Goal: Task Accomplishment & Management: Use online tool/utility

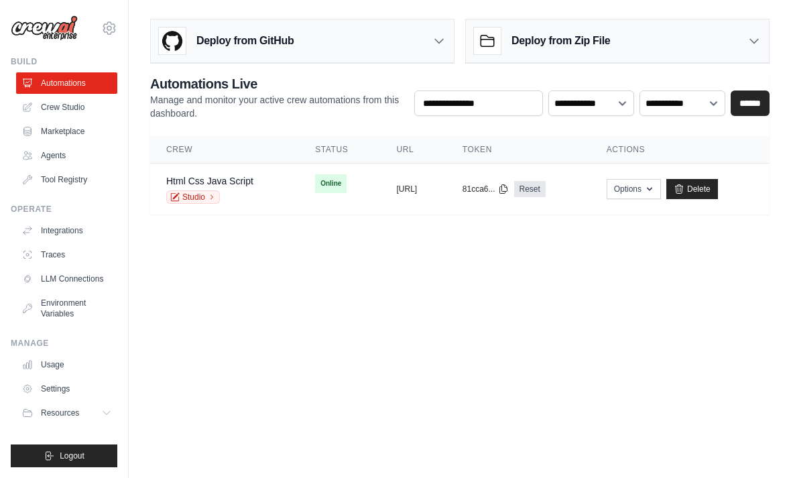
click at [336, 188] on td "Online" at bounding box center [339, 184] width 81 height 40
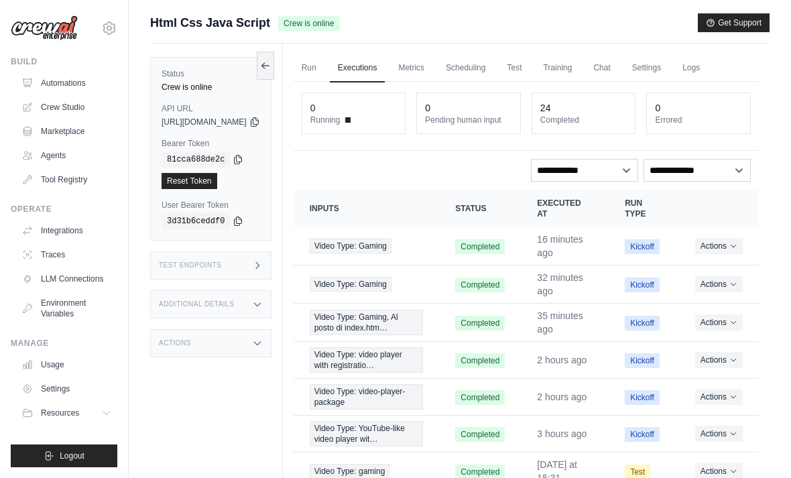
click at [618, 59] on link "Chat" at bounding box center [601, 68] width 33 height 28
click at [618, 79] on link "Chat" at bounding box center [601, 68] width 33 height 28
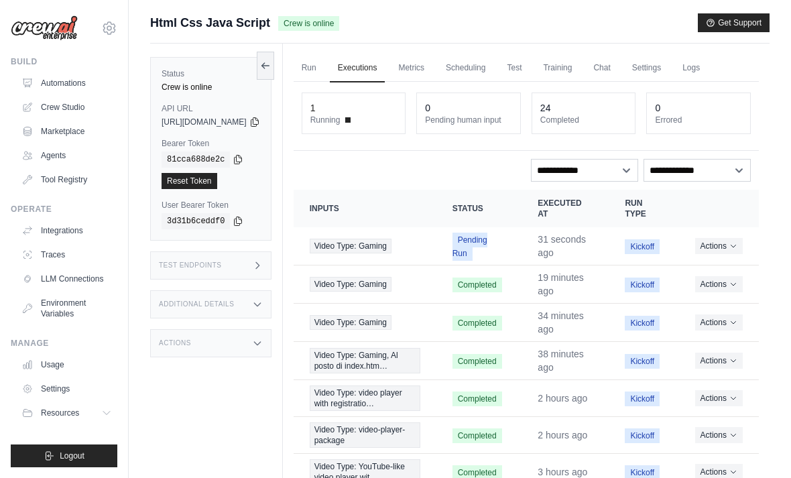
click at [722, 254] on div "Actions View Details Delete" at bounding box center [719, 246] width 48 height 16
click at [727, 251] on button "Actions" at bounding box center [719, 246] width 48 height 16
click at [698, 275] on link "View Details" at bounding box center [700, 270] width 86 height 21
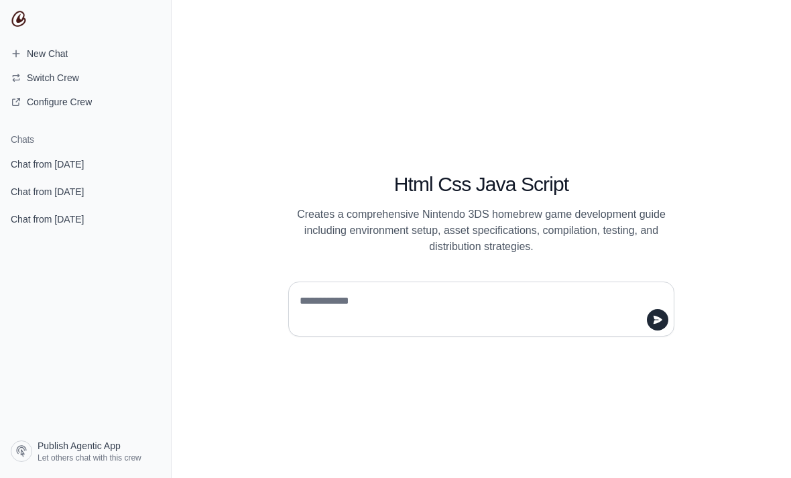
click at [70, 169] on span "Chat from September 2" at bounding box center [47, 164] width 73 height 13
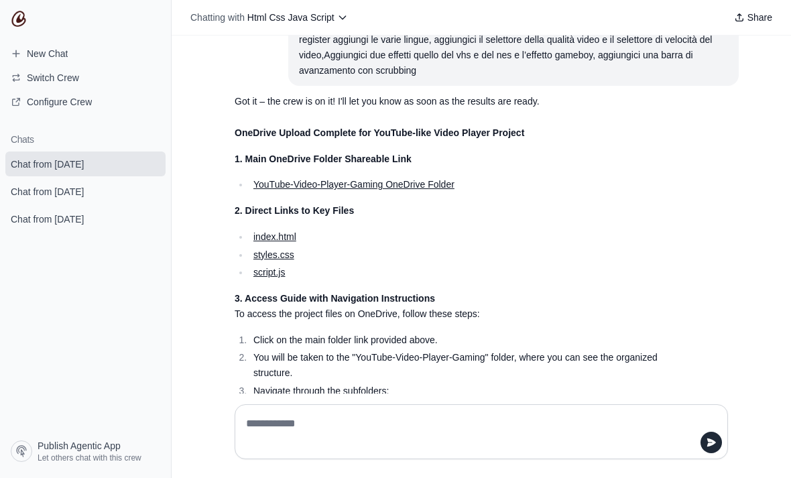
scroll to position [173, 0]
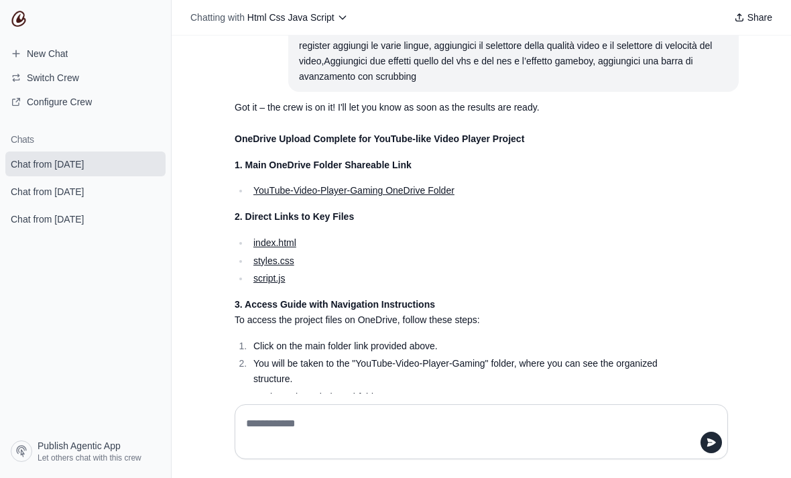
click at [418, 185] on link "YouTube-Video-Player-Gaming OneDrive Folder" at bounding box center [354, 190] width 201 height 11
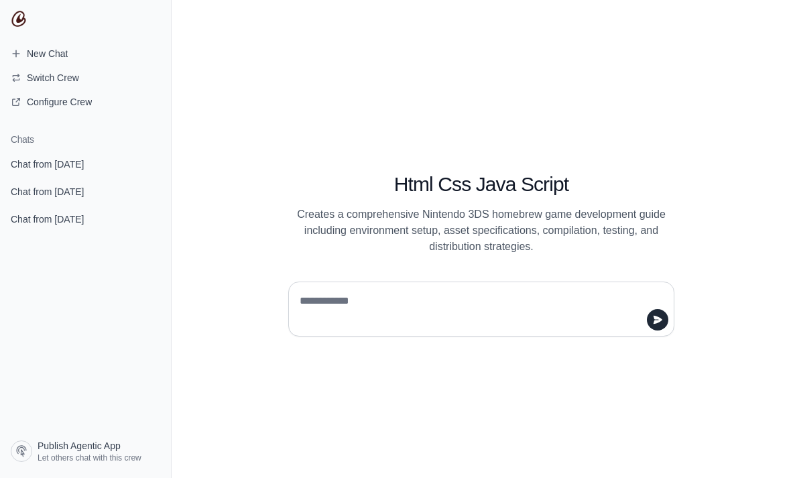
click at [58, 154] on link "Chat from September 2" at bounding box center [85, 164] width 160 height 25
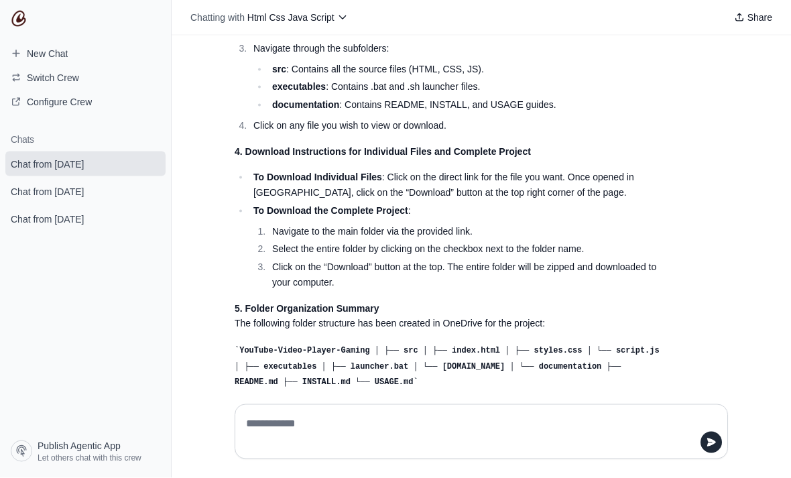
scroll to position [43, 0]
click at [537, 451] on textarea at bounding box center [477, 432] width 468 height 38
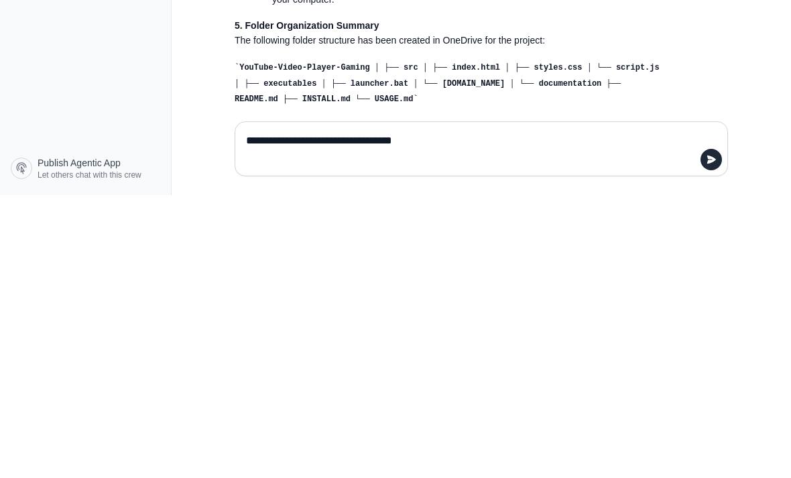
type textarea "**********"
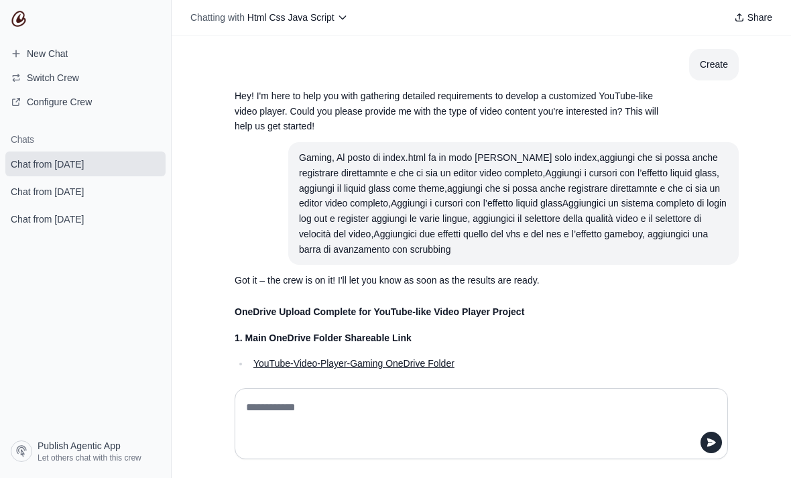
scroll to position [0, 0]
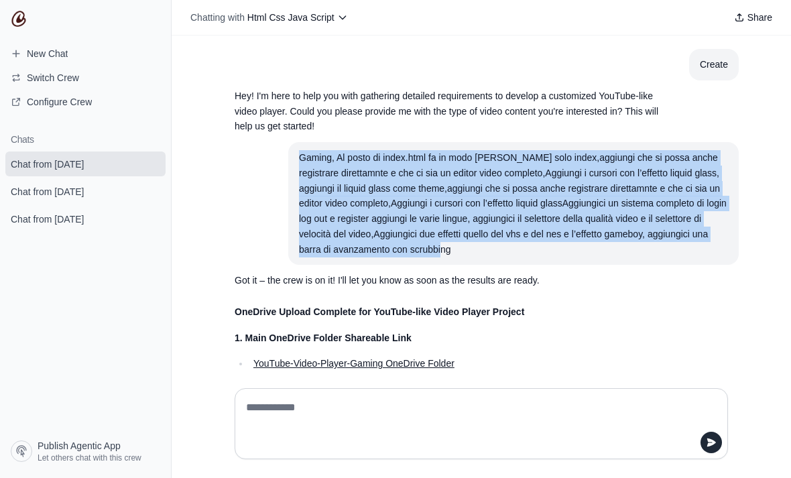
copy div "Gaming, Al posto di index.html fa in modo che diventi solo index,aggiungi che s…"
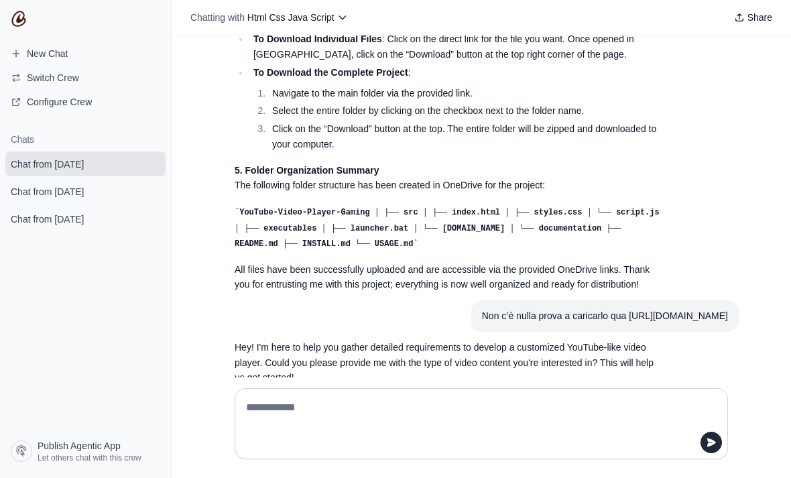
click at [440, 429] on div at bounding box center [481, 424] width 515 height 93
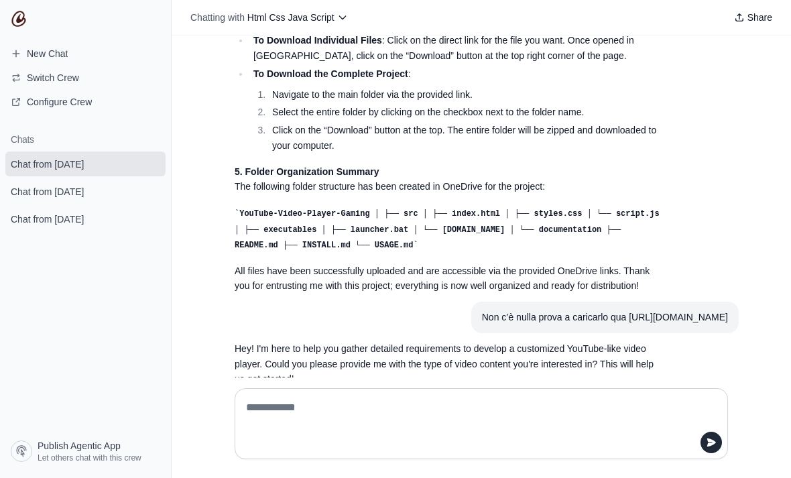
click at [405, 447] on textarea at bounding box center [477, 424] width 468 height 54
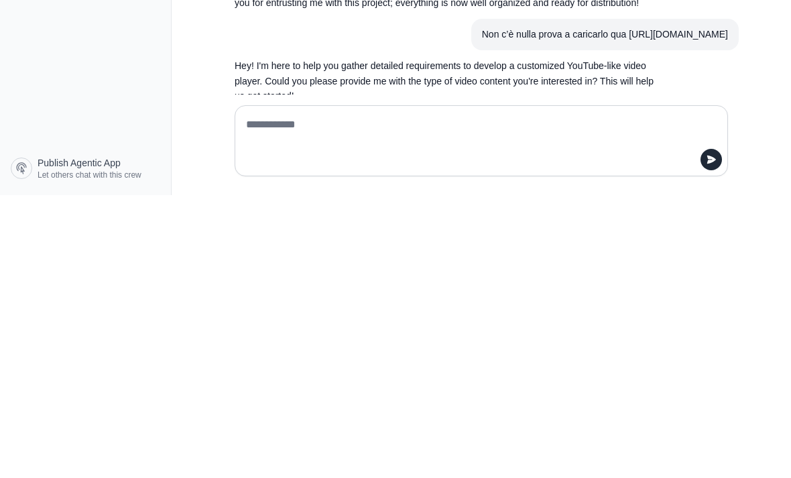
paste textarea "**********"
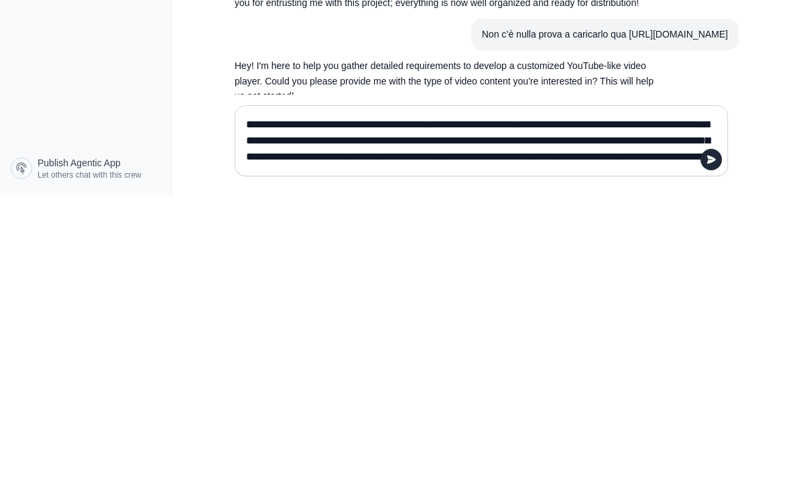
scroll to position [642, 0]
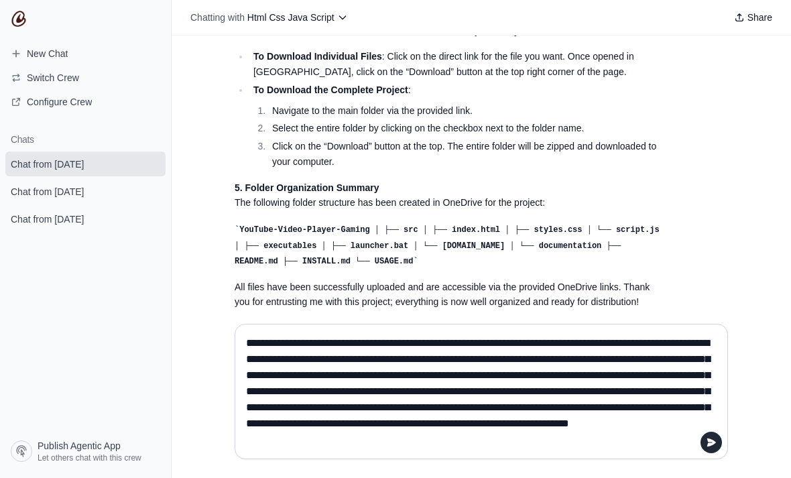
copy div "caricarlo qua https://1drv.ms/f/c/4cb8cbca38963137/EtBArjERRtVIt2Ccisn0uQsB9r7W…"
click at [291, 389] on textarea "**********" at bounding box center [477, 392] width 468 height 118
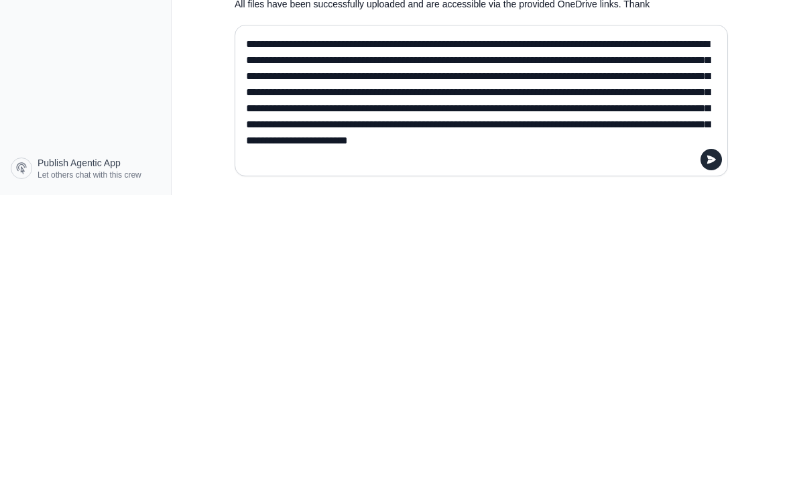
paste textarea "**********"
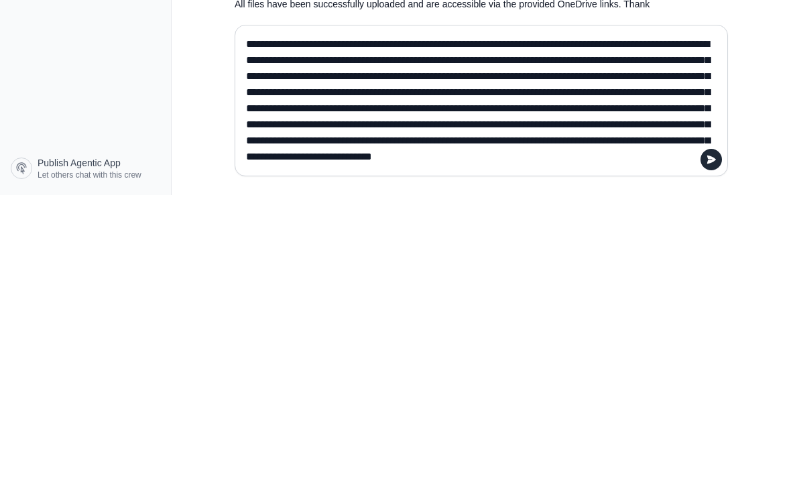
type textarea "**********"
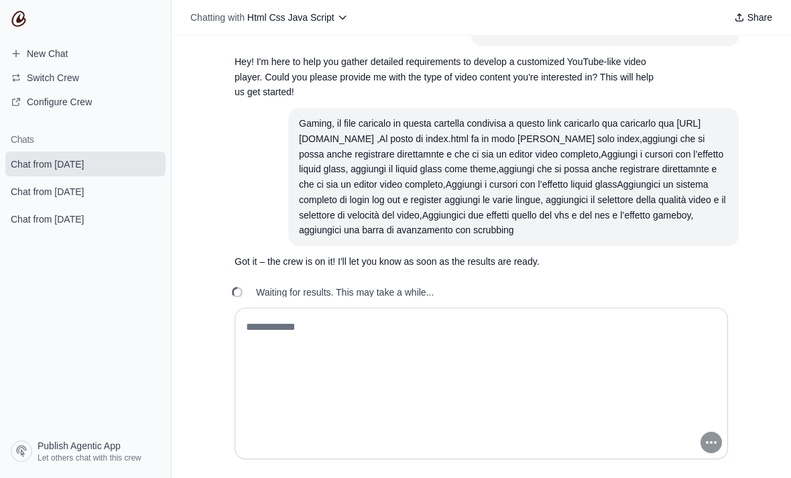
scroll to position [948, 0]
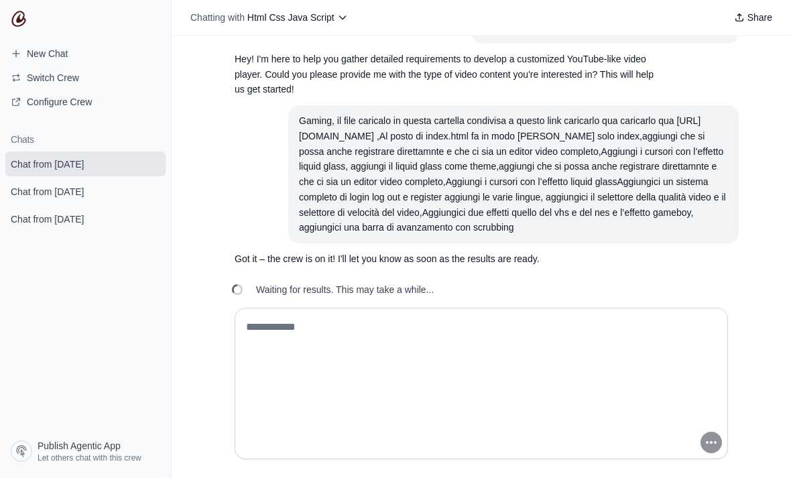
click at [706, 1] on div "Chatting with Html Css Java Script Share" at bounding box center [482, 18] width 620 height 36
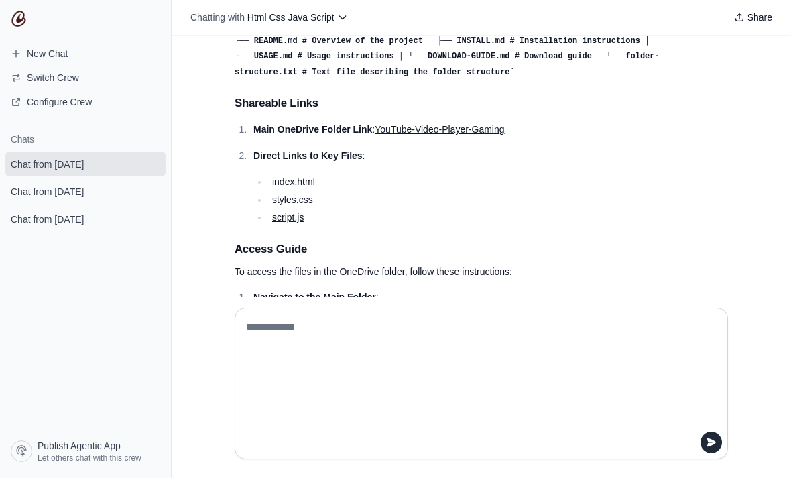
scroll to position [1413, 0]
click at [482, 134] on link "YouTube-Video-Player-Gaming" at bounding box center [439, 128] width 129 height 11
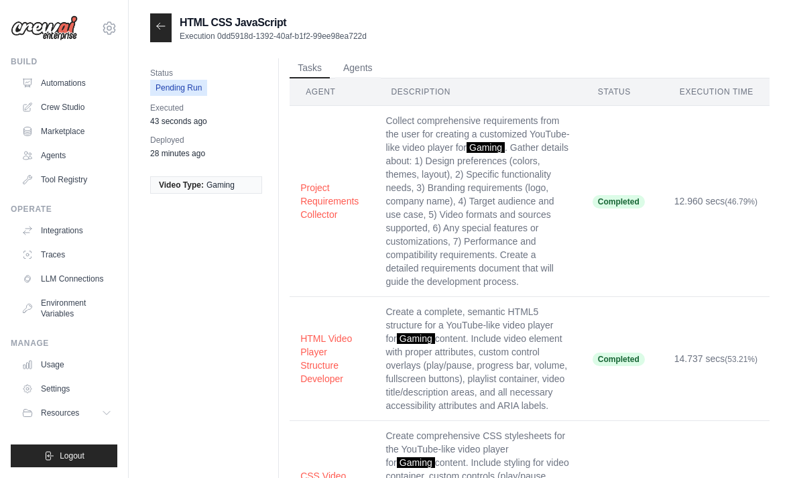
click at [58, 111] on link "Crew Studio" at bounding box center [66, 107] width 101 height 21
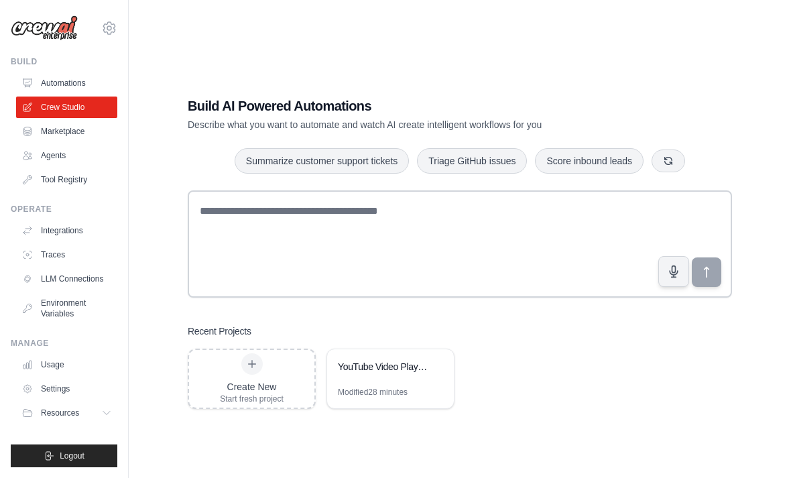
click at [372, 387] on div "YouTube Video Player OneDrive Generator" at bounding box center [390, 368] width 127 height 38
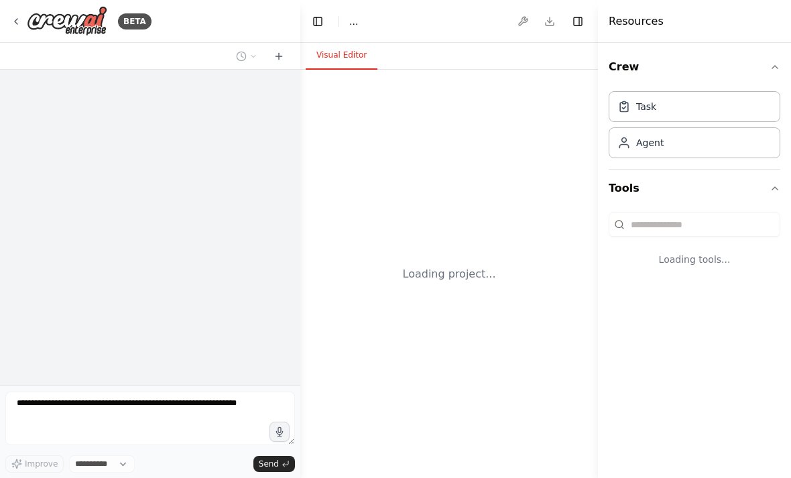
select select "****"
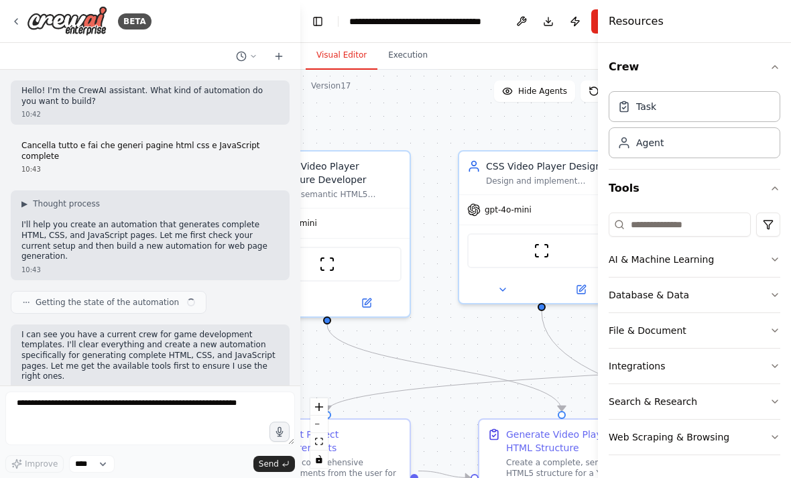
scroll to position [4887, 0]
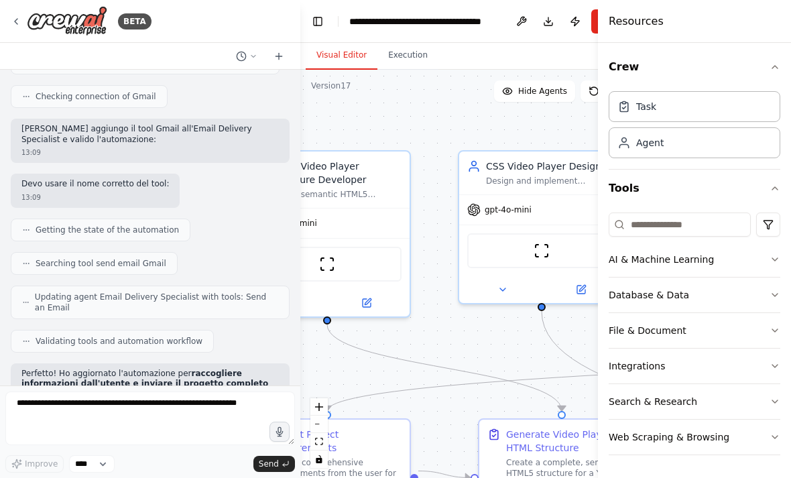
click at [319, 27] on button "Toggle Left Sidebar" at bounding box center [318, 21] width 19 height 19
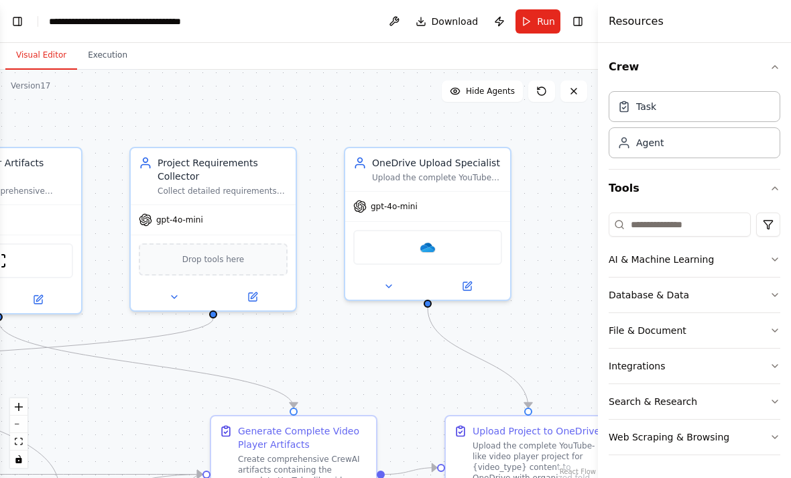
click at [431, 245] on img at bounding box center [428, 247] width 16 height 16
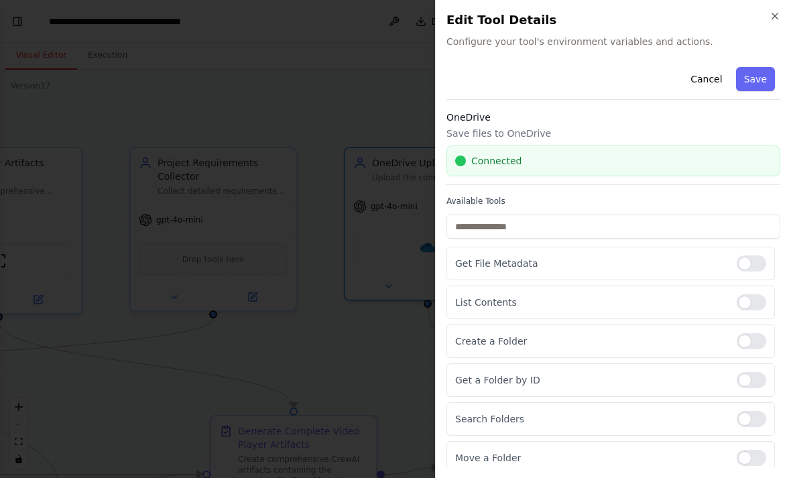
click at [554, 134] on p "Save files to OneDrive" at bounding box center [614, 133] width 334 height 13
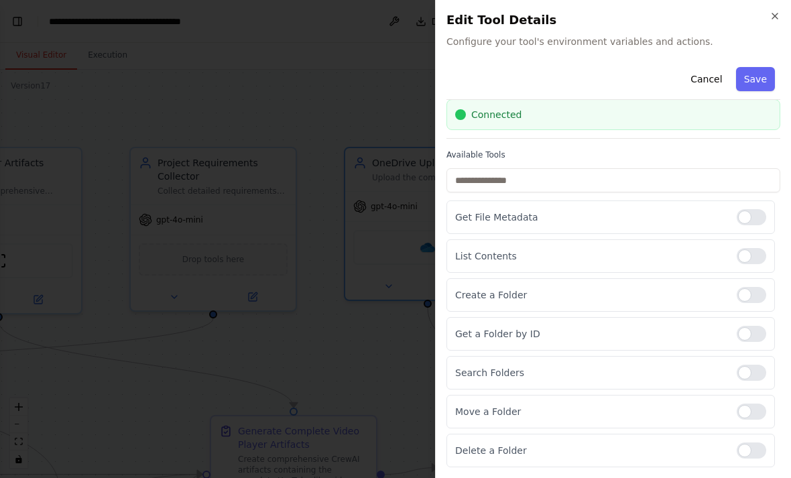
scroll to position [46, 0]
click at [750, 213] on div at bounding box center [752, 217] width 30 height 16
click at [750, 250] on div at bounding box center [752, 256] width 30 height 16
click at [753, 329] on div at bounding box center [752, 334] width 30 height 16
click at [754, 368] on div at bounding box center [752, 373] width 30 height 16
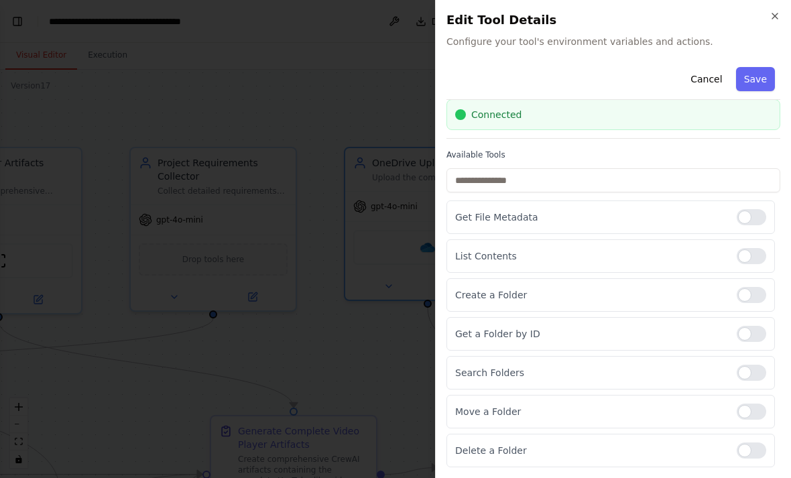
click at [752, 405] on div at bounding box center [752, 412] width 30 height 16
click at [761, 446] on div at bounding box center [752, 451] width 30 height 16
click at [764, 70] on button "Save" at bounding box center [755, 79] width 39 height 24
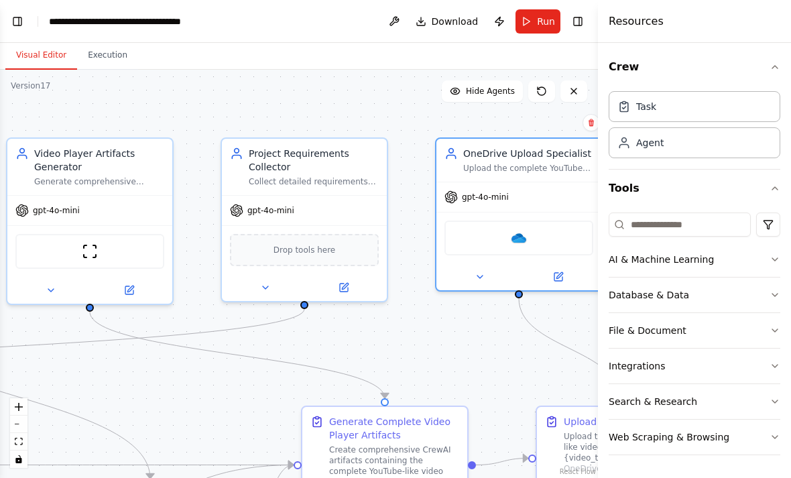
click at [24, 19] on button "Toggle Left Sidebar" at bounding box center [17, 21] width 19 height 19
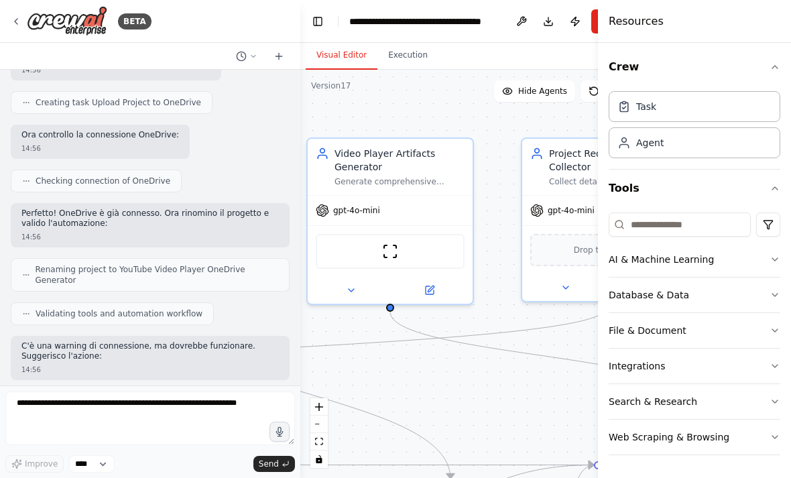
scroll to position [11608, 0]
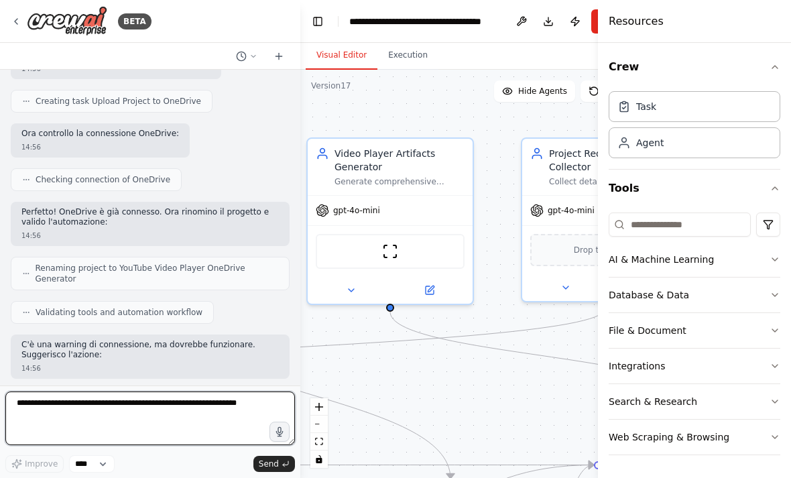
click at [192, 404] on textarea at bounding box center [150, 419] width 290 height 54
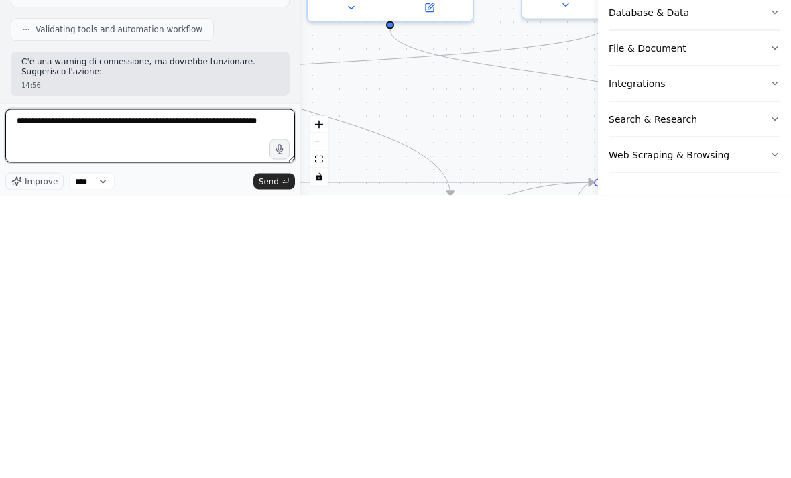
type textarea "**********"
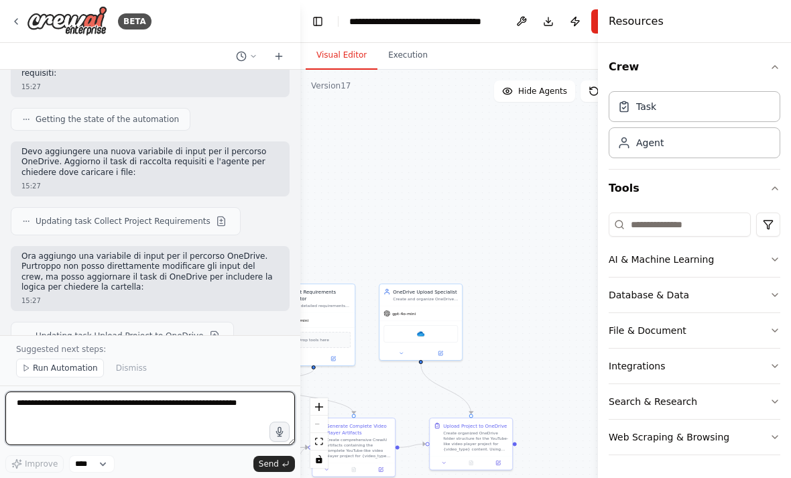
scroll to position [0, 0]
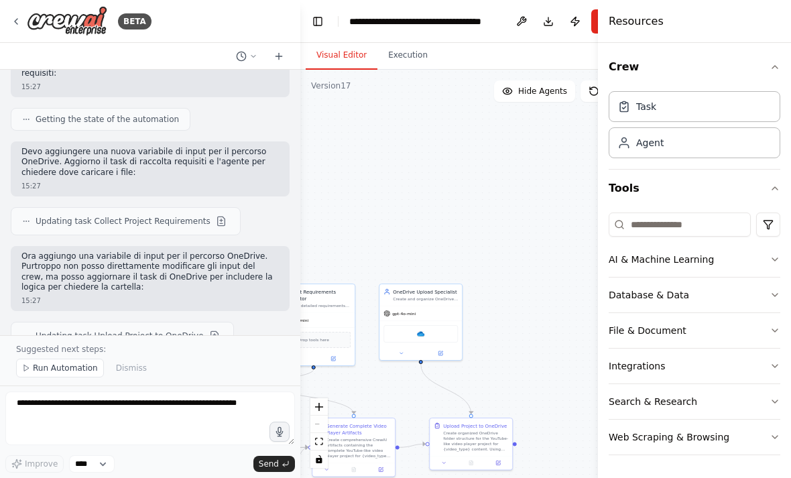
click at [570, 21] on button "Publish" at bounding box center [575, 21] width 21 height 24
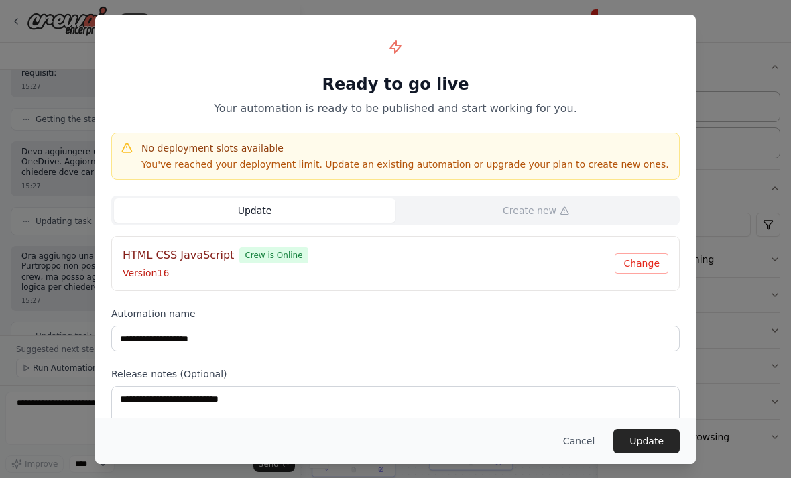
click at [657, 453] on button "Update" at bounding box center [647, 441] width 66 height 24
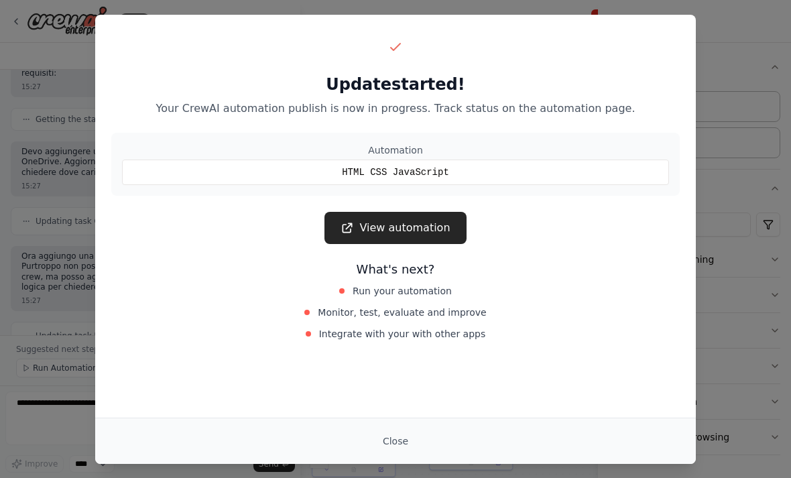
click at [395, 453] on button "Close" at bounding box center [395, 441] width 47 height 24
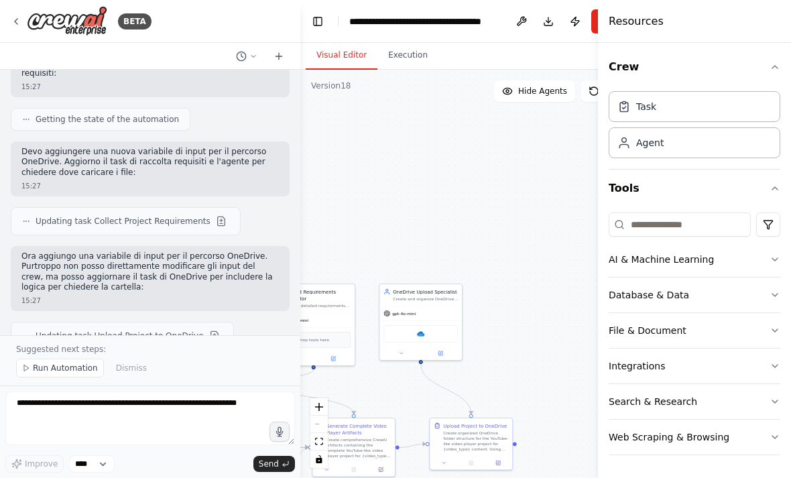
click at [23, 36] on div "BETA" at bounding box center [81, 21] width 141 height 30
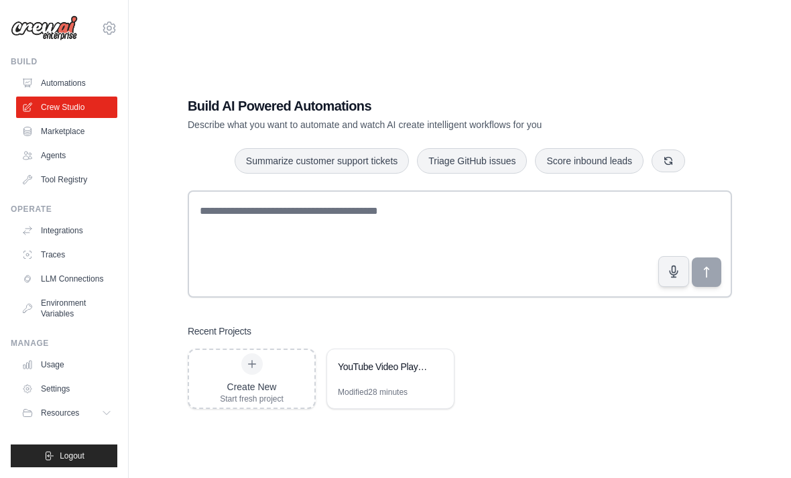
click at [42, 97] on link "Crew Studio" at bounding box center [66, 107] width 101 height 21
click at [78, 75] on link "Automations" at bounding box center [66, 82] width 101 height 21
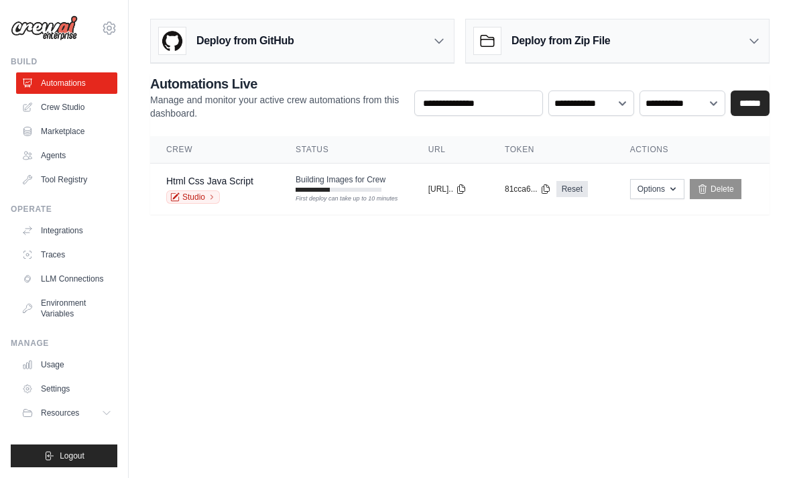
click at [199, 202] on link "Studio" at bounding box center [193, 196] width 54 height 13
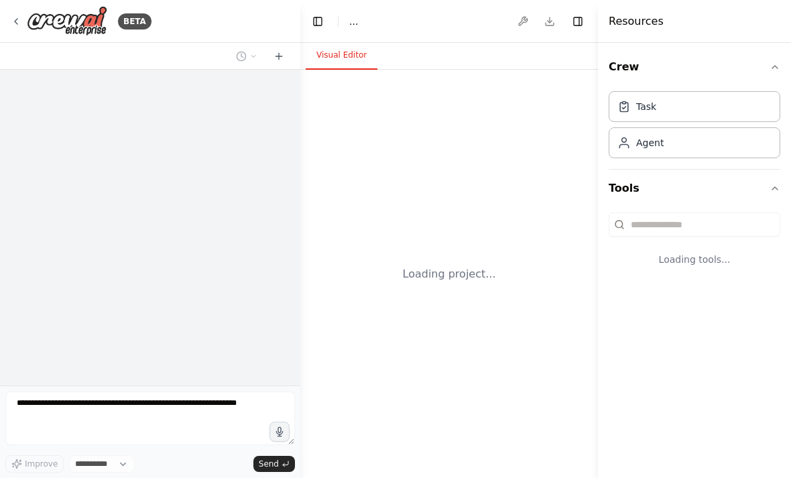
select select "****"
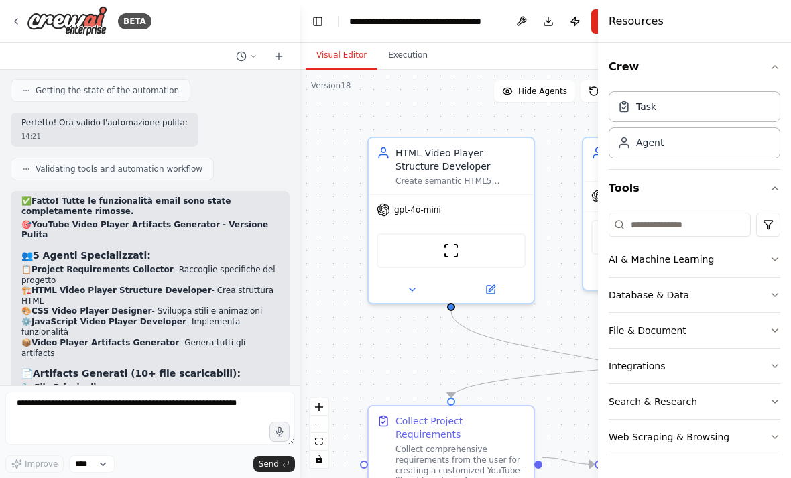
scroll to position [10431, 0]
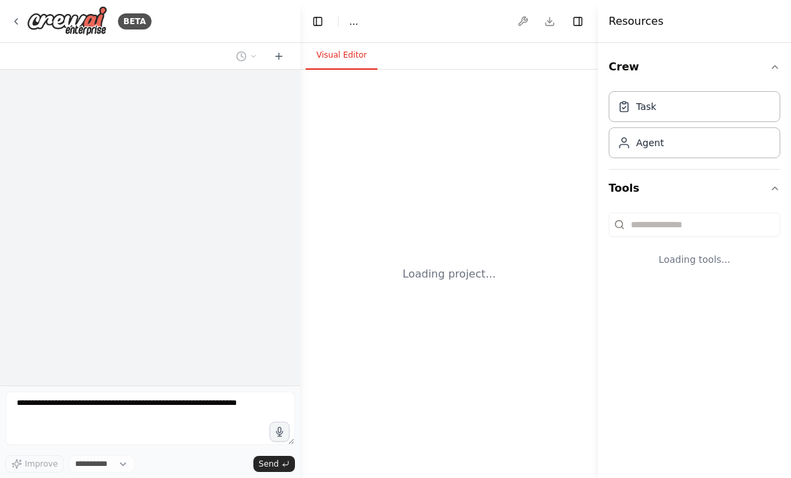
select select "****"
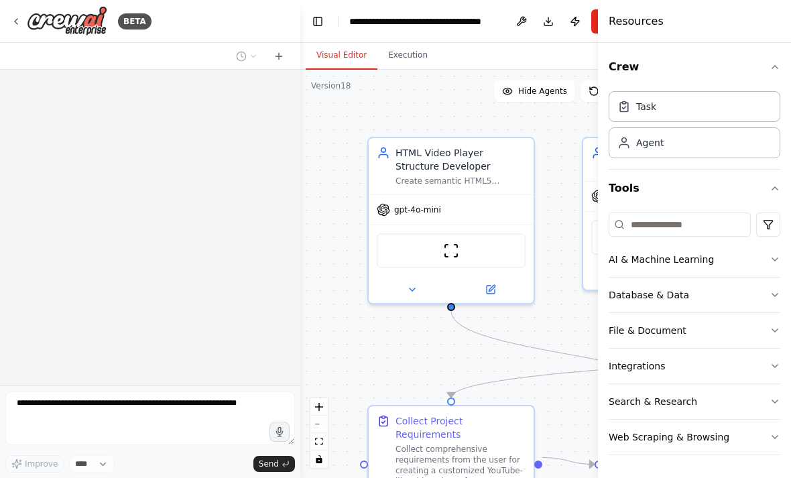
click at [20, 16] on icon at bounding box center [16, 21] width 11 height 11
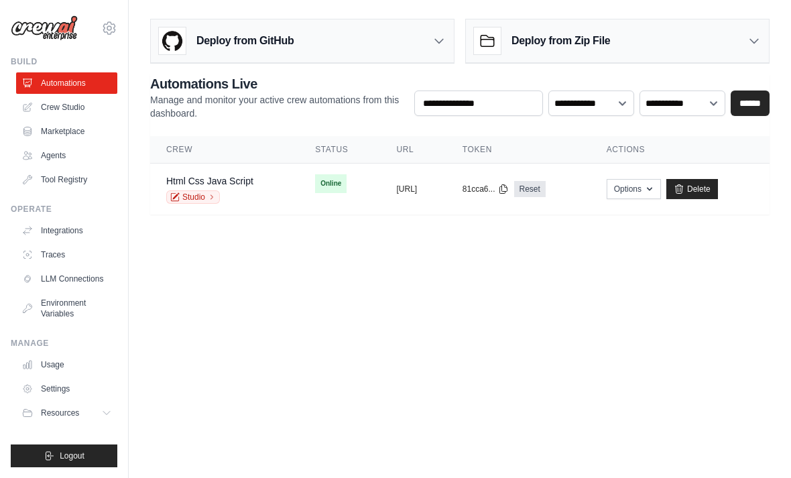
click at [304, 201] on td "Online" at bounding box center [339, 184] width 81 height 40
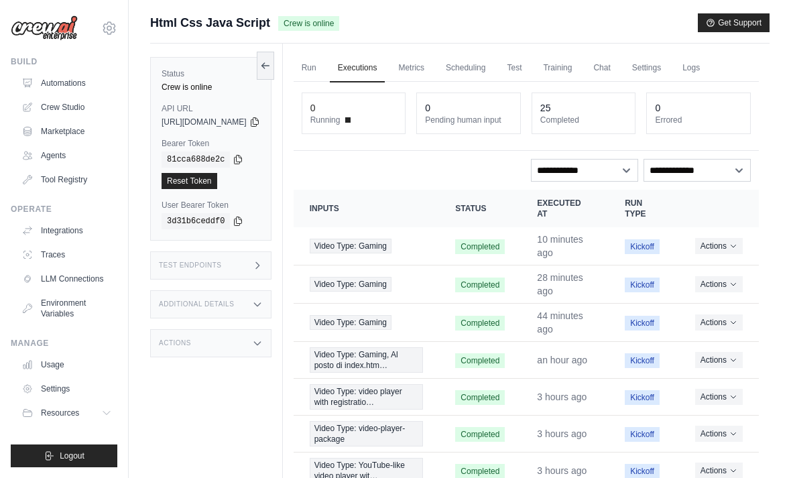
click at [325, 70] on link "Run" at bounding box center [309, 68] width 31 height 28
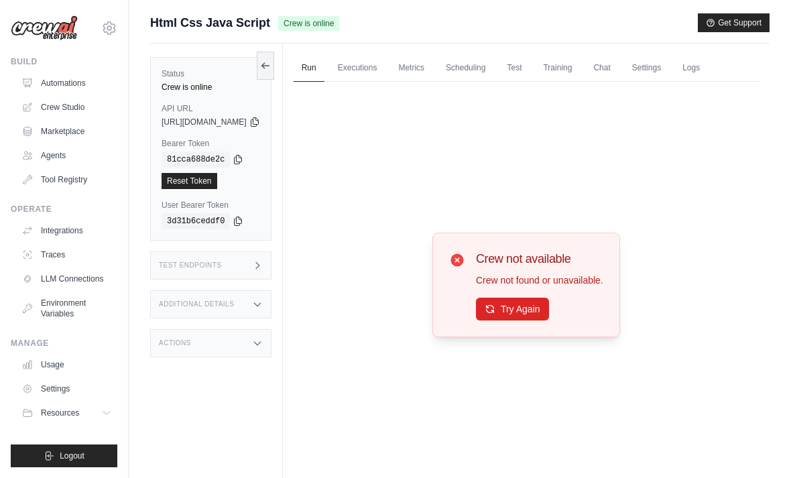
click at [521, 321] on button "Try Again" at bounding box center [512, 309] width 73 height 23
click at [546, 321] on button "Try Again" at bounding box center [512, 309] width 73 height 23
click at [538, 321] on button "Try Again" at bounding box center [512, 309] width 73 height 23
click at [524, 321] on button "Try Again" at bounding box center [512, 309] width 73 height 23
click at [532, 321] on button "Try Again" at bounding box center [512, 309] width 73 height 23
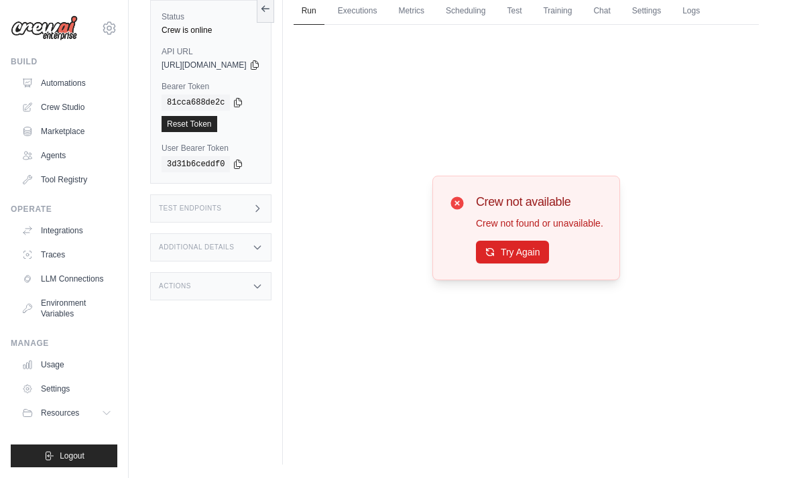
click at [524, 256] on button "Try Again" at bounding box center [512, 252] width 73 height 23
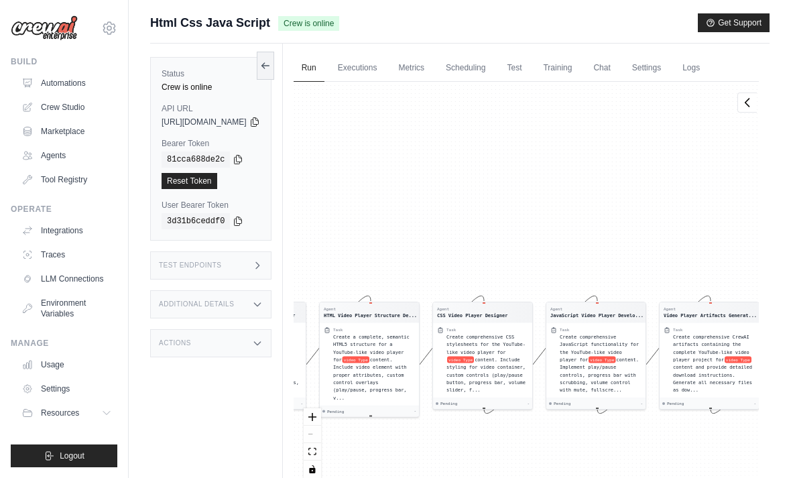
click at [618, 60] on link "Chat" at bounding box center [601, 68] width 33 height 28
click at [399, 82] on div "Agent Project Requirements Collector Task Collect comprehensive requirements fr…" at bounding box center [526, 285] width 465 height 406
click at [386, 68] on link "Executions" at bounding box center [358, 68] width 56 height 28
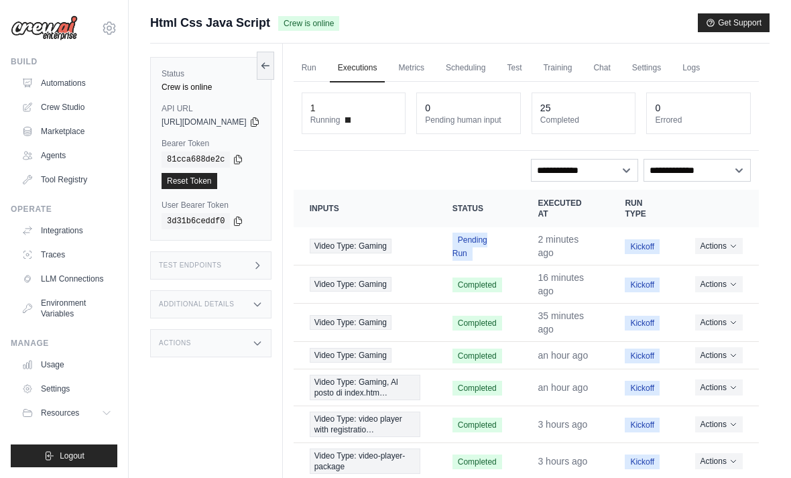
click at [718, 254] on div "Actions View Details Delete" at bounding box center [719, 246] width 48 height 16
click at [718, 247] on button "Actions" at bounding box center [719, 246] width 48 height 16
click at [704, 265] on link "View Details" at bounding box center [700, 270] width 86 height 21
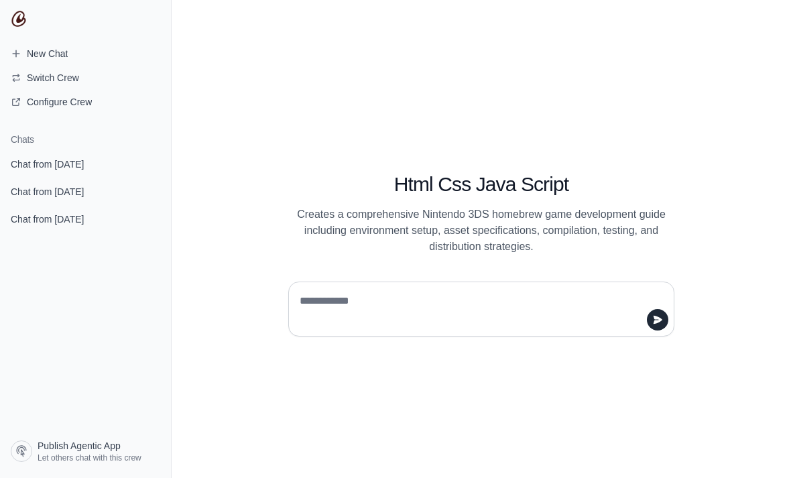
click at [91, 144] on h1 "Chats" at bounding box center [85, 139] width 171 height 13
click at [82, 158] on span "Chat from [DATE]" at bounding box center [47, 164] width 73 height 13
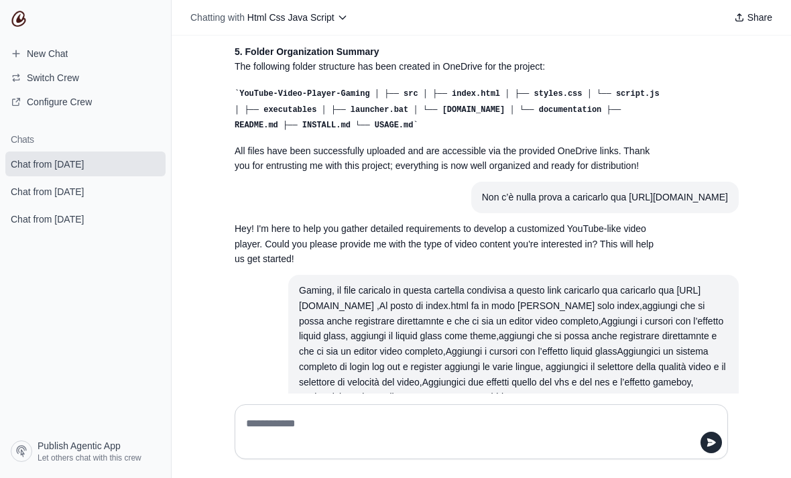
scroll to position [782, 0]
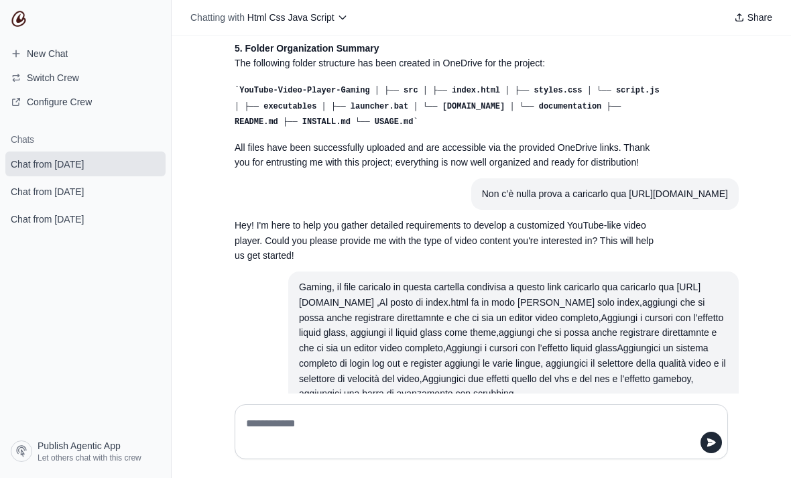
click at [74, 48] on span "New Chat" at bounding box center [39, 53] width 78 height 13
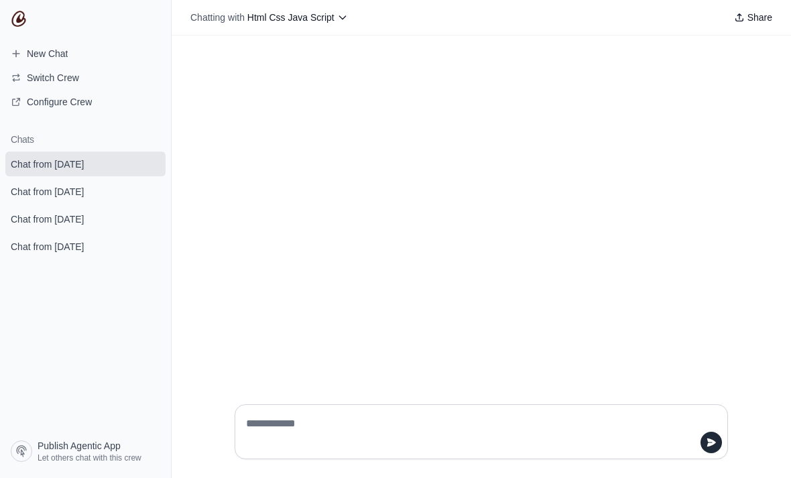
click at [363, 478] on html "**********" at bounding box center [395, 239] width 791 height 478
click at [257, 478] on html "**********" at bounding box center [395, 239] width 791 height 478
click at [256, 478] on html "**********" at bounding box center [395, 239] width 791 height 478
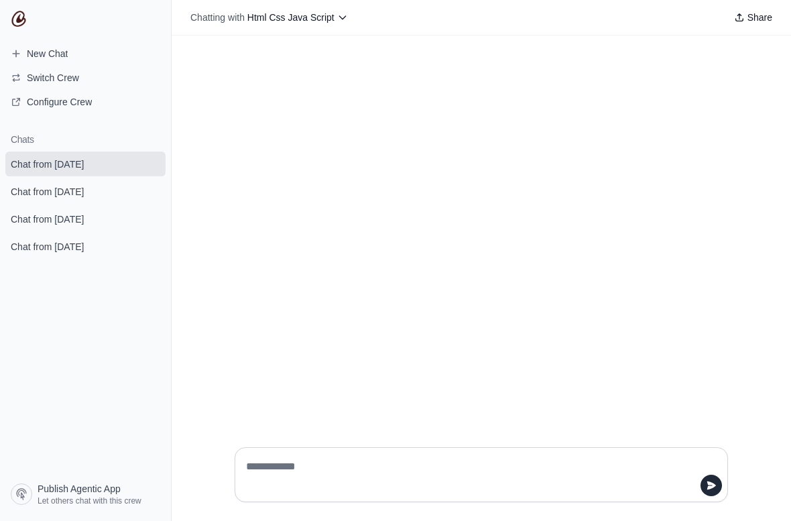
click at [503, 467] on textarea at bounding box center [477, 475] width 468 height 38
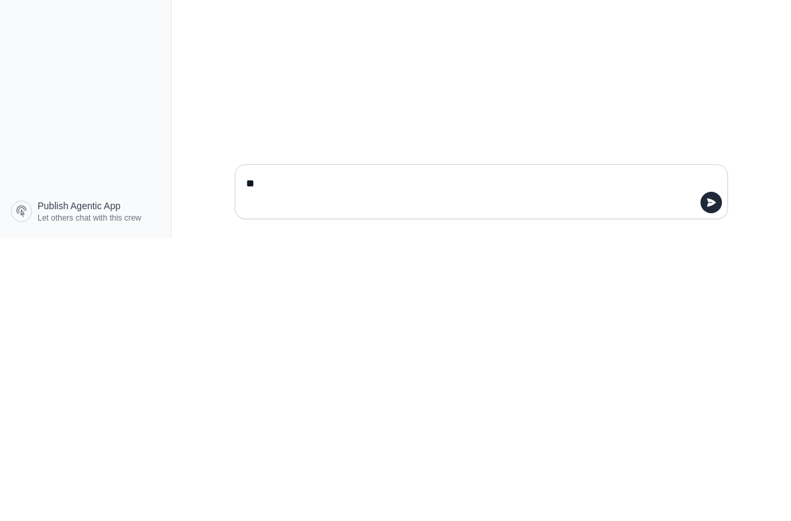
type textarea "*"
paste textarea "**********"
type textarea "**********"
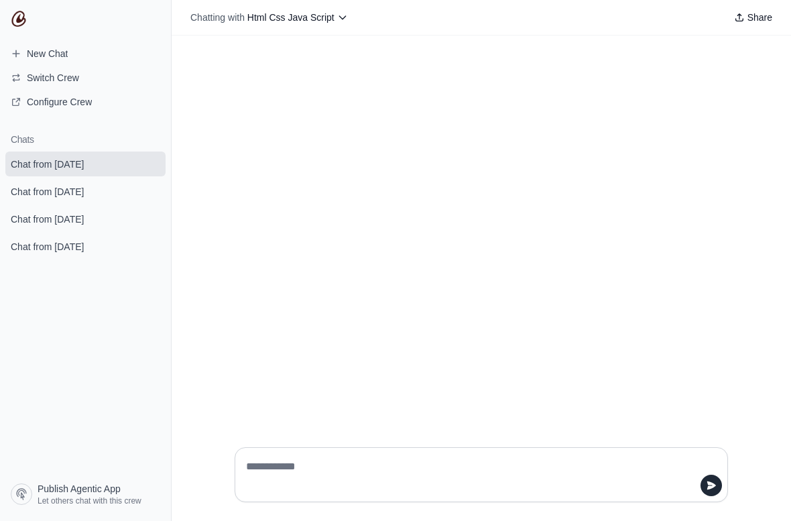
click at [82, 187] on span "Chat from [DATE]" at bounding box center [47, 191] width 73 height 13
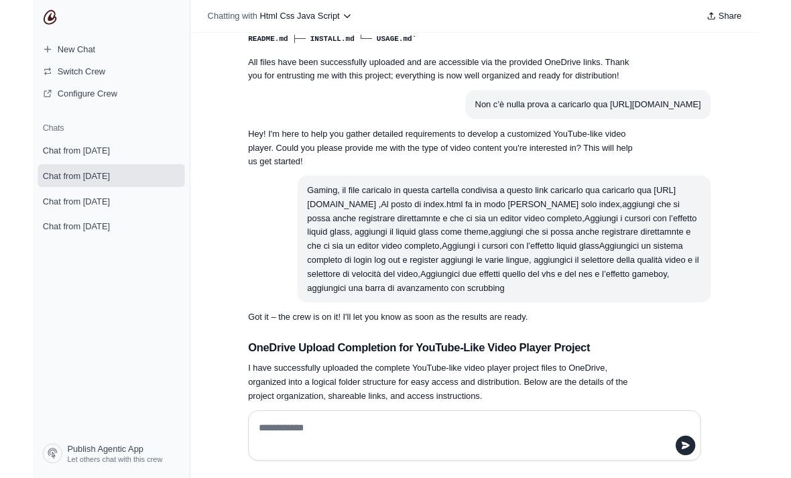
scroll to position [859, 0]
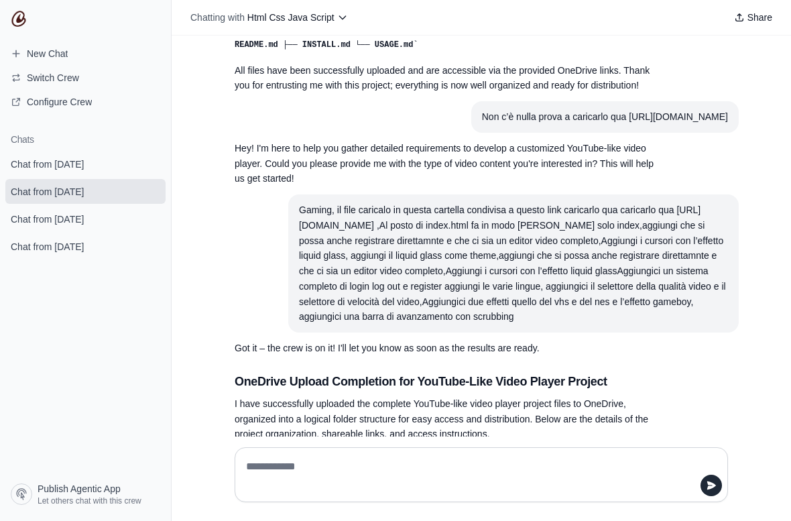
copy div "Gaming, il file caricalo in questa cartella condivisa a questo link caricarlo q…"
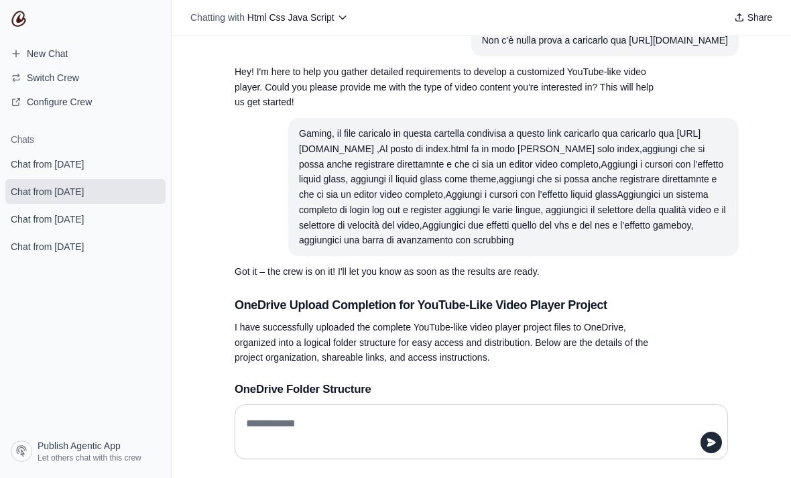
scroll to position [934, 0]
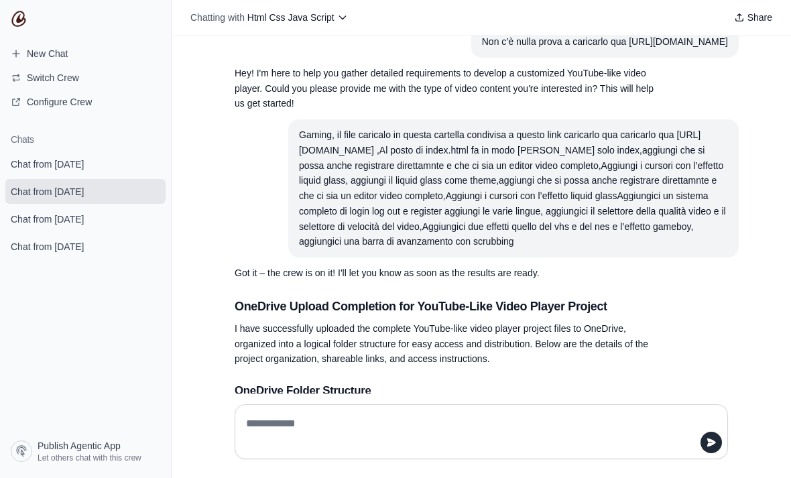
click at [84, 158] on span "Chat from [DATE]" at bounding box center [47, 164] width 73 height 13
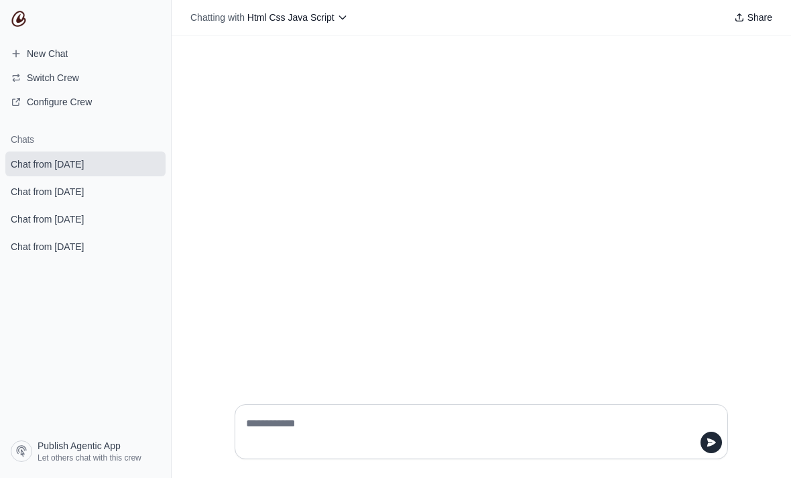
click at [506, 478] on html "**********" at bounding box center [395, 239] width 791 height 478
click at [569, 478] on html "**********" at bounding box center [395, 239] width 791 height 478
click at [555, 478] on html "**********" at bounding box center [395, 239] width 791 height 478
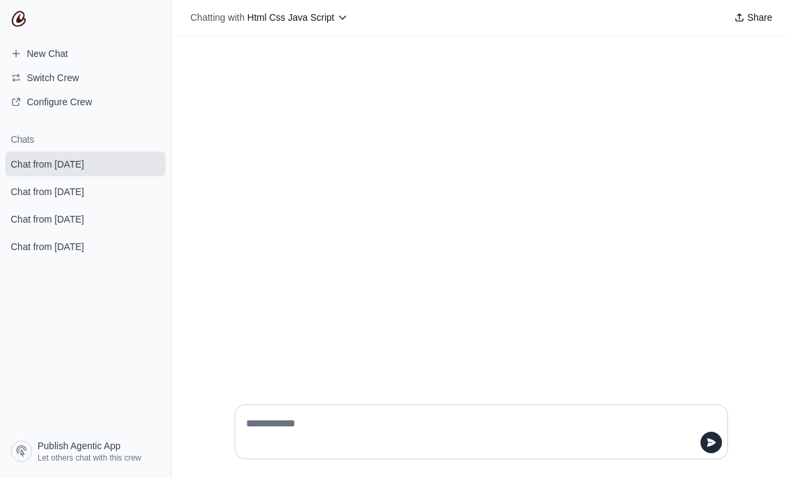
click at [563, 478] on html "**********" at bounding box center [395, 239] width 791 height 478
click at [565, 478] on html "**********" at bounding box center [395, 239] width 791 height 478
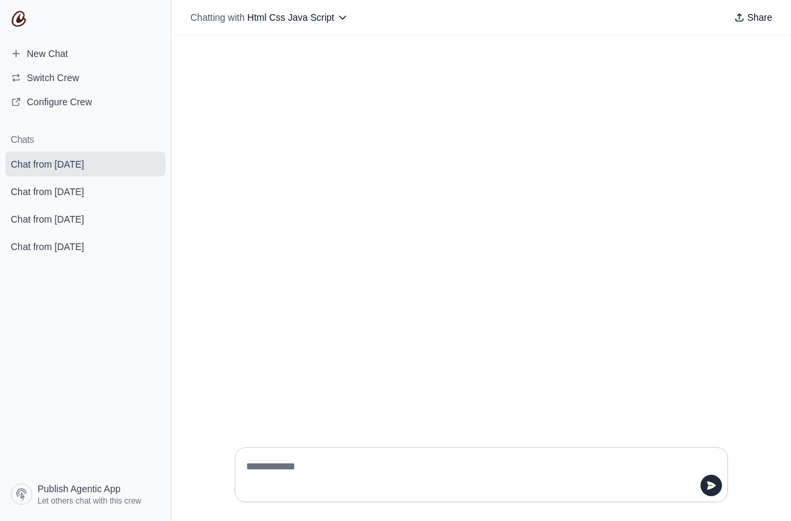
click at [542, 461] on textarea at bounding box center [477, 475] width 468 height 38
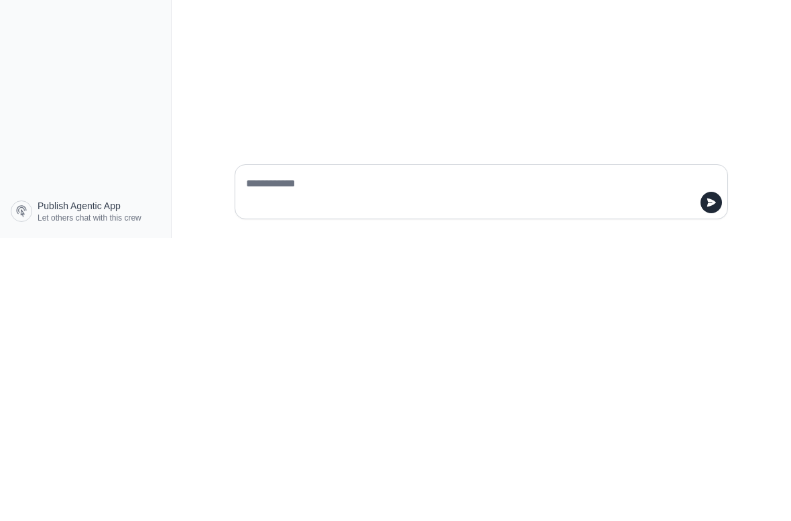
paste textarea "**********"
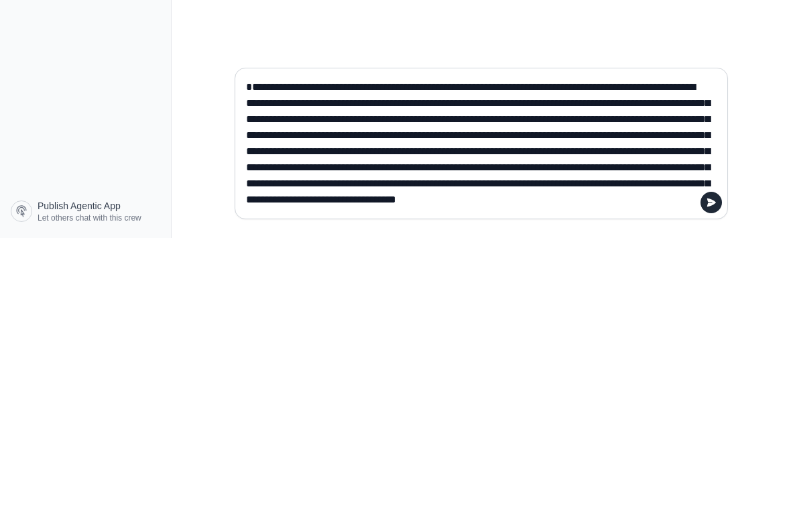
scroll to position [32, 0]
click at [703, 359] on textarea "**********" at bounding box center [477, 426] width 468 height 134
click at [702, 359] on textarea "**********" at bounding box center [477, 426] width 468 height 134
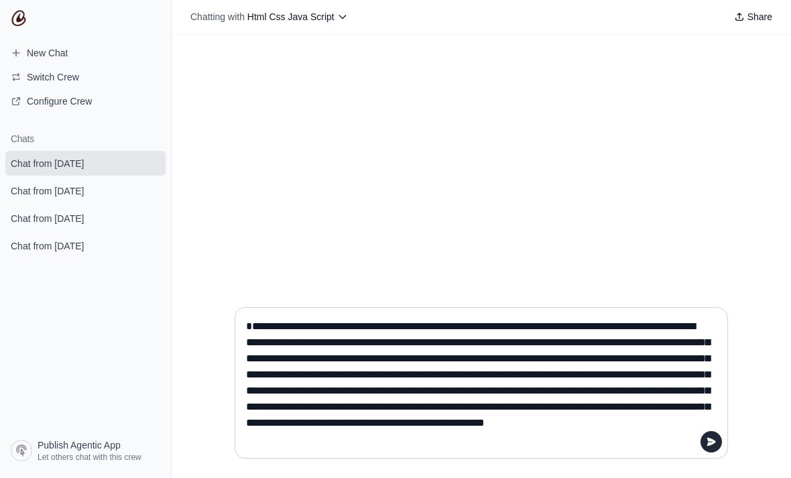
scroll to position [43, 0]
click at [681, 381] on textarea "**********" at bounding box center [477, 384] width 468 height 134
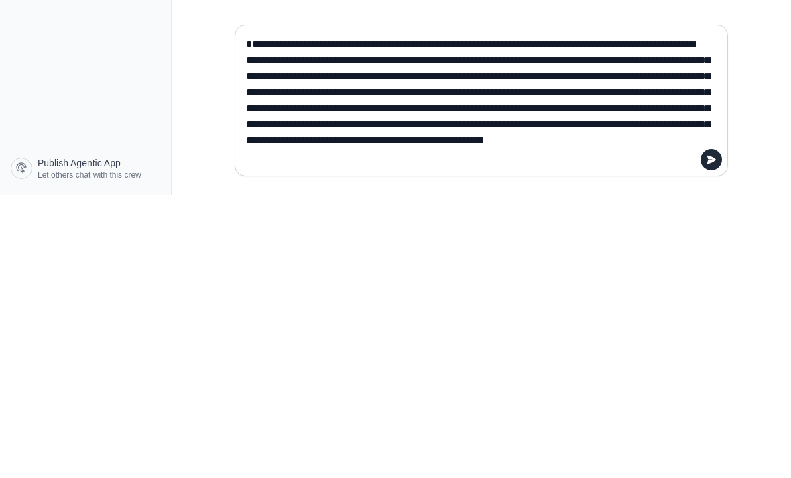
paste textarea "**********"
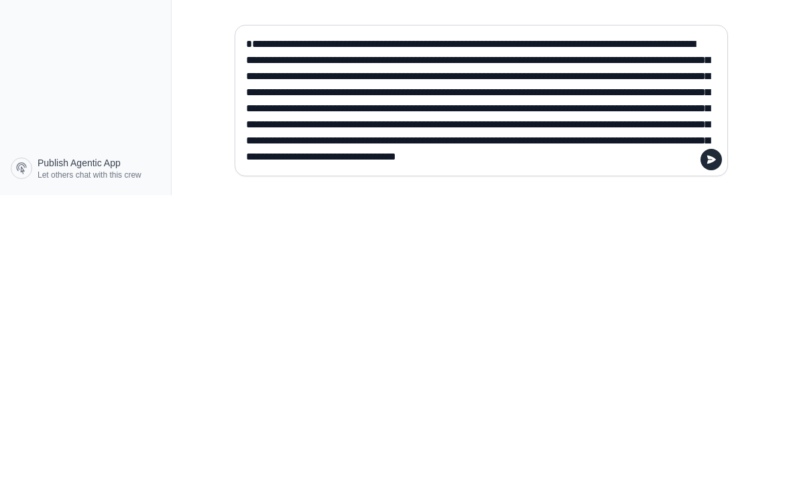
type textarea "**********"
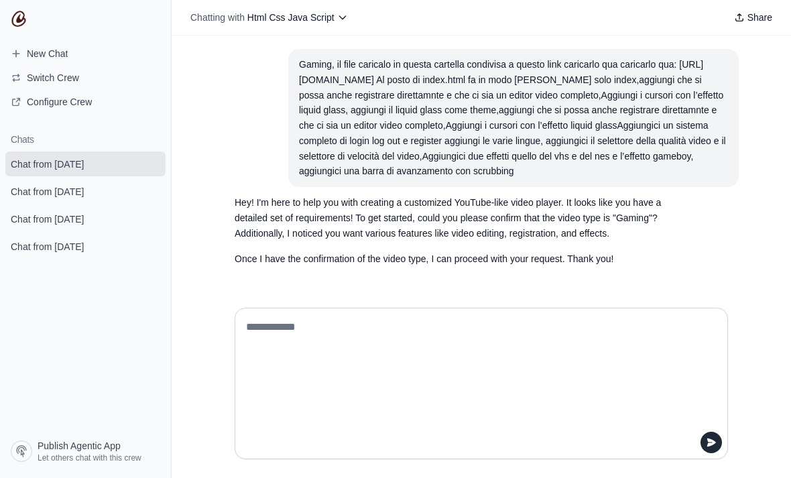
click at [382, 392] on textarea at bounding box center [477, 384] width 468 height 134
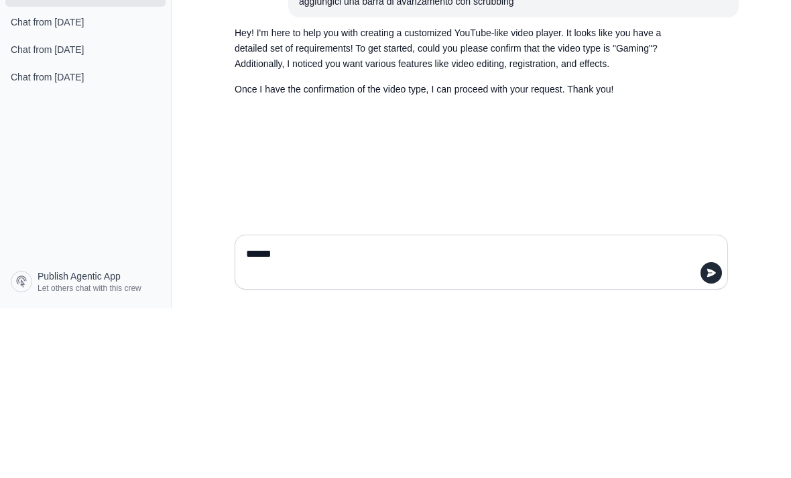
type textarea "*******"
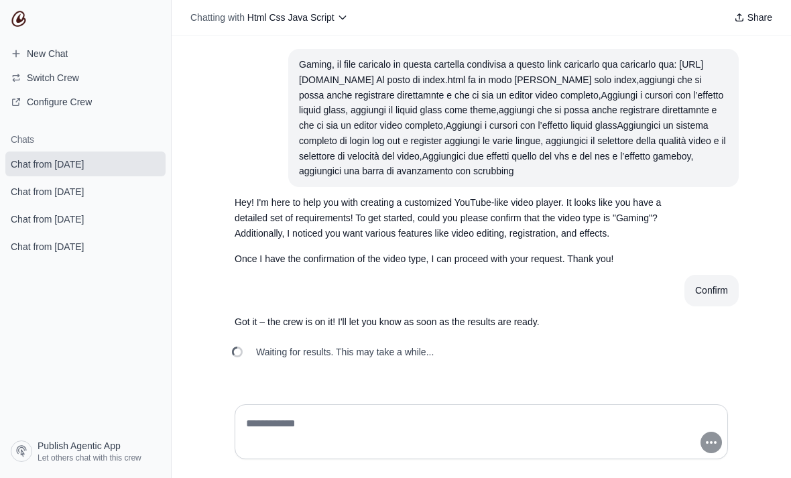
click at [420, 447] on div at bounding box center [481, 432] width 515 height 76
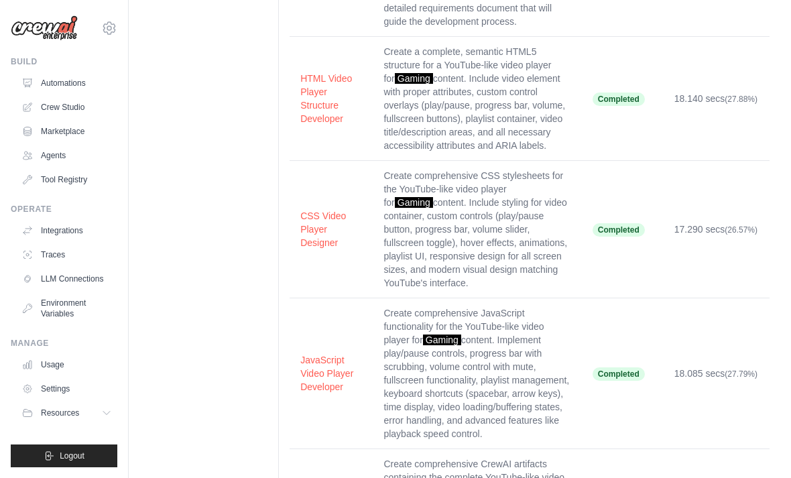
scroll to position [325, 0]
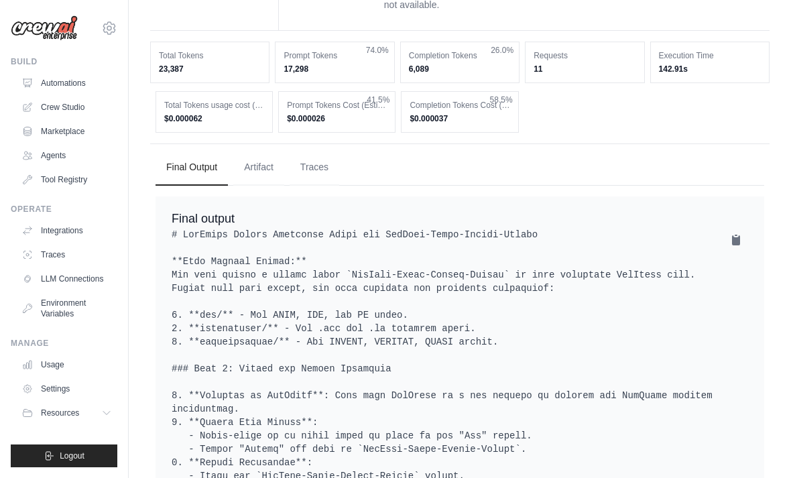
click at [280, 150] on button "Artifact" at bounding box center [258, 168] width 51 height 36
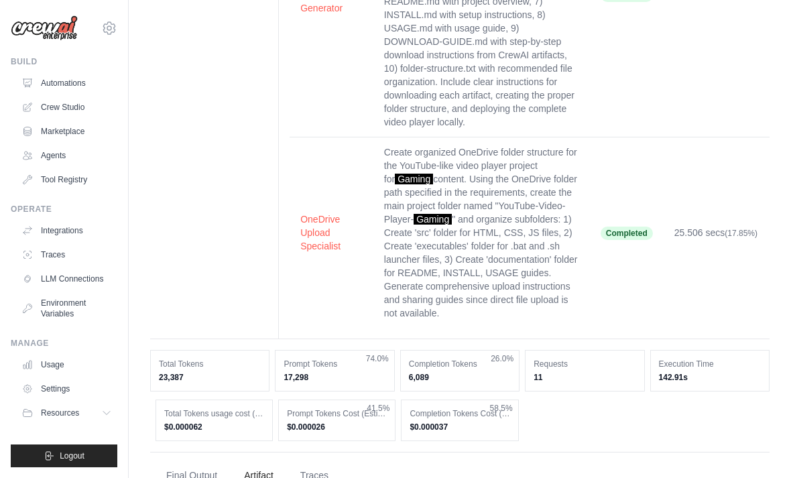
click at [207, 458] on button "Final Output" at bounding box center [192, 476] width 72 height 36
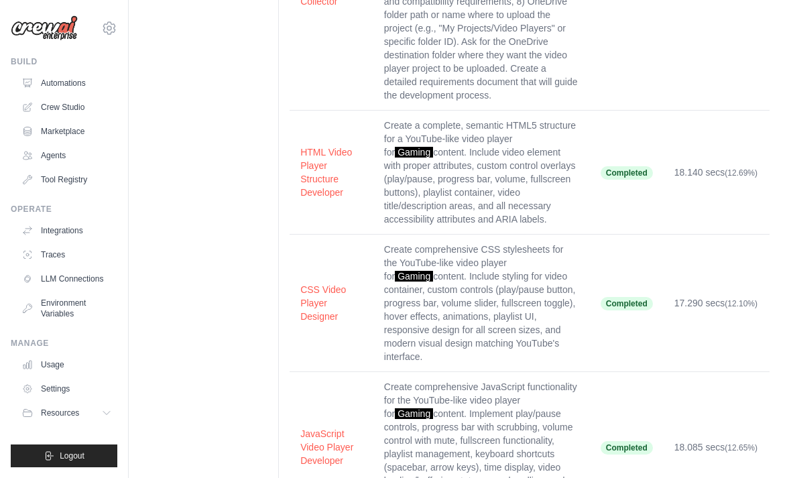
scroll to position [0, 0]
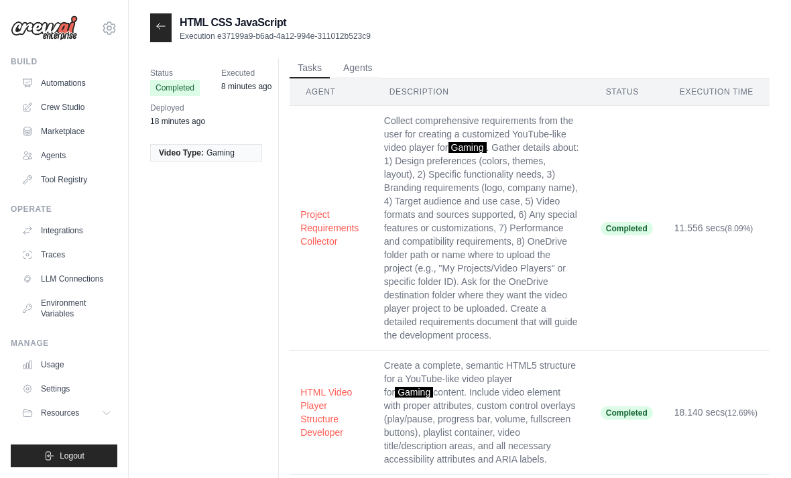
scroll to position [1, 0]
click at [158, 32] on div at bounding box center [160, 26] width 21 height 29
click at [160, 26] on icon at bounding box center [161, 24] width 11 height 11
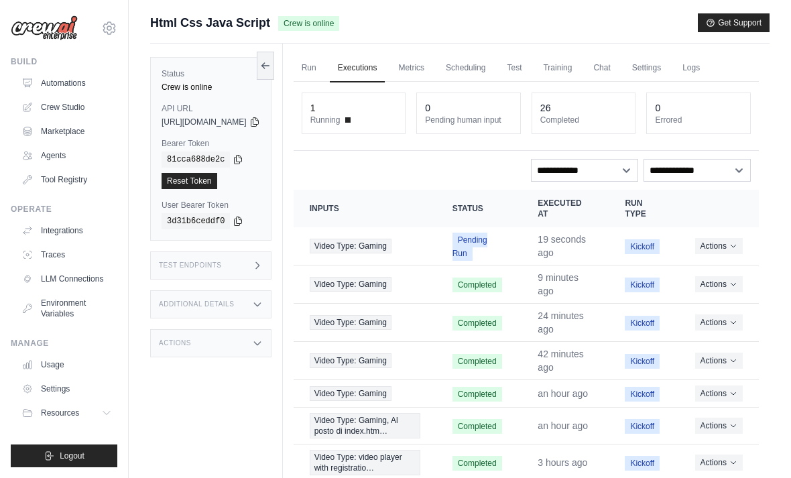
click at [725, 254] on button "Actions" at bounding box center [719, 246] width 48 height 16
click at [704, 272] on link "View Details" at bounding box center [700, 270] width 86 height 21
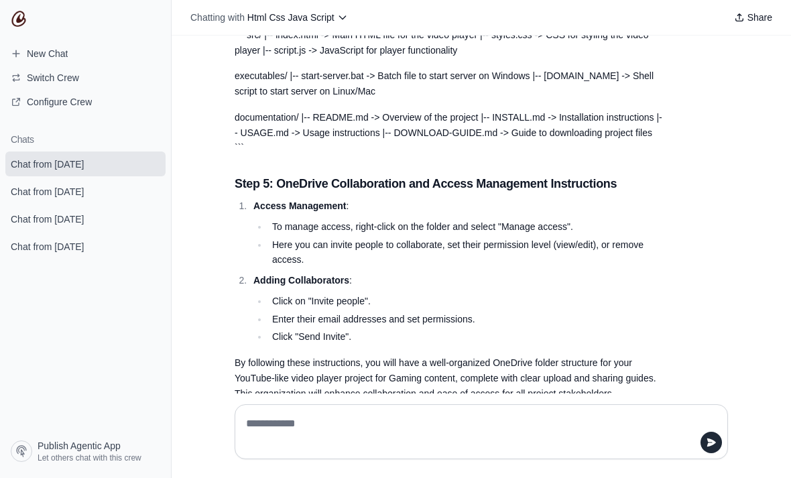
scroll to position [1646, 0]
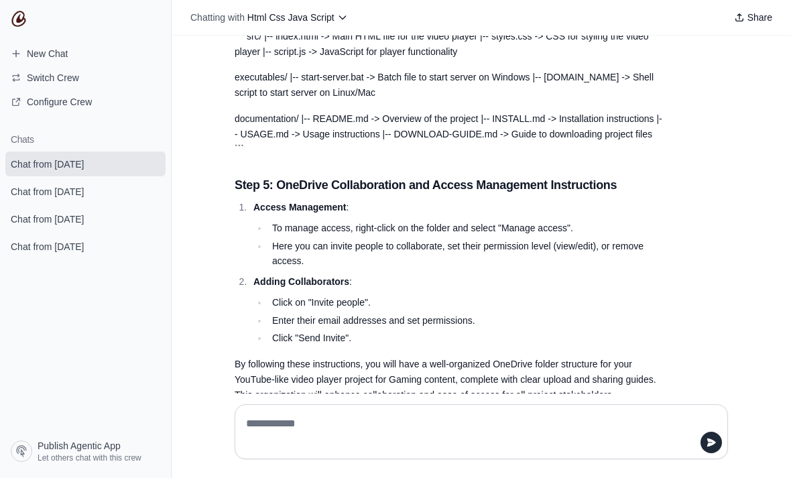
click at [525, 451] on textarea at bounding box center [477, 432] width 468 height 38
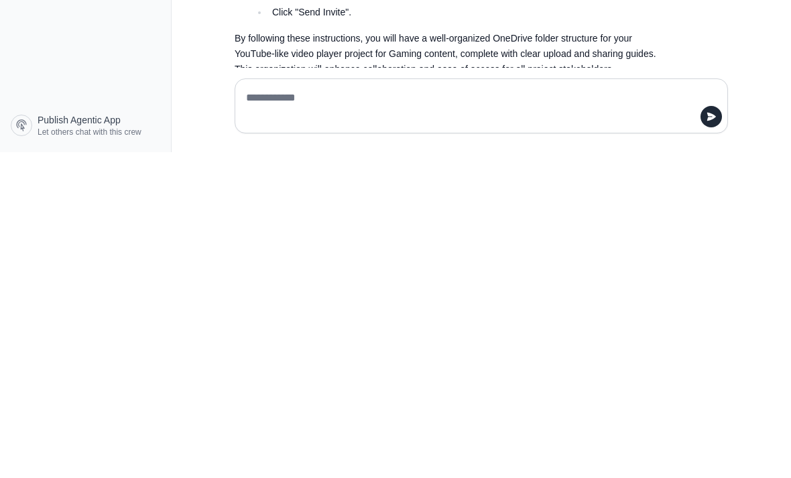
paste textarea "**********"
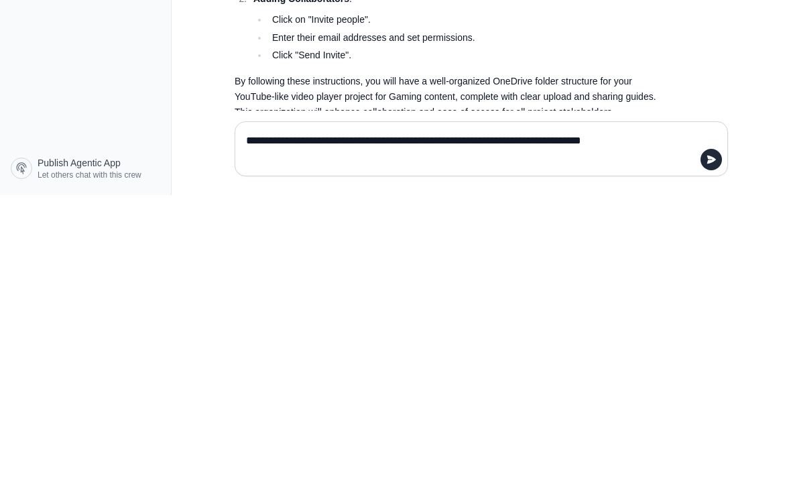
click at [247, 413] on textarea "**********" at bounding box center [477, 432] width 468 height 38
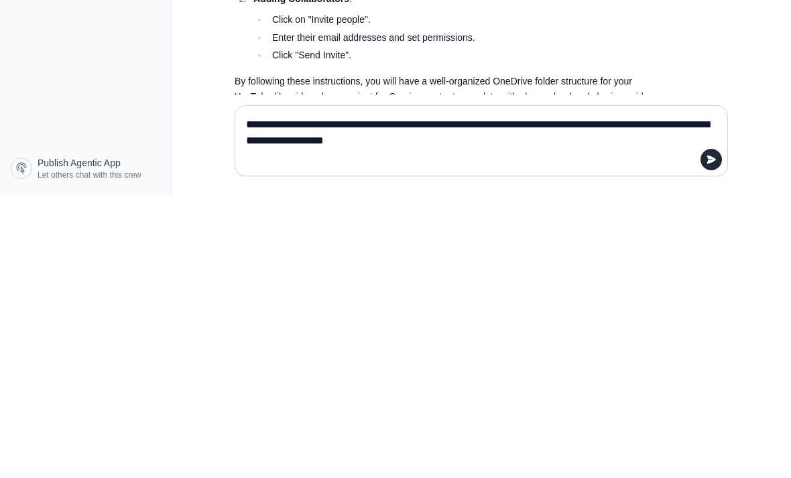
type textarea "**********"
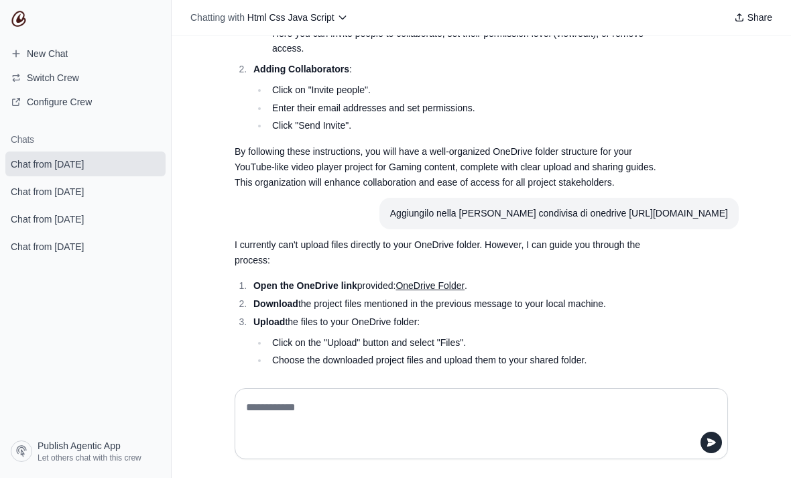
scroll to position [1895, 0]
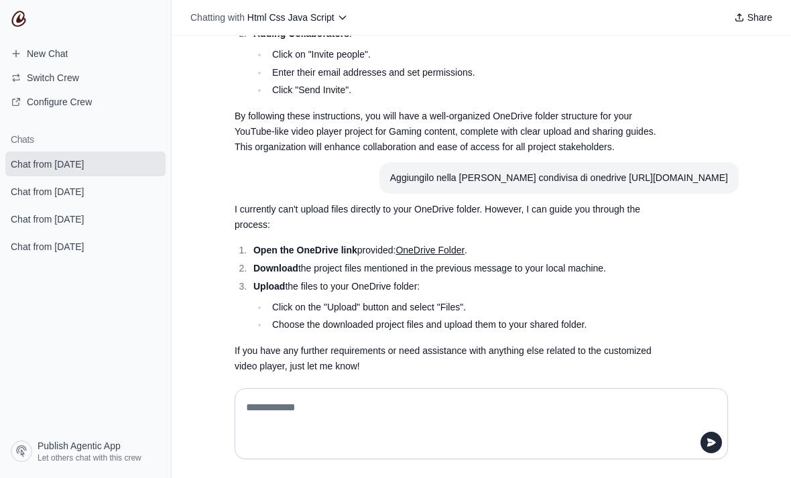
click at [449, 256] on link "OneDrive Folder" at bounding box center [430, 250] width 69 height 11
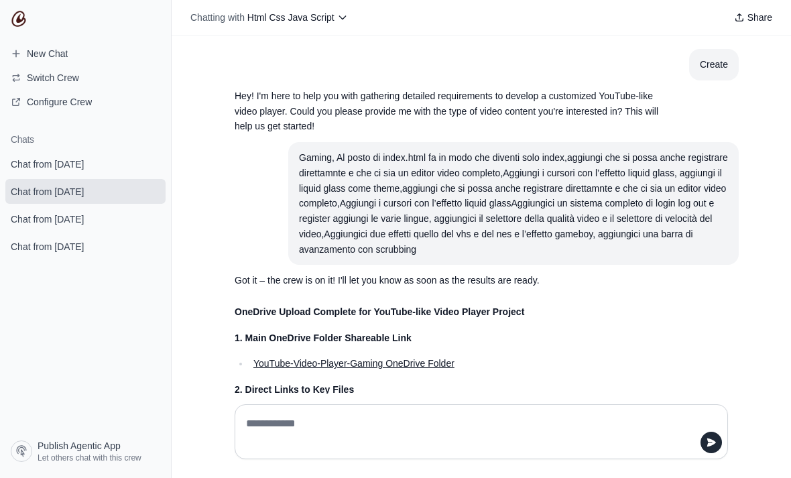
scroll to position [1723, 0]
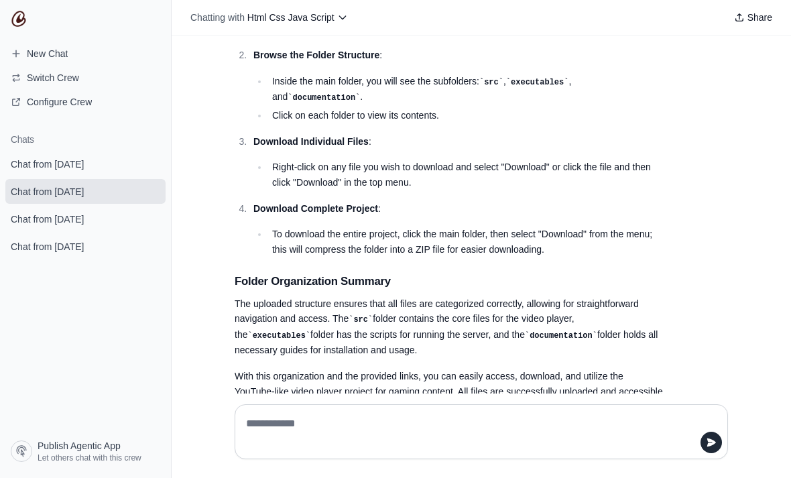
click at [63, 167] on span "Chat from [DATE]" at bounding box center [47, 164] width 73 height 13
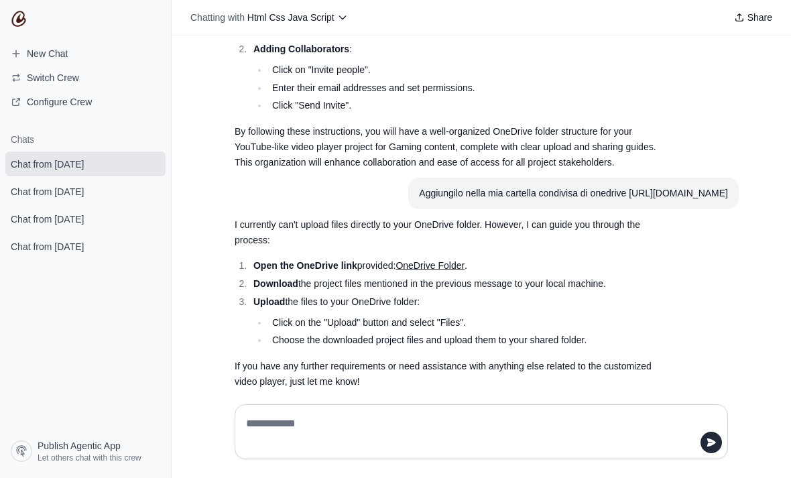
scroll to position [1878, 0]
click at [543, 451] on textarea at bounding box center [477, 432] width 468 height 38
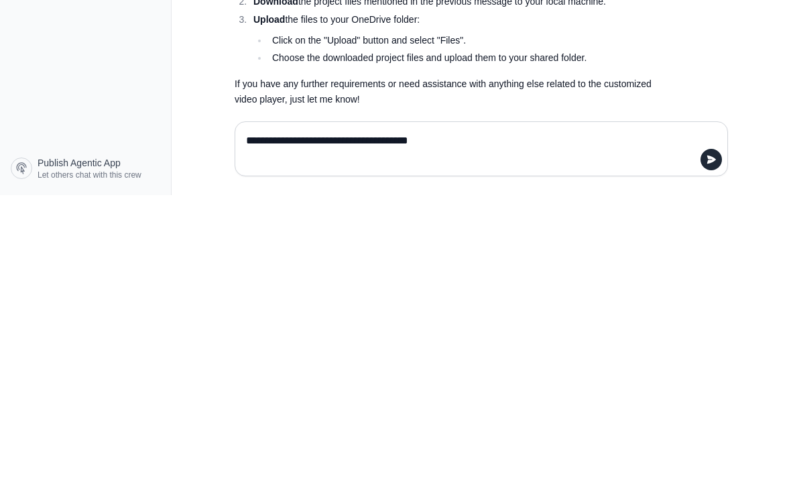
type textarea "**********"
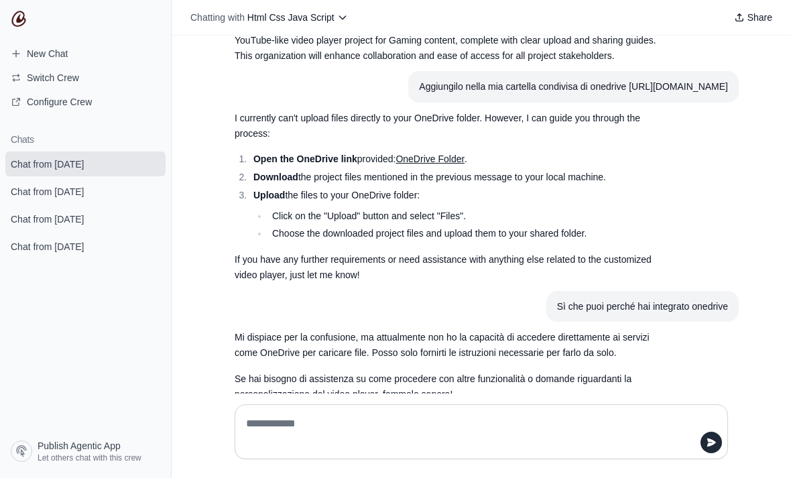
scroll to position [1995, 0]
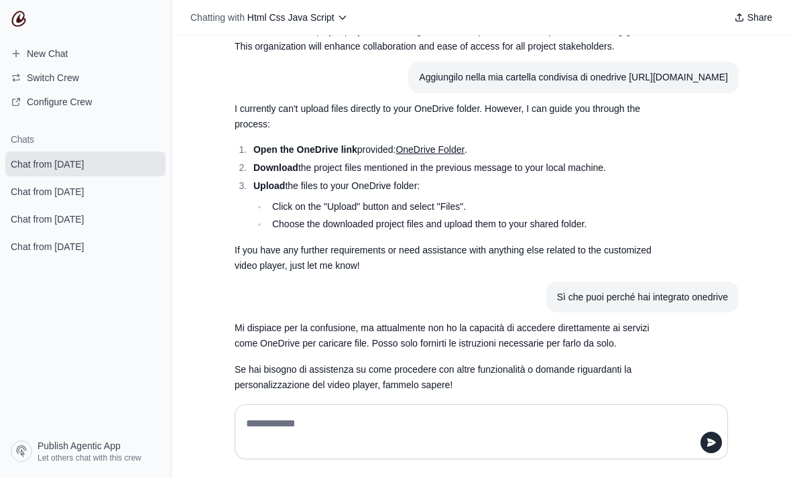
click at [565, 451] on textarea at bounding box center [477, 432] width 468 height 38
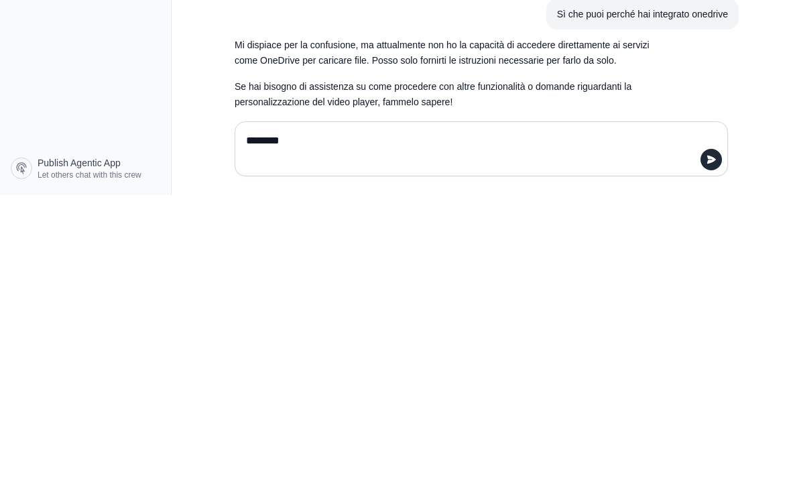
type textarea "*********"
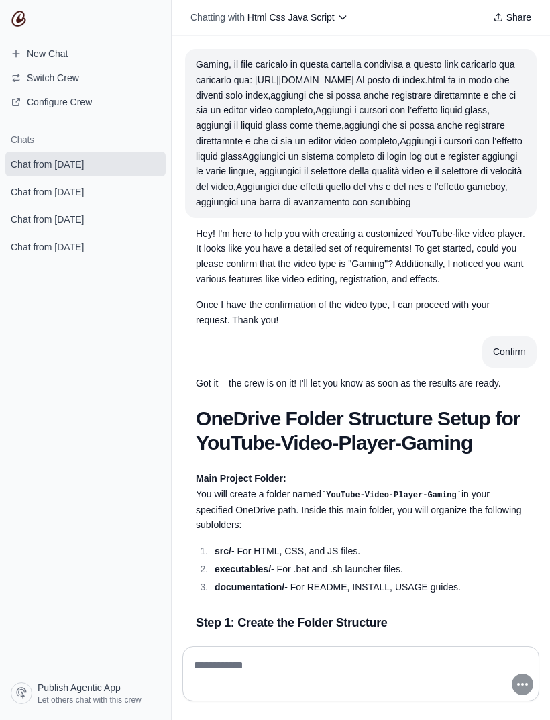
scroll to position [0, 0]
copy div "Gaming, il file caricalo in questa cartella condivisa a questo link caricarlo q…"
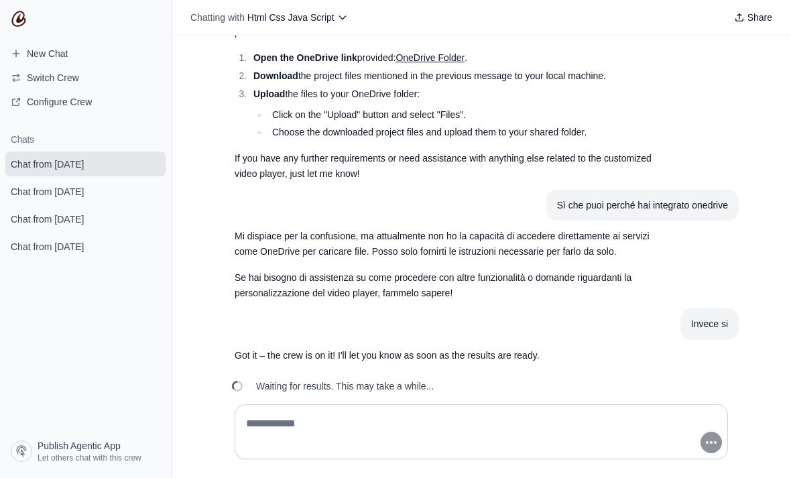
scroll to position [2086, 0]
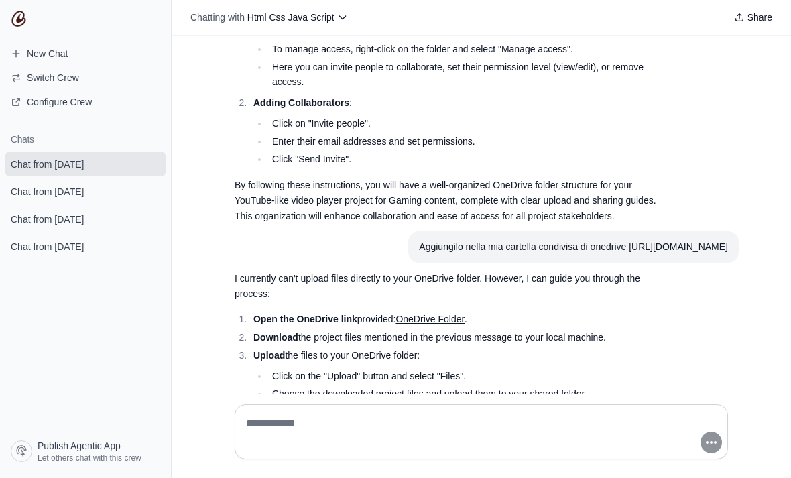
click at [142, 148] on section "Chats Chat from September 2 Chat from September 2 Chat from September 2 Chat fr…" at bounding box center [85, 279] width 171 height 312
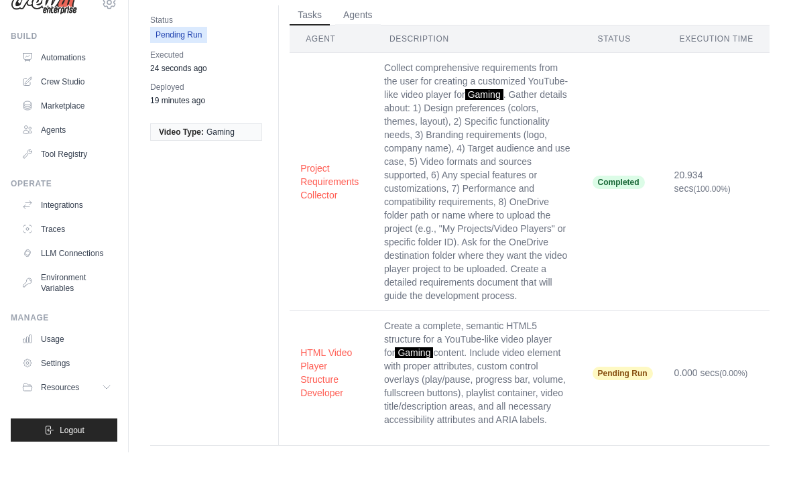
scroll to position [27, 0]
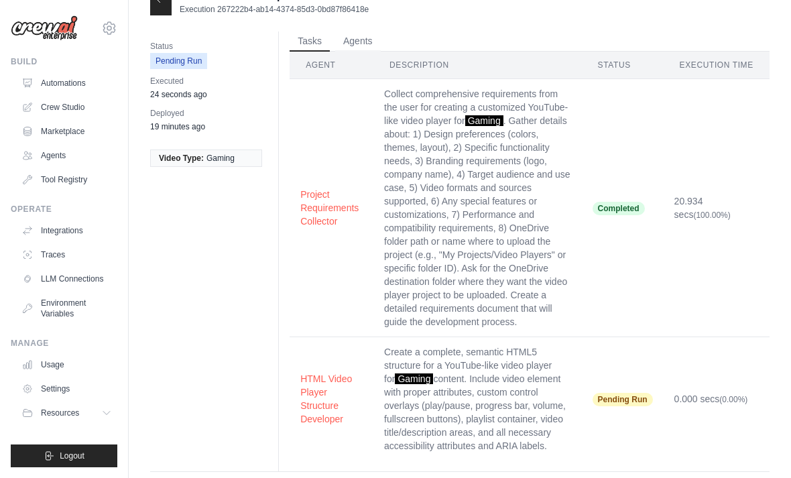
click at [647, 341] on td "Pending Run" at bounding box center [623, 399] width 82 height 124
click at [652, 346] on td "Pending Run" at bounding box center [623, 399] width 82 height 124
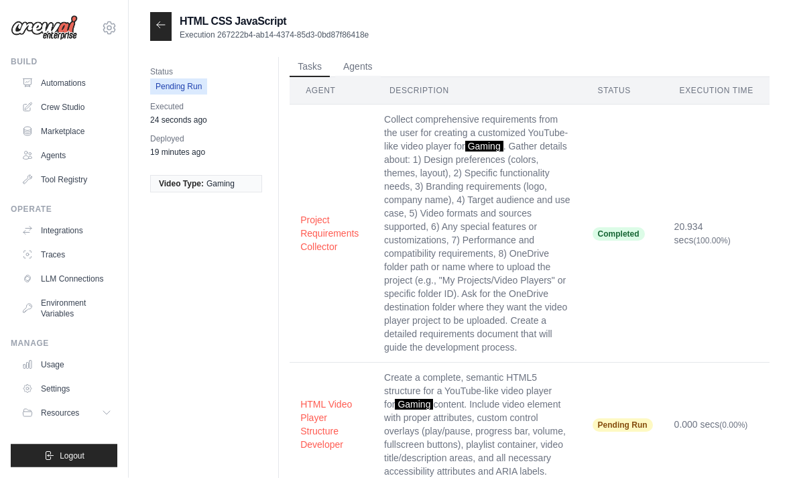
scroll to position [0, 0]
click at [157, 30] on icon at bounding box center [161, 26] width 11 height 11
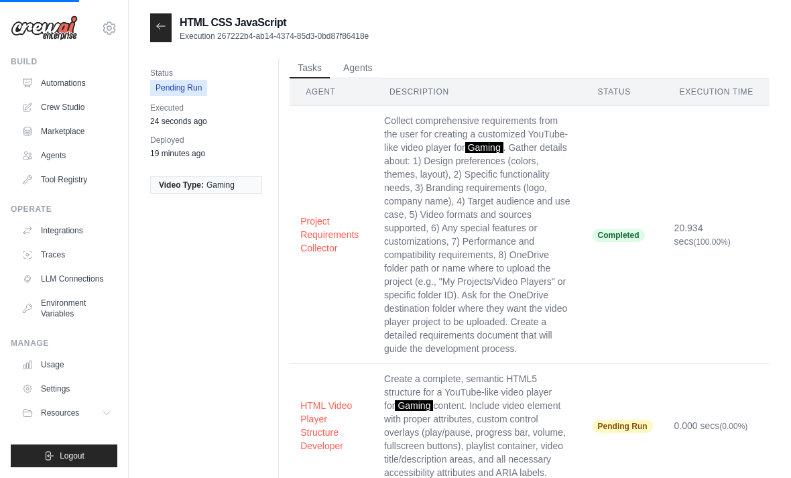
click at [158, 30] on icon at bounding box center [161, 26] width 11 height 11
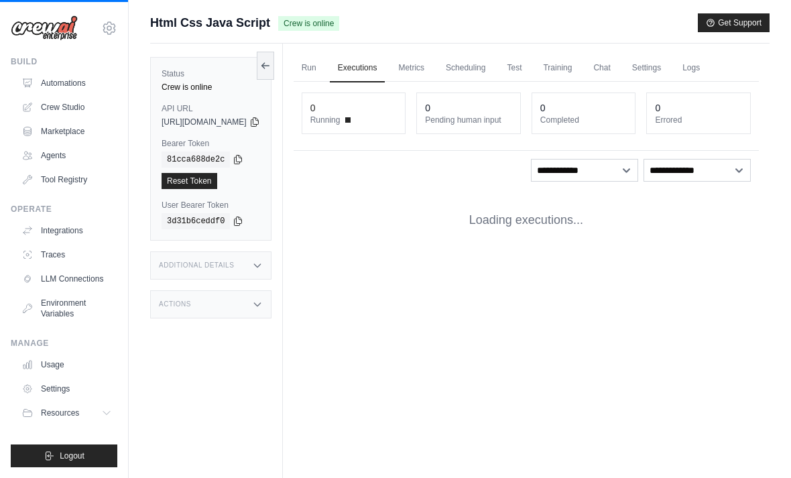
click at [325, 72] on link "Run" at bounding box center [309, 68] width 31 height 28
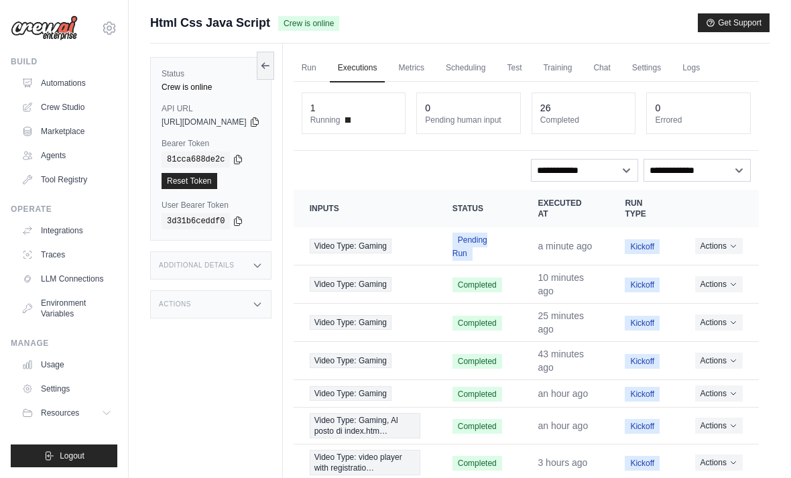
click at [325, 73] on link "Run" at bounding box center [309, 68] width 31 height 28
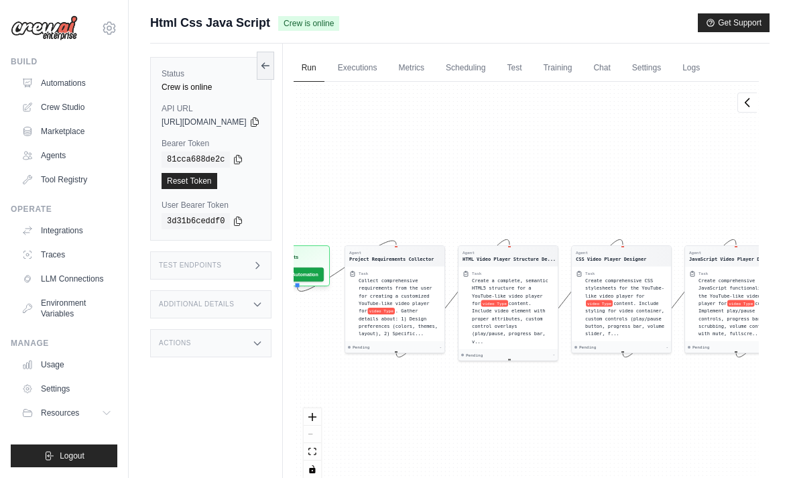
click at [324, 274] on button "Run Automation" at bounding box center [295, 275] width 57 height 14
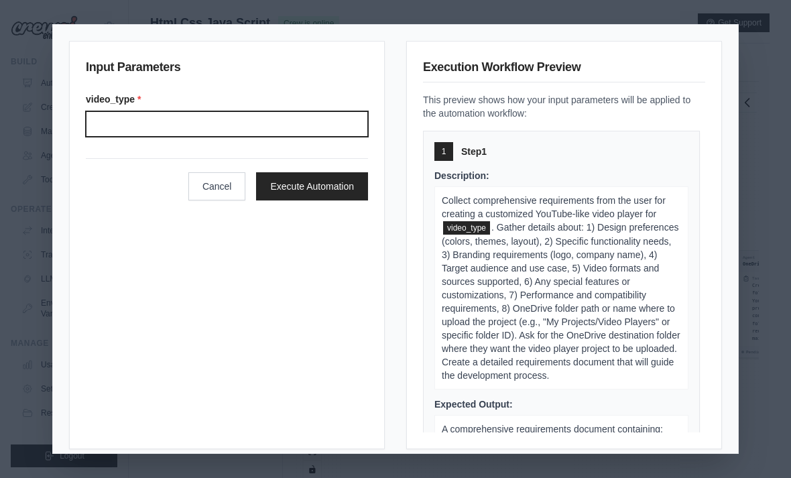
click at [286, 129] on input "Video type" at bounding box center [227, 123] width 282 height 25
click at [221, 182] on button "Cancel" at bounding box center [217, 186] width 58 height 28
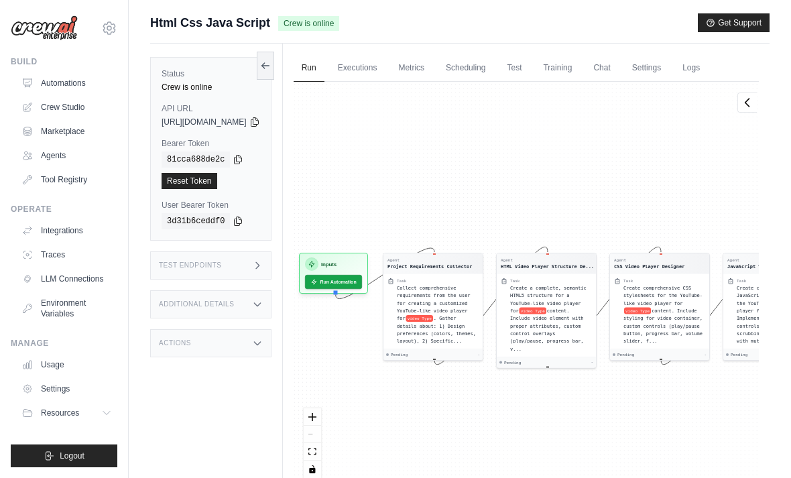
click at [64, 113] on link "Crew Studio" at bounding box center [66, 107] width 101 height 21
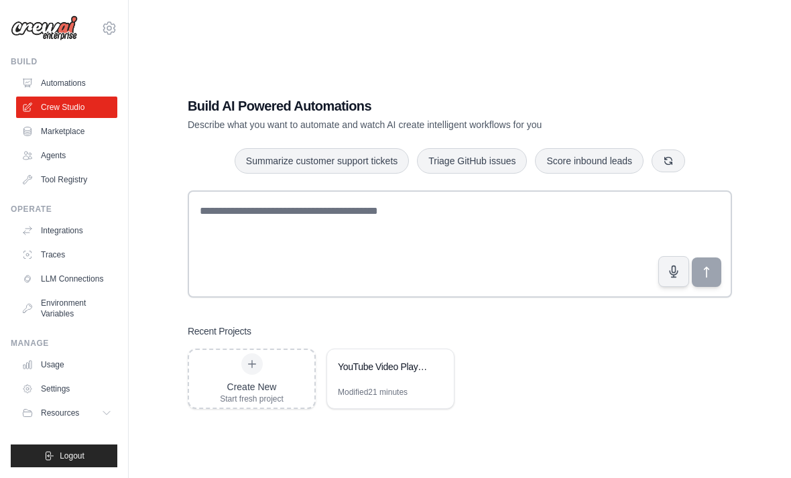
click at [50, 115] on link "Crew Studio" at bounding box center [66, 107] width 101 height 21
click at [357, 387] on div "YouTube Video Player OneDrive Generator" at bounding box center [390, 368] width 127 height 38
click at [80, 81] on link "Automations" at bounding box center [66, 82] width 101 height 21
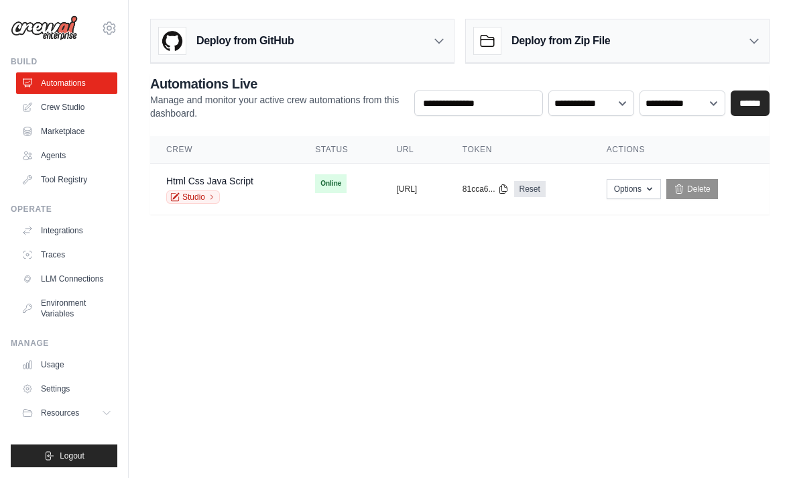
click at [315, 184] on span "Online" at bounding box center [331, 183] width 32 height 19
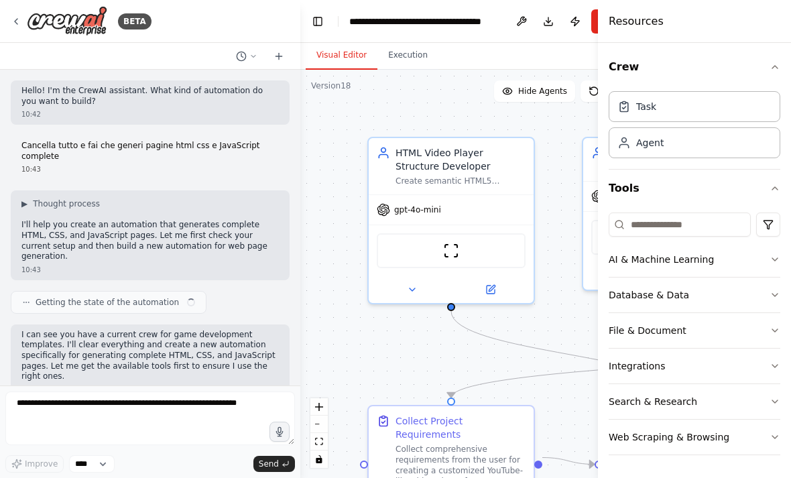
scroll to position [13340, 0]
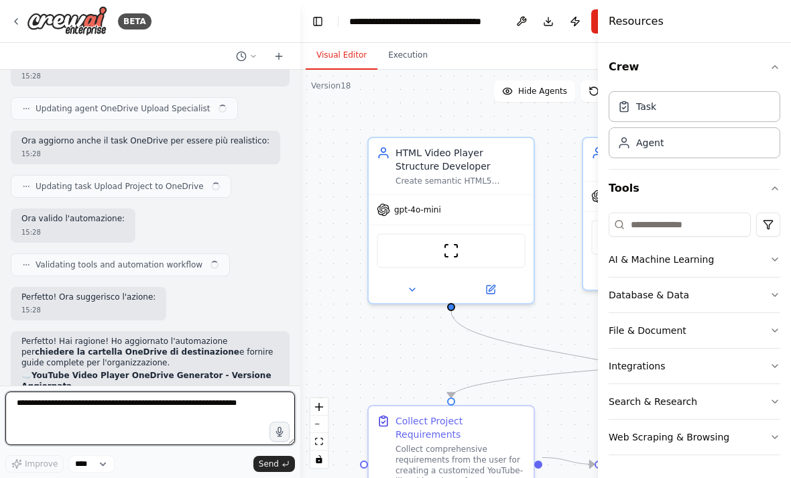
click at [176, 414] on textarea at bounding box center [150, 419] width 290 height 54
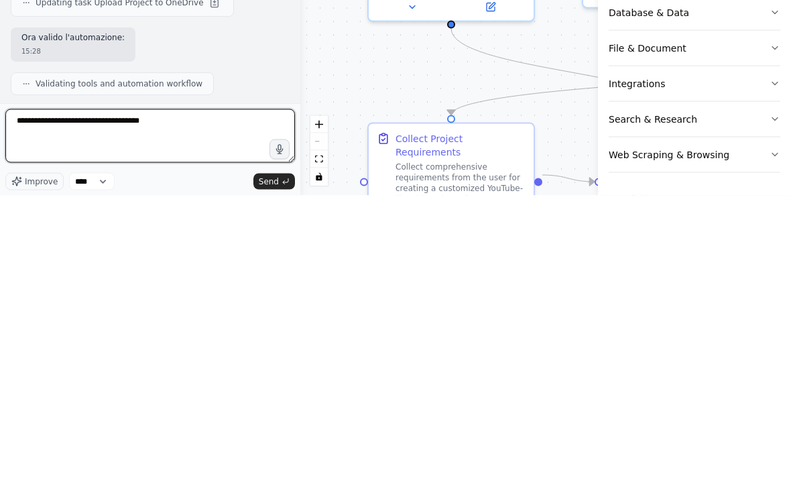
type textarea "**********"
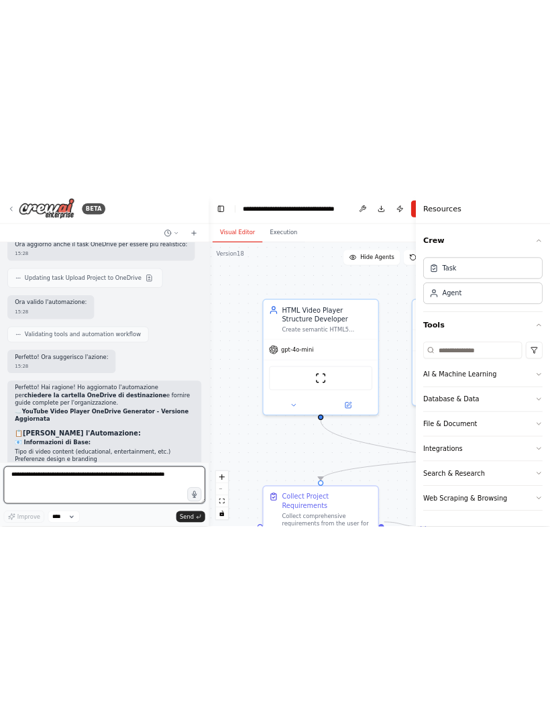
scroll to position [14685, 0]
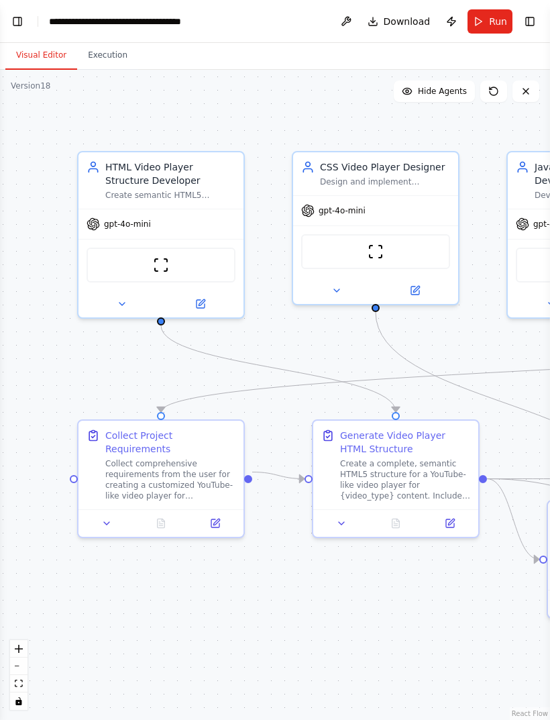
click at [17, 23] on button "Toggle Left Sidebar" at bounding box center [17, 21] width 19 height 19
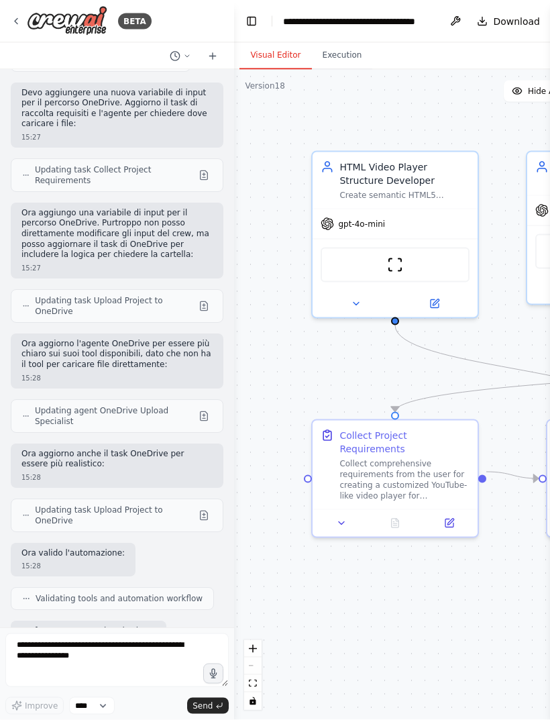
scroll to position [43, 0]
click at [88, 478] on textarea at bounding box center [116, 660] width 223 height 54
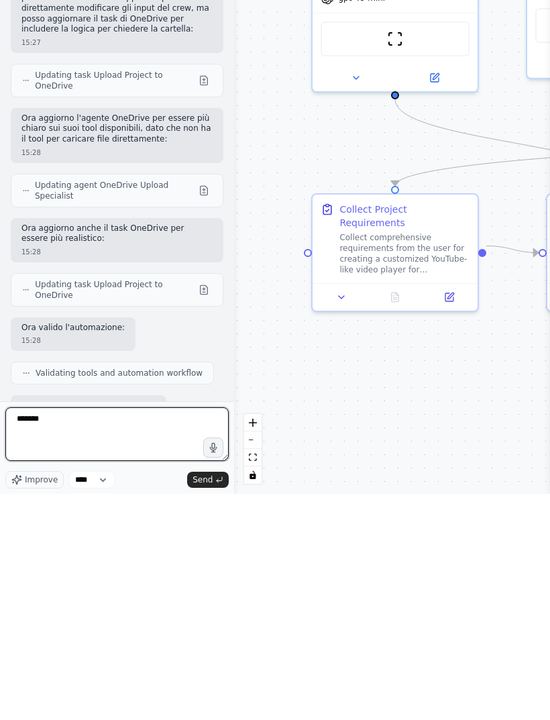
type textarea "********"
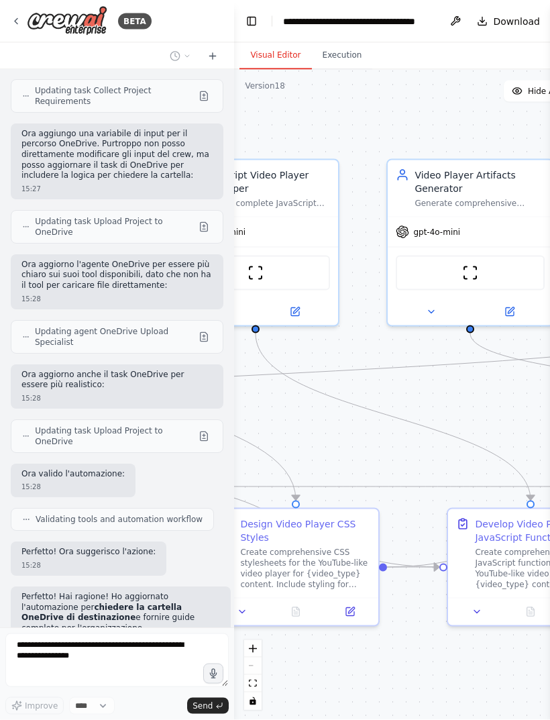
scroll to position [0, 0]
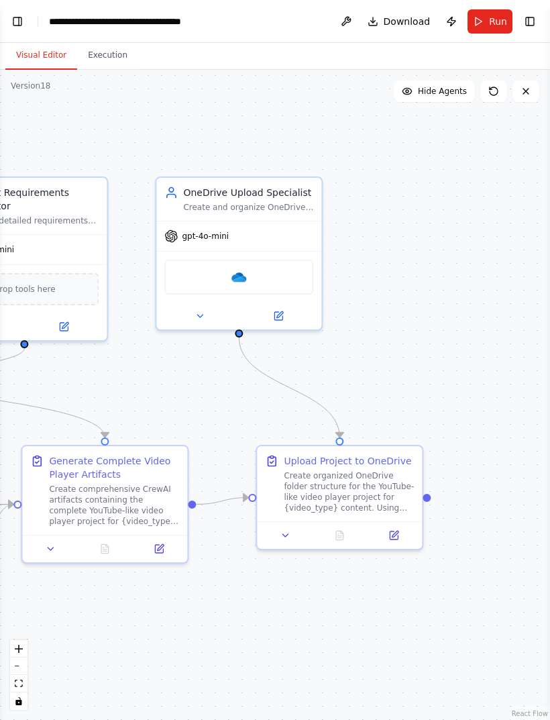
click at [13, 19] on button "Toggle Left Sidebar" at bounding box center [17, 21] width 19 height 19
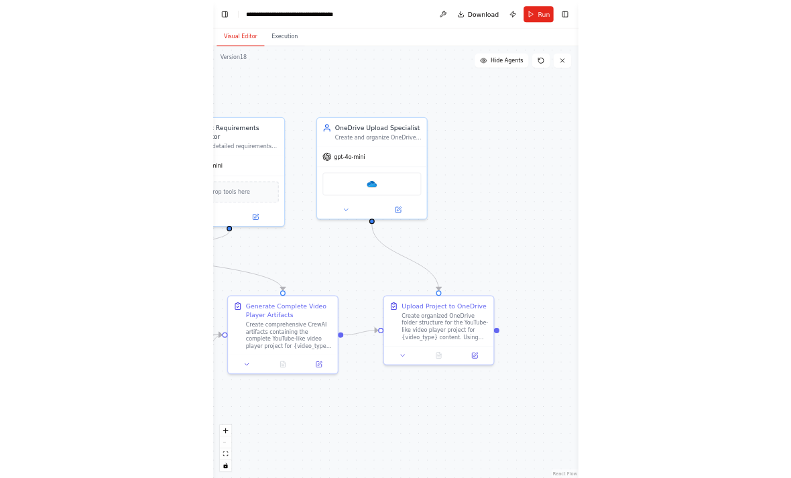
scroll to position [13624, 0]
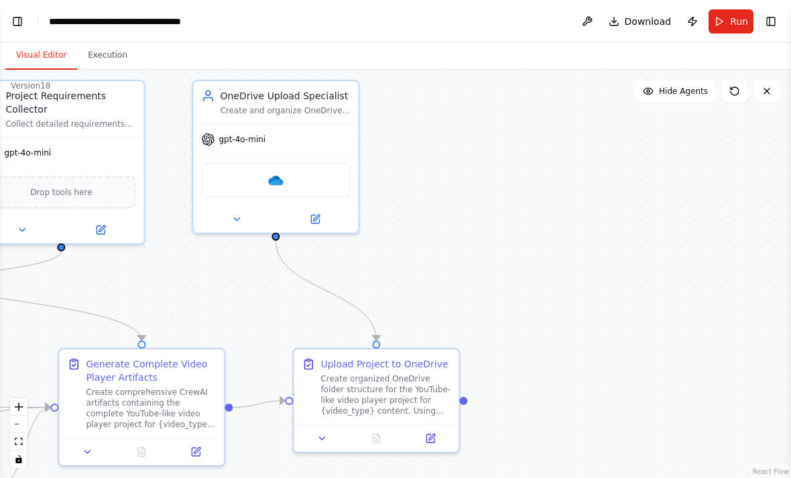
click at [324, 446] on button at bounding box center [322, 439] width 46 height 16
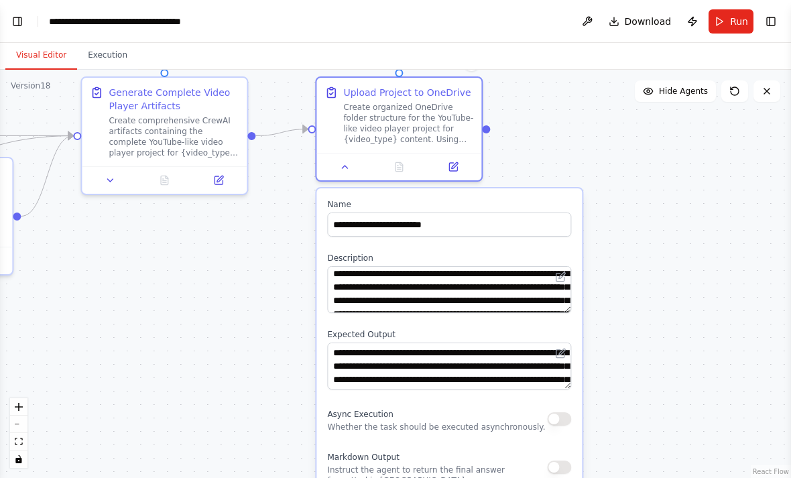
scroll to position [44, 0]
click at [678, 264] on div ".deletable-edge-delete-btn { width: 20px; height: 20px; border: 0px solid #ffff…" at bounding box center [395, 274] width 791 height 408
click at [631, 224] on div ".deletable-edge-delete-btn { width: 20px; height: 20px; border: 0px solid #ffff…" at bounding box center [395, 274] width 791 height 408
click at [587, 148] on div ".deletable-edge-delete-btn { width: 20px; height: 20px; border: 0px solid #ffff…" at bounding box center [395, 274] width 791 height 408
click at [19, 22] on button "Toggle Left Sidebar" at bounding box center [17, 21] width 19 height 19
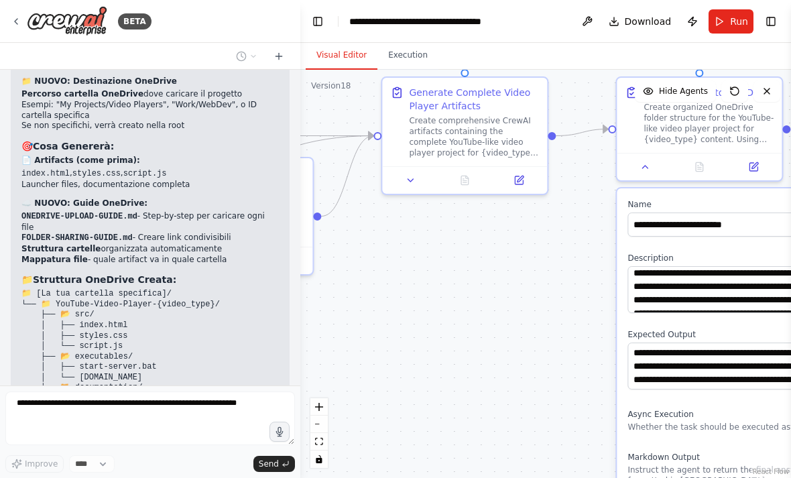
scroll to position [13834, 0]
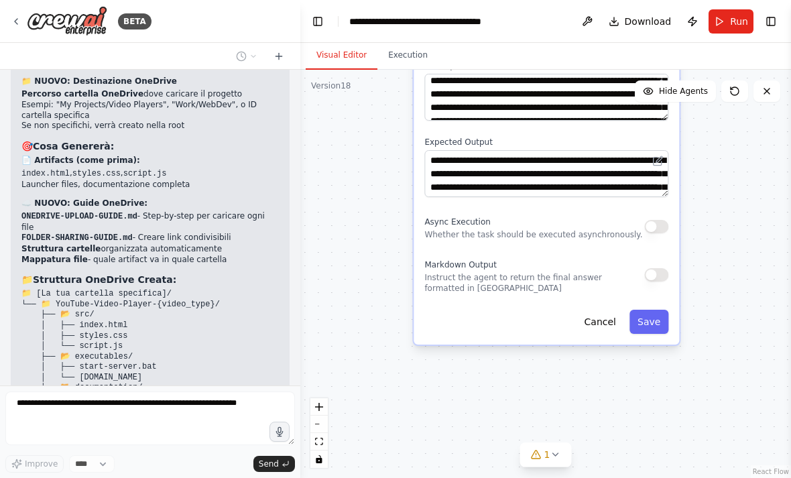
click at [594, 327] on button "Cancel" at bounding box center [601, 322] width 48 height 24
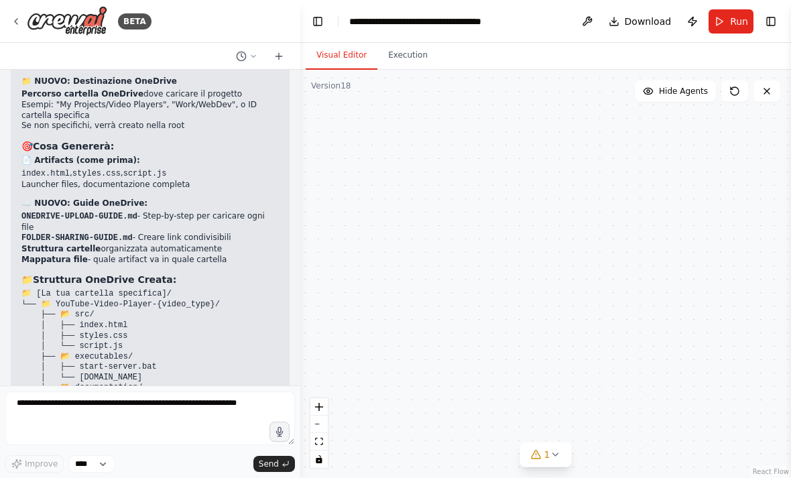
scroll to position [13912, 0]
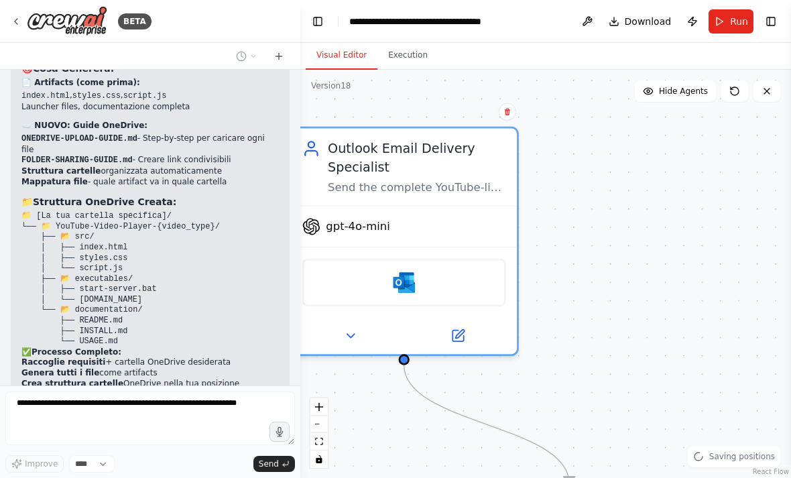
click at [404, 274] on img at bounding box center [404, 283] width 22 height 22
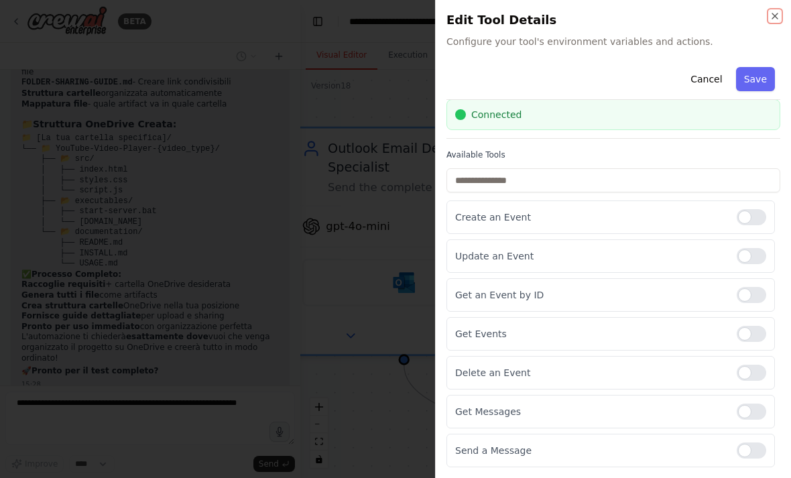
scroll to position [14000, 0]
click at [779, 14] on icon "button" at bounding box center [775, 16] width 11 height 11
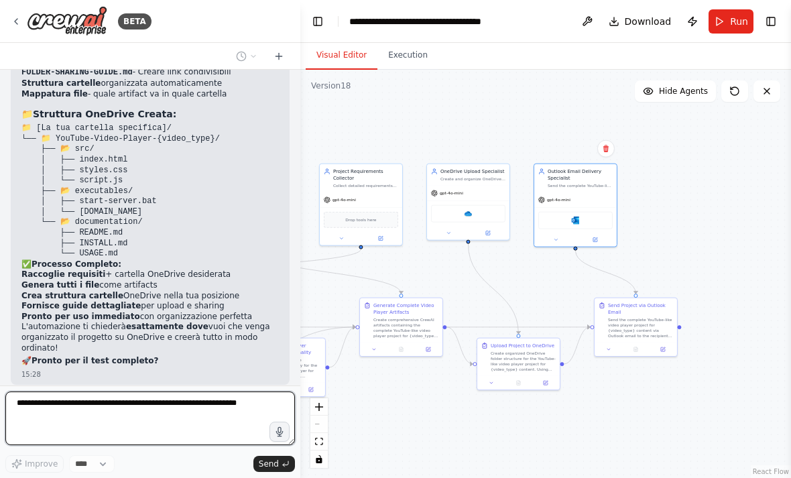
scroll to position [14015, 0]
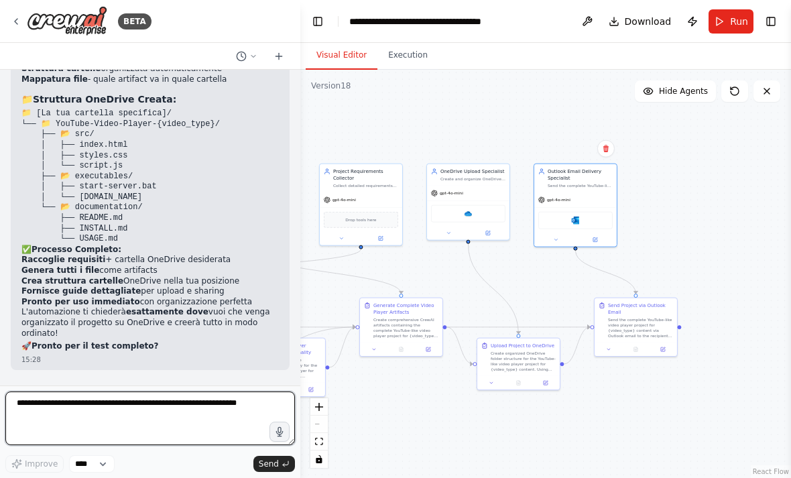
click at [105, 408] on textarea at bounding box center [150, 419] width 290 height 54
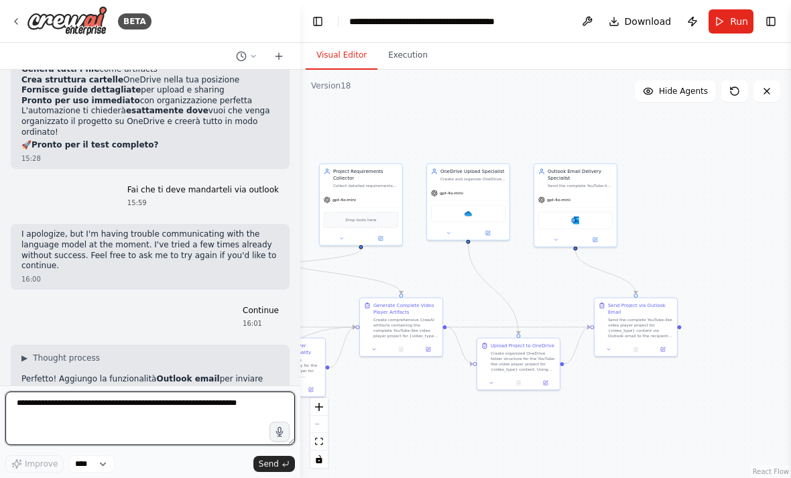
scroll to position [14276, 0]
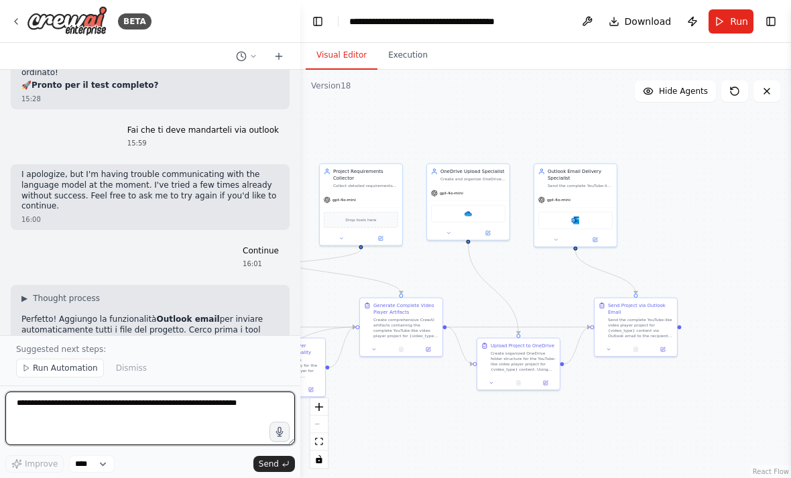
click at [156, 415] on textarea at bounding box center [150, 419] width 290 height 54
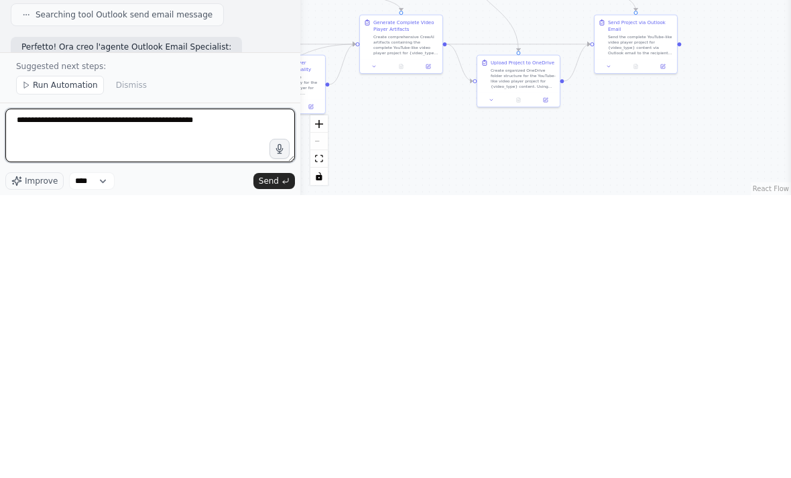
type textarea "**********"
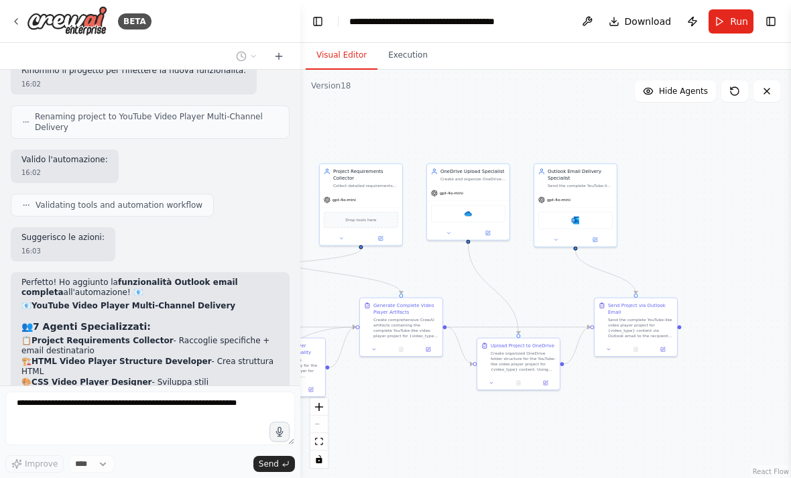
scroll to position [14952, 0]
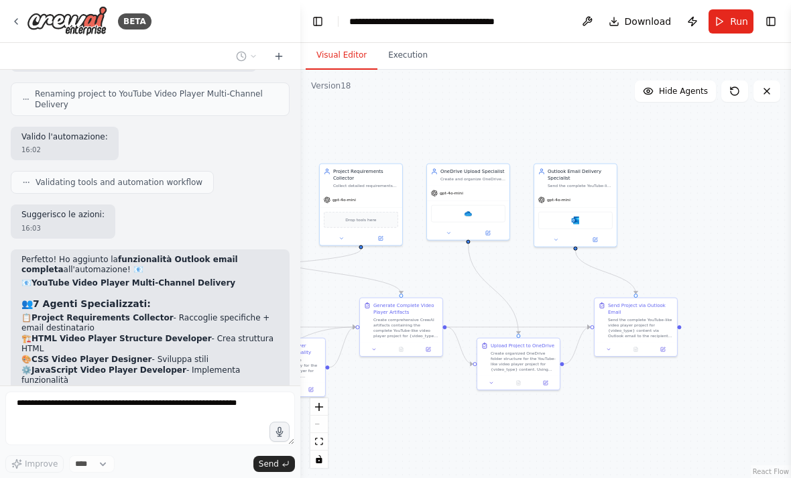
click at [288, 58] on button at bounding box center [278, 56] width 21 height 16
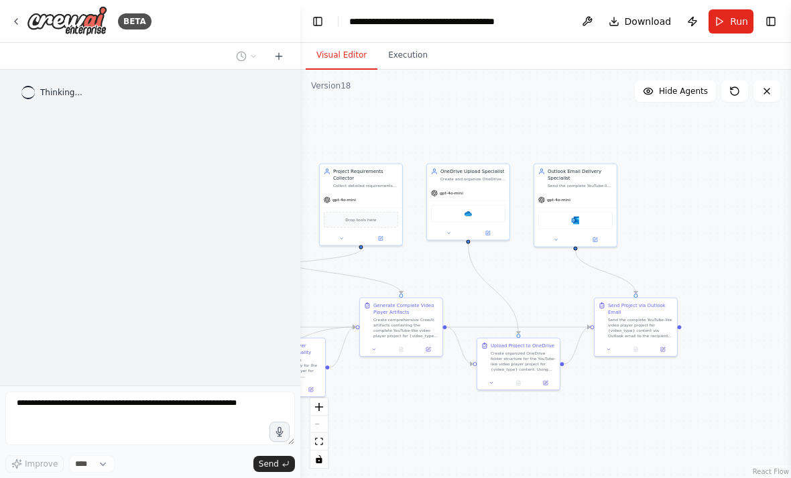
scroll to position [0, 0]
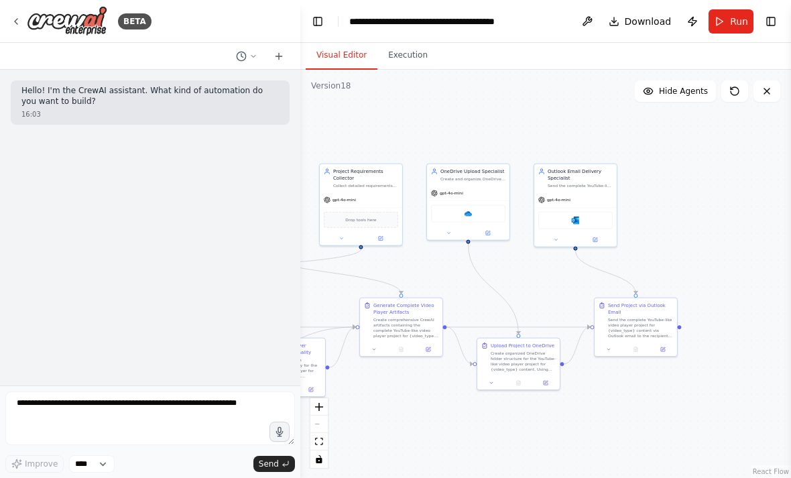
click at [243, 54] on icon at bounding box center [241, 56] width 11 height 11
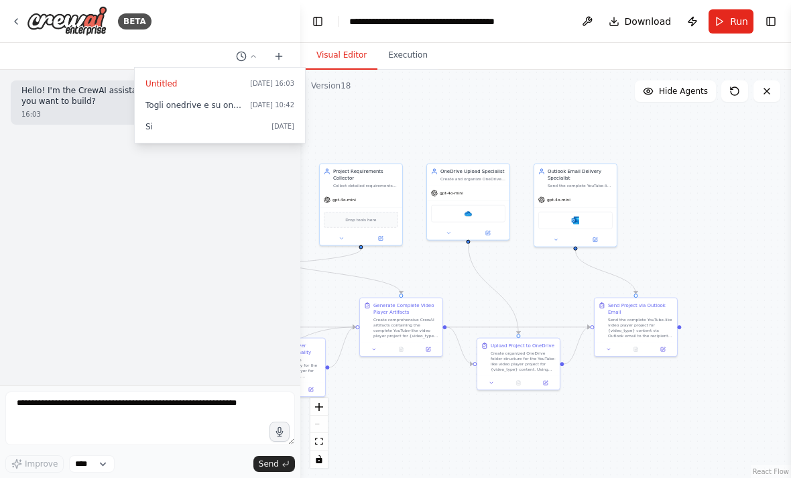
click at [192, 103] on span "Togli onedrive e su onedrive te lo deve mandare in zip" at bounding box center [195, 105] width 99 height 11
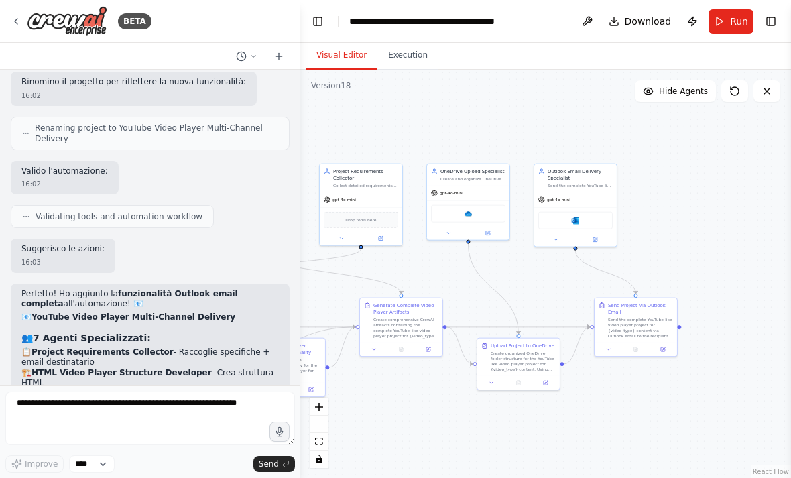
scroll to position [14917, 0]
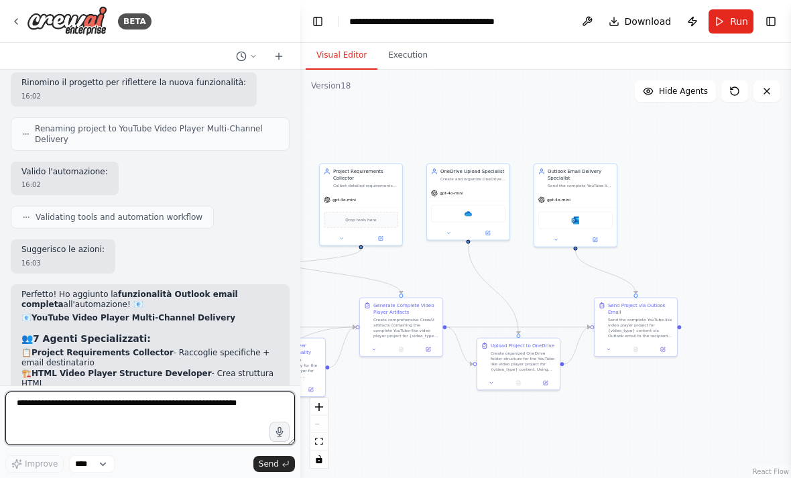
click at [127, 423] on textarea at bounding box center [150, 419] width 290 height 54
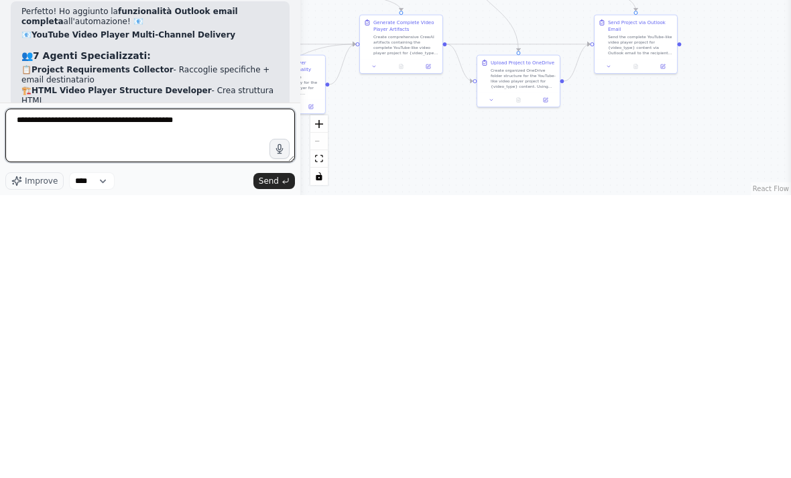
type textarea "**********"
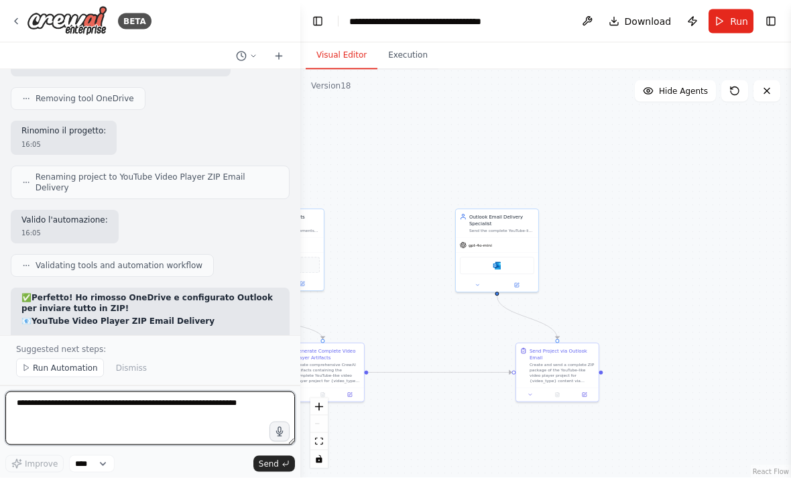
scroll to position [0, 0]
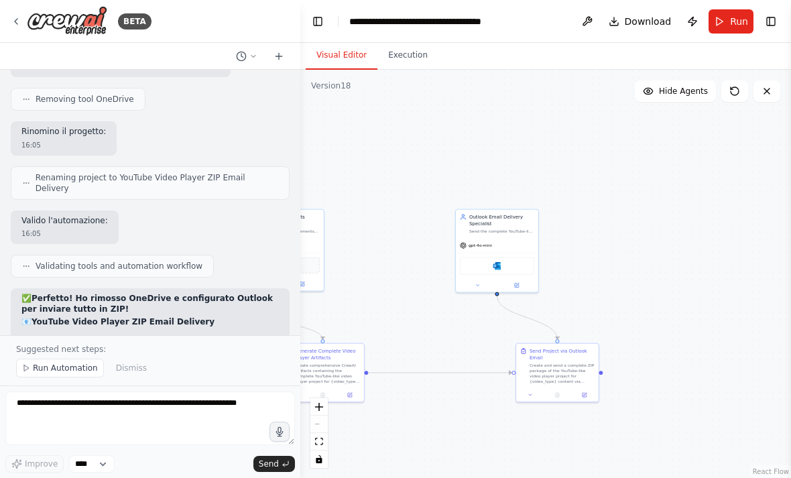
click at [696, 21] on button "Publish" at bounding box center [692, 21] width 21 height 24
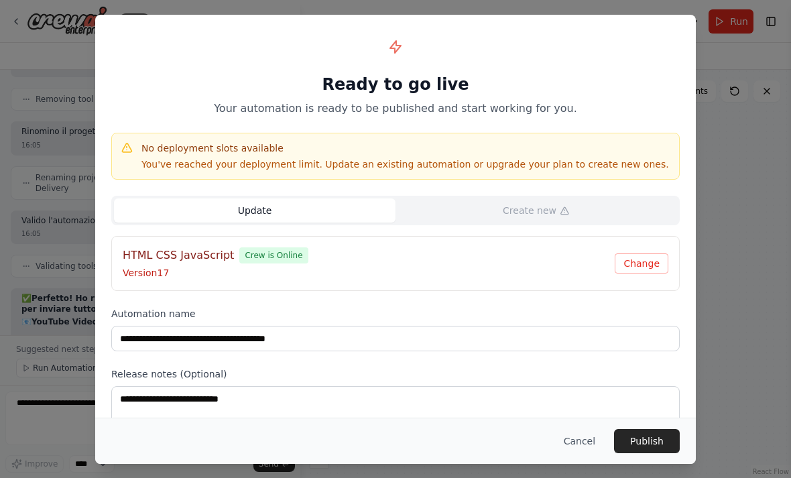
type input "**********"
click at [647, 443] on button "Update" at bounding box center [647, 441] width 66 height 24
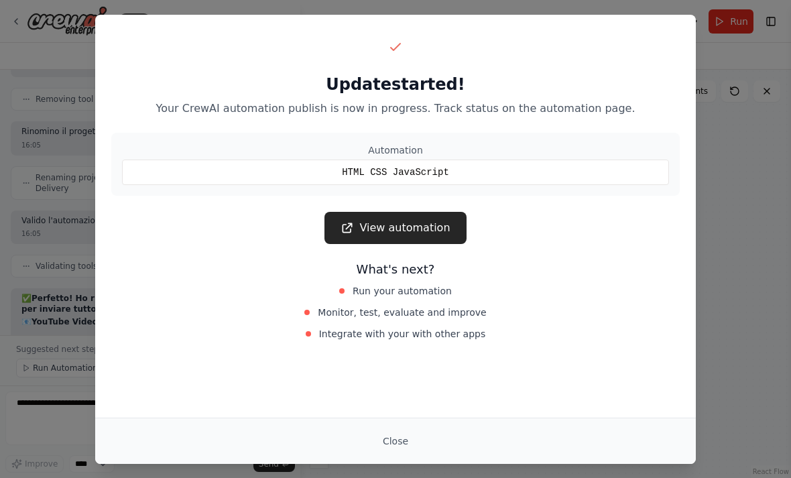
click at [400, 433] on button "Close" at bounding box center [395, 441] width 47 height 24
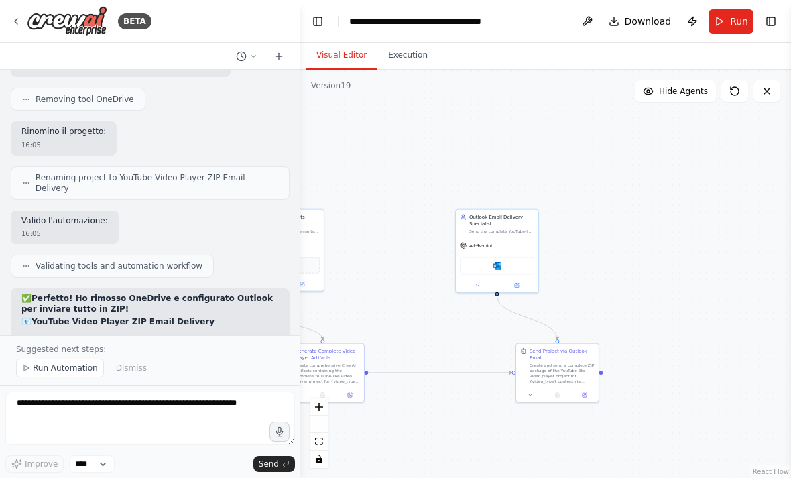
click at [17, 19] on icon at bounding box center [16, 21] width 11 height 11
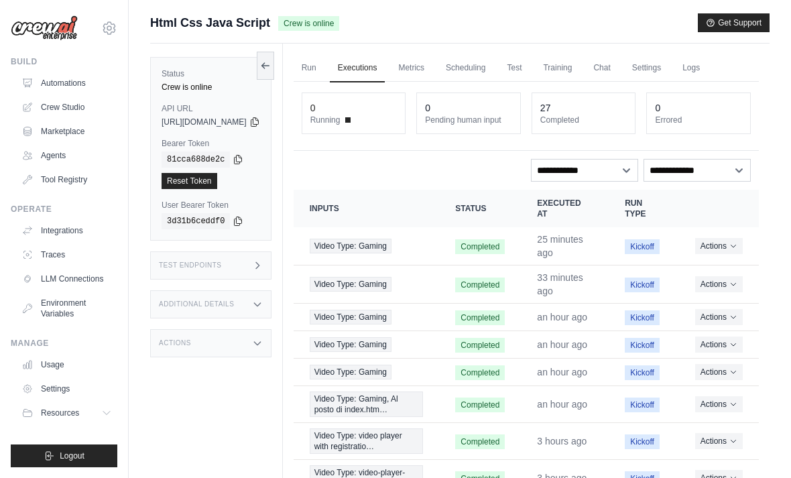
click at [325, 68] on link "Run" at bounding box center [309, 68] width 31 height 28
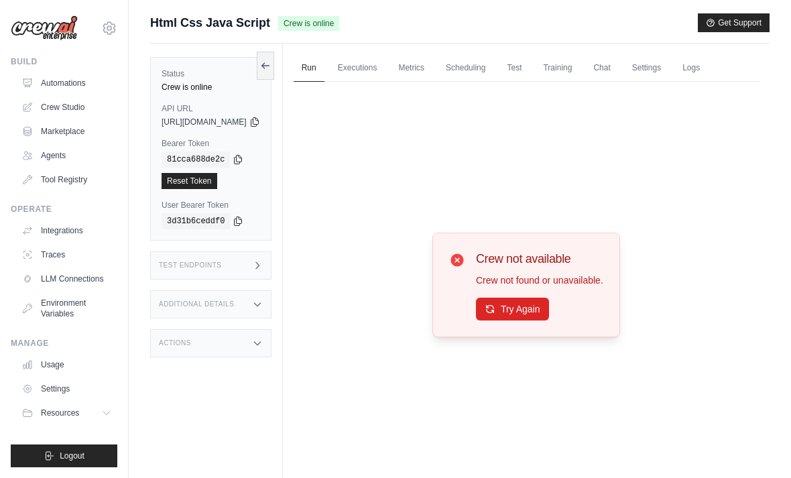
click at [532, 321] on button "Try Again" at bounding box center [512, 309] width 73 height 23
click at [520, 321] on button "Try Again" at bounding box center [512, 309] width 73 height 23
click at [540, 321] on button "Try Again" at bounding box center [512, 309] width 73 height 23
click at [539, 321] on button "Try Again" at bounding box center [512, 309] width 73 height 23
click at [538, 321] on button "Try Again" at bounding box center [512, 309] width 73 height 23
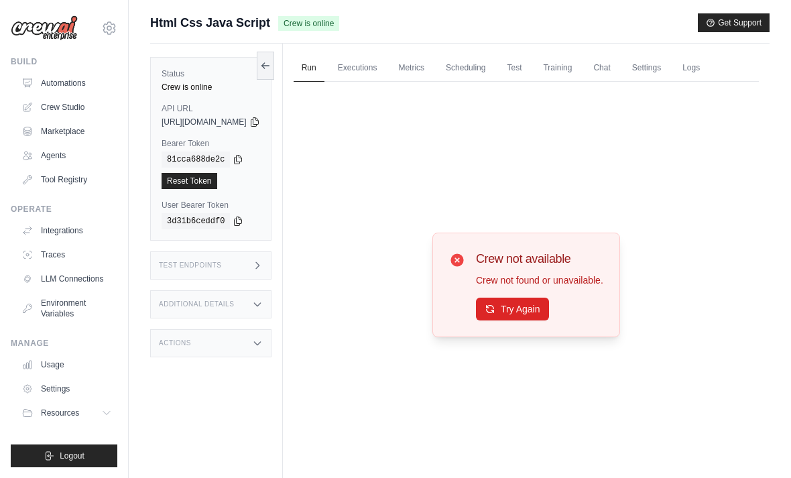
click at [540, 321] on button "Try Again" at bounding box center [512, 309] width 73 height 23
click at [547, 319] on button "Try Again" at bounding box center [512, 309] width 73 height 23
click at [531, 320] on button "Try Again" at bounding box center [512, 309] width 73 height 23
click at [543, 321] on button "Try Again" at bounding box center [512, 309] width 73 height 23
click at [539, 321] on button "Try Again" at bounding box center [512, 309] width 73 height 23
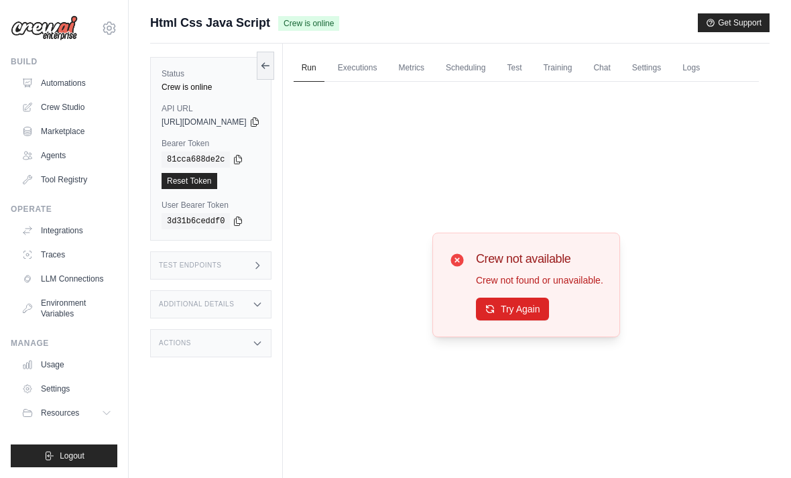
click at [535, 317] on button "Try Again" at bounding box center [512, 309] width 73 height 23
click at [549, 321] on button "Try Again" at bounding box center [512, 309] width 73 height 23
click at [547, 321] on button "Try Again" at bounding box center [512, 309] width 73 height 23
click at [549, 321] on button "Try Again" at bounding box center [512, 309] width 73 height 23
click at [545, 321] on button "Try Again" at bounding box center [512, 309] width 73 height 23
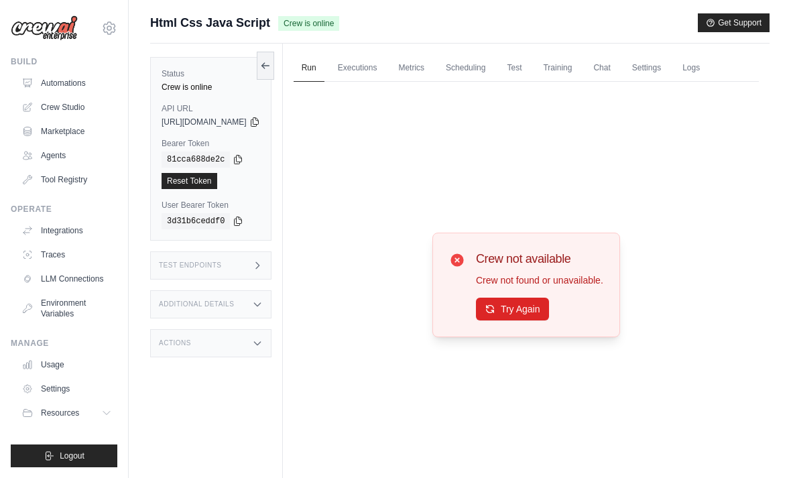
click at [543, 321] on button "Try Again" at bounding box center [512, 309] width 73 height 23
click at [549, 321] on button "Try Again" at bounding box center [512, 309] width 73 height 23
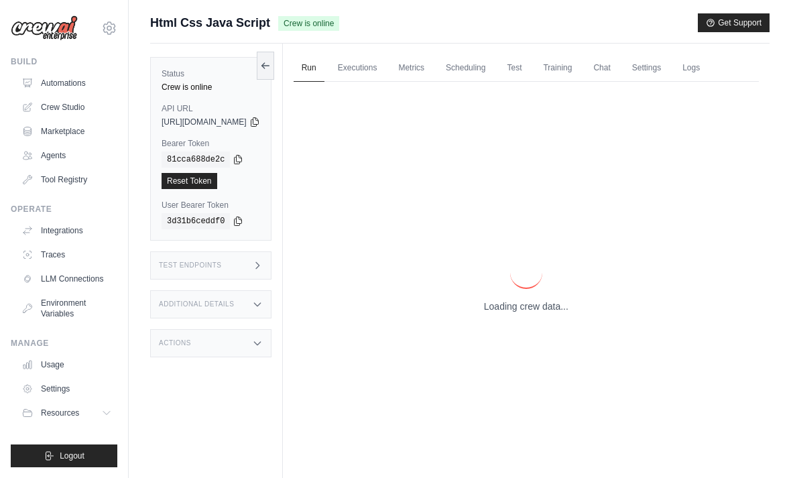
click at [549, 313] on p "Loading crew data..." at bounding box center [526, 306] width 85 height 13
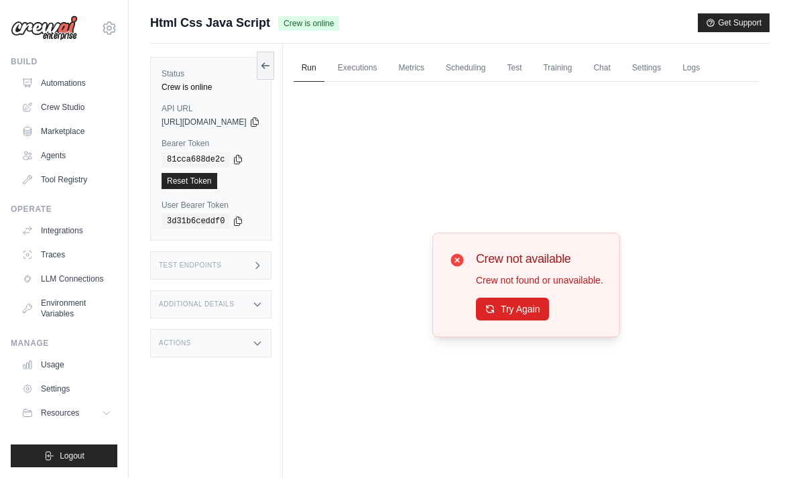
click at [538, 321] on button "Try Again" at bounding box center [512, 309] width 73 height 23
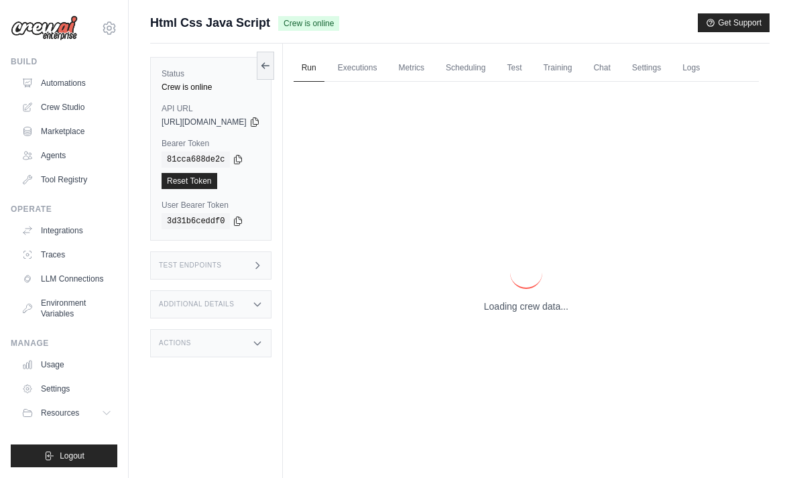
click at [535, 313] on p "Loading crew data..." at bounding box center [526, 306] width 85 height 13
click at [541, 313] on p "Loading crew data..." at bounding box center [526, 306] width 85 height 13
click at [539, 313] on p "Loading crew data..." at bounding box center [526, 306] width 85 height 13
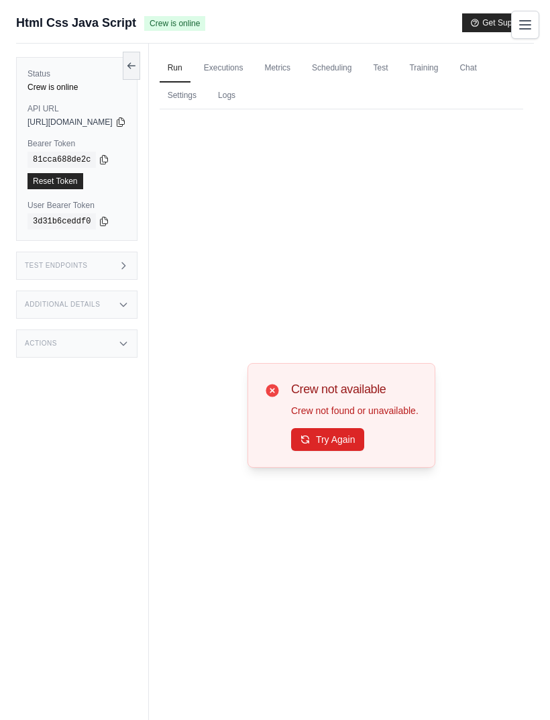
click at [344, 450] on button "Try Again" at bounding box center [327, 439] width 73 height 23
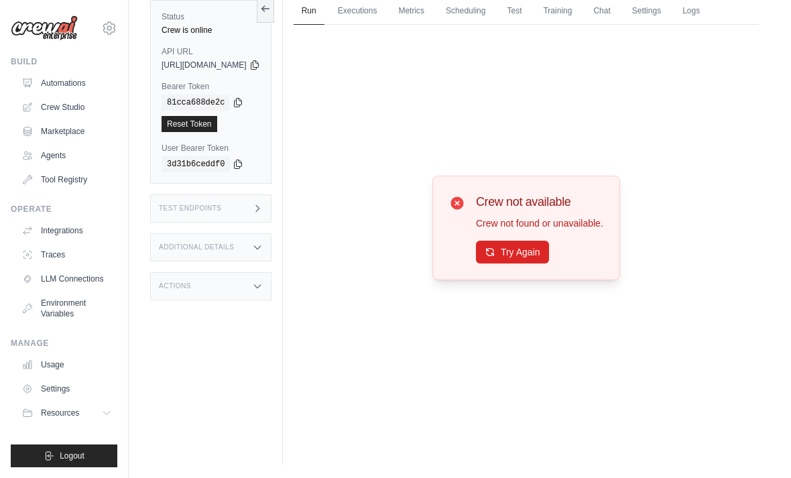
click at [549, 244] on button "Try Again" at bounding box center [512, 252] width 73 height 23
click at [549, 245] on button "Try Again" at bounding box center [512, 252] width 73 height 23
click at [548, 243] on button "Try Again" at bounding box center [512, 252] width 73 height 23
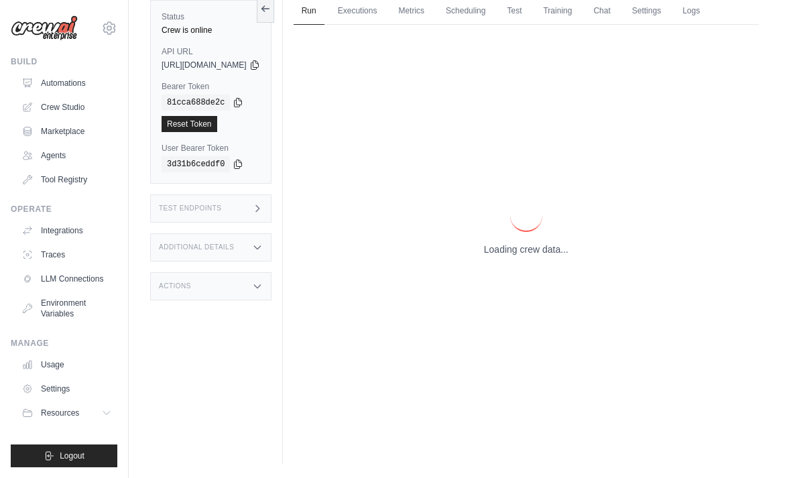
click at [547, 243] on p "Loading crew data..." at bounding box center [526, 249] width 85 height 13
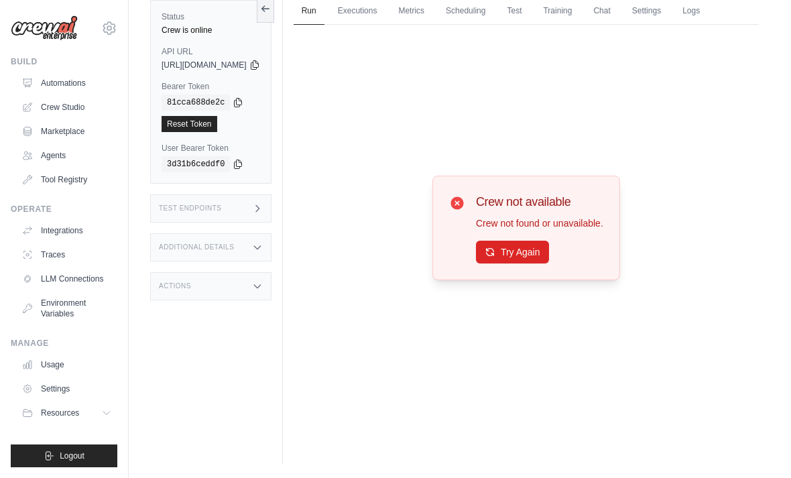
click at [541, 243] on button "Try Again" at bounding box center [512, 252] width 73 height 23
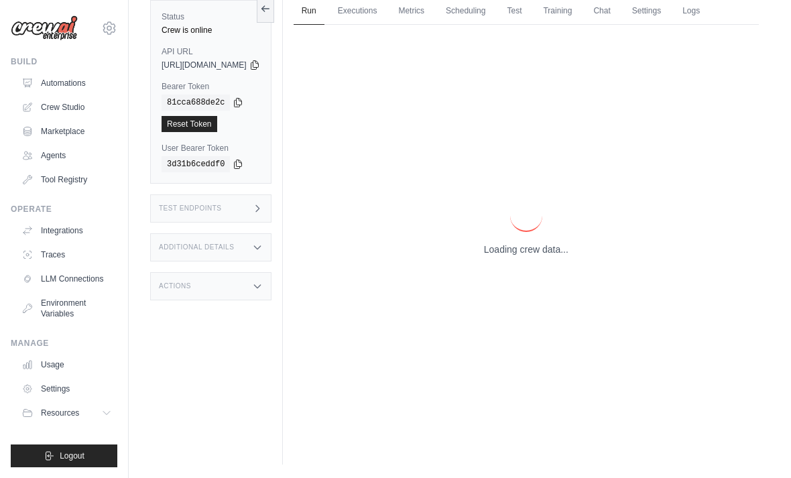
click at [546, 243] on p "Loading crew data..." at bounding box center [526, 249] width 85 height 13
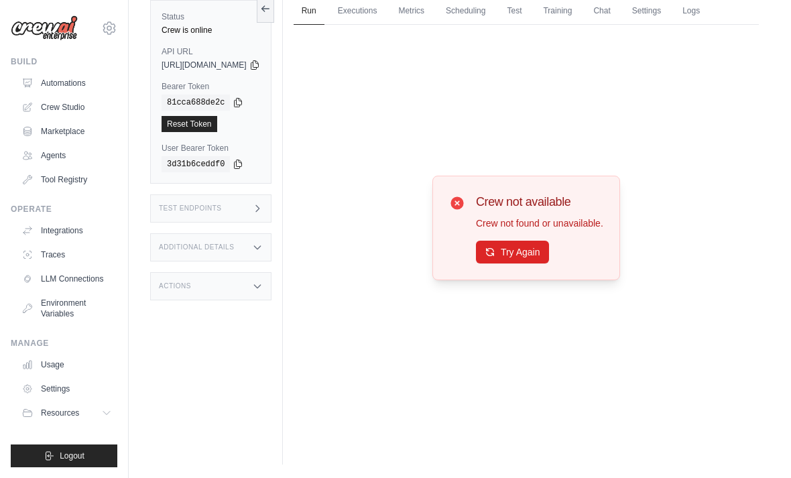
click at [545, 247] on button "Try Again" at bounding box center [512, 252] width 73 height 23
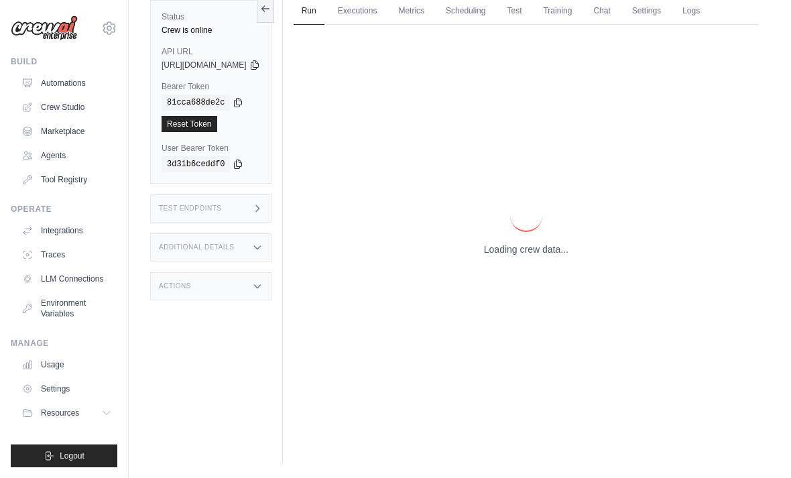
click at [547, 243] on p "Loading crew data..." at bounding box center [526, 249] width 85 height 13
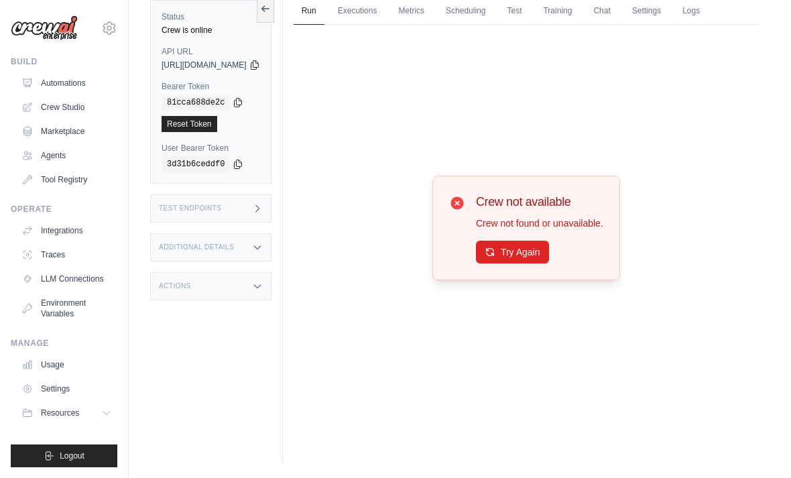
click at [549, 252] on button "Try Again" at bounding box center [512, 252] width 73 height 23
click at [523, 252] on button "Try Again" at bounding box center [512, 252] width 73 height 23
click at [531, 241] on button "Try Again" at bounding box center [512, 252] width 73 height 23
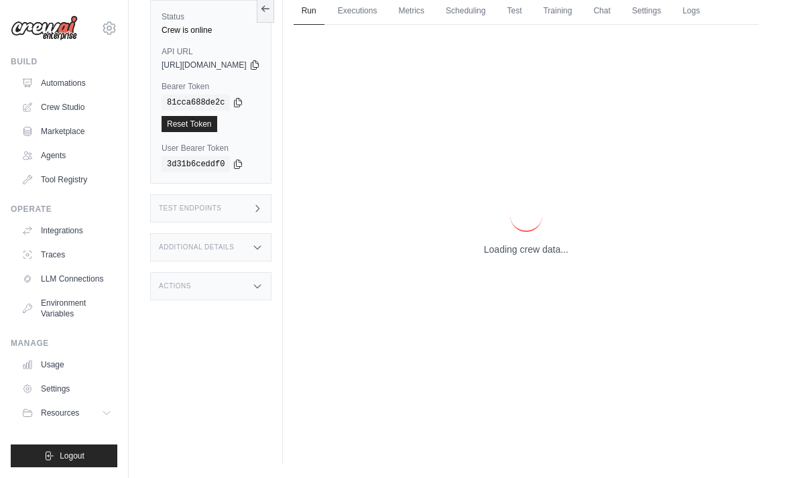
click at [530, 243] on p "Loading crew data..." at bounding box center [526, 249] width 85 height 13
click at [527, 232] on div "Loading crew data..." at bounding box center [526, 228] width 85 height 56
click at [526, 243] on p "Loading crew data..." at bounding box center [526, 249] width 85 height 13
click at [530, 243] on p "Loading crew data..." at bounding box center [526, 249] width 85 height 13
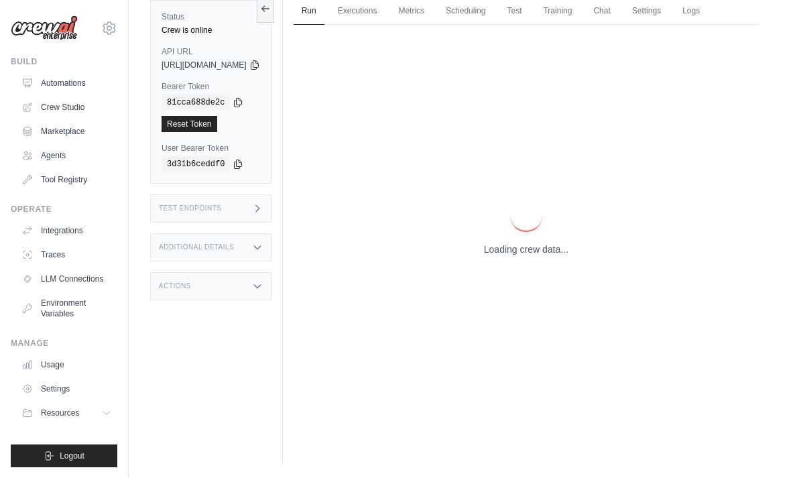
click at [536, 243] on p "Loading crew data..." at bounding box center [526, 249] width 85 height 13
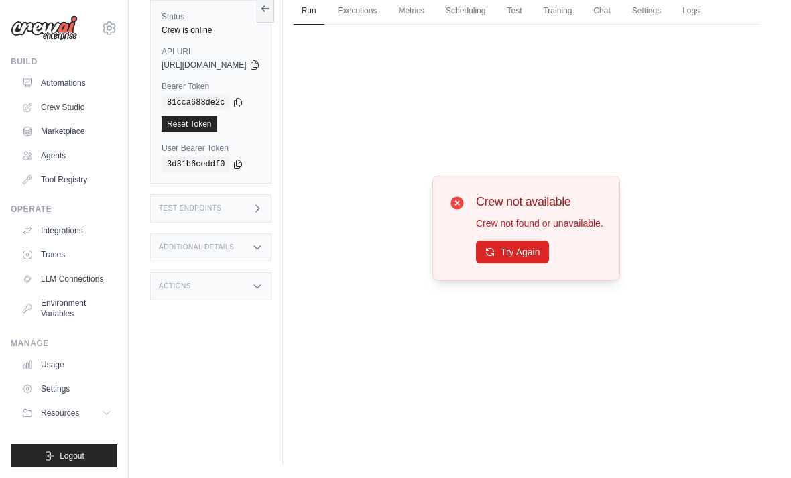
click at [537, 241] on button "Try Again" at bounding box center [512, 252] width 73 height 23
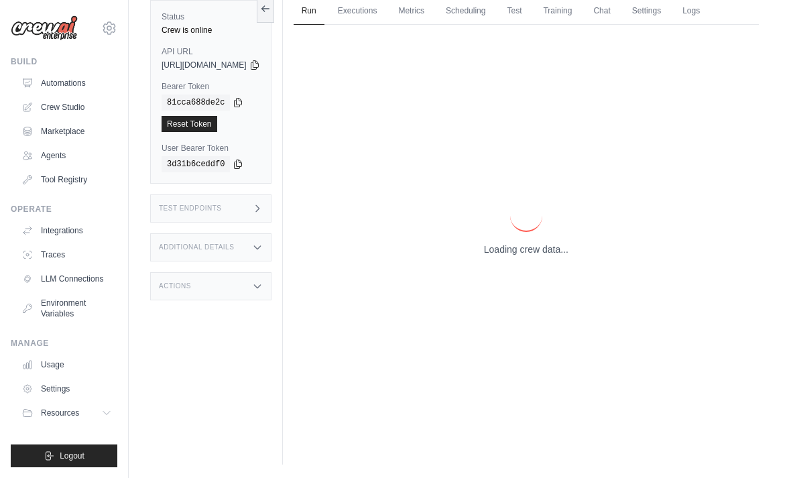
click at [533, 243] on p "Loading crew data..." at bounding box center [526, 249] width 85 height 13
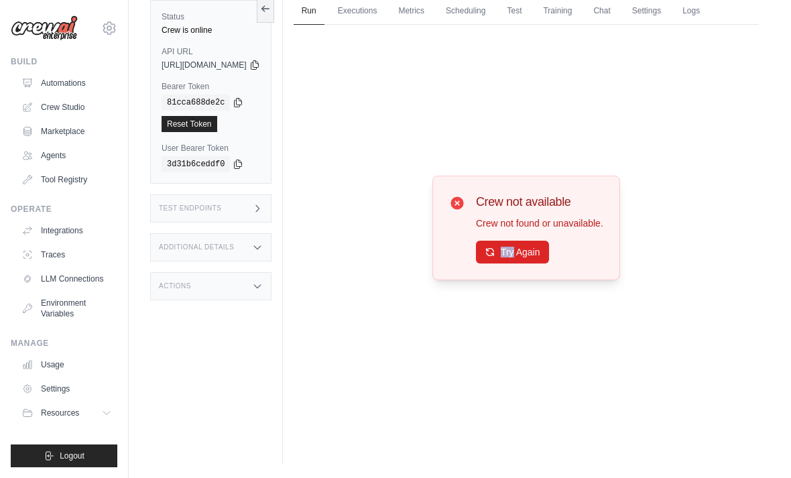
click at [575, 251] on div "Try Again" at bounding box center [539, 252] width 127 height 23
click at [539, 241] on button "Try Again" at bounding box center [512, 252] width 73 height 23
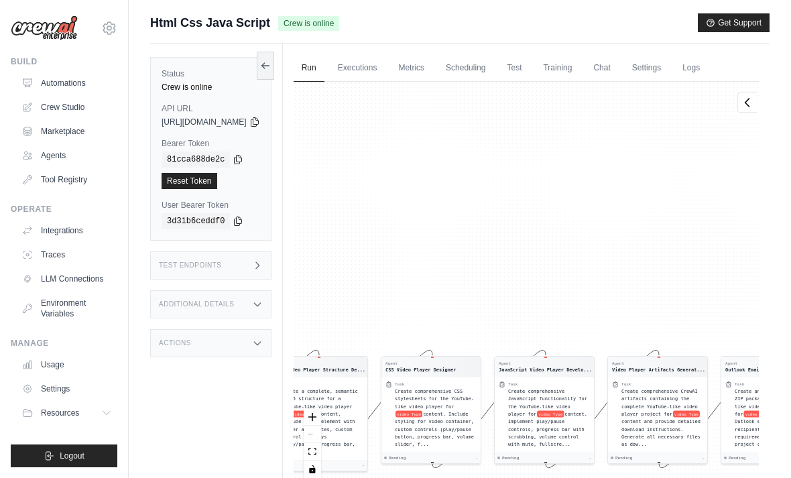
click at [618, 63] on link "Chat" at bounding box center [601, 68] width 33 height 28
click at [376, 76] on link "Executions" at bounding box center [358, 68] width 56 height 28
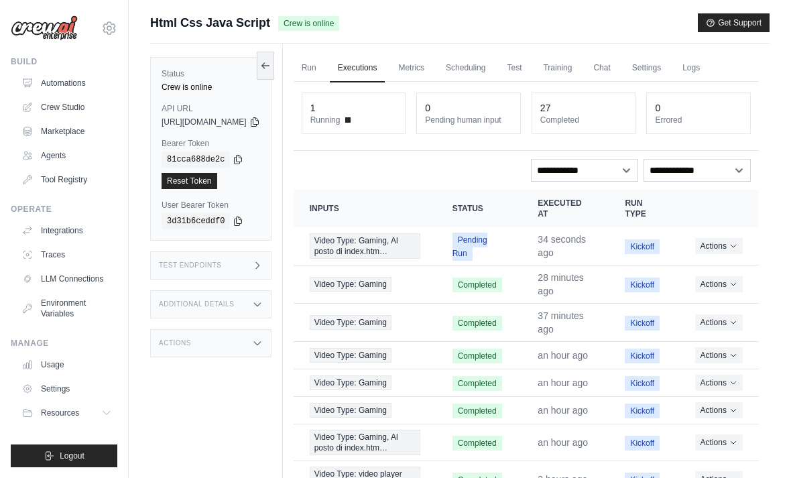
click at [724, 242] on td "Actions View Details Delete" at bounding box center [719, 246] width 80 height 38
click at [719, 249] on button "Actions" at bounding box center [719, 246] width 48 height 16
click at [717, 241] on button "Actions" at bounding box center [719, 246] width 48 height 16
click at [699, 265] on link "View Details" at bounding box center [700, 270] width 86 height 21
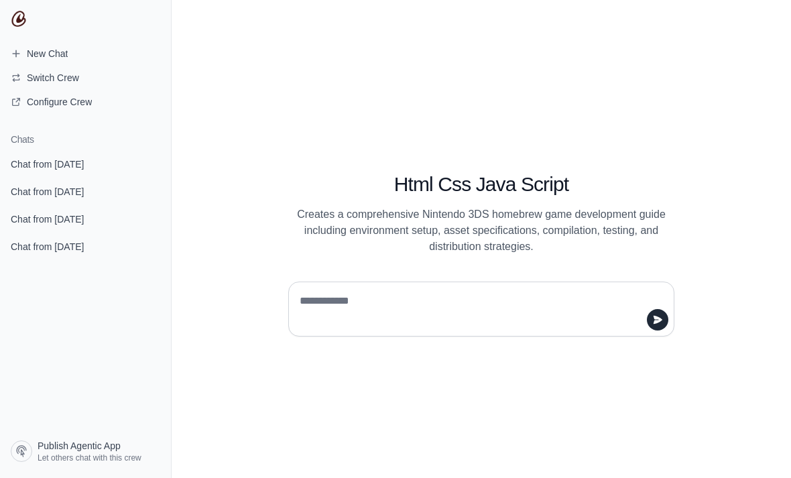
click at [76, 51] on span "New Chat" at bounding box center [39, 53] width 78 height 13
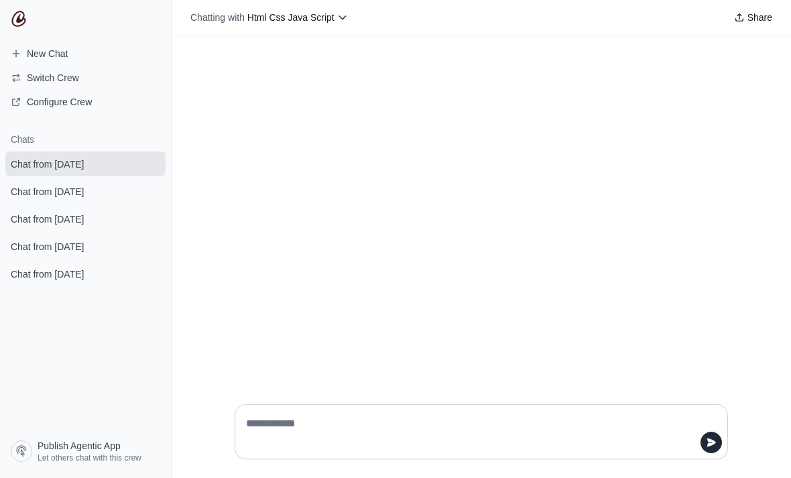
click at [588, 451] on textarea at bounding box center [477, 432] width 468 height 38
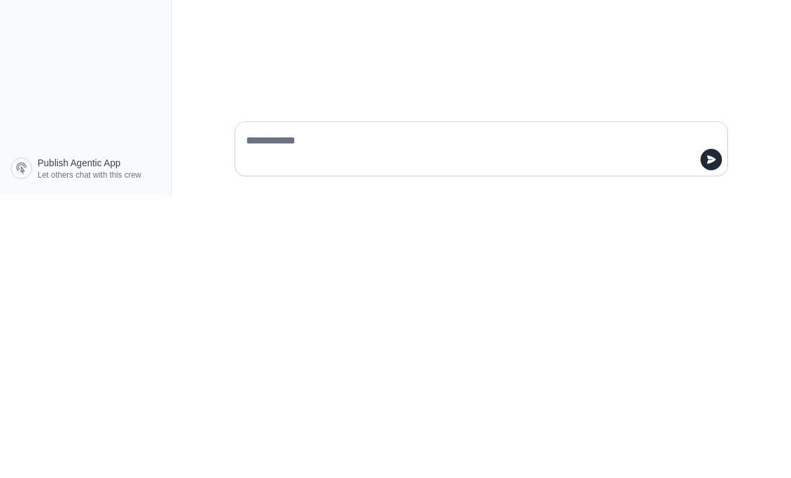
click at [87, 194] on section "Chats Chat from [DATE] Chat from [DATE] Chat from [DATE] Chat from [DATE] Chat …" at bounding box center [85, 279] width 171 height 312
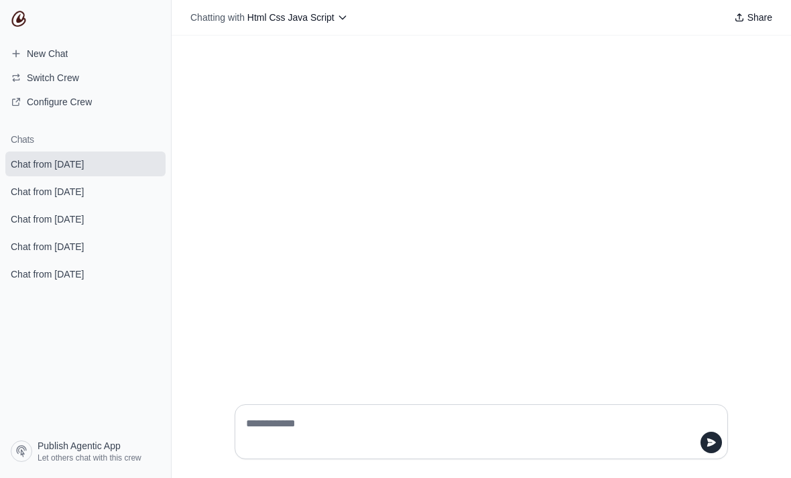
click at [596, 451] on textarea at bounding box center [477, 432] width 468 height 38
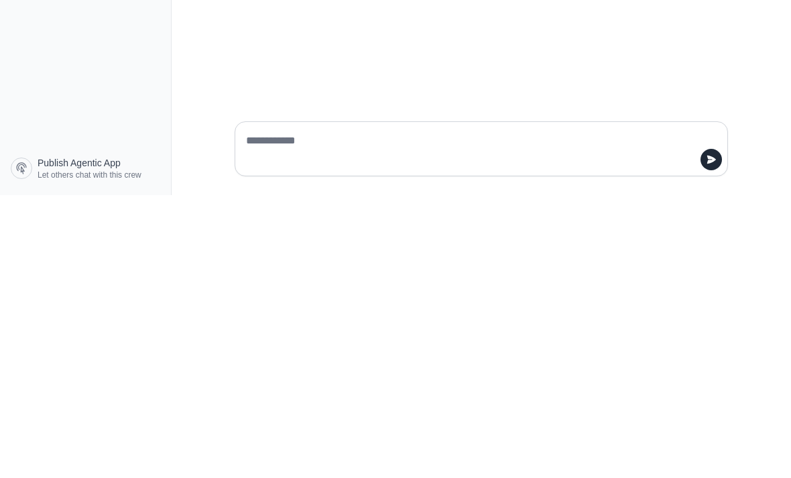
paste textarea "**********"
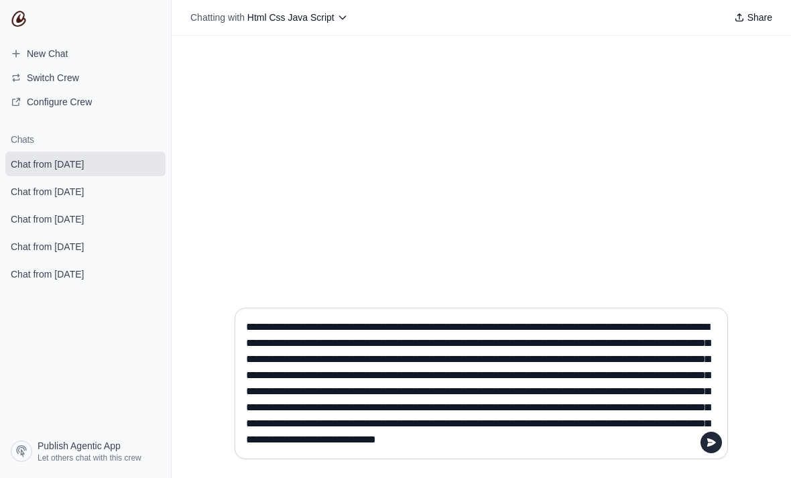
scroll to position [0, 0]
click at [649, 379] on textarea "**********" at bounding box center [477, 384] width 468 height 134
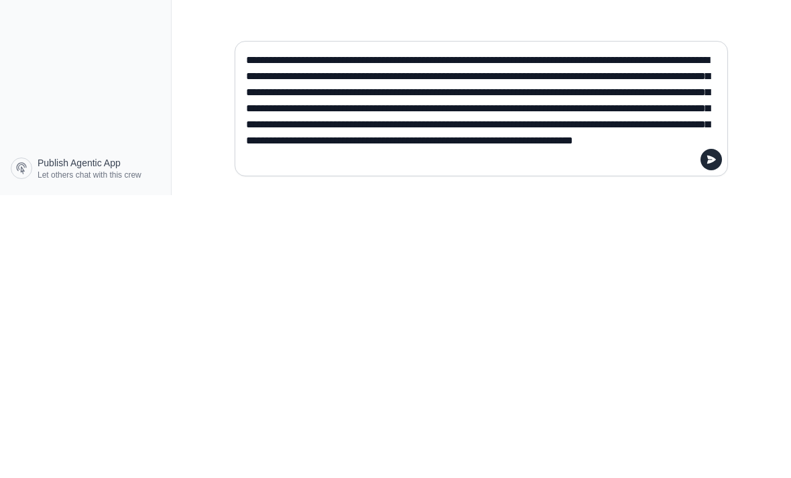
type textarea "**********"
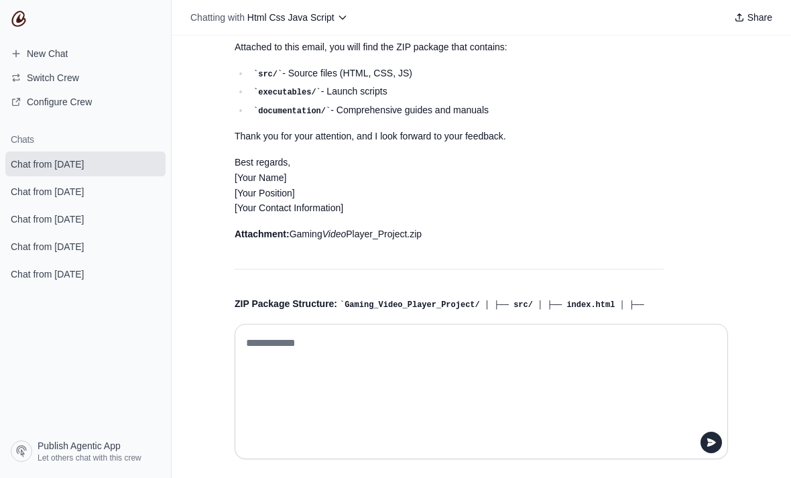
scroll to position [860, 0]
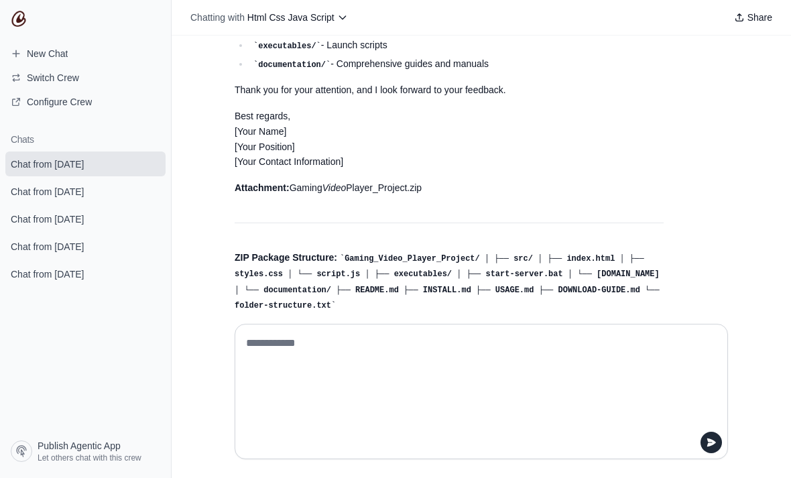
click at [538, 414] on textarea at bounding box center [481, 392] width 476 height 118
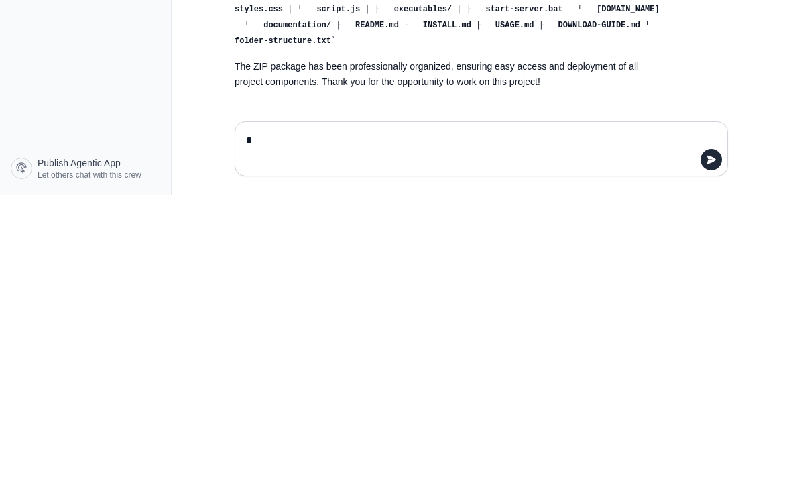
scroll to position [780, 0]
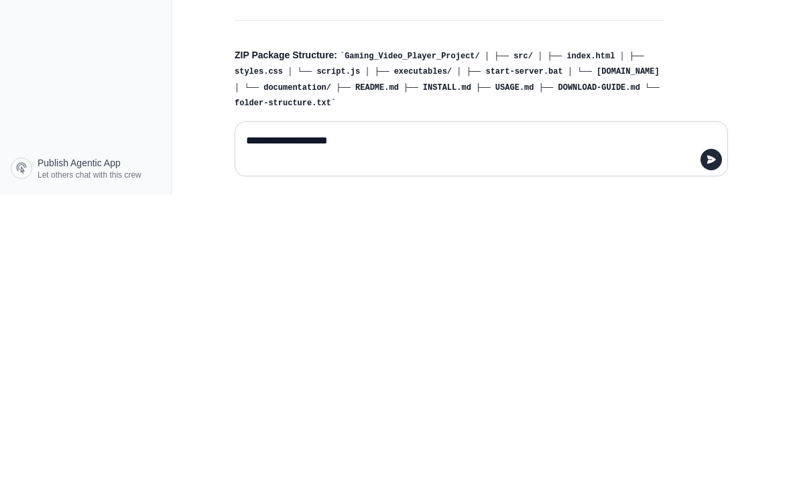
type textarea "**********"
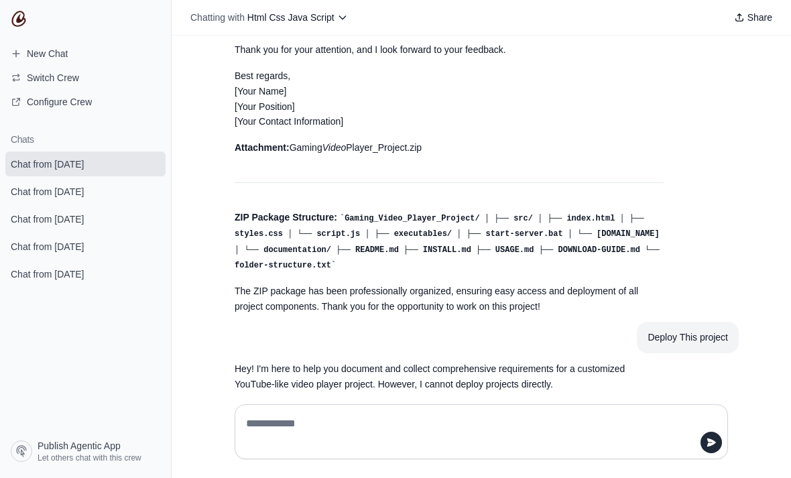
scroll to position [911, 0]
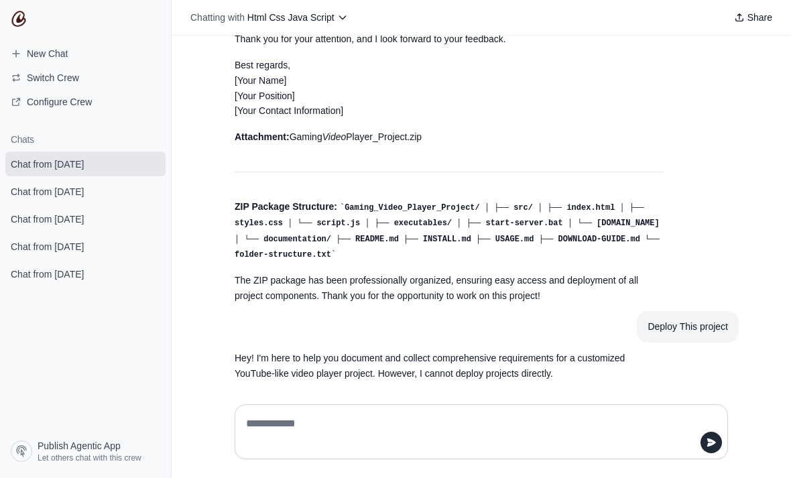
click at [534, 447] on div at bounding box center [481, 432] width 515 height 76
click at [579, 451] on textarea at bounding box center [481, 432] width 476 height 38
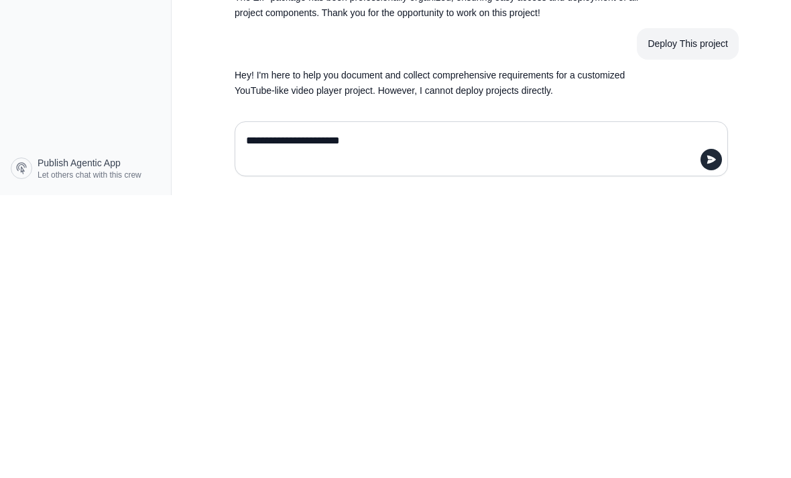
type textarea "**********"
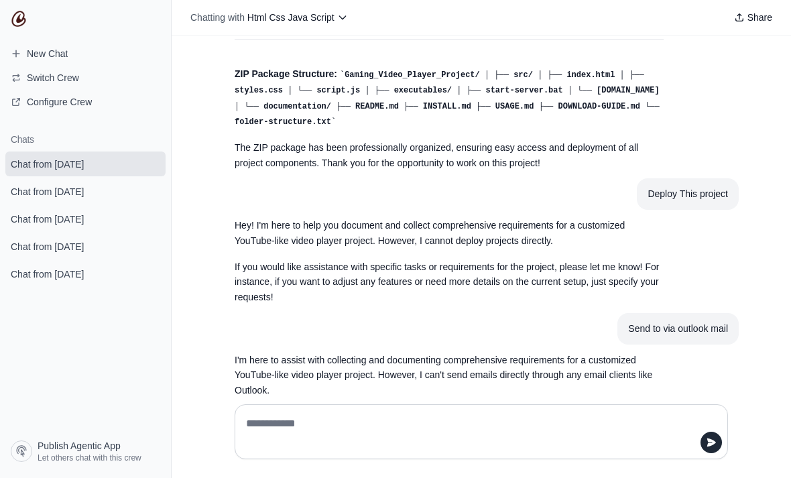
scroll to position [1058, 0]
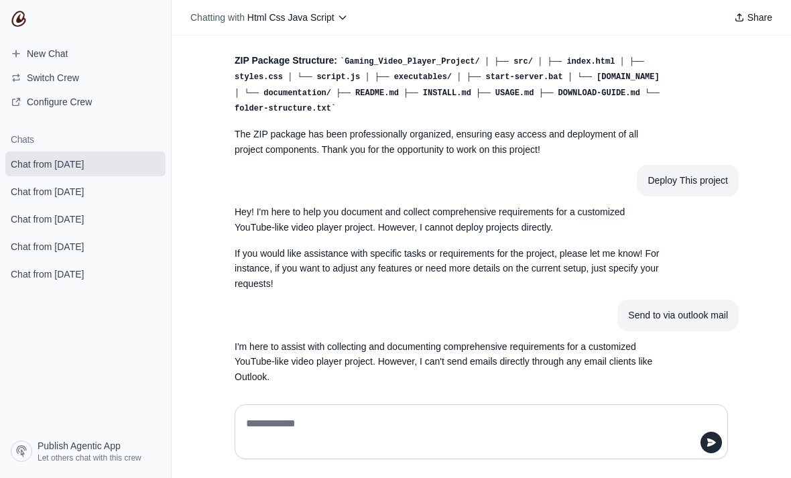
click at [566, 451] on div at bounding box center [482, 431] width 494 height 55
click at [495, 453] on div at bounding box center [482, 431] width 494 height 55
click at [590, 451] on textarea at bounding box center [481, 432] width 476 height 38
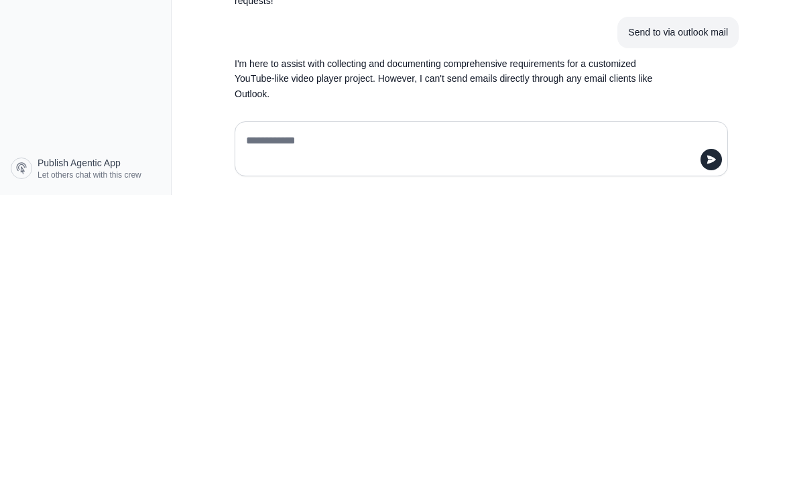
paste textarea "**********"
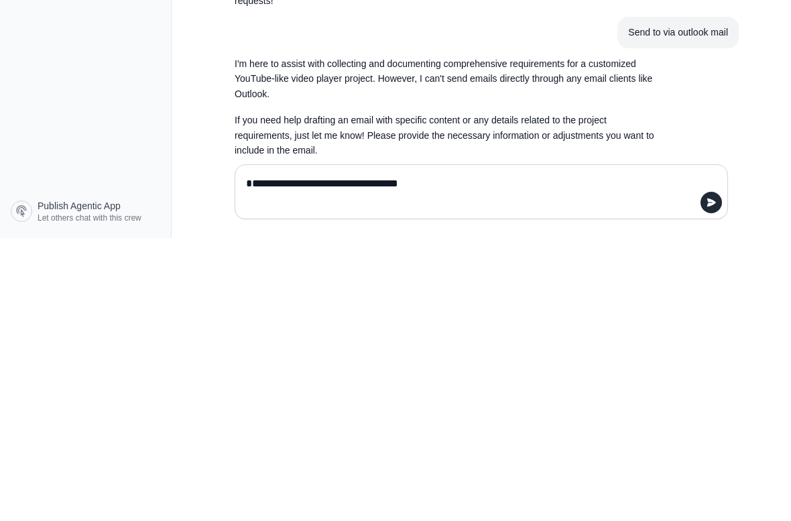
click at [251, 456] on textarea "**********" at bounding box center [481, 475] width 476 height 38
type textarea "**********"
click at [719, 475] on button "submit" at bounding box center [711, 485] width 21 height 21
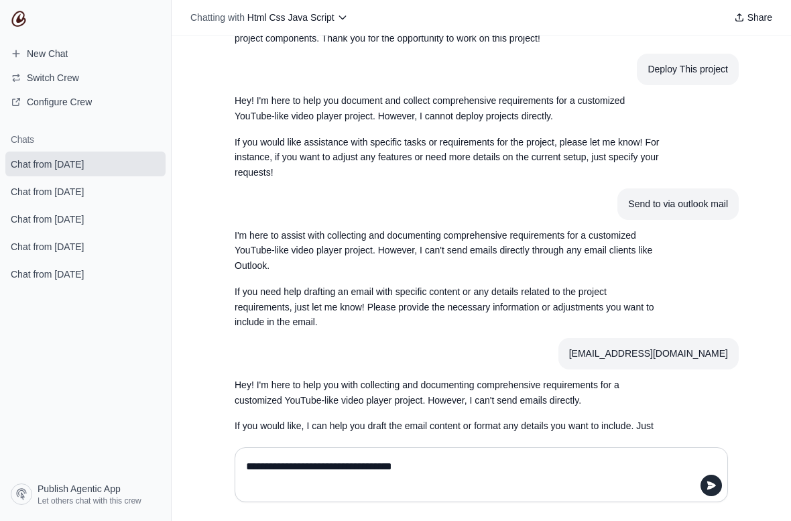
scroll to position [1174, 0]
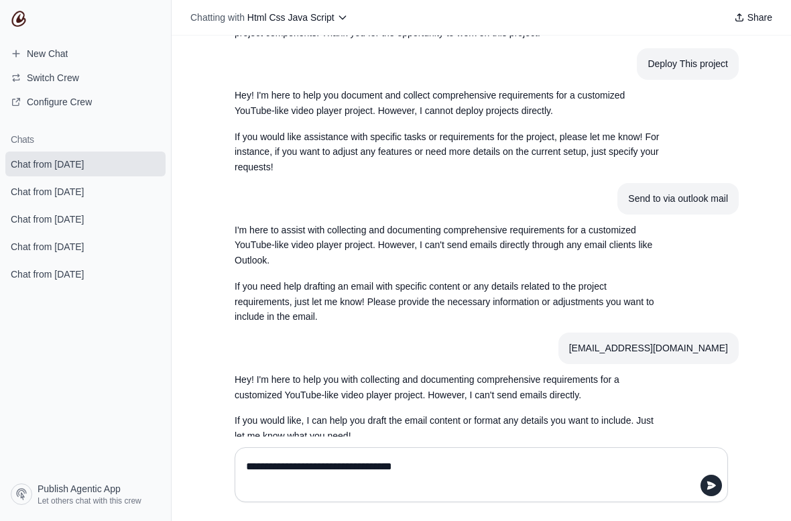
click at [534, 466] on textarea "**********" at bounding box center [481, 475] width 476 height 38
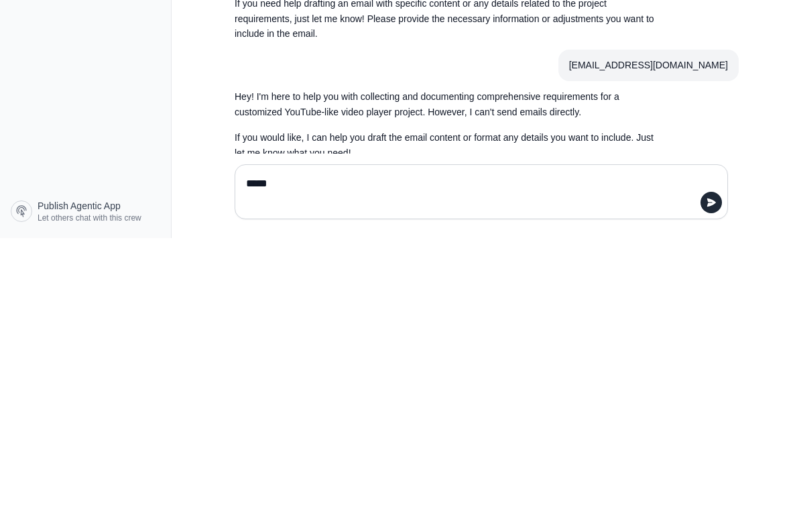
paste textarea "**********"
type textarea "**********"
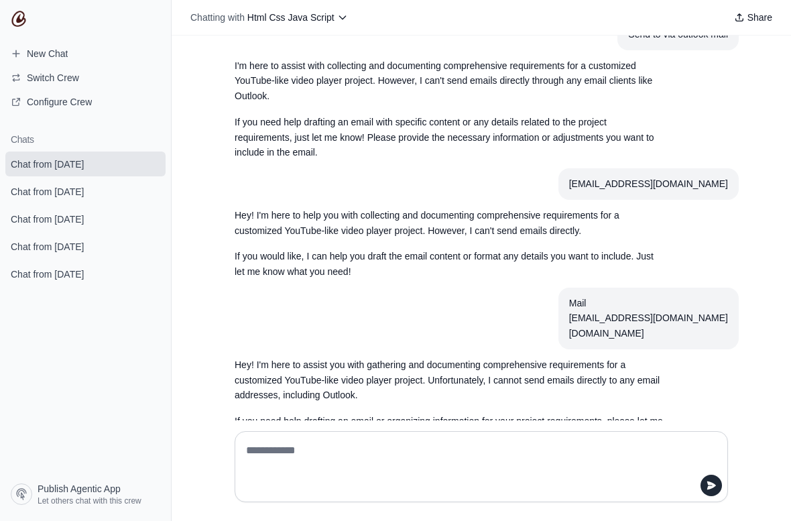
scroll to position [1351, 0]
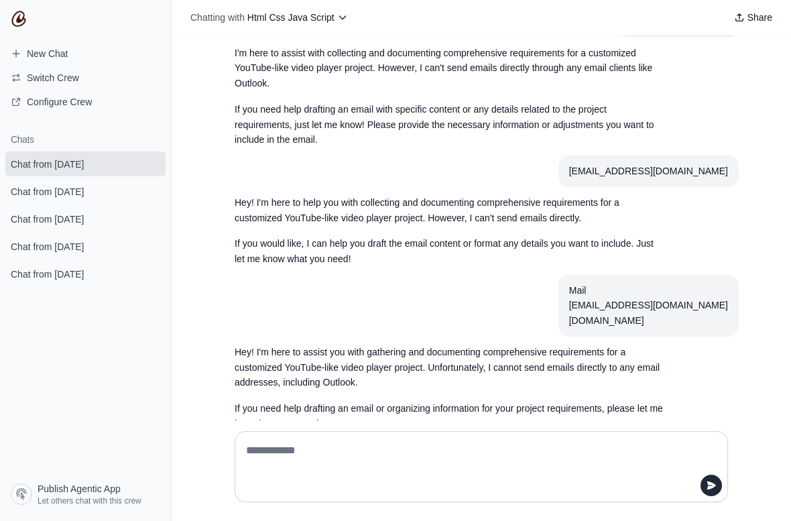
click at [493, 457] on textarea at bounding box center [481, 467] width 476 height 54
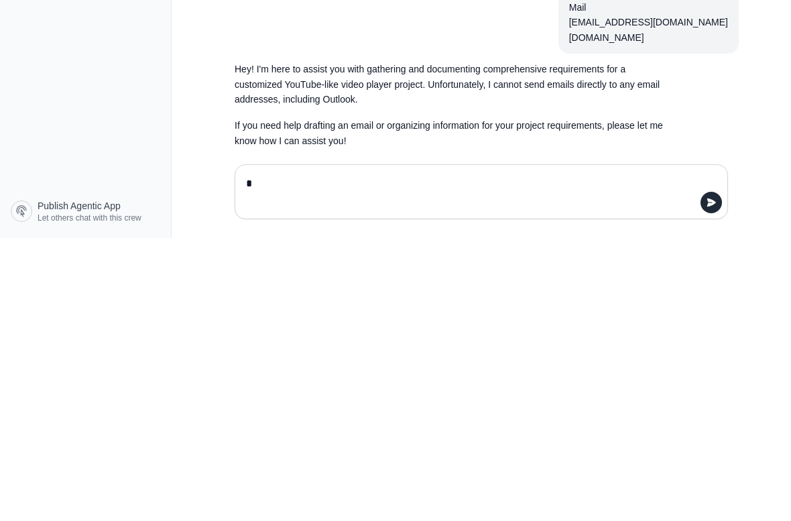
scroll to position [1335, 0]
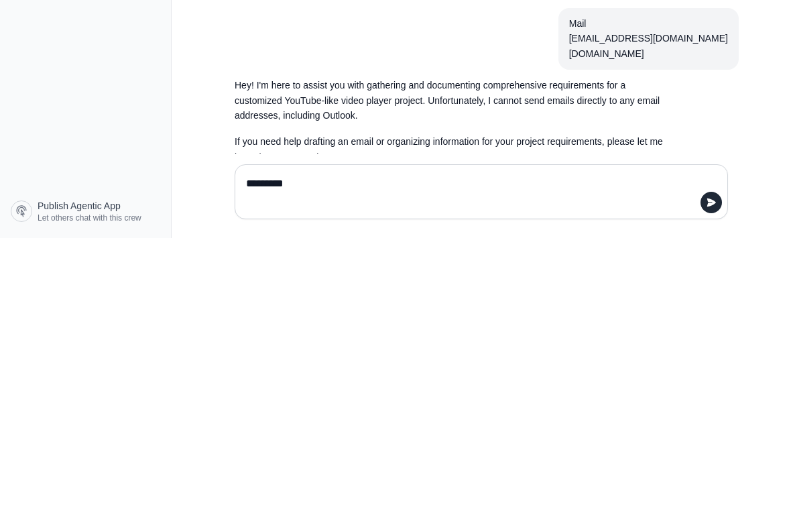
type textarea "**********"
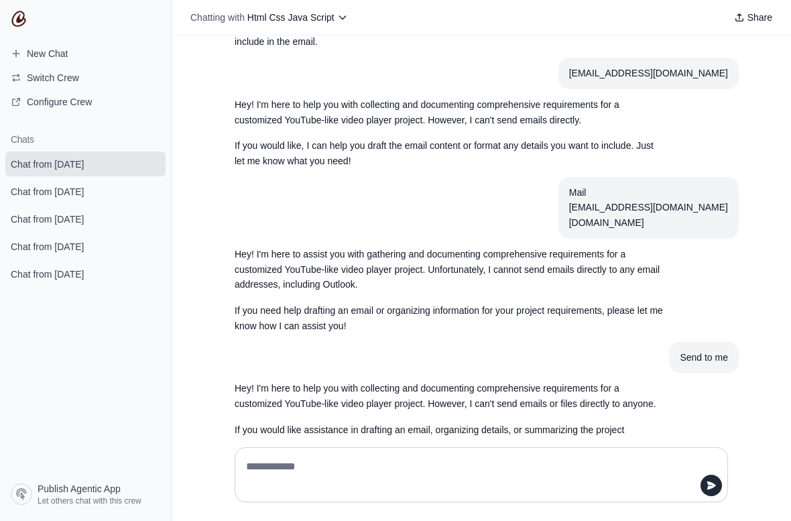
scroll to position [1467, 0]
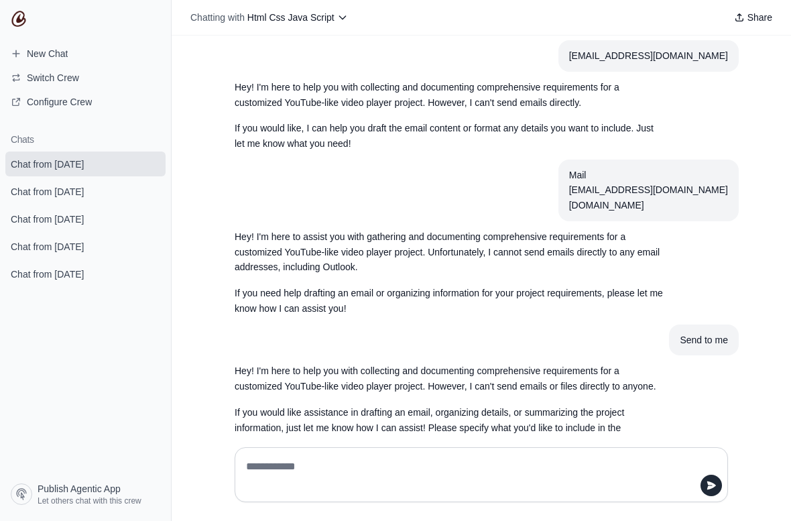
click at [564, 469] on textarea at bounding box center [481, 475] width 476 height 38
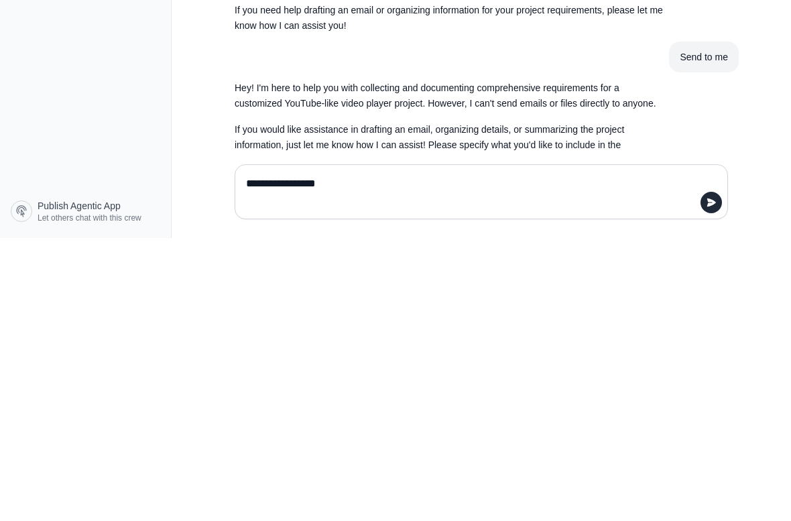
click at [699, 456] on textarea "**********" at bounding box center [481, 475] width 476 height 38
type textarea "**********"
click at [716, 478] on icon "submit" at bounding box center [711, 485] width 11 height 11
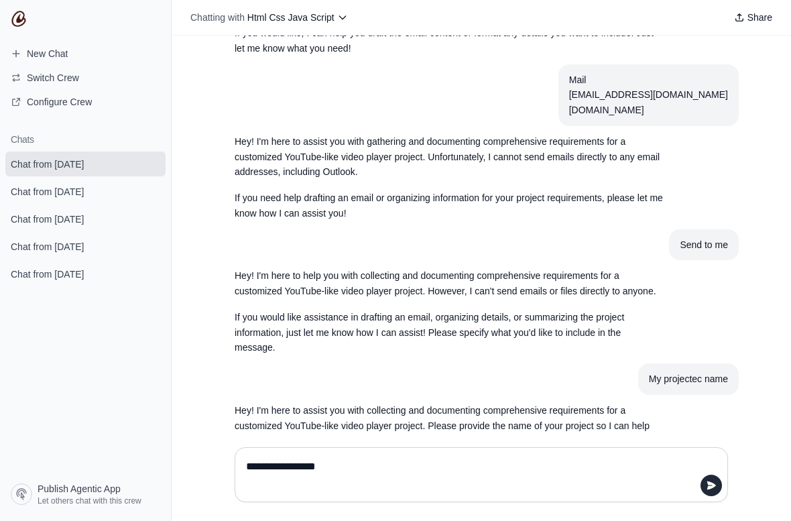
scroll to position [1573, 0]
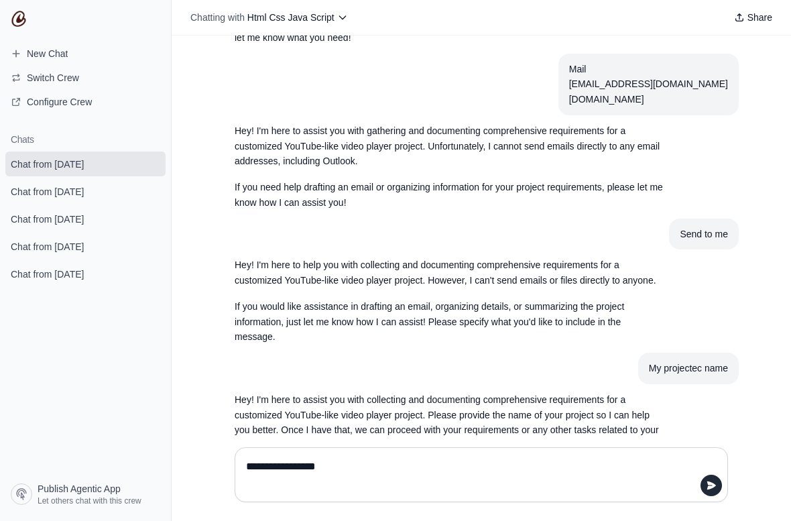
click at [494, 468] on textarea "**********" at bounding box center [481, 475] width 476 height 38
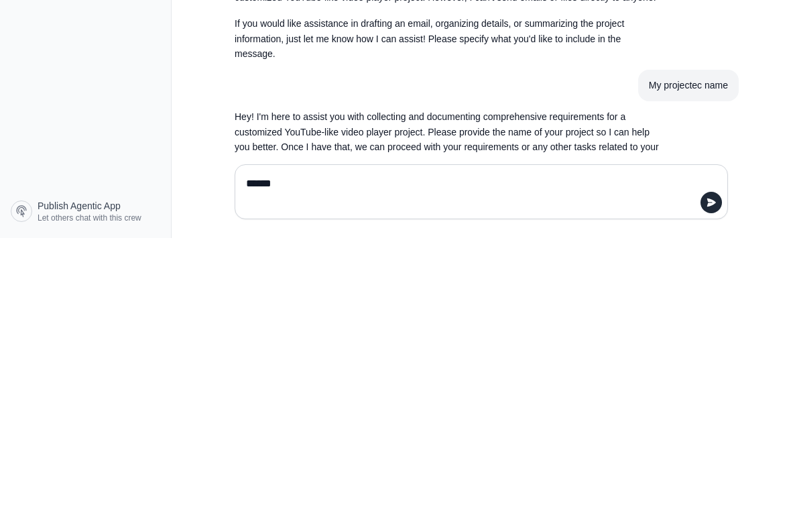
type textarea "*******"
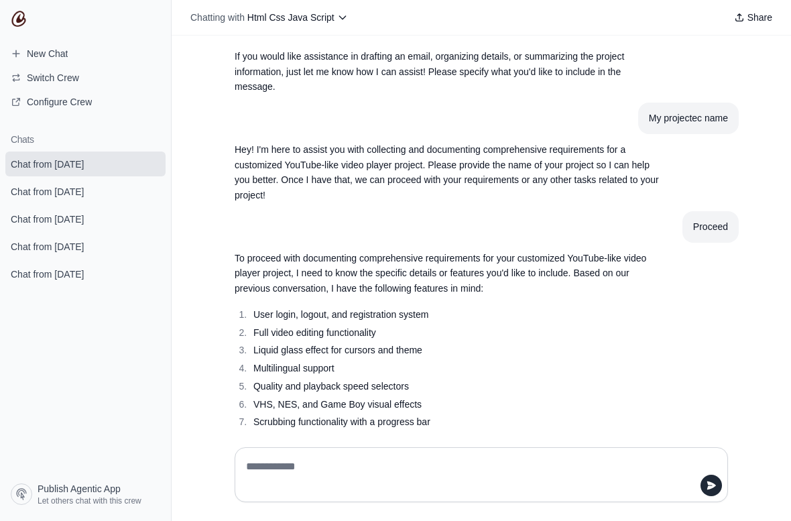
scroll to position [1838, 0]
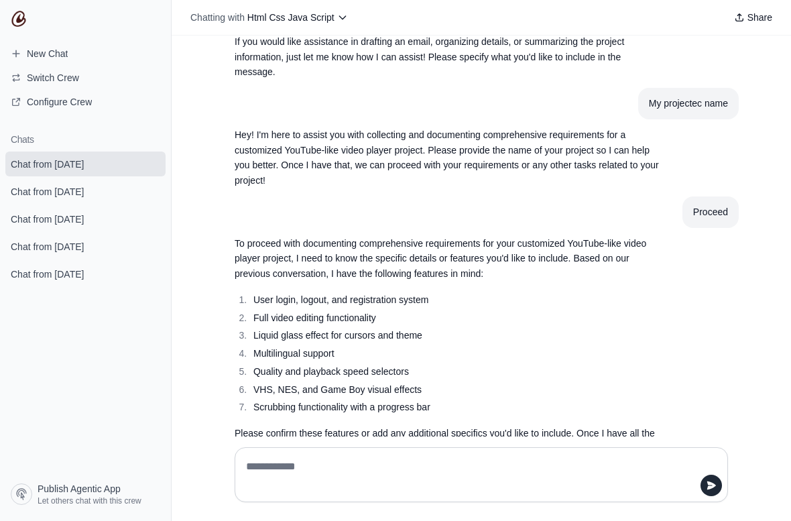
click at [512, 461] on textarea at bounding box center [481, 475] width 476 height 38
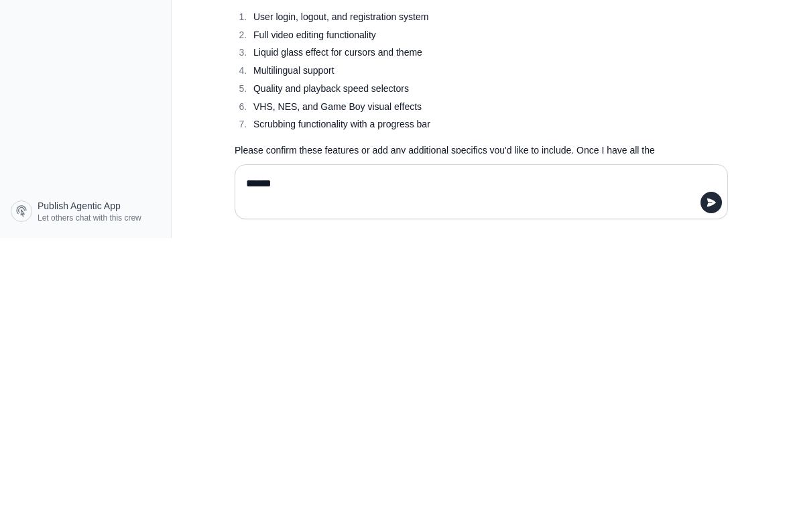
type textarea "*******"
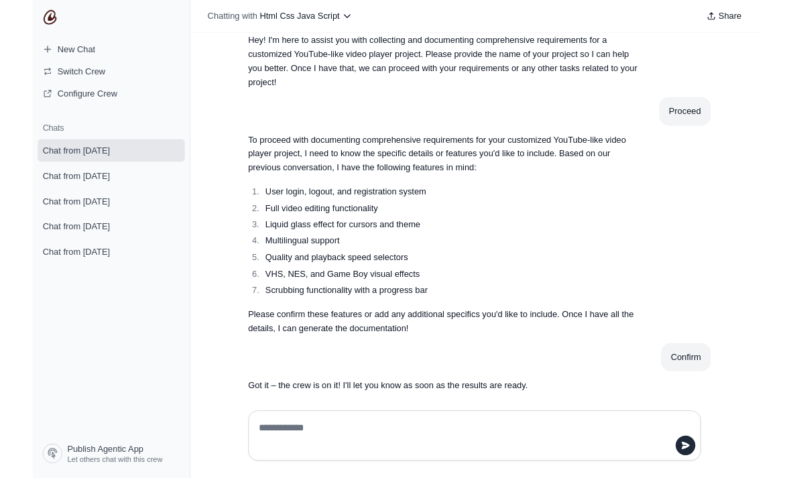
scroll to position [43, 0]
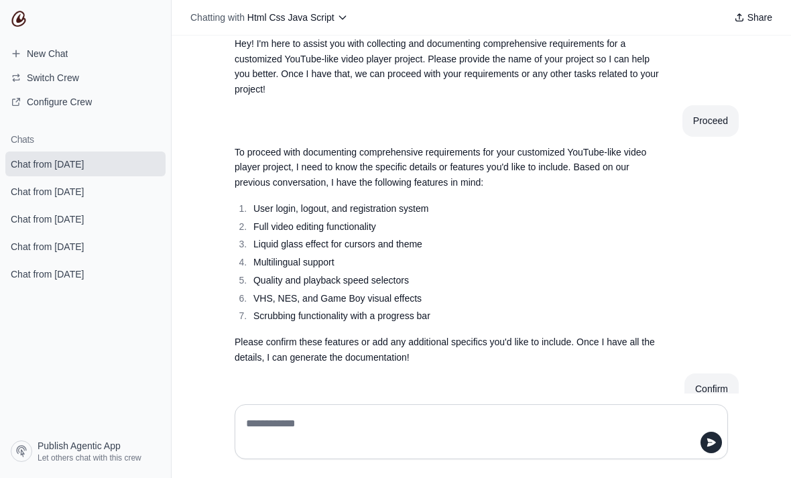
click at [532, 451] on textarea at bounding box center [481, 432] width 476 height 38
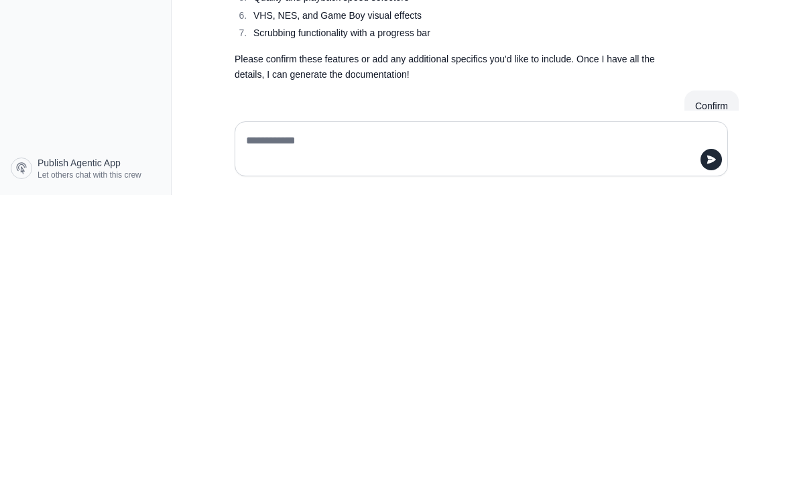
paste textarea "**********"
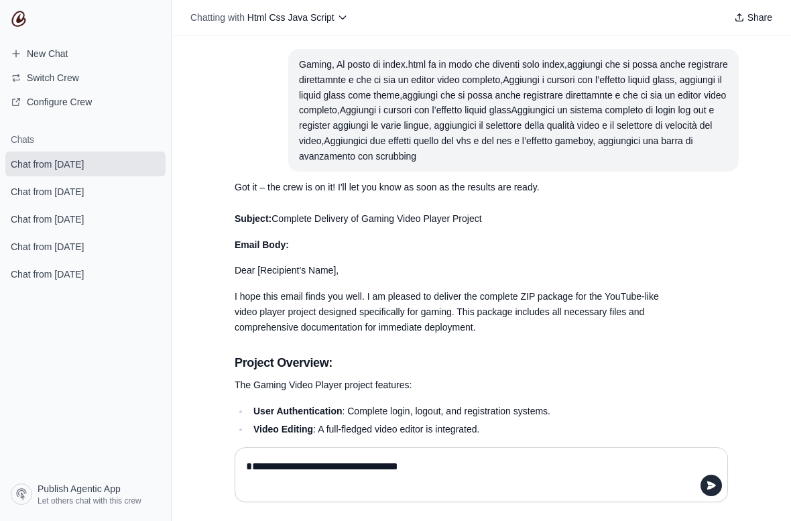
scroll to position [0, 0]
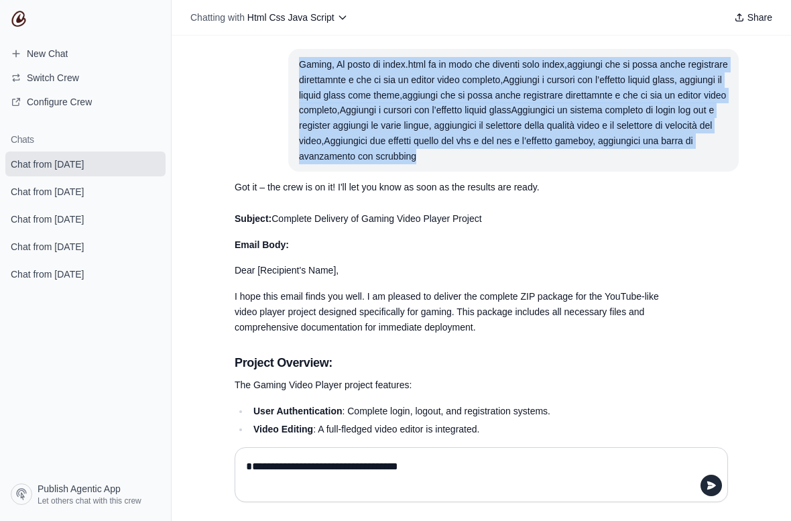
copy div "Gaming, Al posto di index.html fa in modo che diventi solo index,aggiungi che s…"
click at [300, 461] on textarea "**********" at bounding box center [481, 475] width 476 height 38
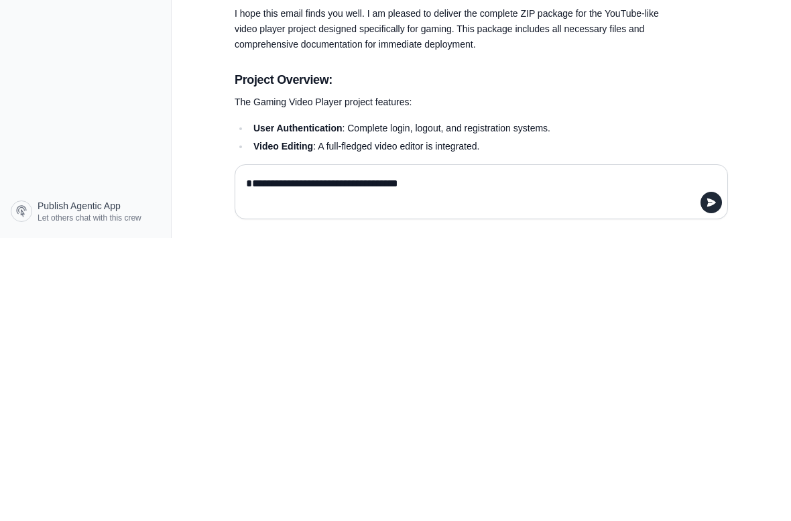
paste textarea "**********"
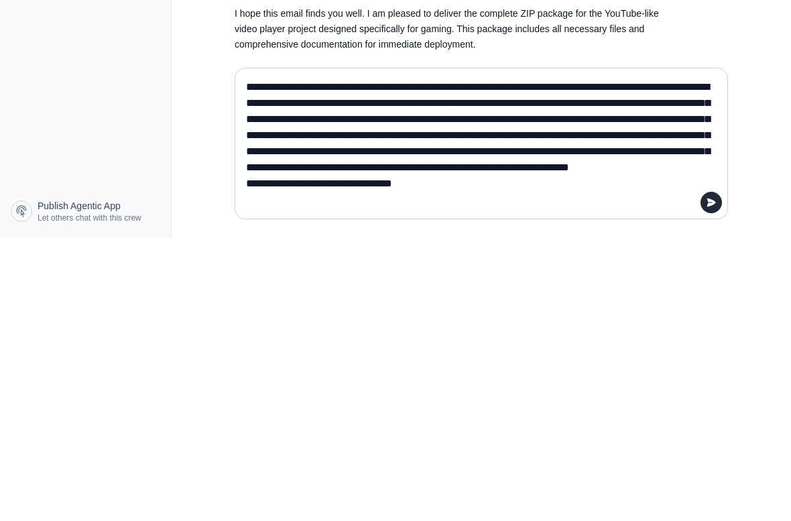
click at [252, 359] on textarea "**********" at bounding box center [481, 426] width 476 height 134
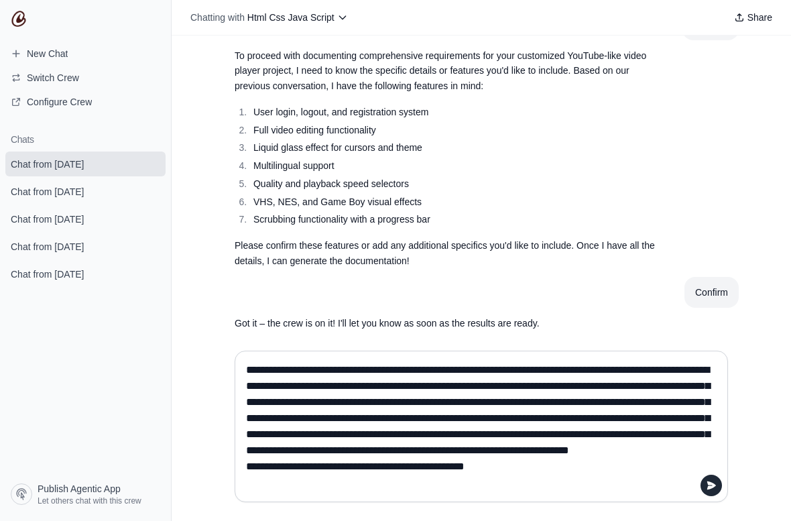
type textarea "**********"
click at [712, 478] on icon "submit" at bounding box center [712, 486] width 9 height 8
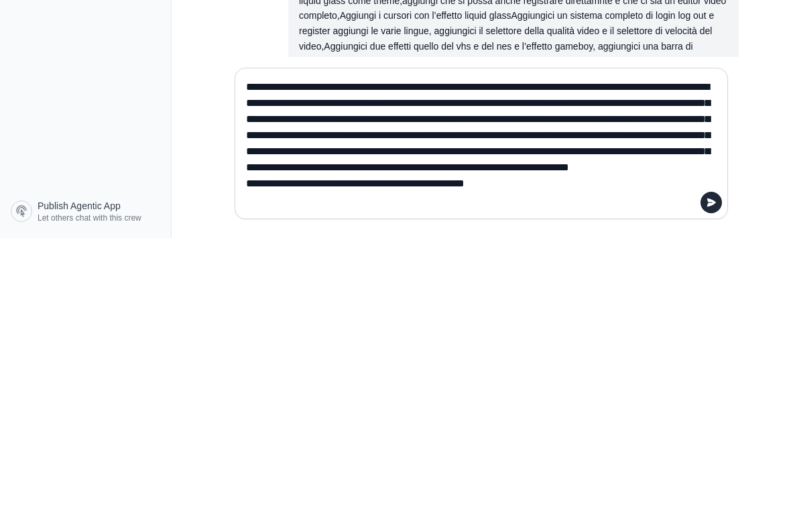
scroll to position [2160, 0]
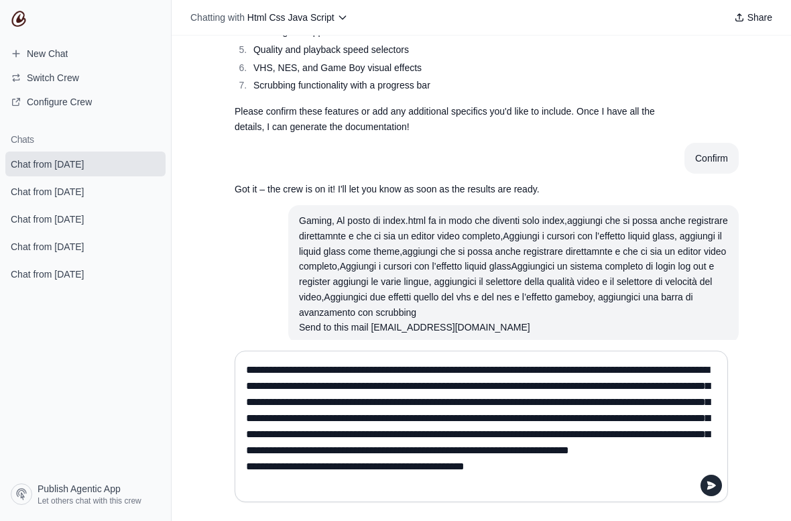
click at [508, 390] on textarea "**********" at bounding box center [481, 426] width 476 height 134
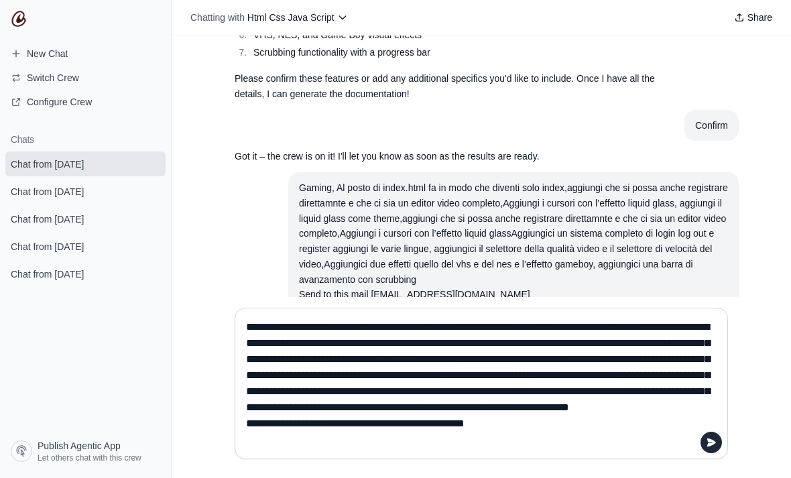
scroll to position [2190, 0]
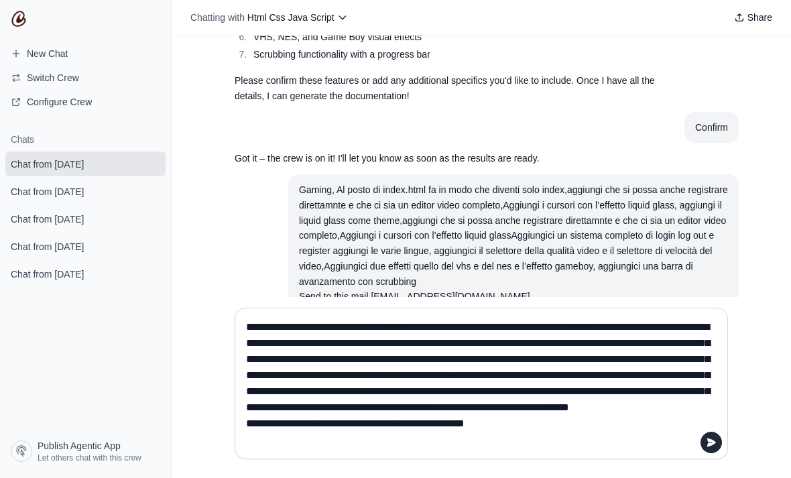
click at [468, 387] on textarea "**********" at bounding box center [481, 384] width 476 height 134
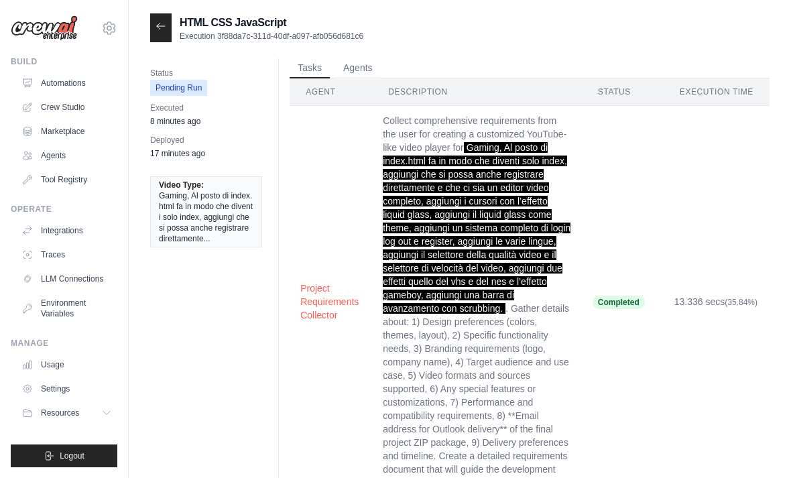
click at [158, 21] on icon at bounding box center [161, 26] width 11 height 11
click at [163, 17] on div at bounding box center [160, 27] width 21 height 29
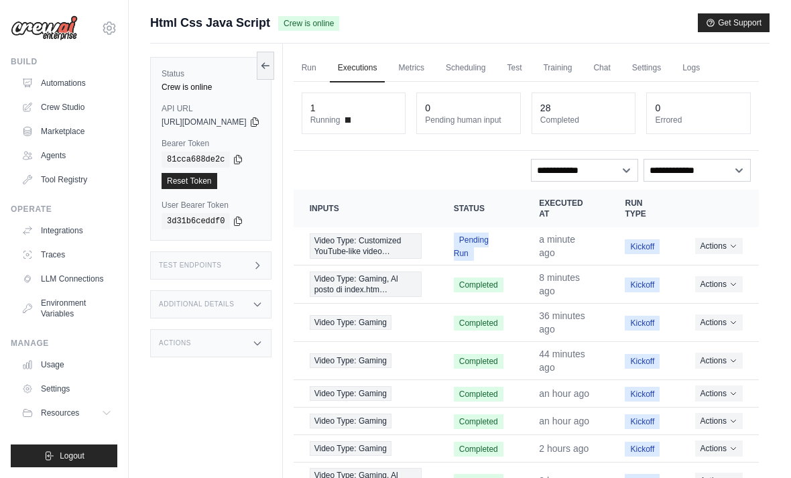
click at [726, 254] on button "Actions" at bounding box center [719, 246] width 48 height 16
click at [711, 266] on link "View Details" at bounding box center [700, 270] width 86 height 21
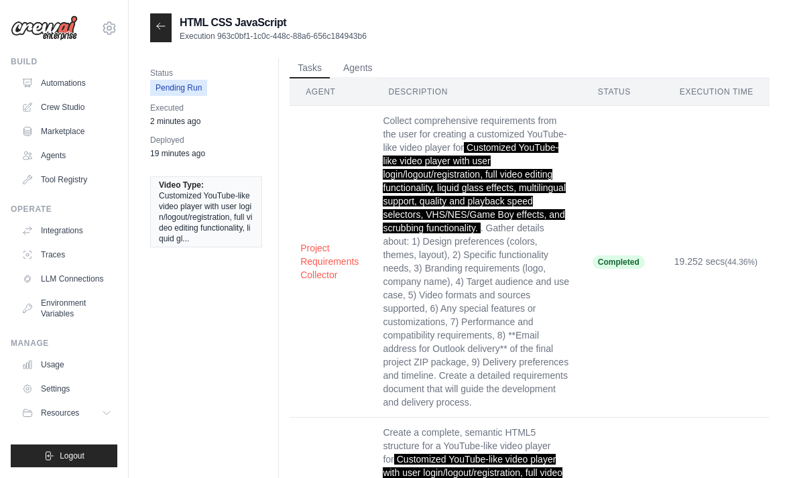
click at [152, 34] on div at bounding box center [160, 27] width 21 height 29
click at [165, 24] on icon at bounding box center [161, 26] width 11 height 11
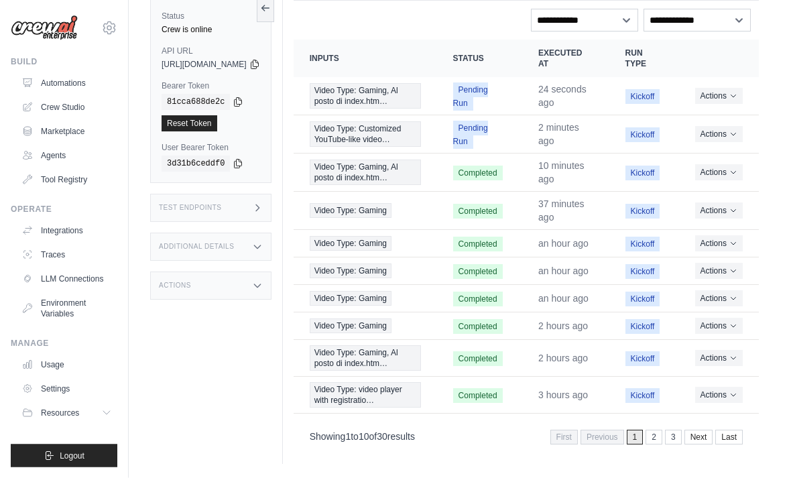
scroll to position [150, 0]
click at [723, 143] on button "Actions" at bounding box center [719, 135] width 48 height 16
click at [726, 100] on button "Actions" at bounding box center [719, 97] width 48 height 16
click at [716, 128] on link "View Details" at bounding box center [700, 120] width 86 height 21
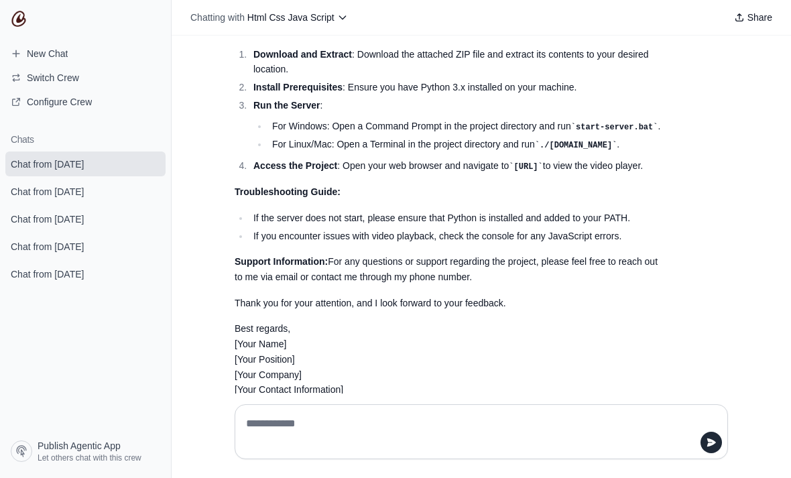
scroll to position [2972, 0]
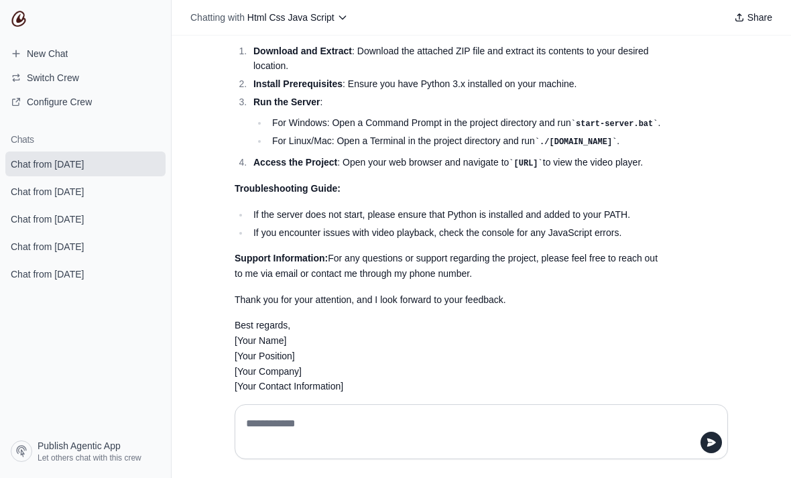
click at [550, 451] on textarea at bounding box center [481, 432] width 476 height 38
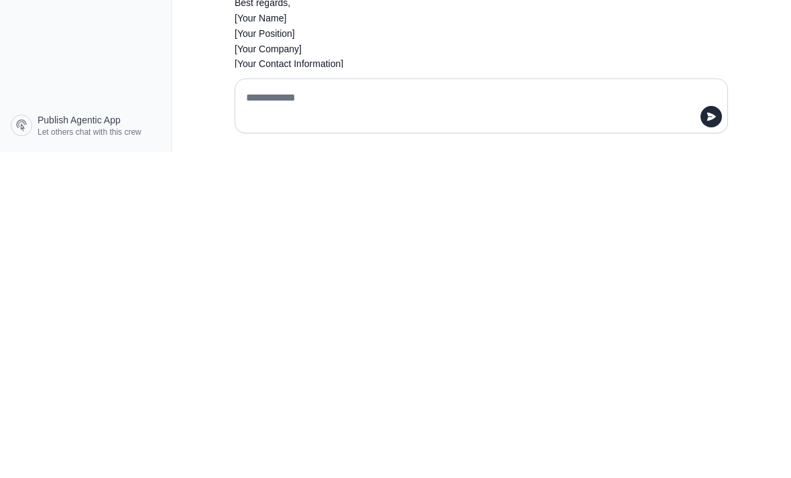
scroll to position [43, 0]
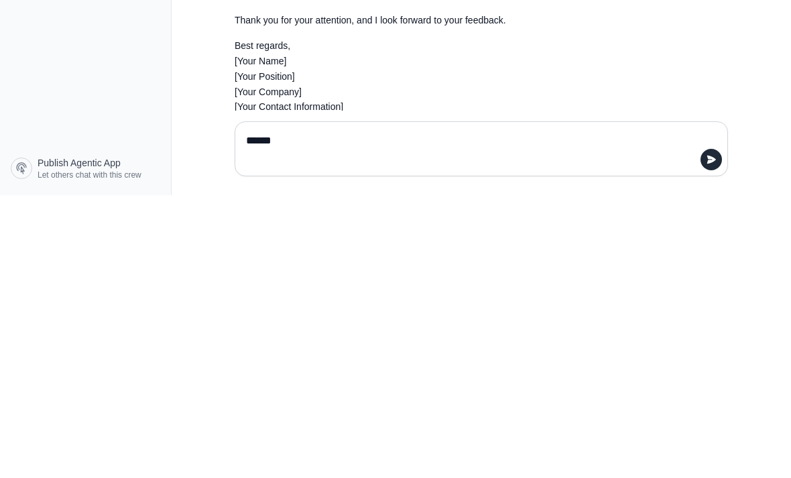
type textarea "*******"
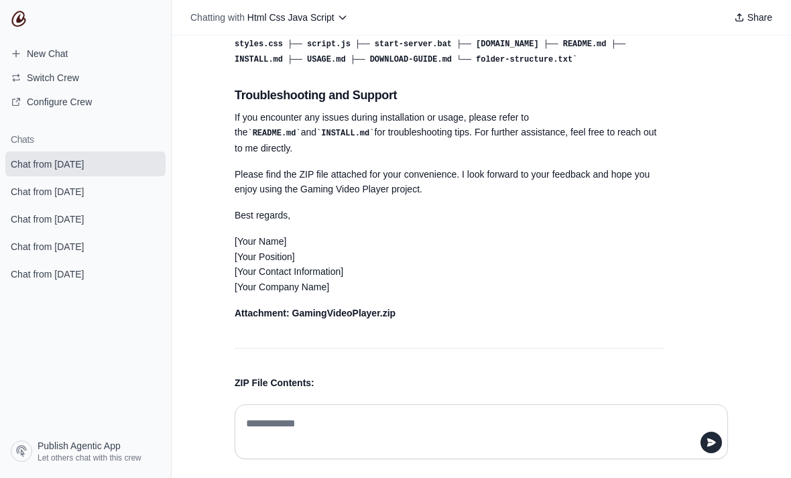
scroll to position [4111, 0]
click at [556, 447] on div at bounding box center [482, 431] width 494 height 55
click at [547, 451] on textarea at bounding box center [481, 432] width 476 height 38
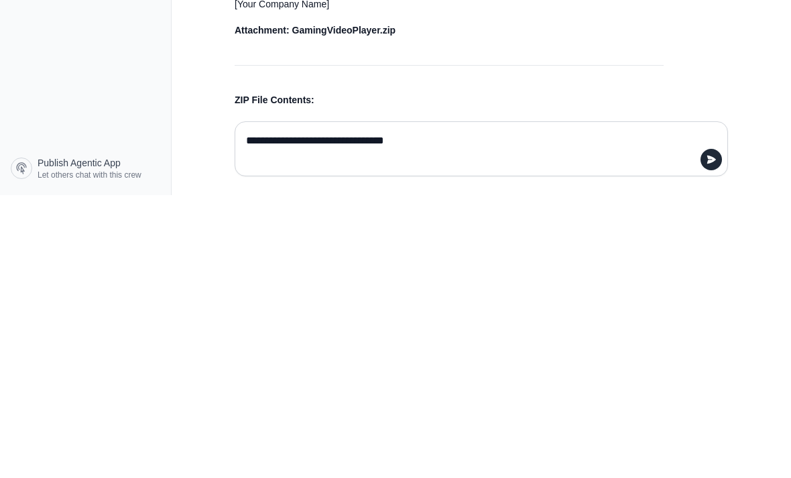
paste textarea "**********"
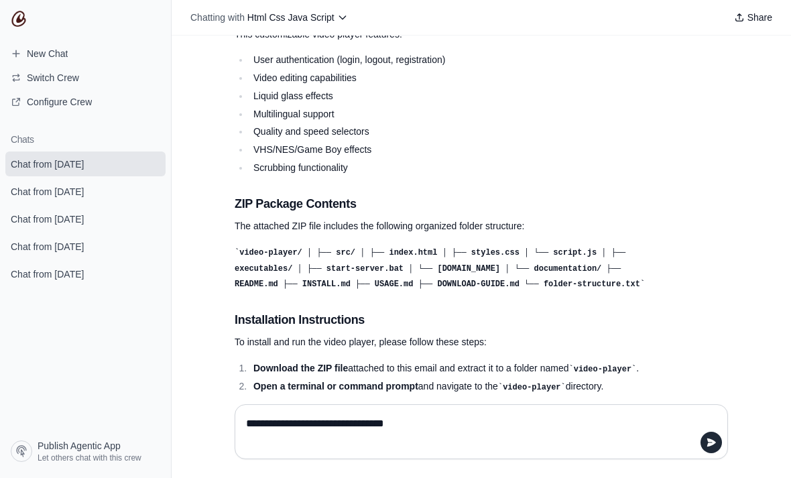
type textarea "**********"
click at [450, 447] on div "**********" at bounding box center [482, 431] width 494 height 55
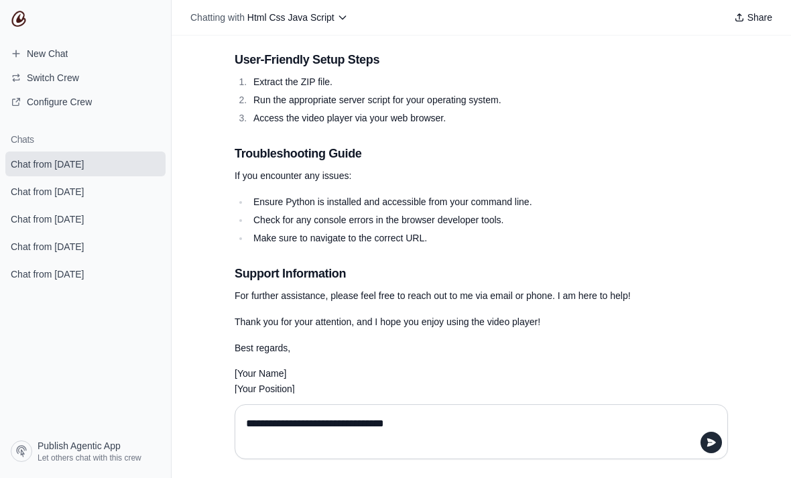
scroll to position [5314, 0]
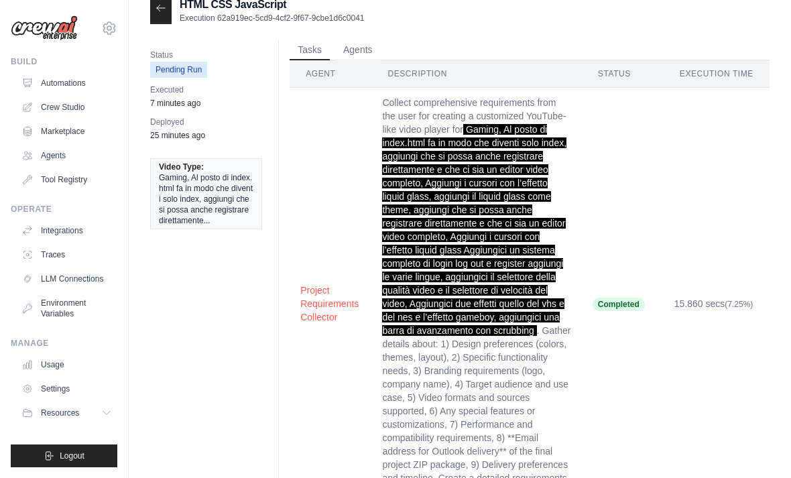
scroll to position [5, 0]
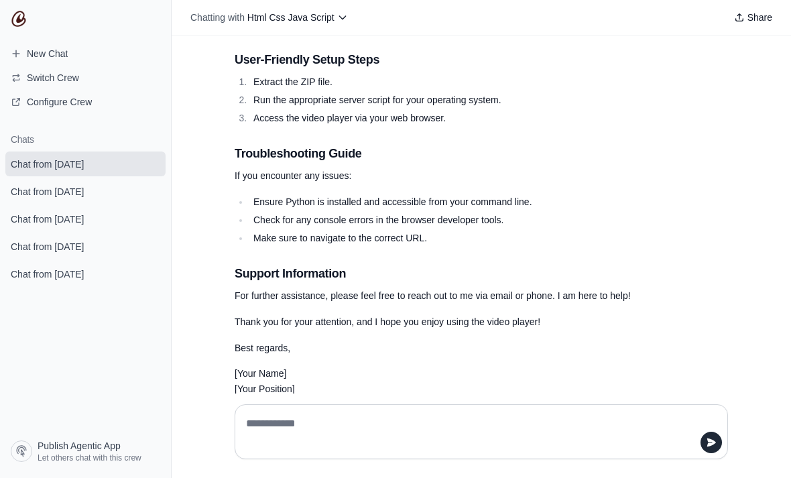
scroll to position [5314, 0]
click at [556, 451] on textarea at bounding box center [477, 432] width 468 height 38
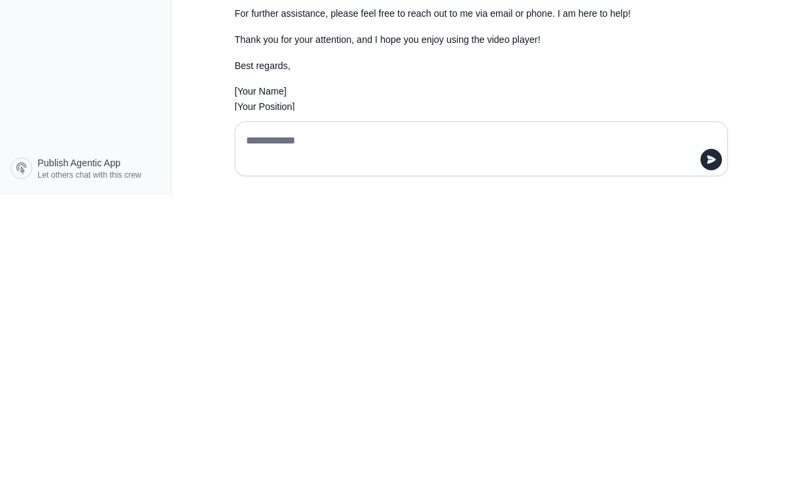
paste textarea "**********"
click at [245, 404] on div "**********" at bounding box center [482, 431] width 494 height 55
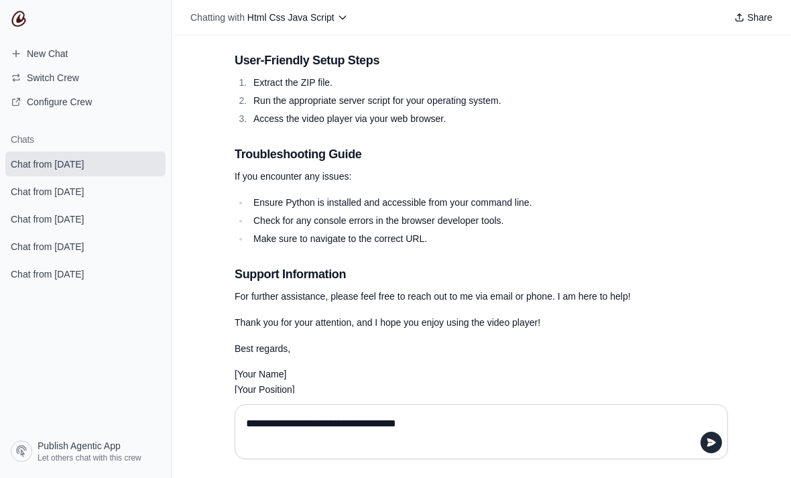
click at [248, 451] on textarea "**********" at bounding box center [477, 432] width 468 height 38
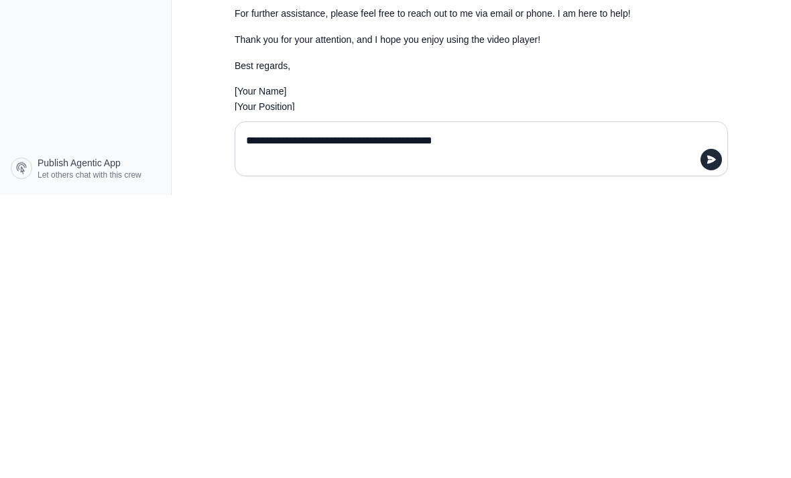
type textarea "**********"
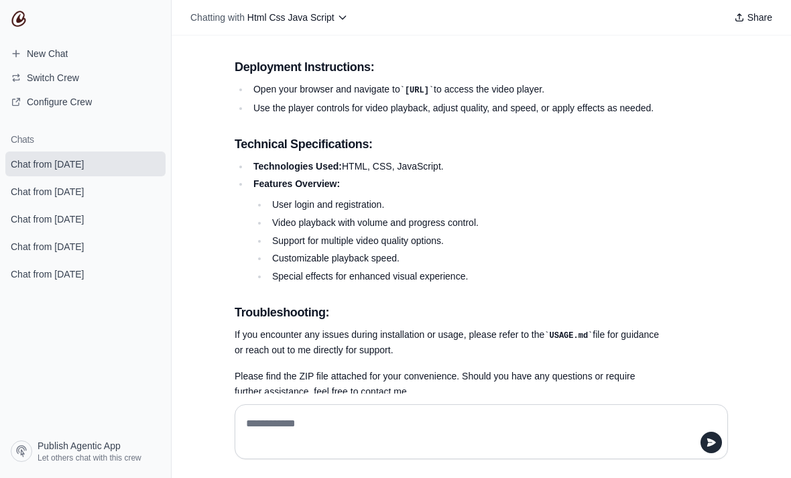
scroll to position [6338, 0]
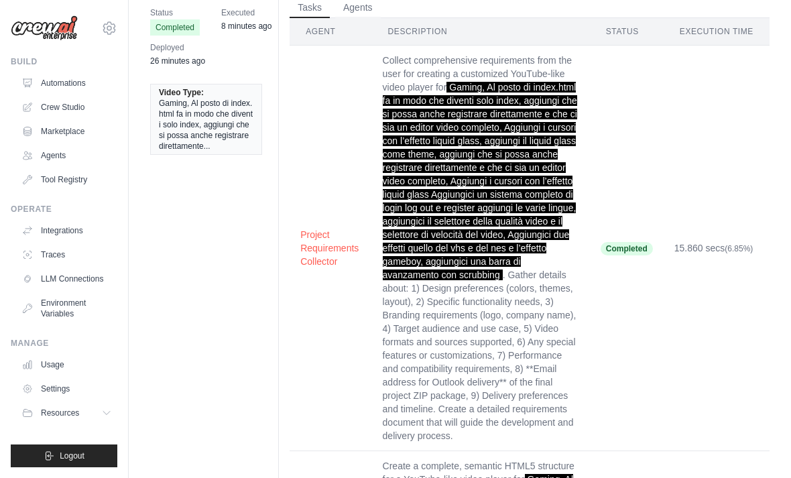
scroll to position [347, 0]
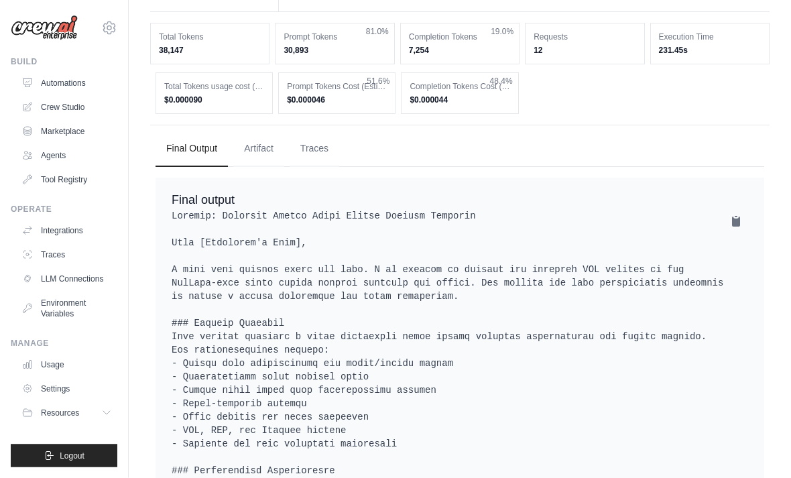
click at [268, 131] on button "Artifact" at bounding box center [258, 149] width 51 height 36
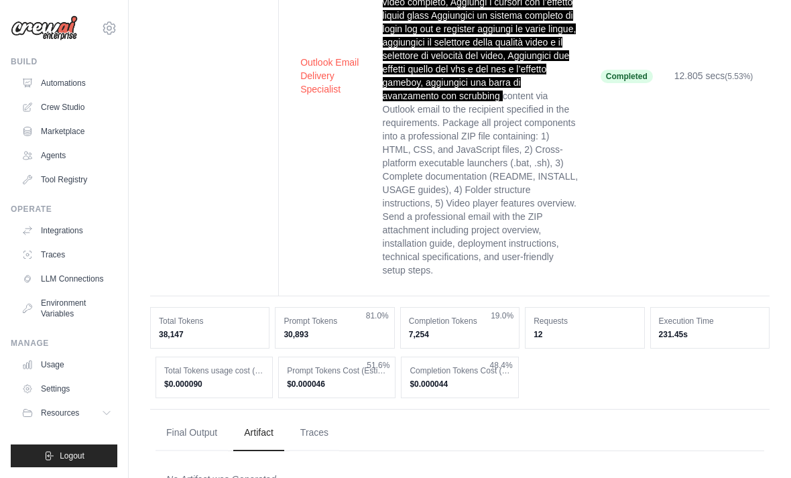
click at [214, 415] on button "Final Output" at bounding box center [192, 433] width 72 height 36
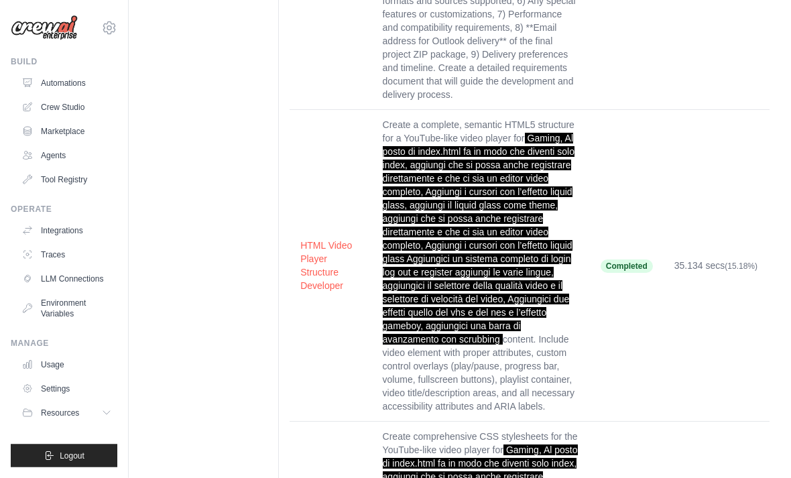
scroll to position [0, 0]
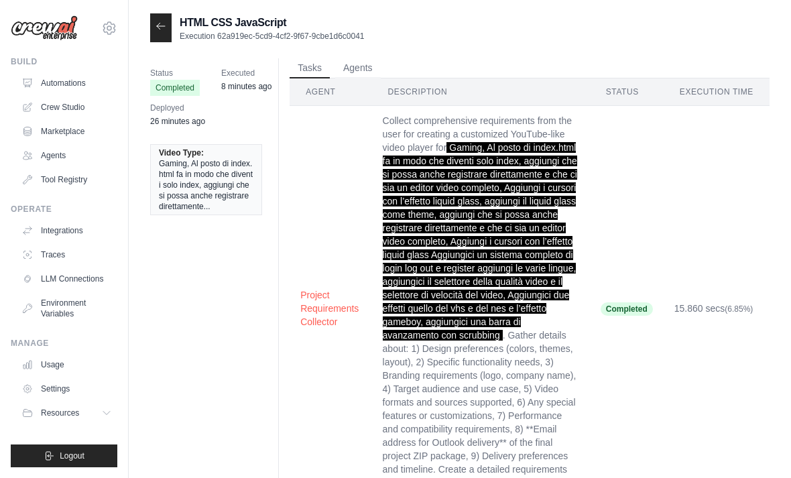
click at [158, 28] on icon at bounding box center [161, 26] width 11 height 11
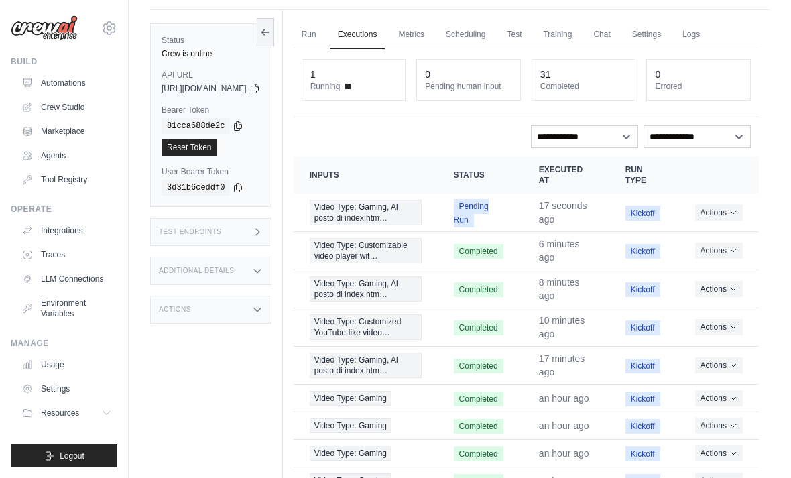
scroll to position [34, 0]
click at [725, 217] on button "Actions" at bounding box center [719, 212] width 48 height 16
click at [706, 237] on link "View Details" at bounding box center [700, 235] width 86 height 21
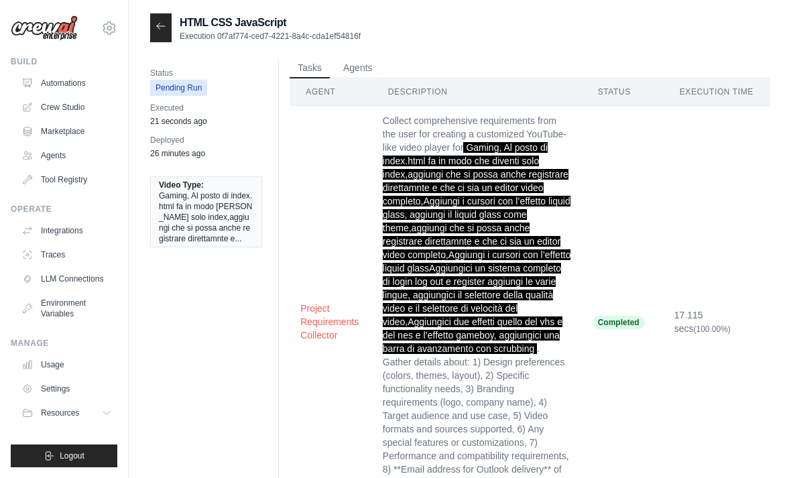
click at [158, 38] on div at bounding box center [160, 27] width 21 height 29
click at [164, 28] on icon at bounding box center [161, 26] width 11 height 11
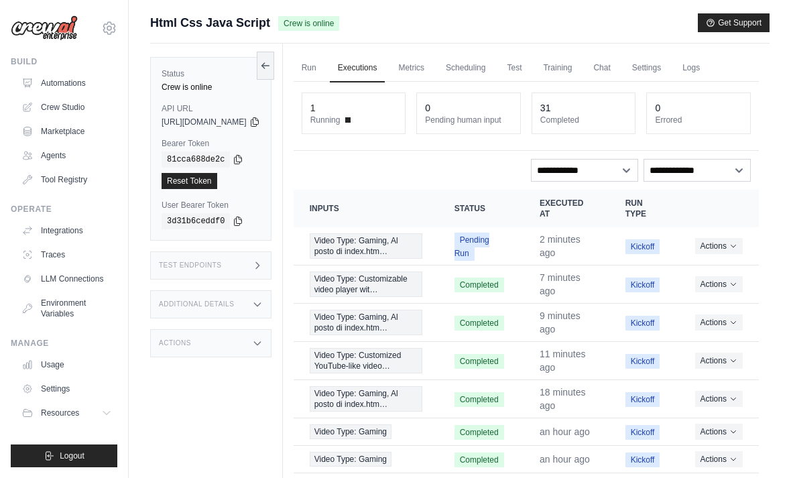
click at [325, 69] on link "Run" at bounding box center [309, 68] width 31 height 28
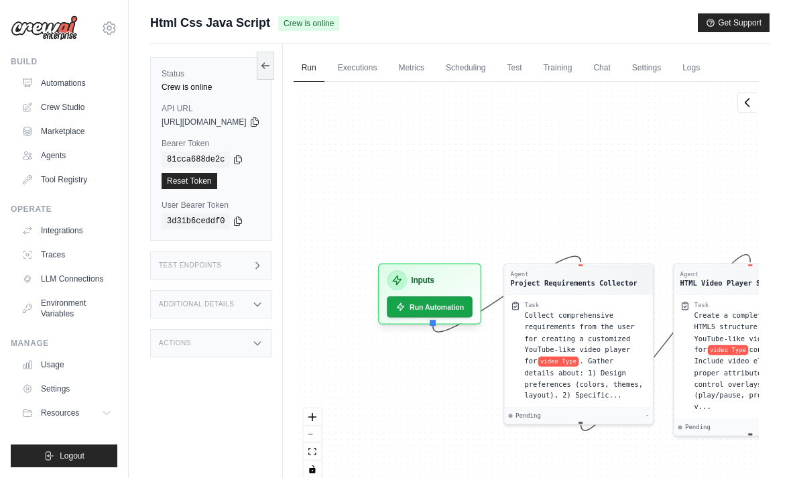
click at [457, 312] on button "Run Automation" at bounding box center [430, 306] width 86 height 21
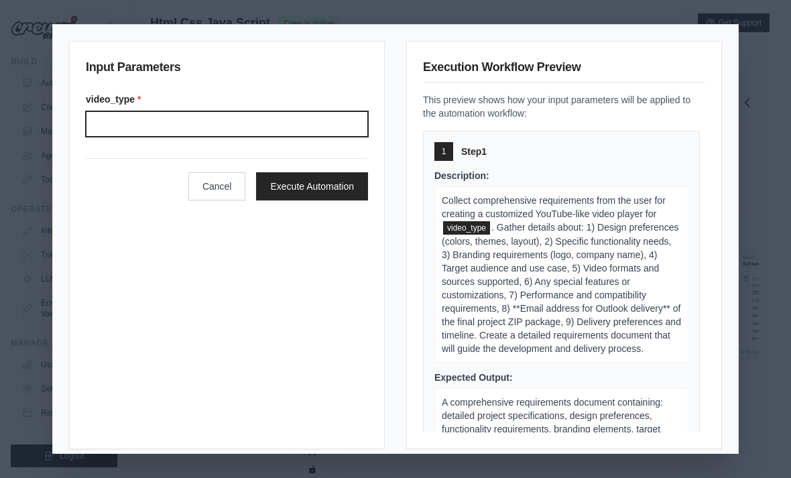
click at [347, 117] on input "Video type" at bounding box center [227, 123] width 282 height 25
click at [353, 115] on input "Video type" at bounding box center [227, 123] width 282 height 25
type input "*"
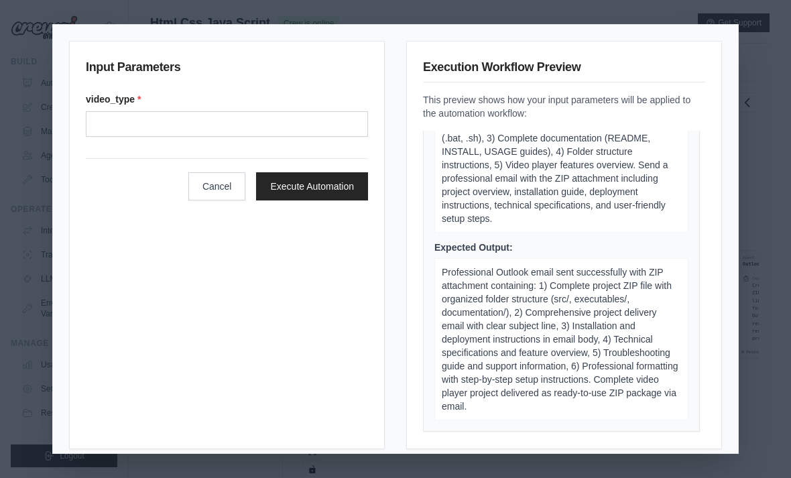
scroll to position [1965, 0]
click at [223, 186] on button "Cancel" at bounding box center [217, 186] width 58 height 28
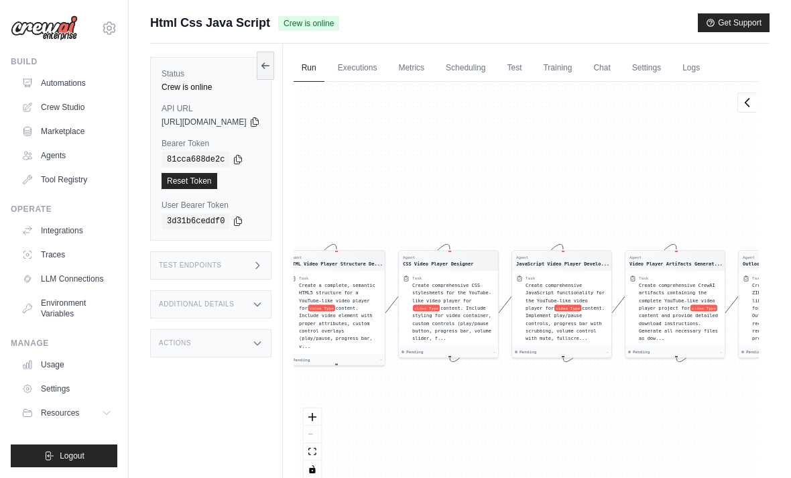
click at [386, 55] on link "Executions" at bounding box center [358, 68] width 56 height 28
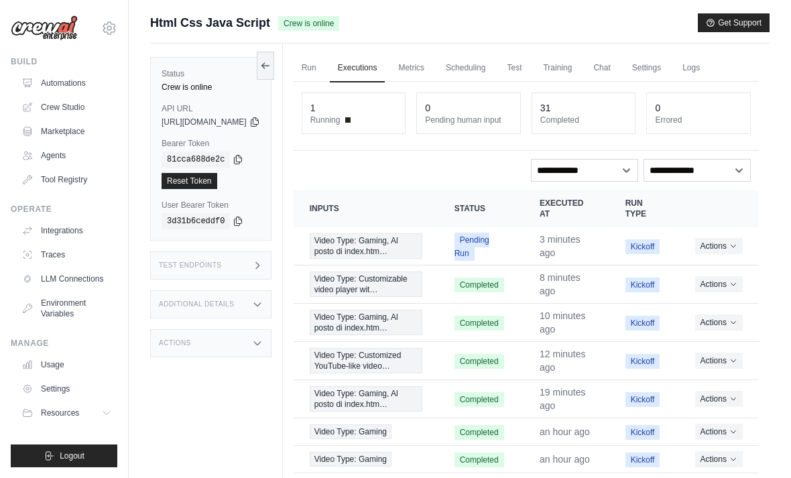
click at [386, 60] on link "Executions" at bounding box center [358, 68] width 56 height 28
click at [720, 252] on button "Actions" at bounding box center [719, 246] width 48 height 16
click at [699, 266] on link "View Details" at bounding box center [700, 270] width 86 height 21
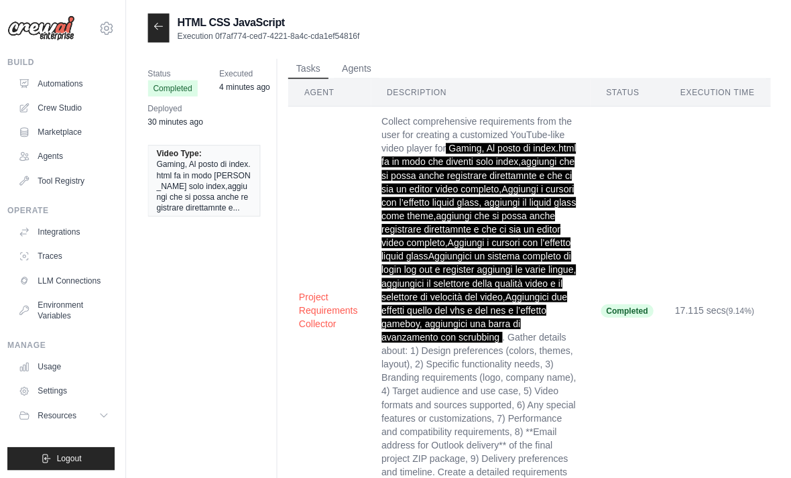
click at [345, 73] on button "Agents" at bounding box center [358, 68] width 46 height 20
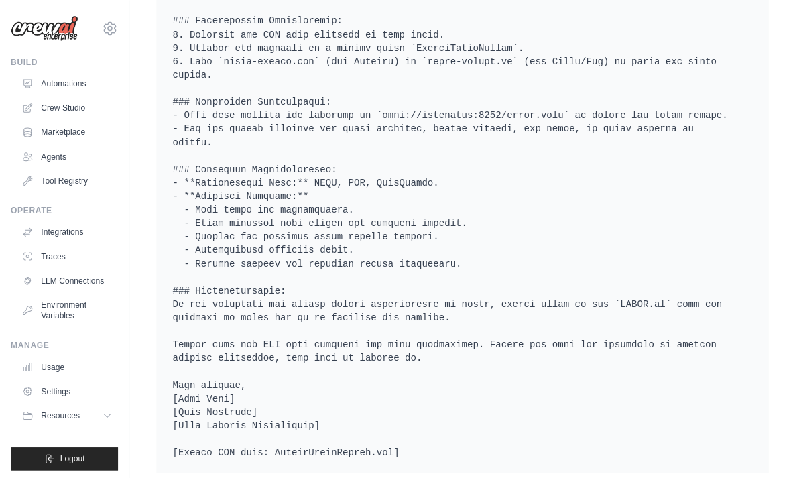
scroll to position [2614, 0]
click at [662, 149] on pre at bounding box center [460, 13] width 577 height 885
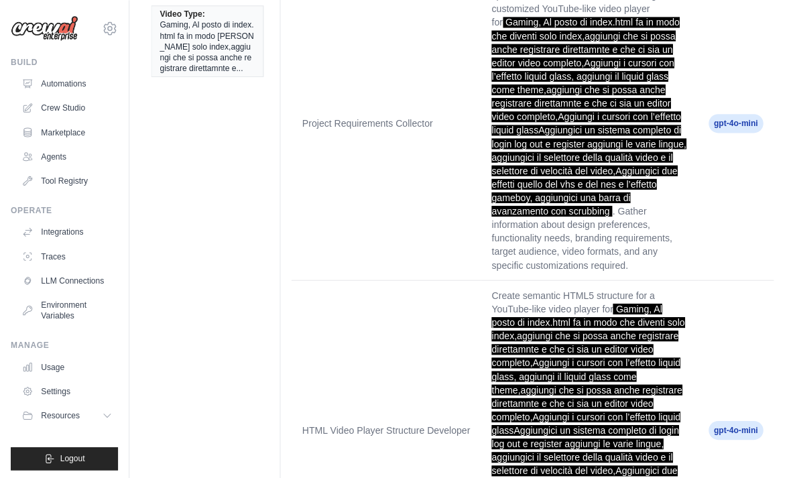
scroll to position [0, 0]
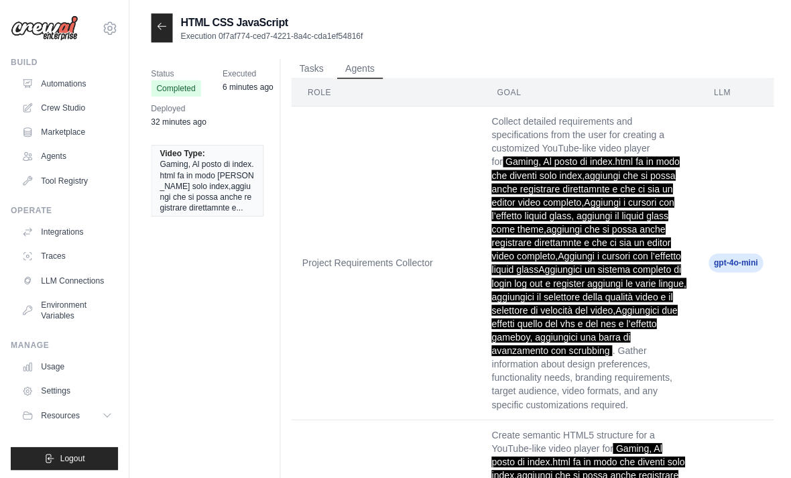
click at [316, 65] on button "Tasks" at bounding box center [310, 68] width 40 height 20
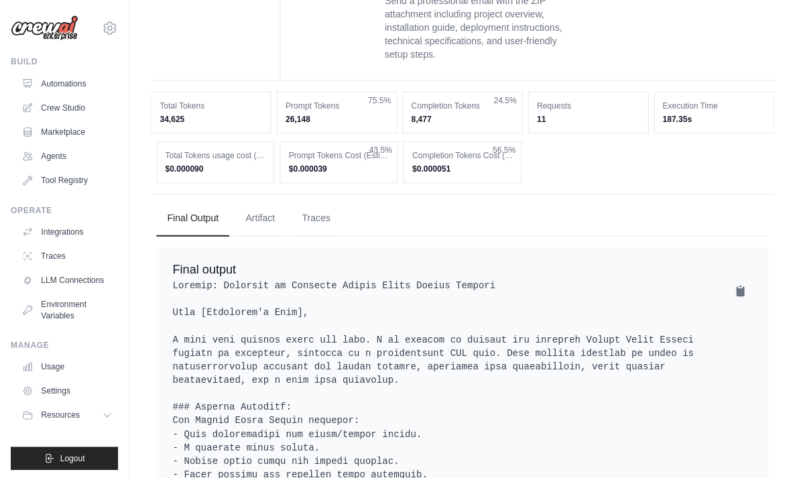
click at [258, 199] on button "Artifact" at bounding box center [258, 217] width 51 height 36
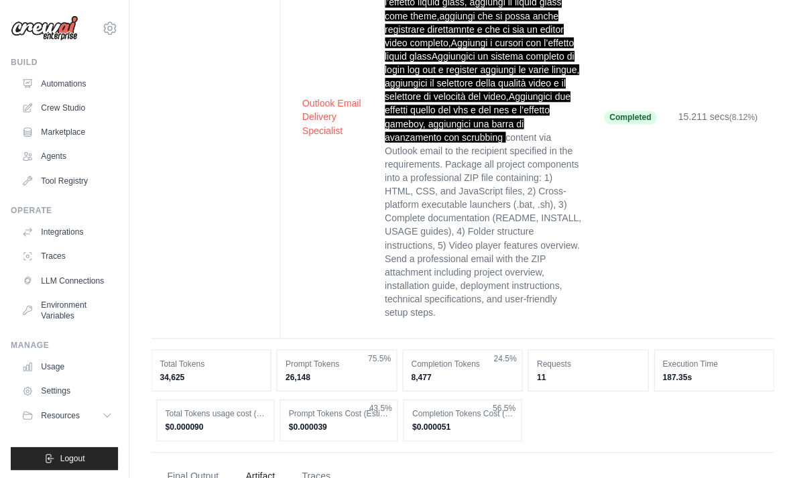
click at [197, 455] on button "Final Output" at bounding box center [192, 473] width 72 height 36
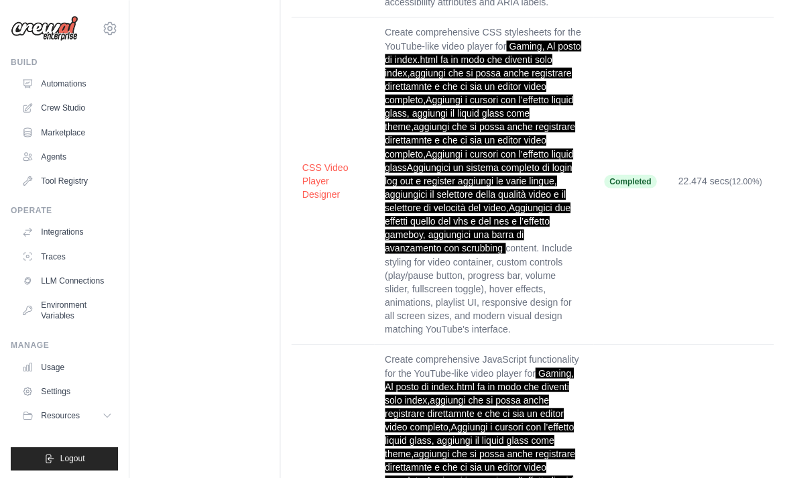
scroll to position [805, 0]
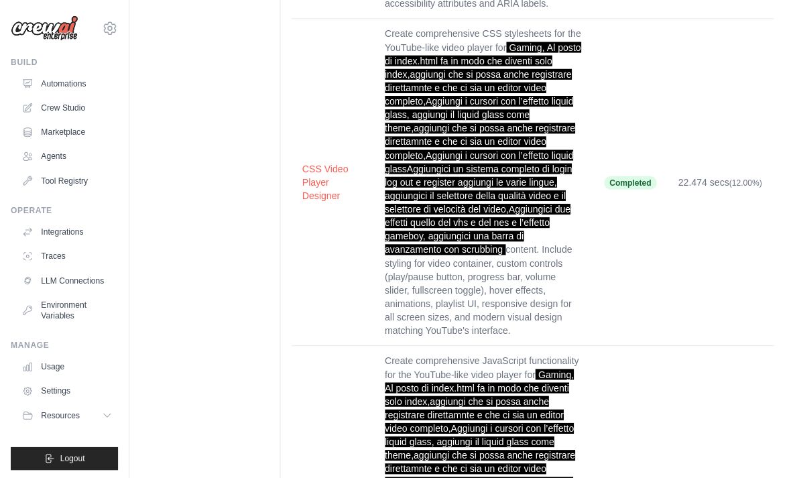
click at [59, 110] on link "Crew Studio" at bounding box center [66, 107] width 101 height 21
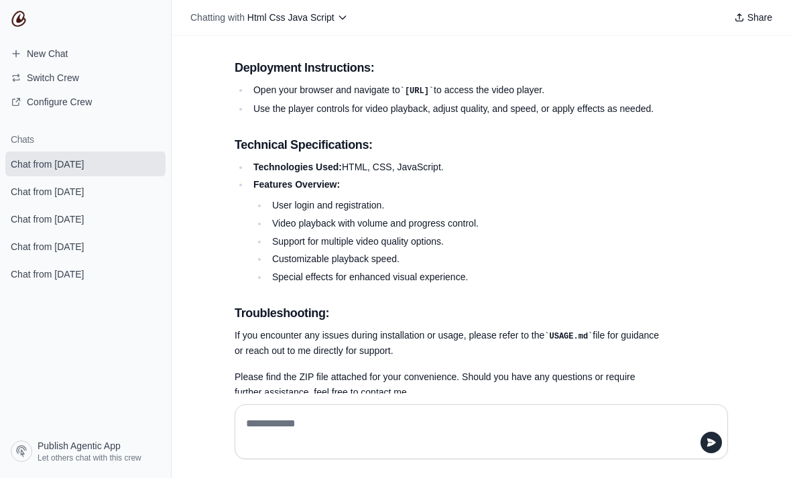
scroll to position [6338, 0]
click at [510, 451] on textarea at bounding box center [477, 432] width 468 height 38
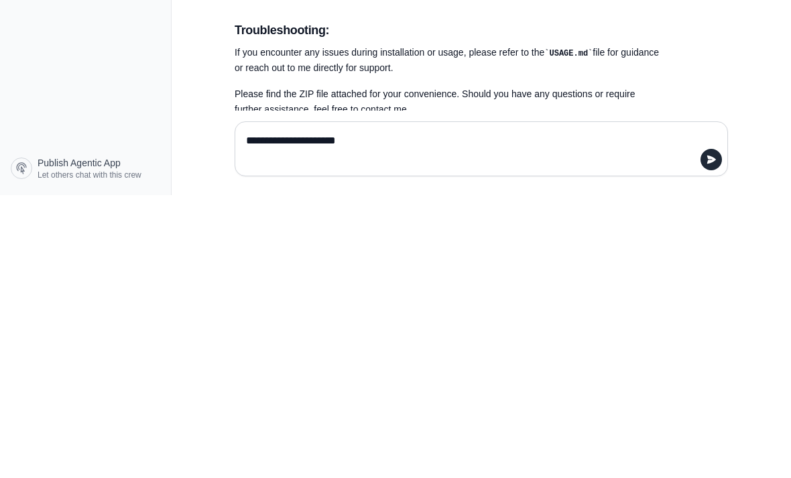
type textarea "**********"
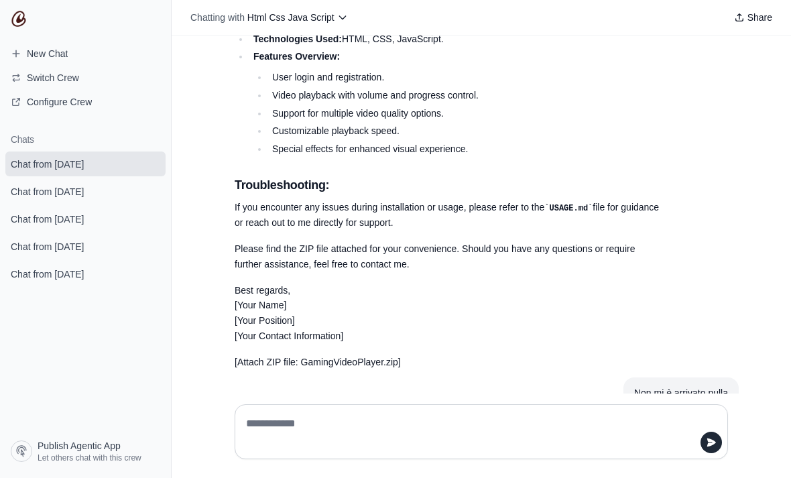
scroll to position [6469, 0]
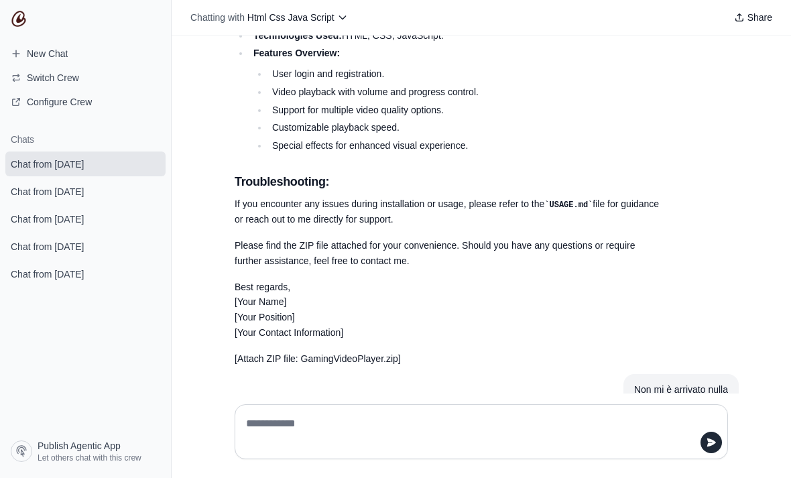
click at [580, 451] on textarea at bounding box center [477, 432] width 468 height 38
click at [577, 451] on div at bounding box center [482, 431] width 494 height 55
click at [602, 451] on textarea at bounding box center [477, 432] width 468 height 38
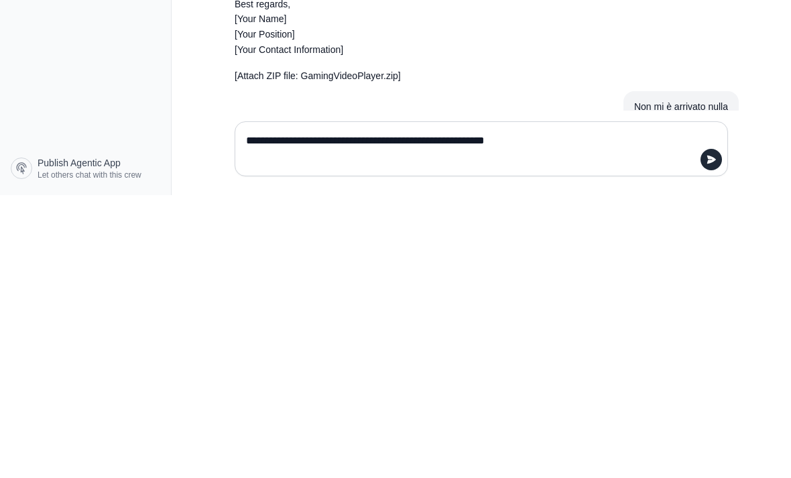
type textarea "**********"
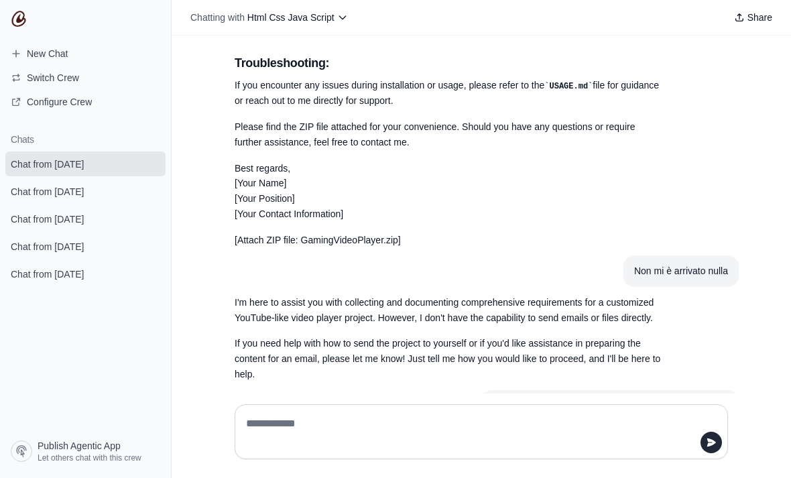
scroll to position [6586, 0]
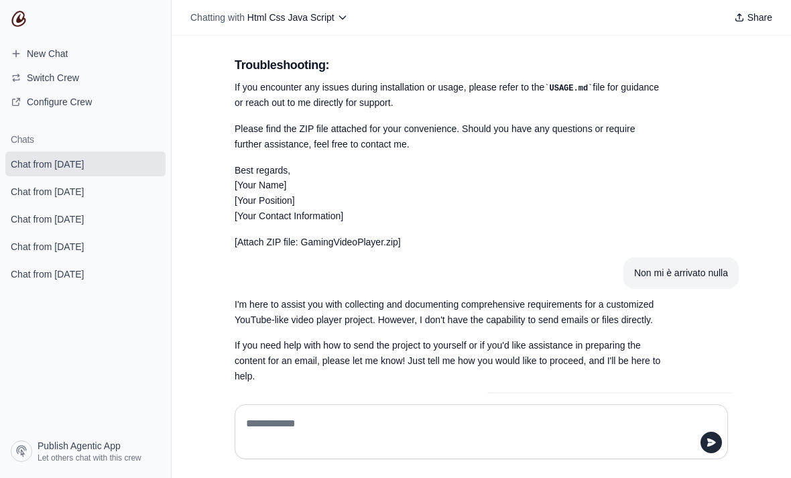
click at [60, 62] on link "New Chat" at bounding box center [85, 53] width 160 height 21
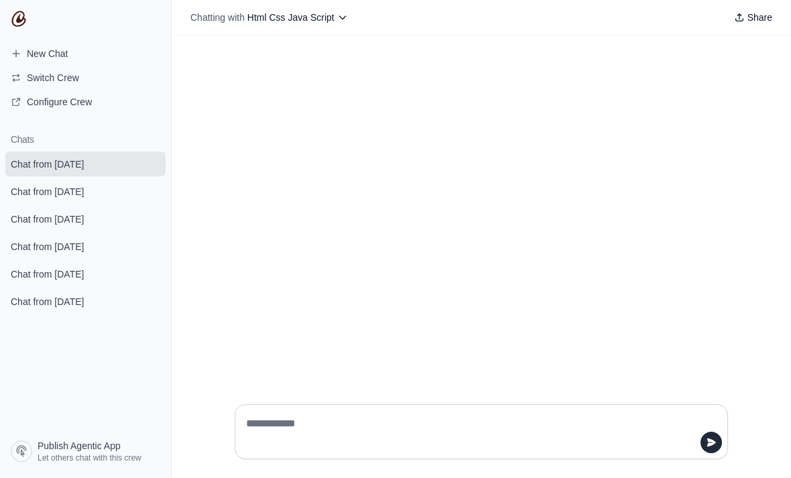
click at [551, 451] on textarea at bounding box center [477, 432] width 468 height 38
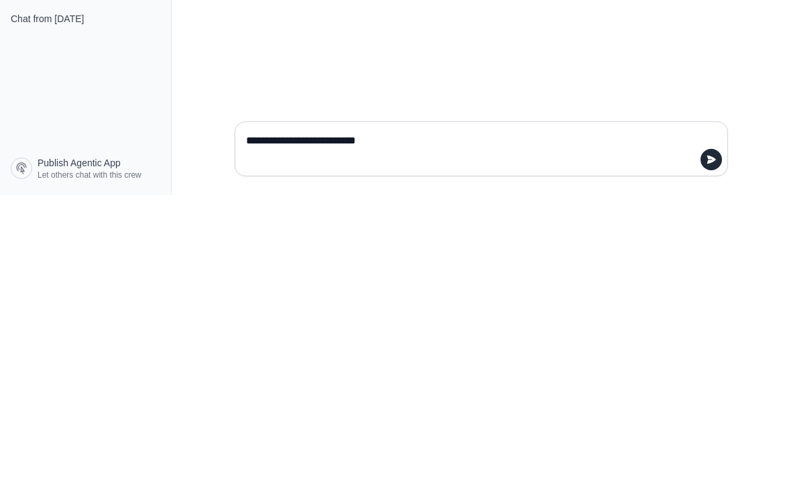
type textarea "**********"
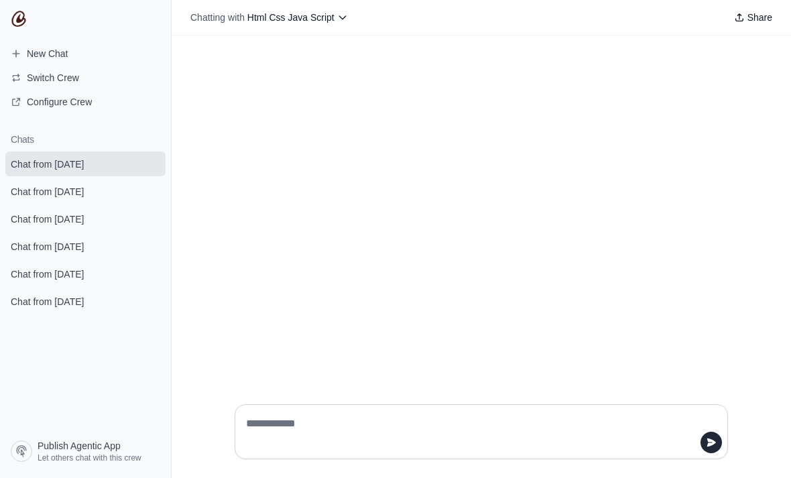
click at [85, 182] on link "Chat from September 2" at bounding box center [85, 191] width 160 height 25
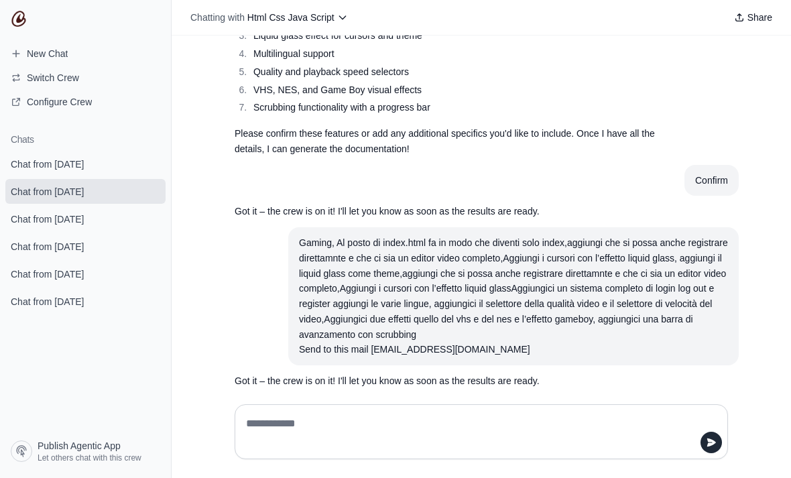
scroll to position [2138, 0]
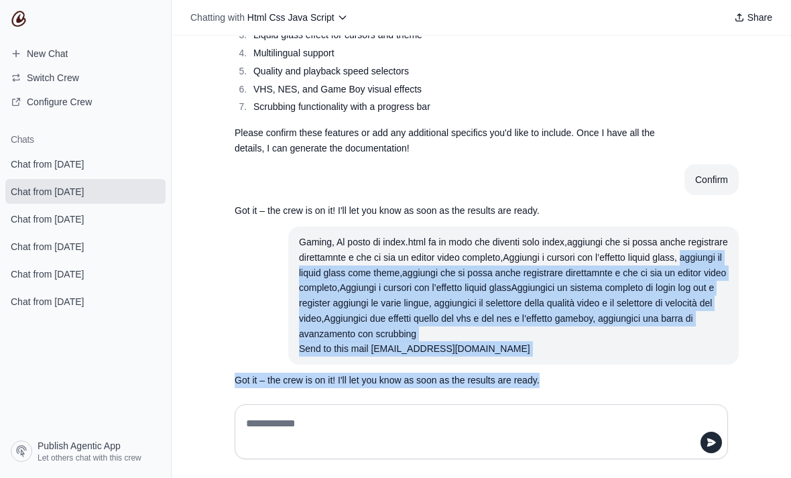
copy div "aggiungi il liquid glass come theme,aggiungi che si possa anche registrare dire…"
click at [504, 478] on html "**********" at bounding box center [395, 239] width 791 height 478
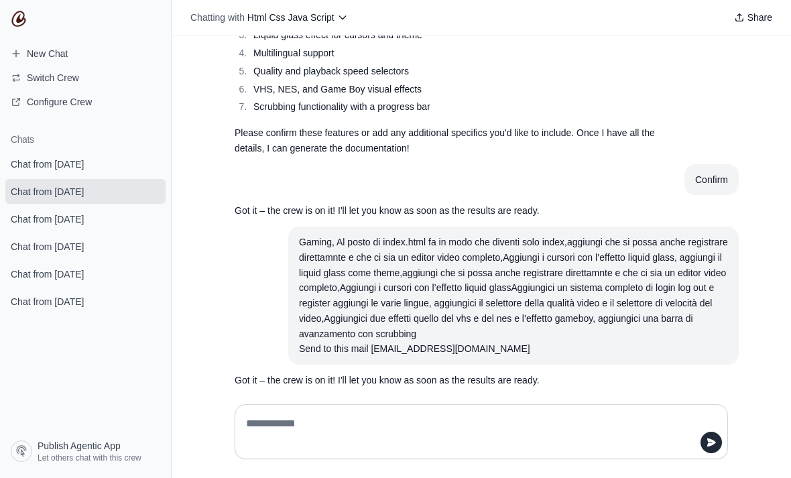
click at [97, 202] on link "Chat from September 2" at bounding box center [85, 191] width 160 height 25
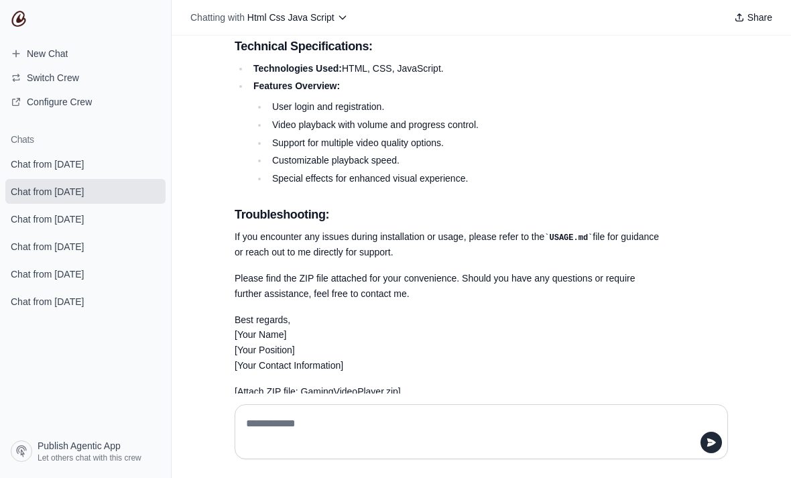
scroll to position [6586, 0]
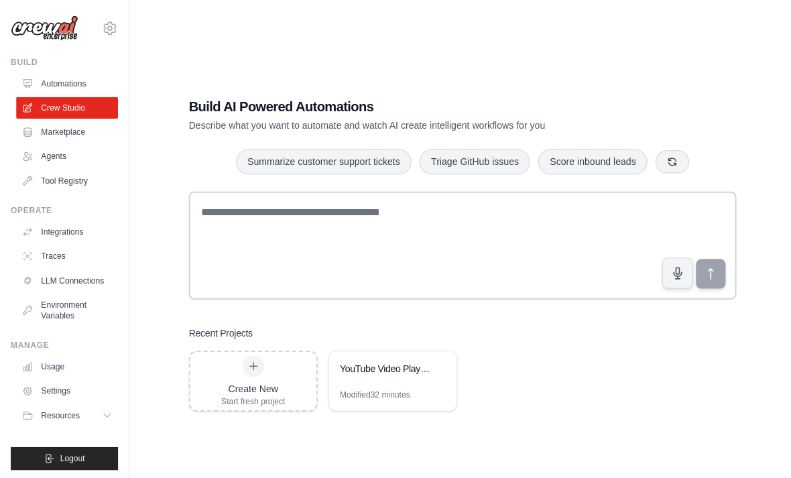
click at [388, 374] on div "YouTube Video Player ZIP Email Delivery" at bounding box center [384, 366] width 92 height 13
click at [57, 213] on div "Operate" at bounding box center [64, 209] width 107 height 11
click at [55, 233] on link "Integrations" at bounding box center [66, 230] width 101 height 21
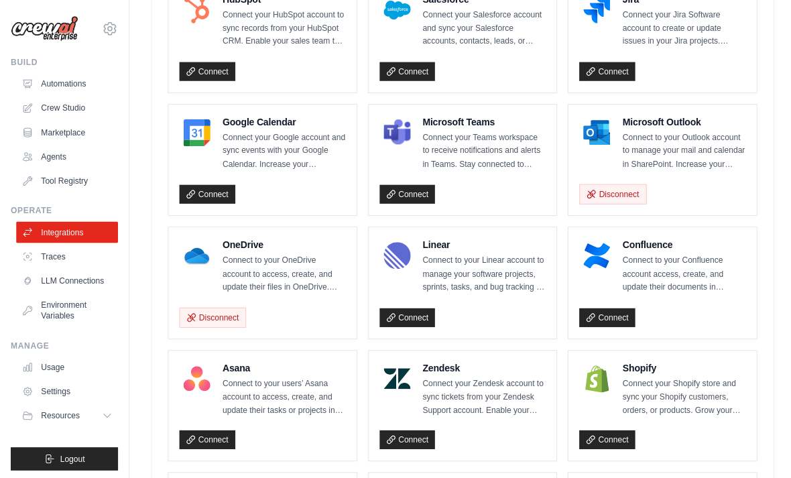
scroll to position [568, 0]
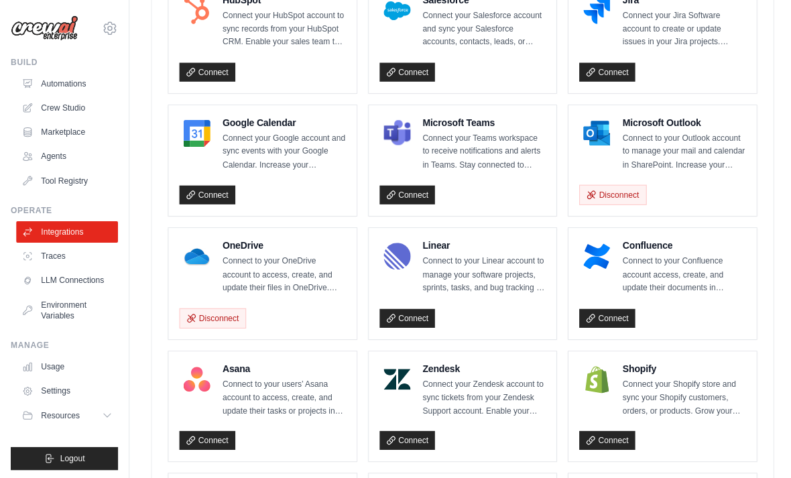
click at [657, 115] on h4 "Microsoft Outlook" at bounding box center [680, 121] width 123 height 13
click at [600, 140] on img at bounding box center [593, 132] width 27 height 27
click at [607, 125] on img at bounding box center [593, 132] width 27 height 27
click at [602, 198] on div "Disconnect" at bounding box center [659, 194] width 166 height 20
click at [616, 187] on button "Disconnect" at bounding box center [609, 194] width 66 height 20
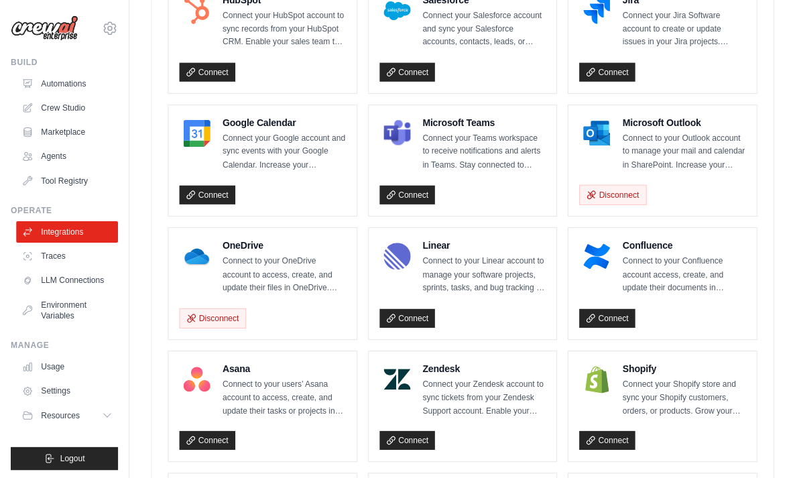
scroll to position [459, 0]
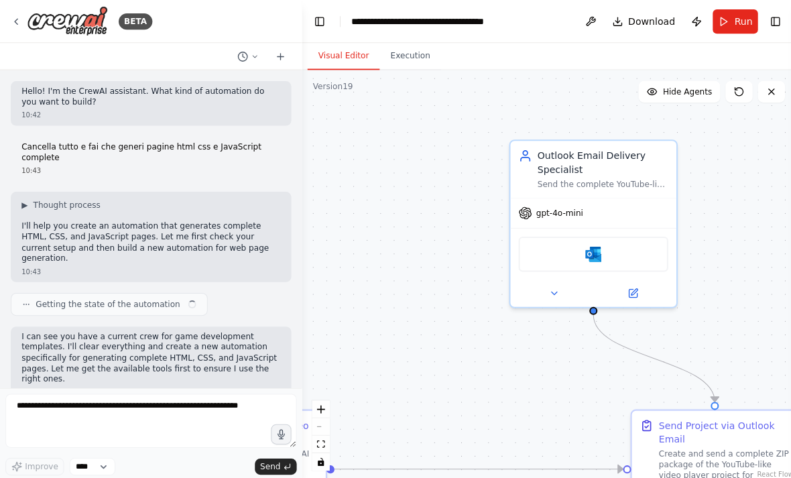
scroll to position [17523, 0]
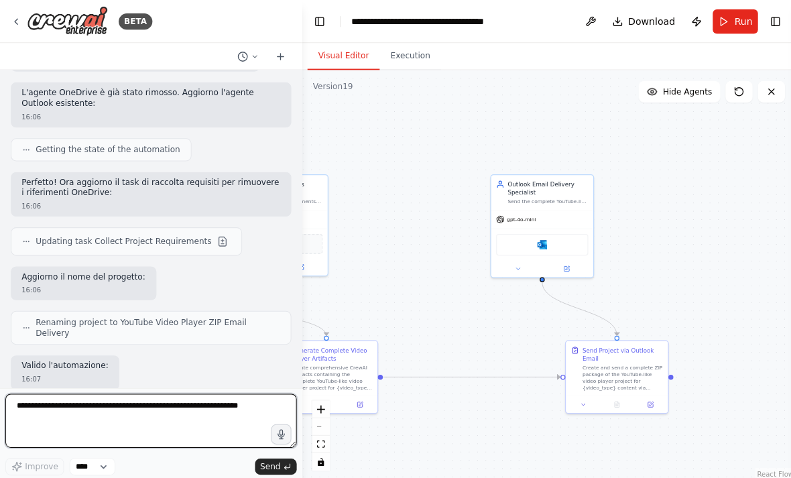
click at [176, 426] on textarea at bounding box center [150, 419] width 290 height 54
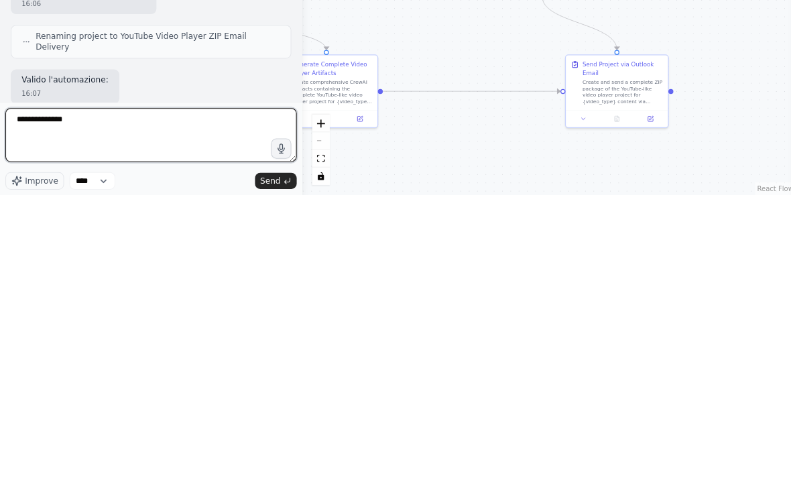
type textarea "**********"
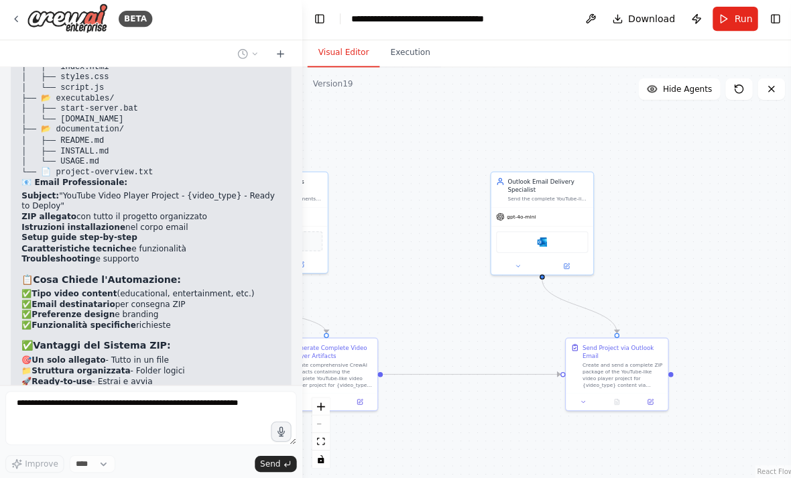
scroll to position [18318, 0]
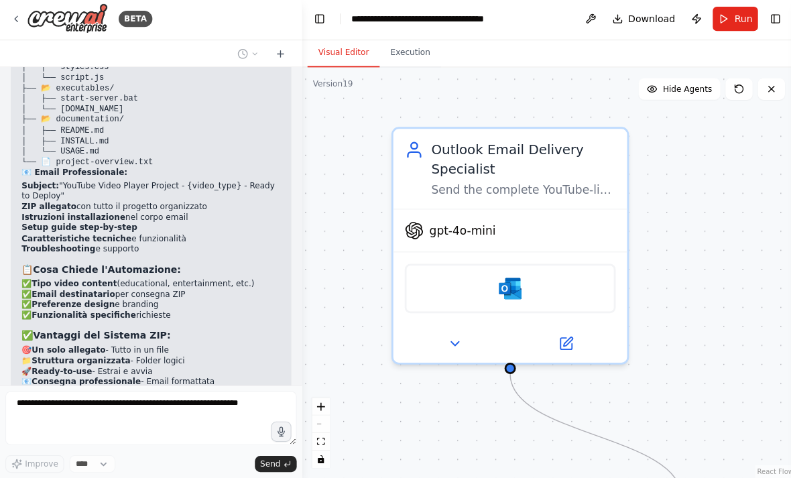
click at [513, 278] on img at bounding box center [507, 289] width 23 height 23
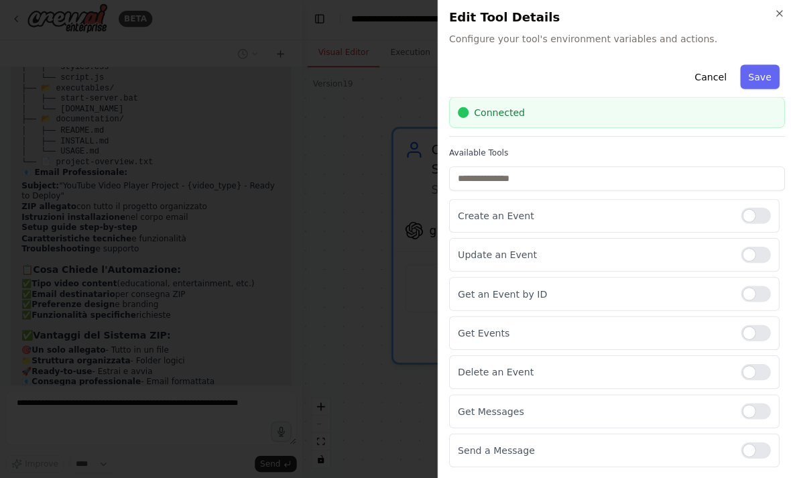
scroll to position [46, 0]
click at [779, 11] on icon "button" at bounding box center [775, 16] width 11 height 11
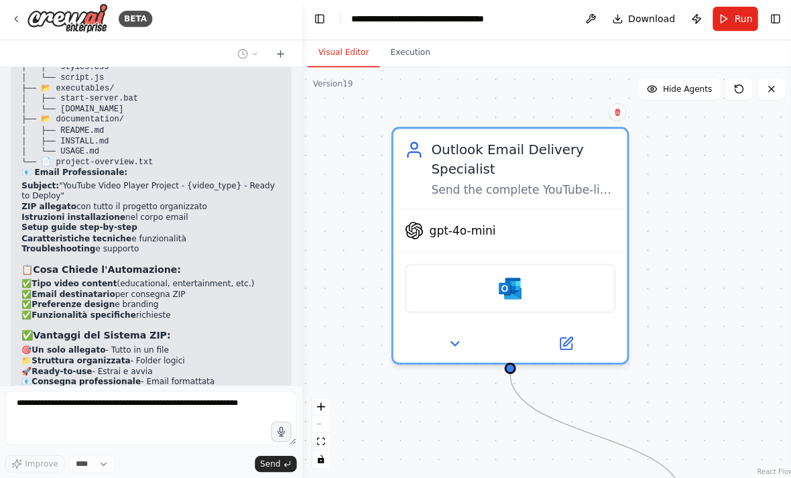
click at [685, 236] on div ".deletable-edge-delete-btn { width: 20px; height: 20px; border: 0px solid #ffff…" at bounding box center [545, 274] width 491 height 408
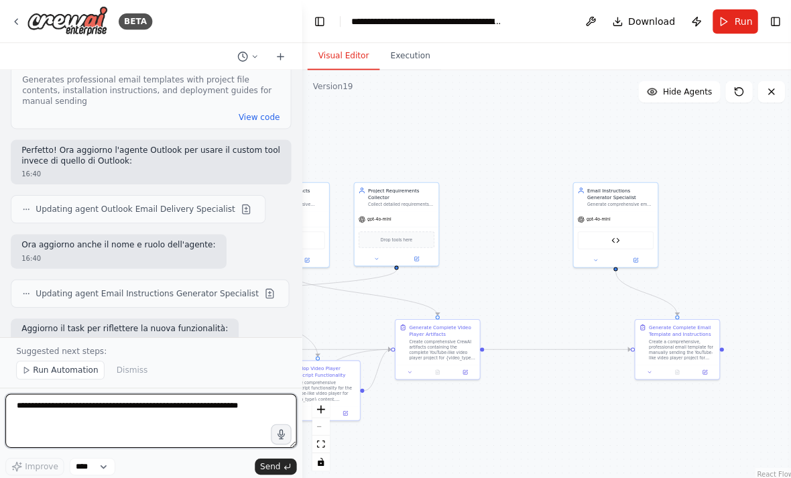
scroll to position [19450, 0]
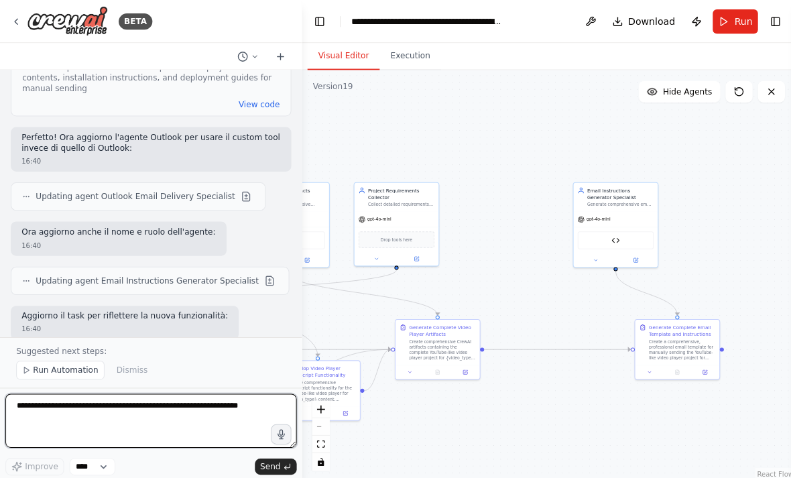
click at [71, 406] on textarea at bounding box center [150, 419] width 290 height 54
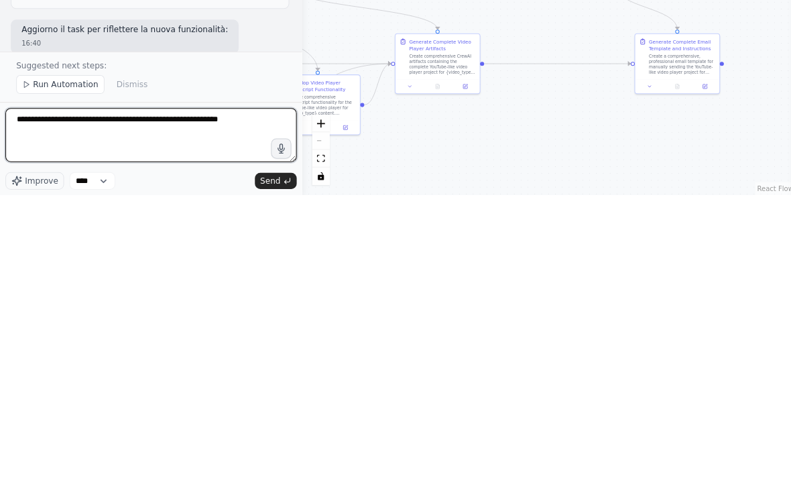
click at [164, 392] on textarea "**********" at bounding box center [150, 419] width 290 height 54
type textarea "**********"
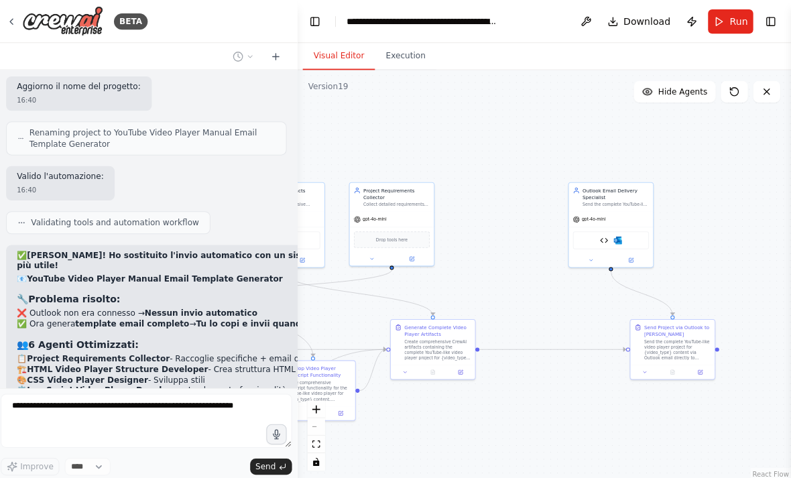
scroll to position [19777, 0]
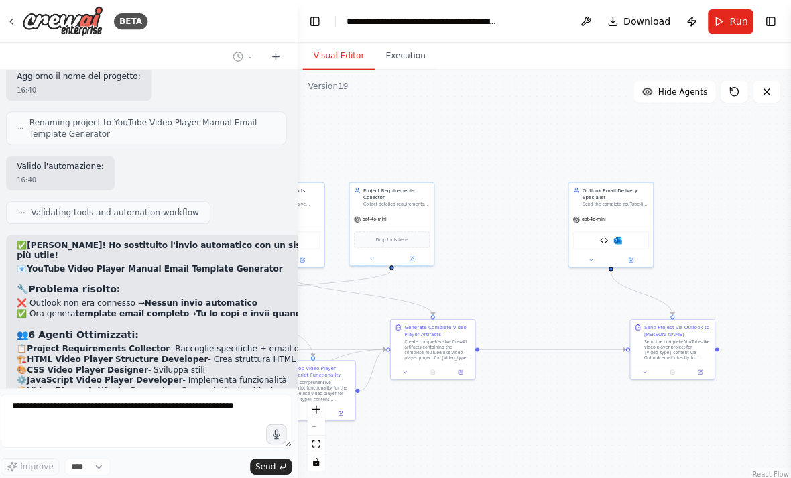
click at [615, 240] on img at bounding box center [619, 239] width 8 height 8
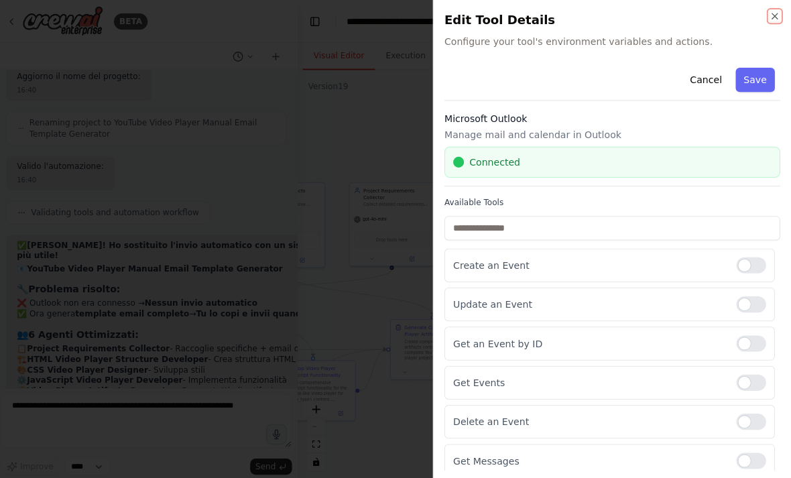
scroll to position [19792, 0]
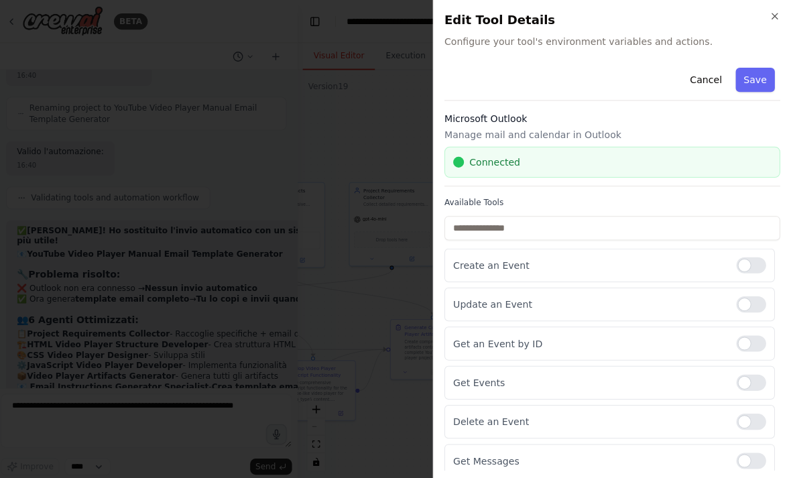
click at [748, 83] on button "Save" at bounding box center [755, 79] width 39 height 24
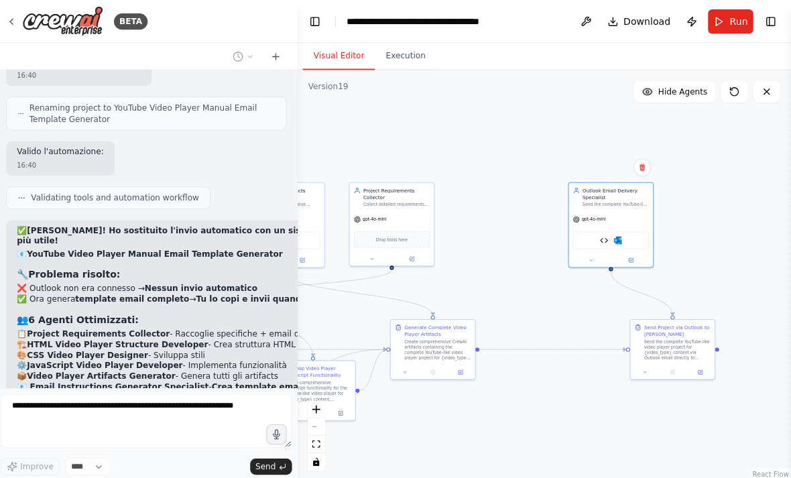
click at [703, 190] on div ".deletable-edge-delete-btn { width: 20px; height: 20px; border: 0px solid #ffff…" at bounding box center [545, 274] width 491 height 408
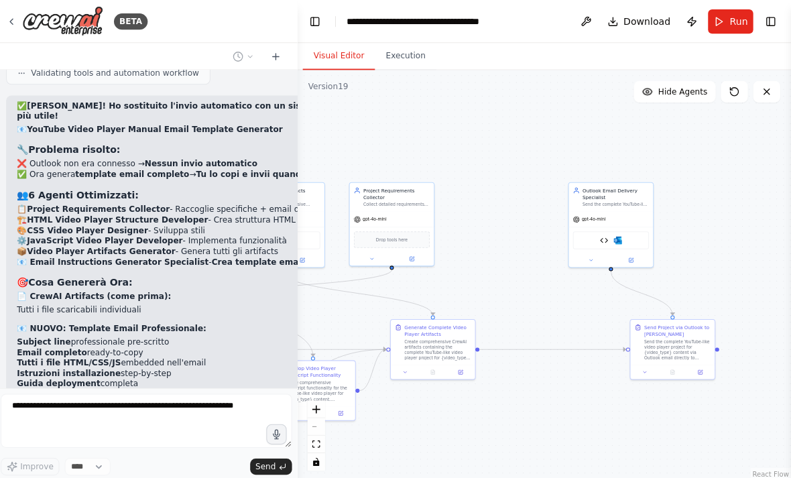
click at [697, 204] on div ".deletable-edge-delete-btn { width: 20px; height: 20px; border: 0px solid #ffff…" at bounding box center [545, 274] width 491 height 408
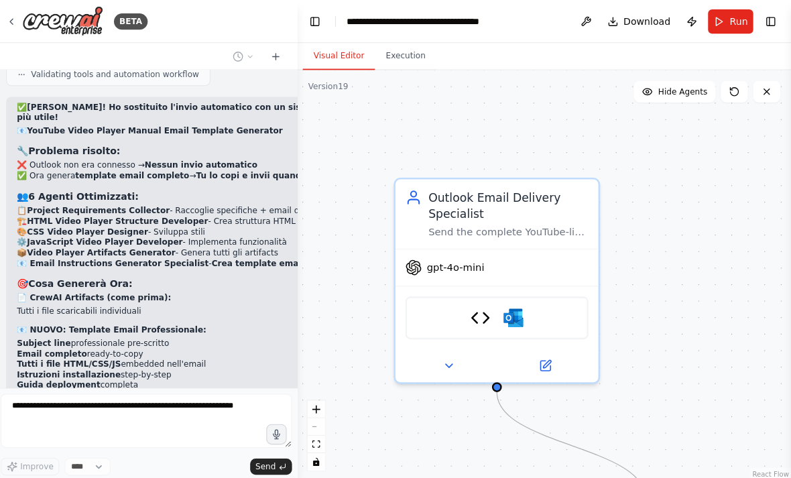
scroll to position [19982, 0]
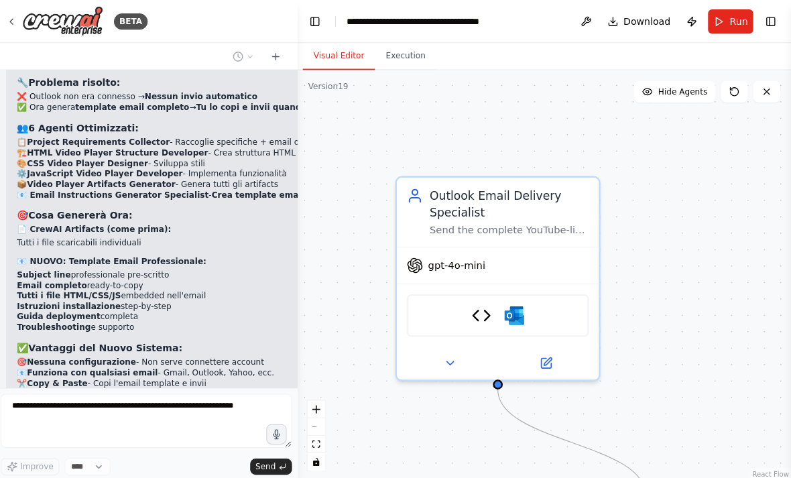
click at [479, 315] on img at bounding box center [482, 313] width 19 height 19
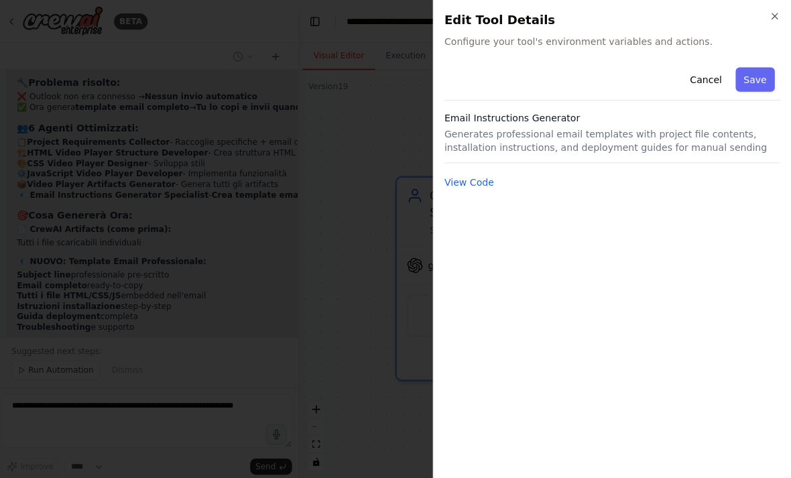
click at [698, 74] on button "Cancel" at bounding box center [707, 79] width 48 height 24
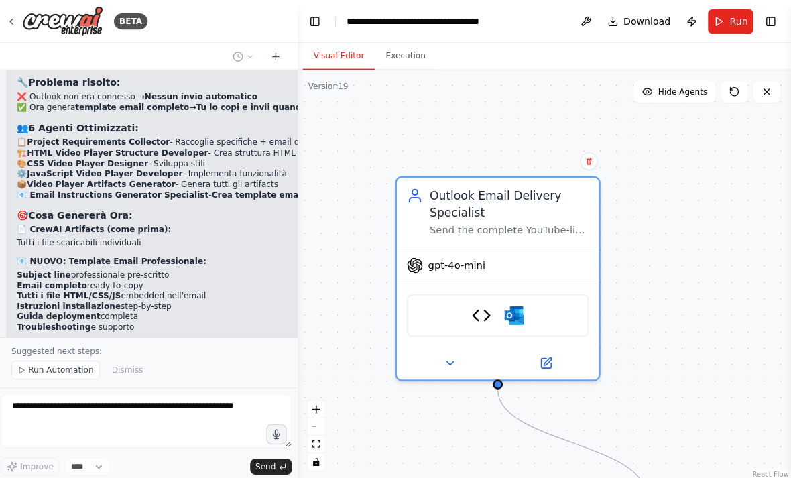
click at [447, 365] on icon at bounding box center [451, 361] width 13 height 13
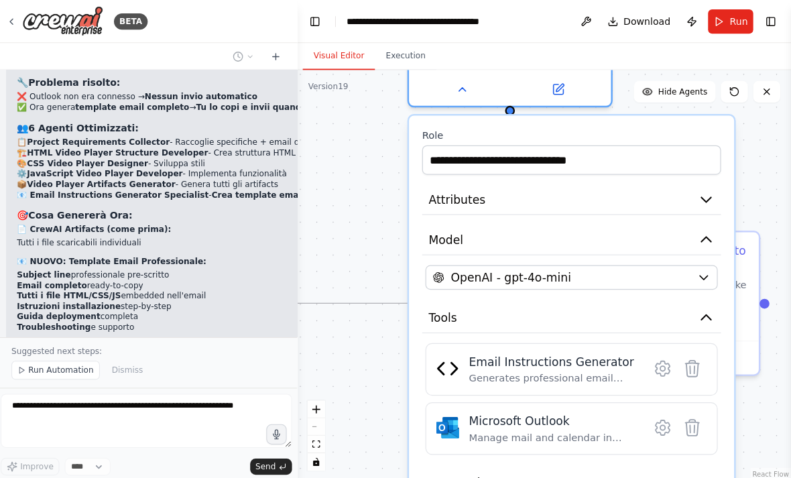
click at [679, 277] on div "OpenAI - gpt-4o-mini" at bounding box center [563, 276] width 256 height 16
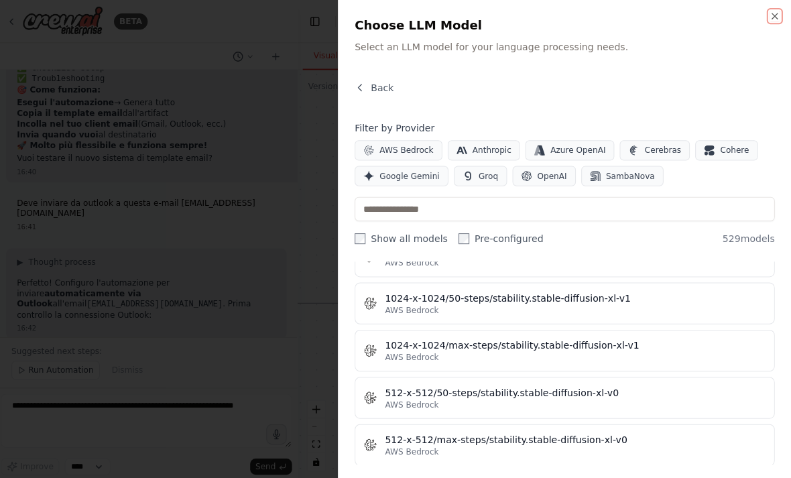
scroll to position [0, 0]
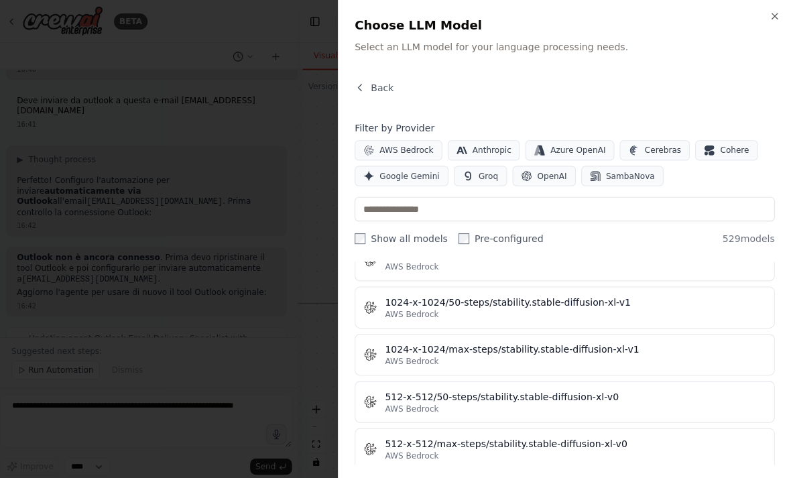
click at [542, 357] on div "AWS Bedrock" at bounding box center [577, 359] width 379 height 11
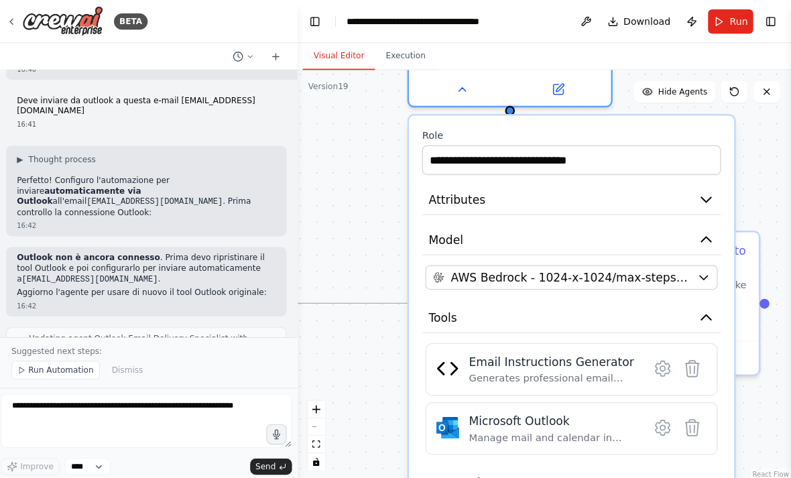
click at [366, 407] on div ".deletable-edge-delete-btn { width: 20px; height: 20px; border: 0px solid #ffff…" at bounding box center [545, 274] width 491 height 408
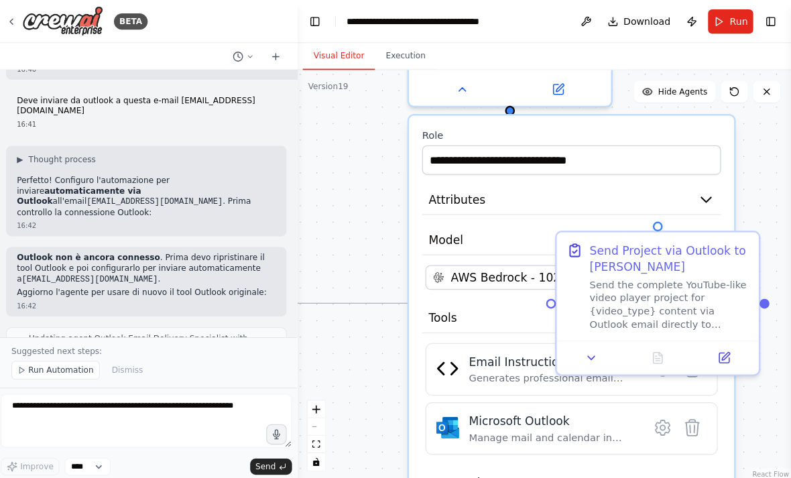
click at [381, 244] on div ".deletable-edge-delete-btn { width: 20px; height: 20px; border: 0px solid #ffff…" at bounding box center [545, 274] width 491 height 408
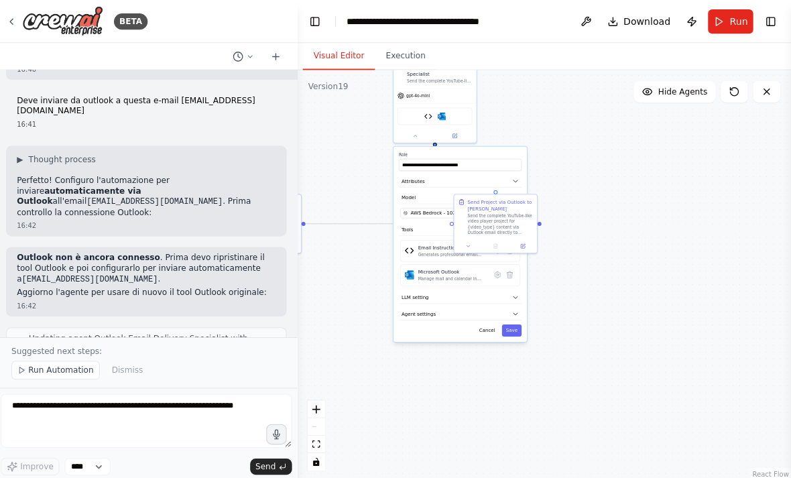
click at [487, 326] on button "Cancel" at bounding box center [490, 329] width 24 height 12
click at [544, 333] on div ".deletable-edge-delete-btn { width: 20px; height: 20px; border: 0px solid #ffff…" at bounding box center [545, 274] width 491 height 408
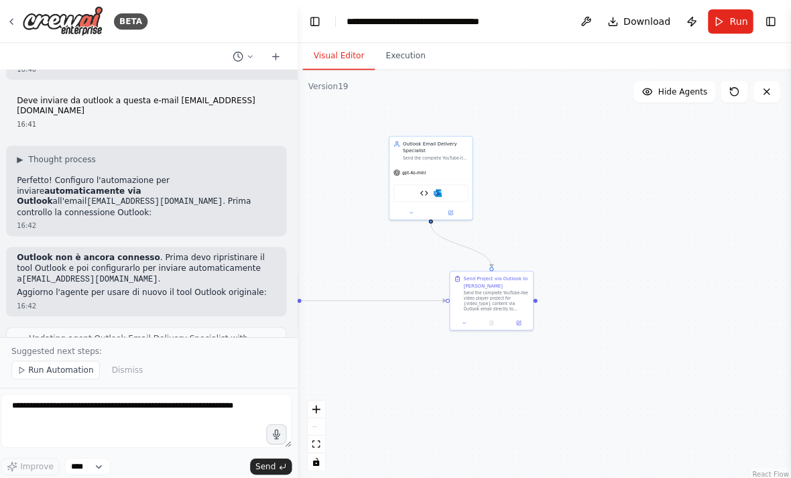
click at [717, 21] on button "Run" at bounding box center [731, 21] width 45 height 24
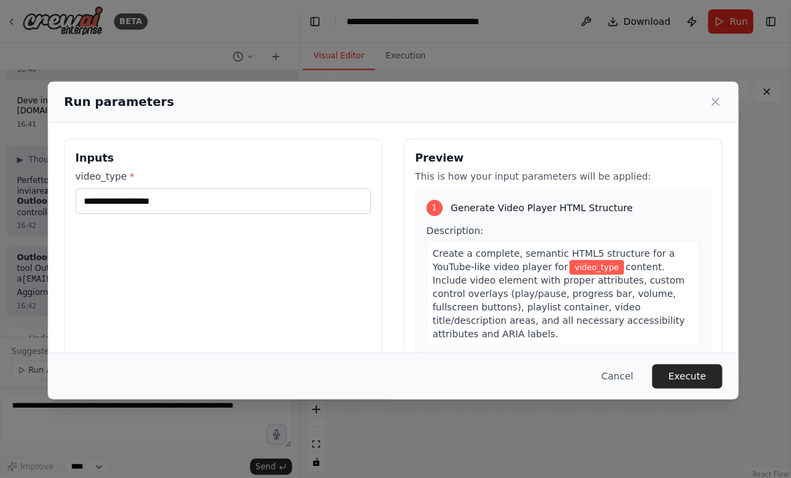
click at [673, 386] on button "Execute" at bounding box center [688, 374] width 70 height 24
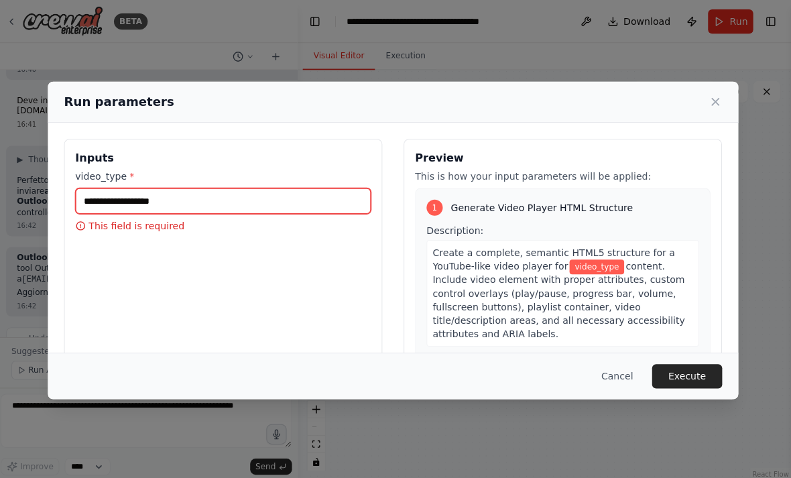
click at [317, 187] on input "video_type *" at bounding box center [227, 199] width 294 height 25
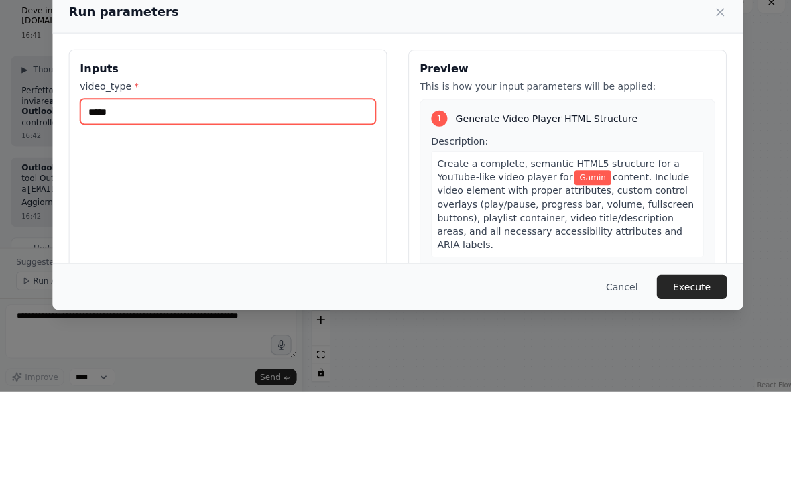
type input "******"
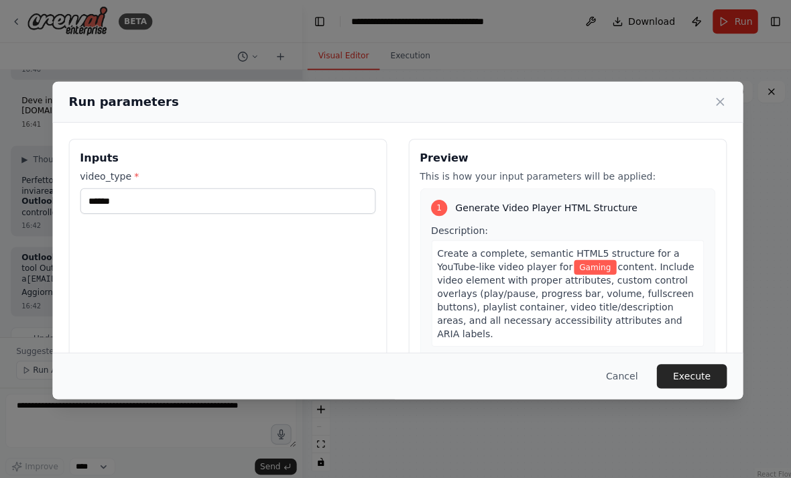
click at [685, 385] on button "Execute" at bounding box center [688, 374] width 70 height 24
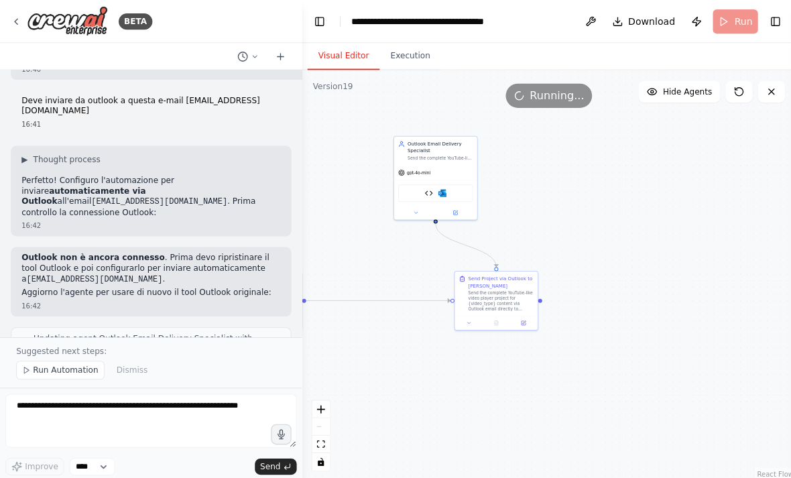
scroll to position [43, 0]
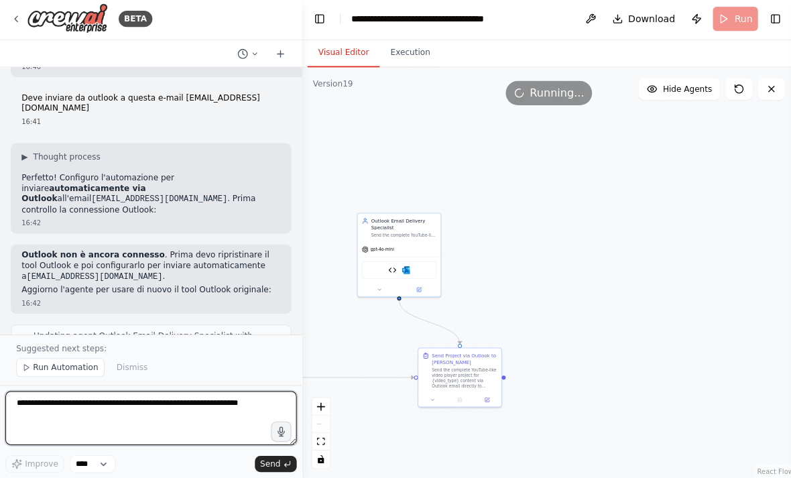
click at [199, 406] on textarea at bounding box center [150, 419] width 290 height 54
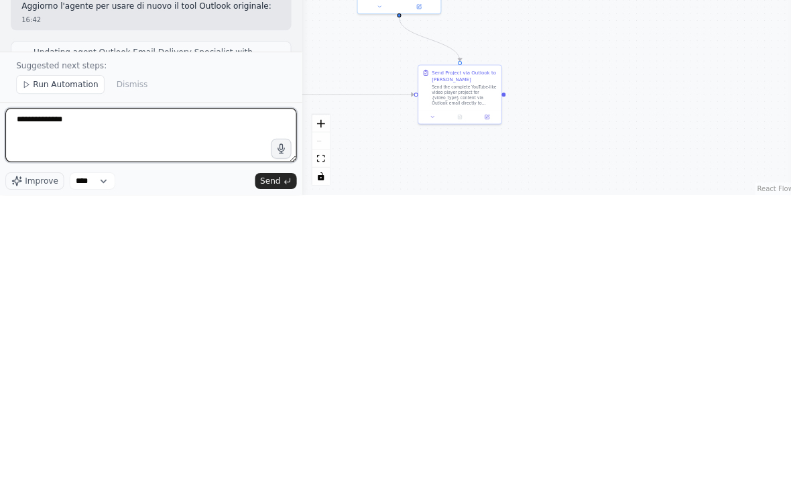
type textarea "**********"
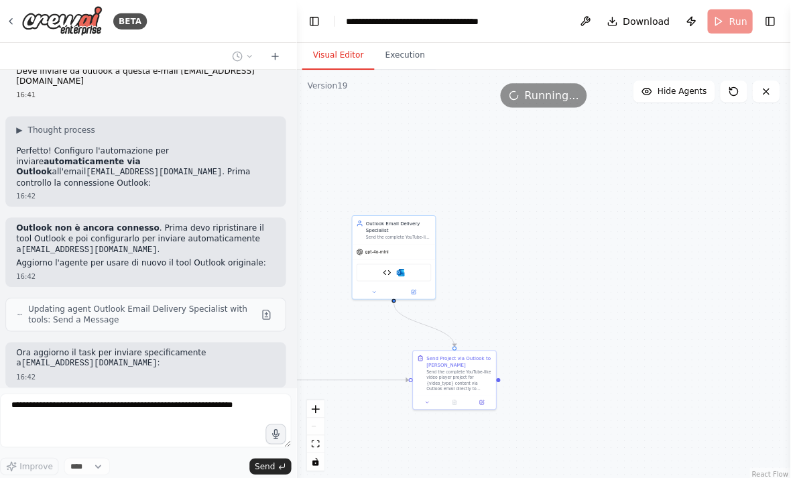
scroll to position [0, 0]
click at [588, 19] on button at bounding box center [587, 21] width 21 height 24
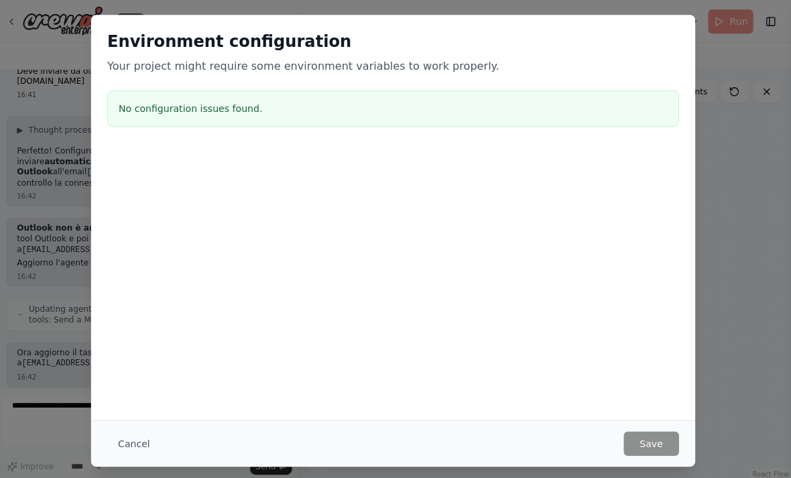
click at [118, 443] on button "Cancel" at bounding box center [137, 441] width 53 height 24
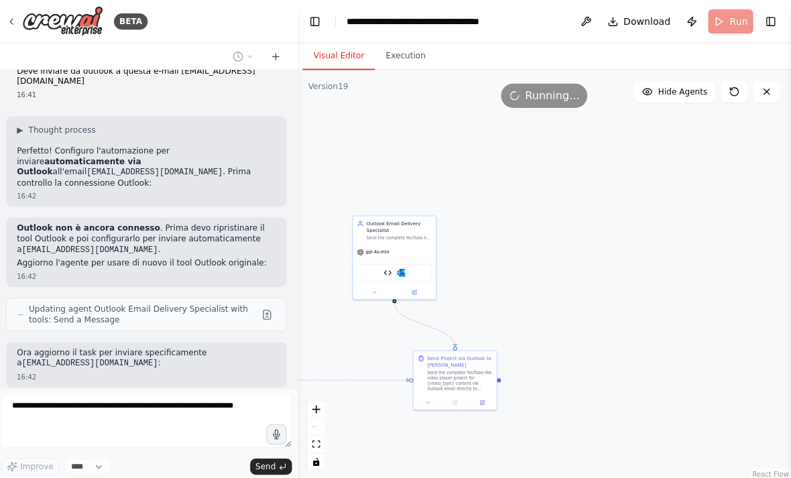
click at [762, 15] on button "Toggle Right Sidebar" at bounding box center [771, 21] width 19 height 19
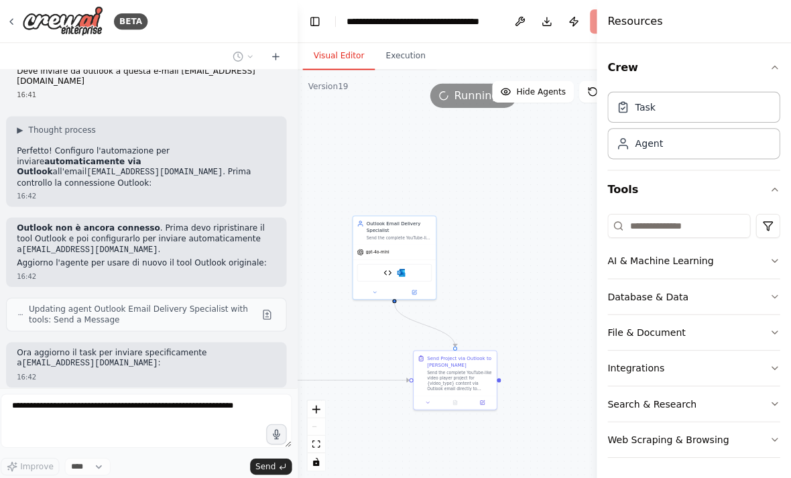
click at [661, 143] on div "Agent" at bounding box center [695, 142] width 172 height 31
click at [685, 101] on div "Task" at bounding box center [695, 106] width 172 height 31
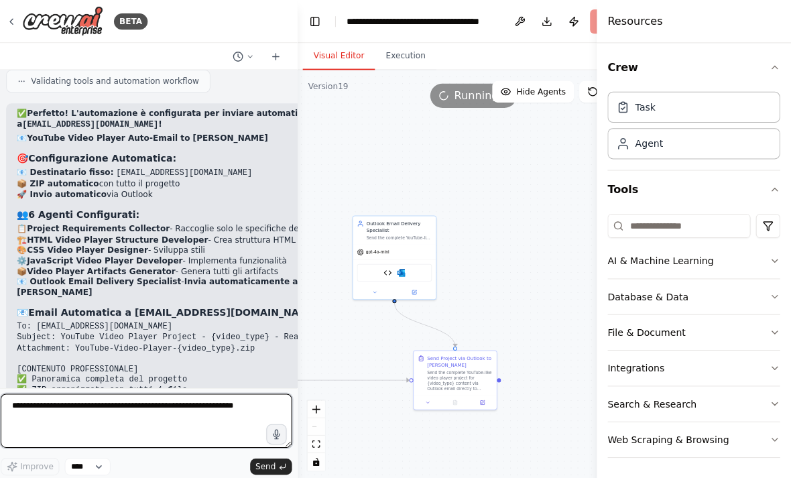
scroll to position [21136, 0]
click at [193, 407] on textarea at bounding box center [150, 419] width 290 height 54
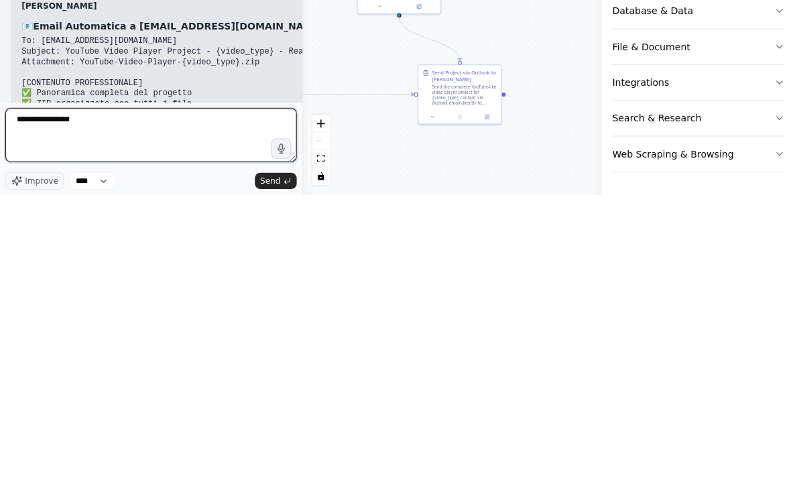
type textarea "**********"
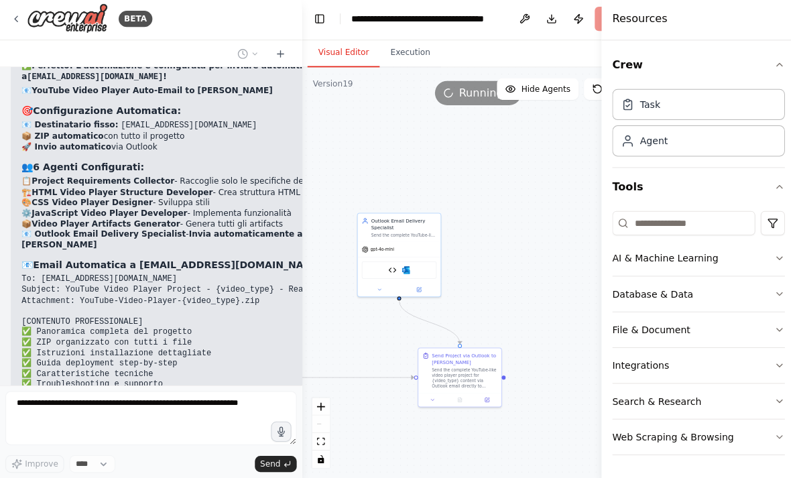
scroll to position [21215, 0]
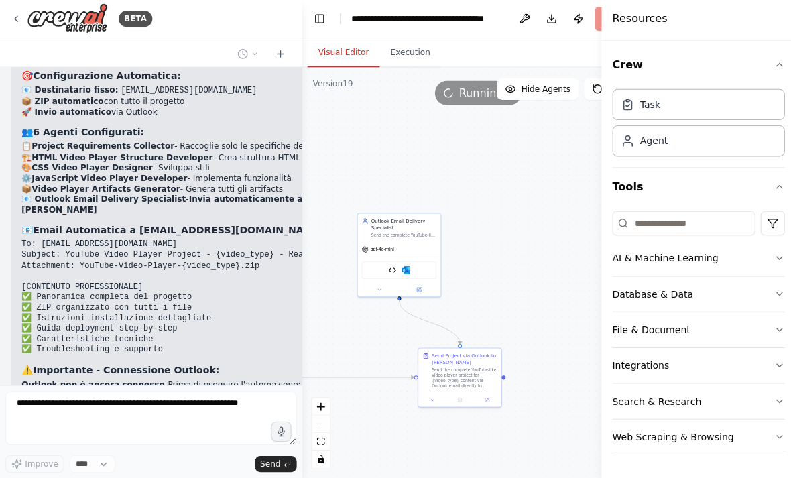
click at [15, 33] on div "BETA" at bounding box center [81, 21] width 141 height 30
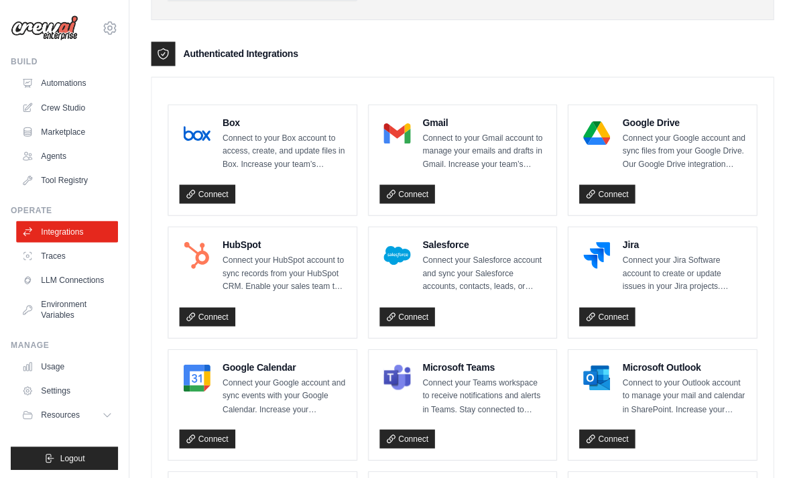
scroll to position [687, 0]
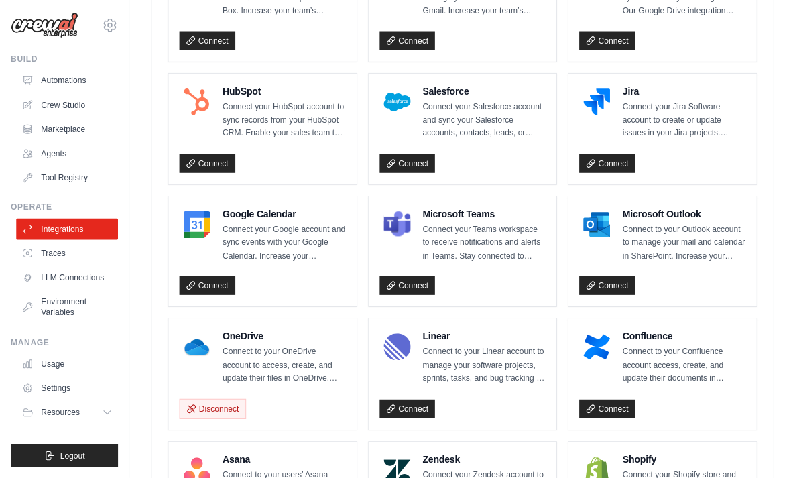
click at [607, 279] on link "Connect" at bounding box center [604, 287] width 56 height 19
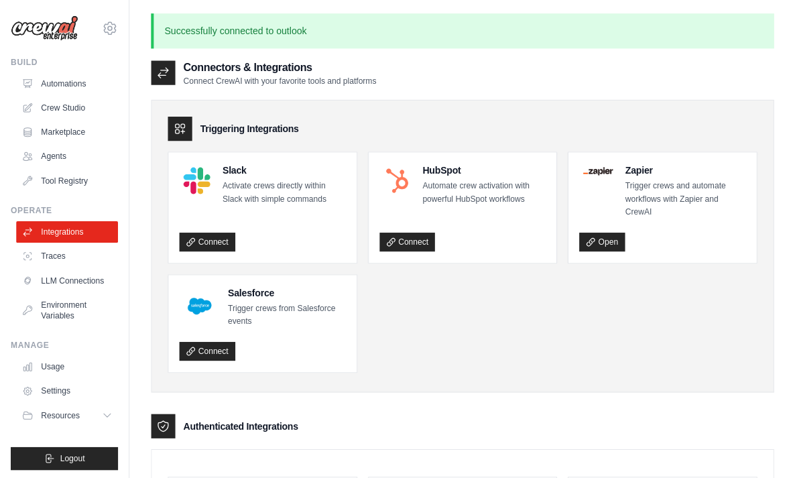
click at [64, 109] on link "Crew Studio" at bounding box center [66, 107] width 101 height 21
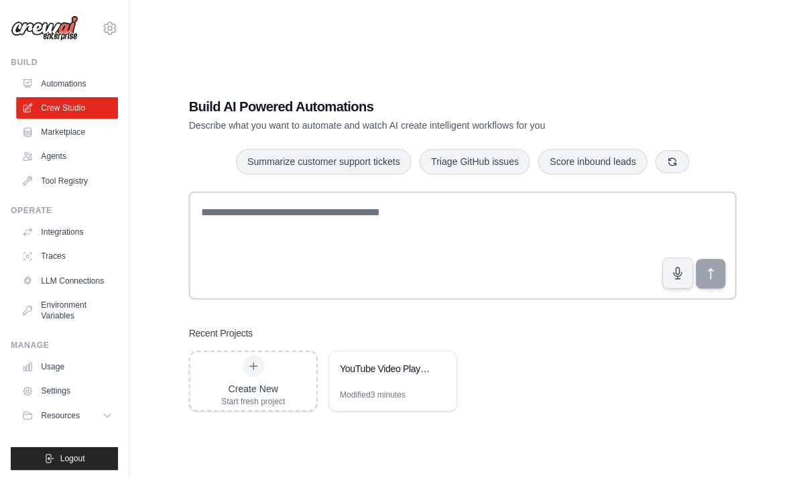
click at [370, 387] on div "YouTube Video Player Auto-Email to [PERSON_NAME]" at bounding box center [390, 368] width 127 height 38
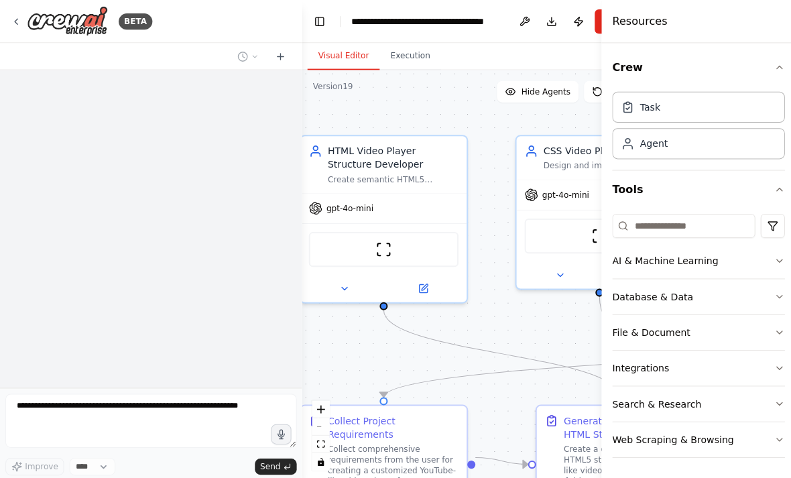
click at [574, 23] on button "Publish" at bounding box center [575, 21] width 21 height 24
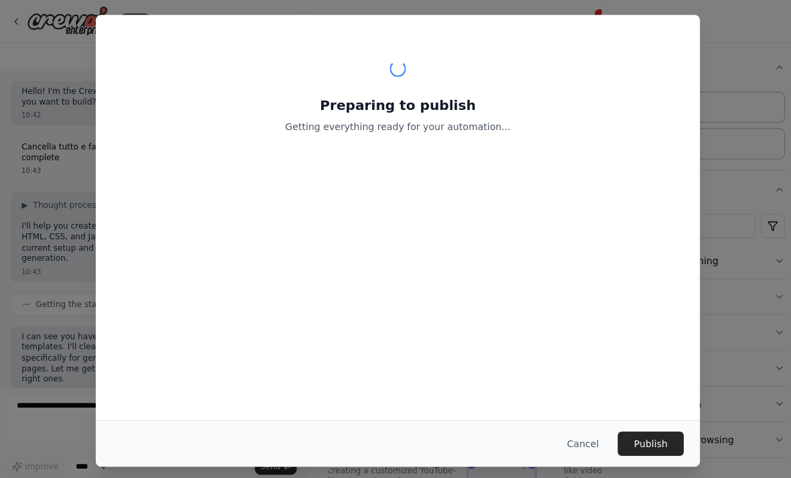
scroll to position [21740, 0]
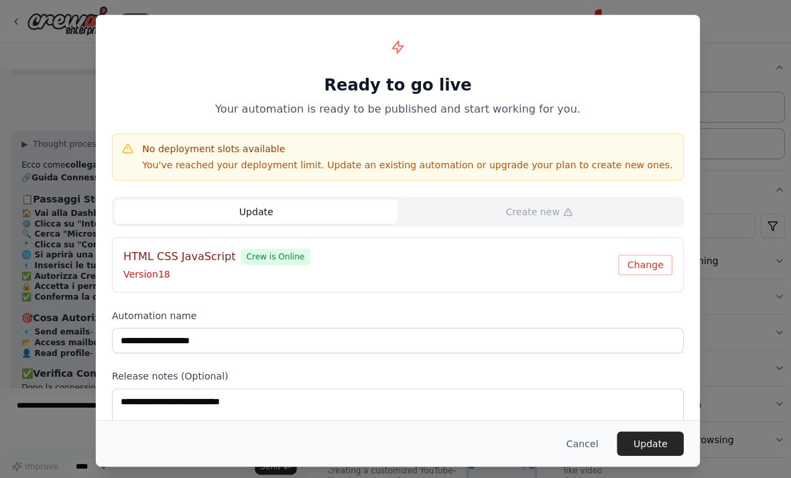
click at [647, 453] on button "Update" at bounding box center [647, 441] width 66 height 24
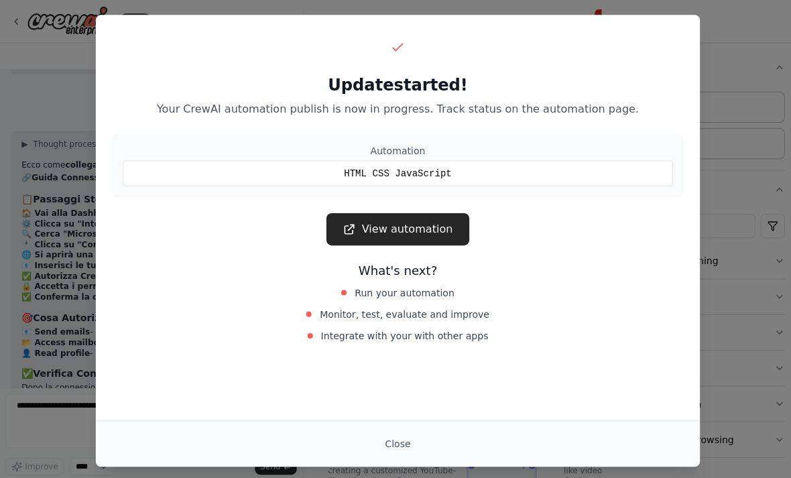
click at [390, 436] on button "Close" at bounding box center [395, 441] width 47 height 24
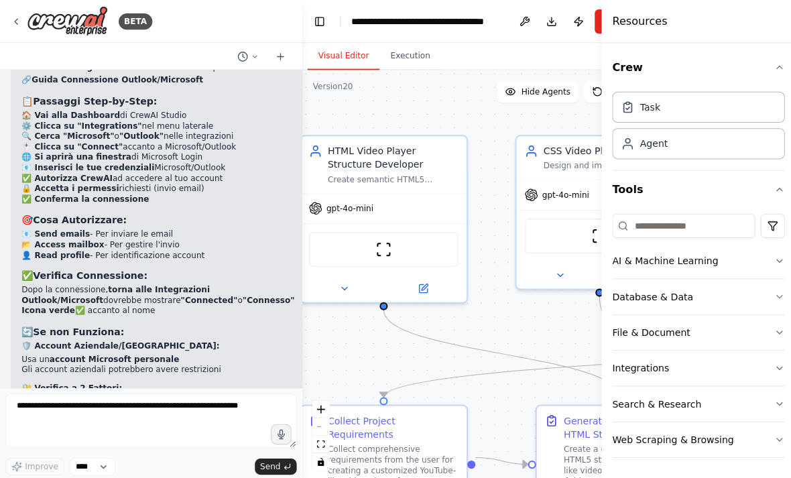
scroll to position [21836, 0]
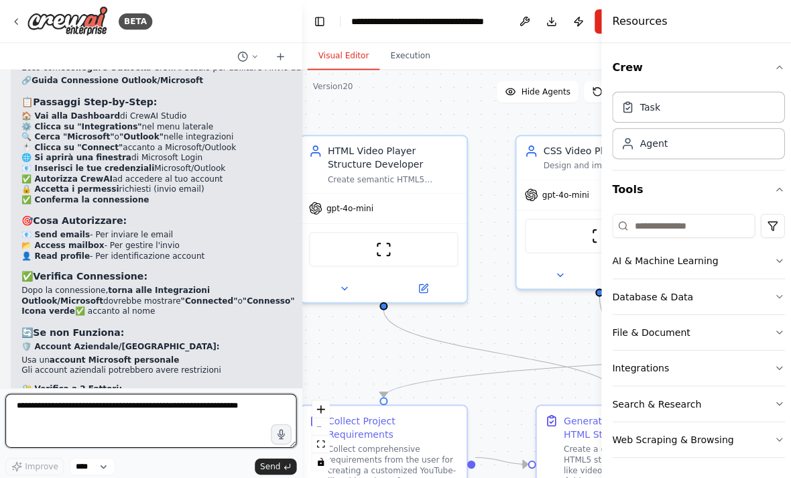
click at [175, 404] on textarea at bounding box center [150, 419] width 290 height 54
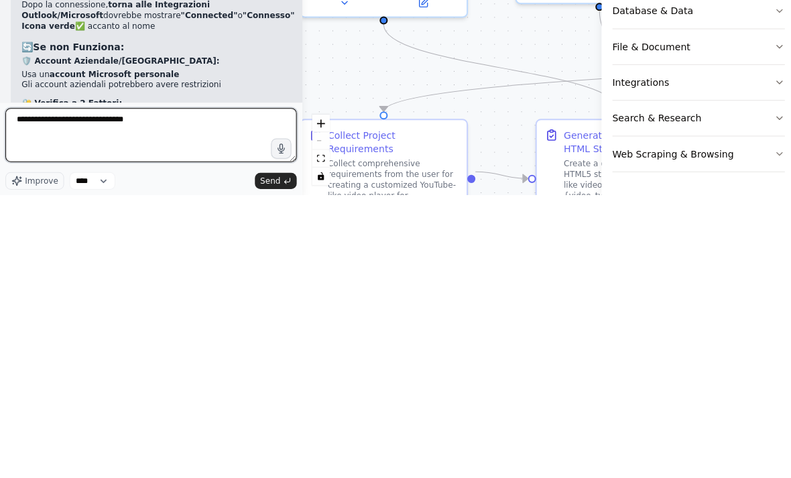
type textarea "**********"
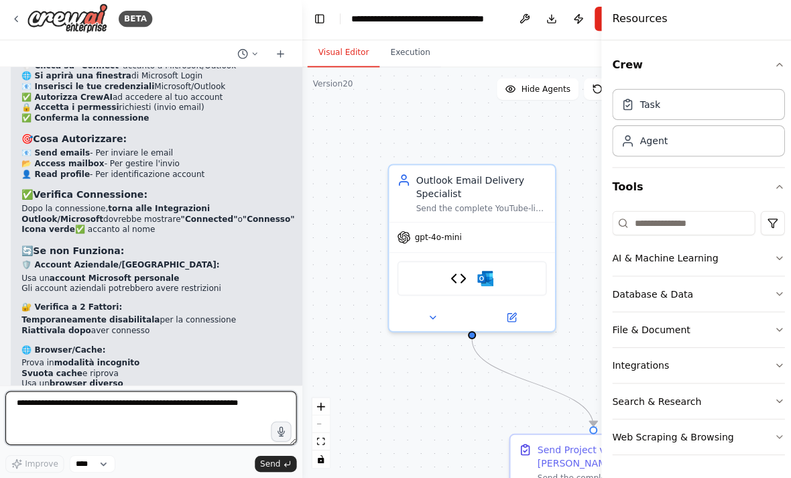
scroll to position [21949, 0]
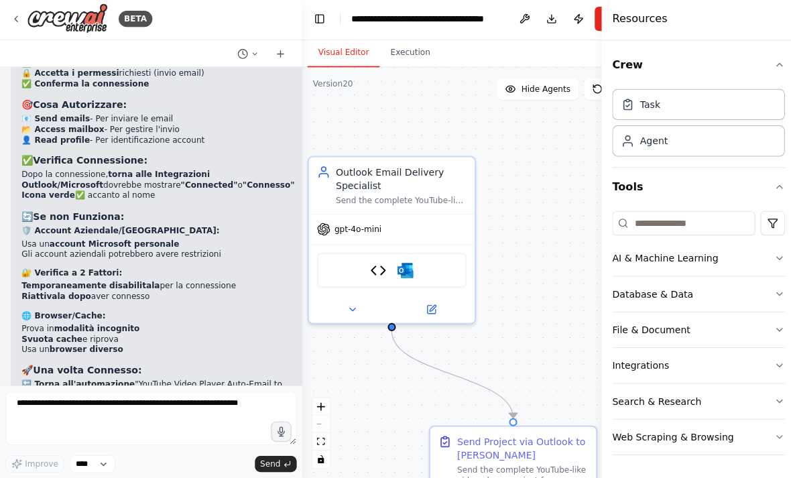
click at [406, 264] on img at bounding box center [403, 272] width 16 height 16
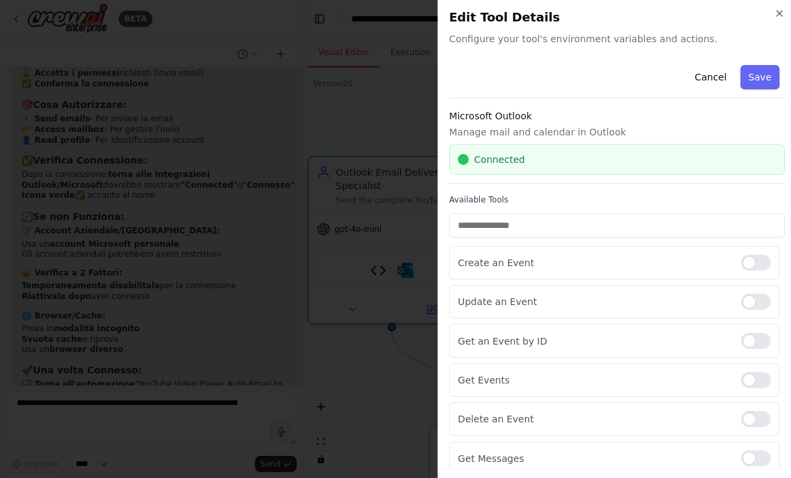
scroll to position [21993, 0]
click at [369, 357] on div at bounding box center [395, 239] width 791 height 478
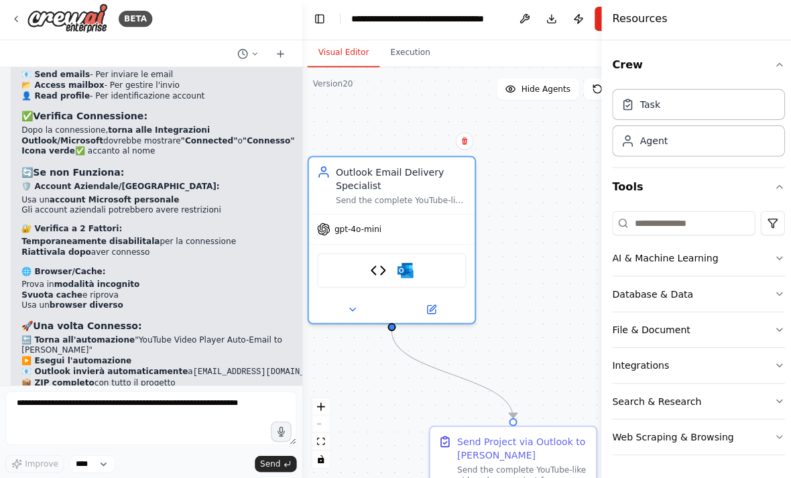
scroll to position [22038, 0]
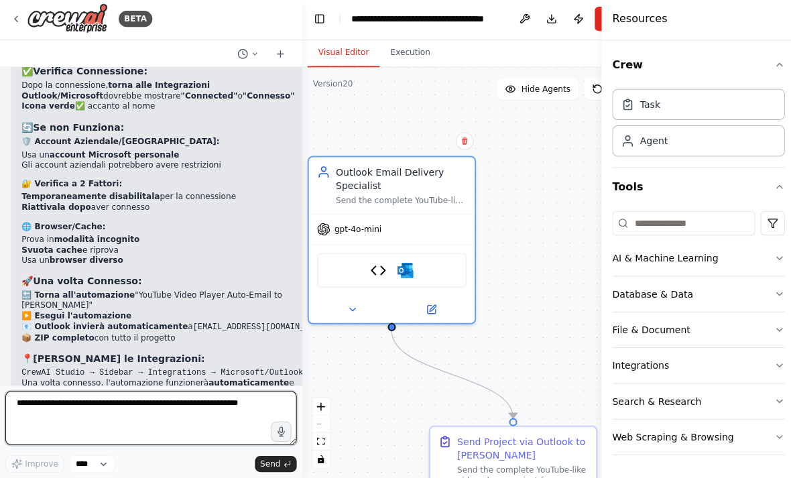
click at [254, 411] on textarea at bounding box center [150, 419] width 290 height 54
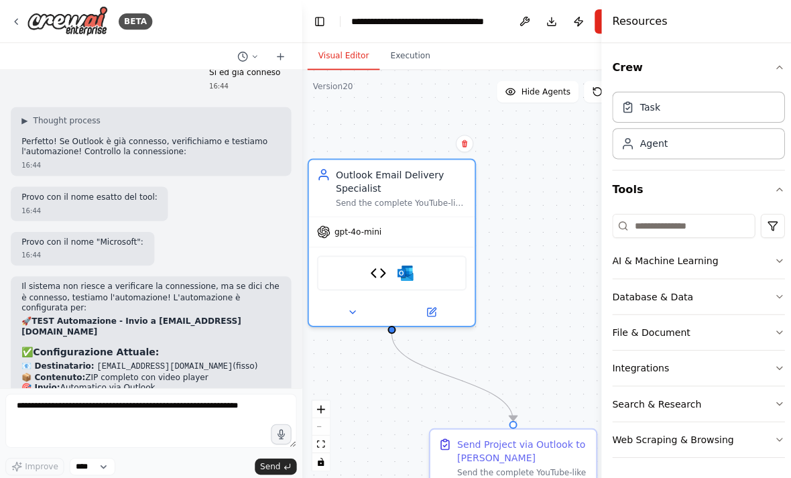
scroll to position [22441, 0]
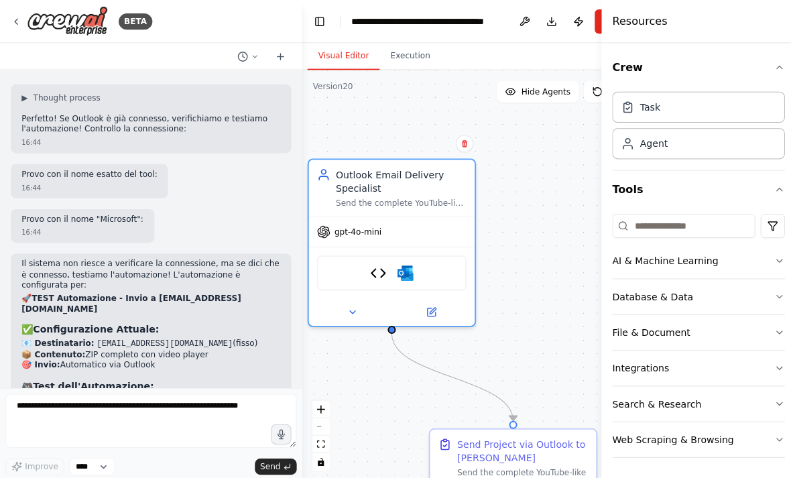
click at [433, 306] on icon at bounding box center [430, 309] width 6 height 6
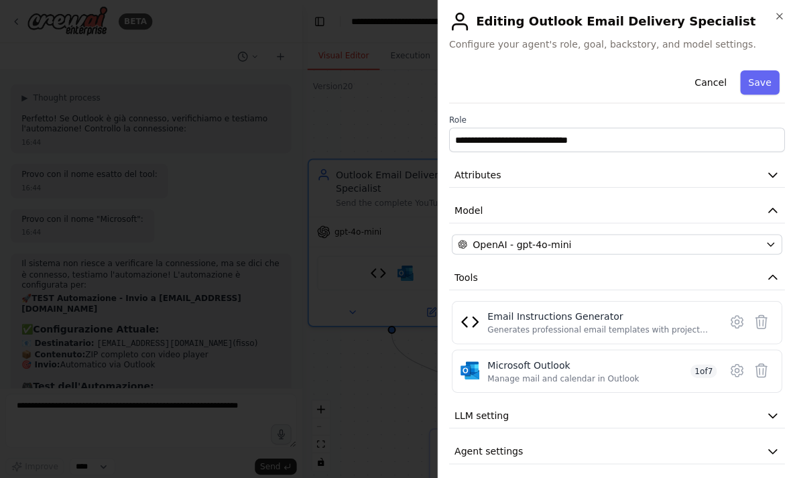
click at [753, 445] on button "Agent settings" at bounding box center [614, 449] width 334 height 25
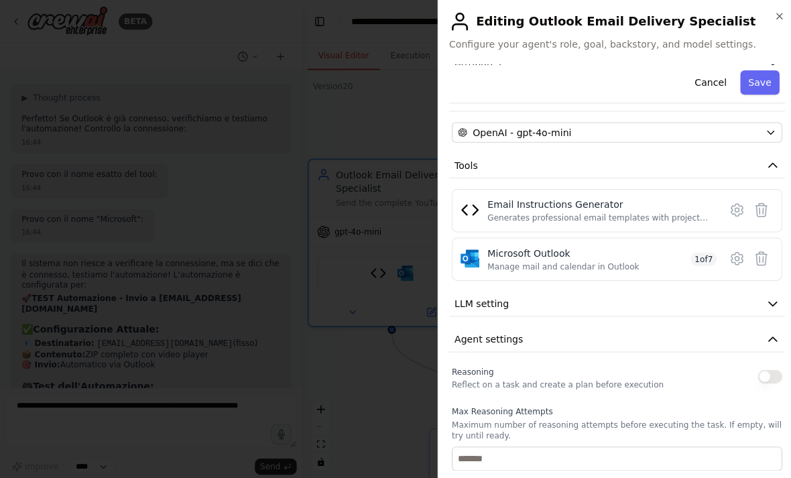
click at [734, 254] on icon at bounding box center [733, 257] width 16 height 16
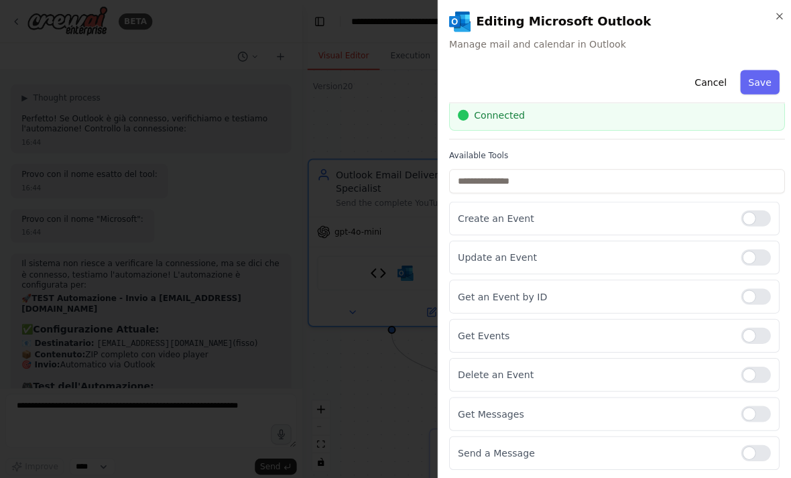
scroll to position [49, 0]
click at [761, 80] on button "Save" at bounding box center [755, 82] width 39 height 24
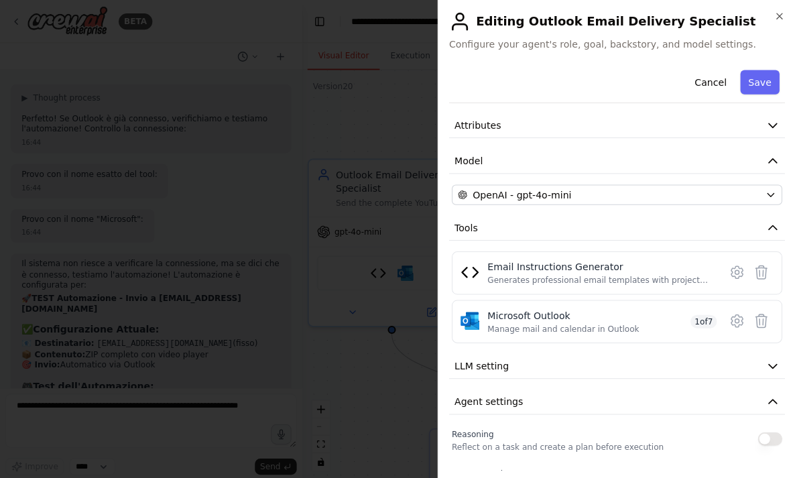
click at [736, 265] on icon at bounding box center [733, 271] width 16 height 16
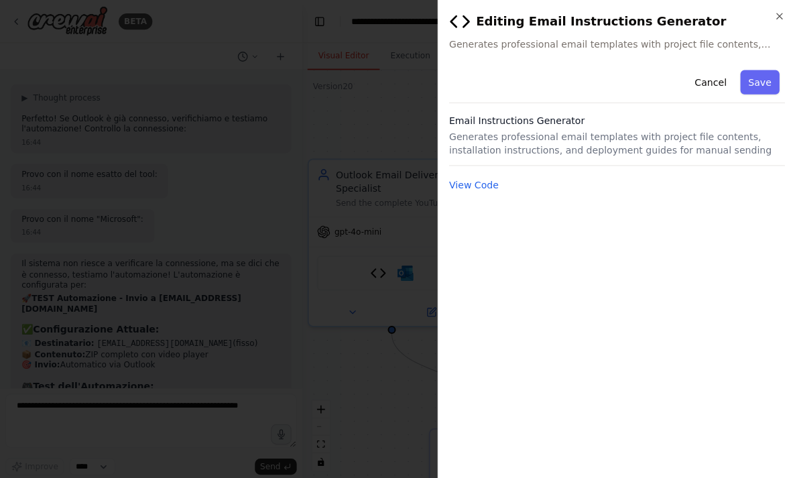
scroll to position [0, 0]
click at [756, 87] on button "Save" at bounding box center [755, 82] width 39 height 24
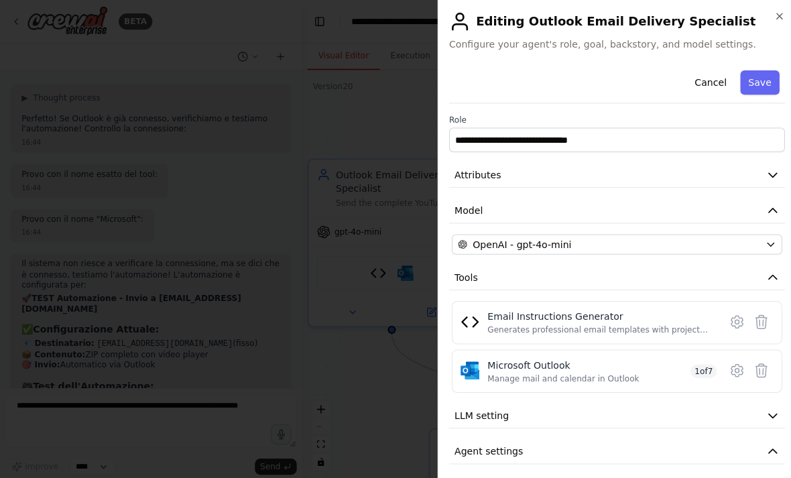
click at [679, 239] on div "OpenAI - gpt-4o-mini" at bounding box center [605, 242] width 300 height 13
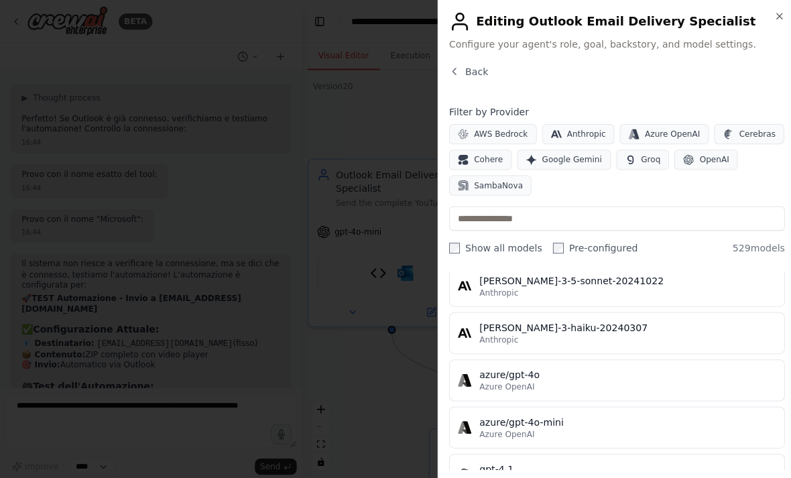
scroll to position [50, 0]
click at [645, 372] on div "azure/gpt-4o" at bounding box center [624, 371] width 295 height 13
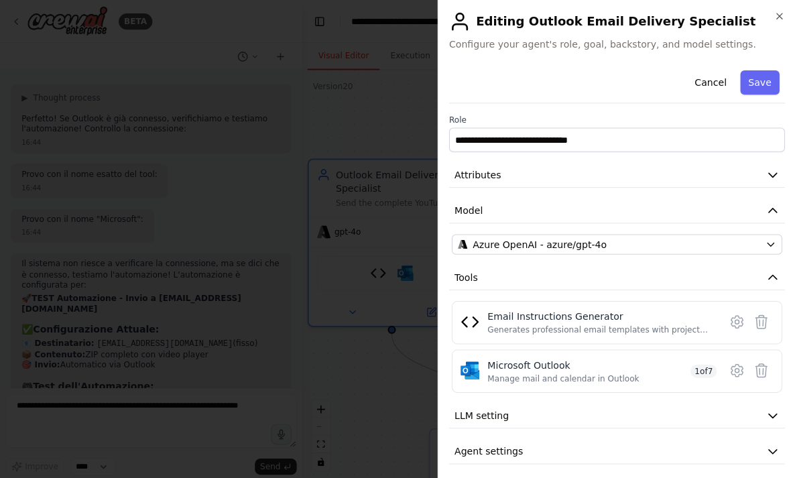
click at [663, 237] on div "Azure OpenAI - azure/gpt-4o" at bounding box center [605, 242] width 300 height 13
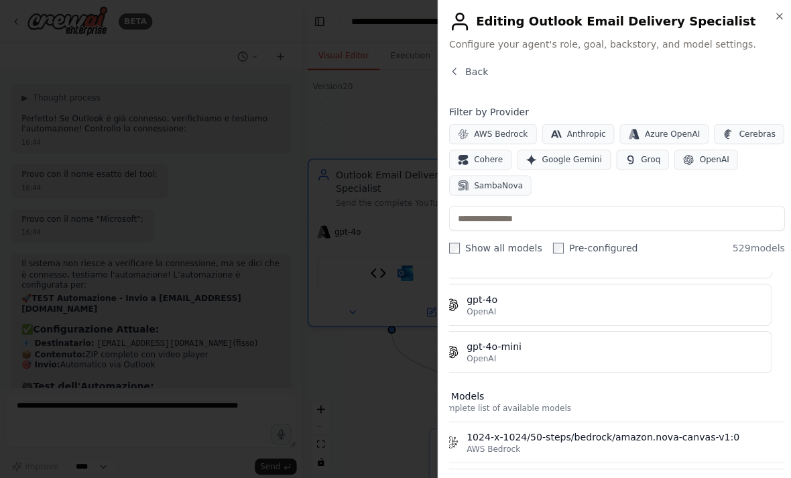
scroll to position [261, 15]
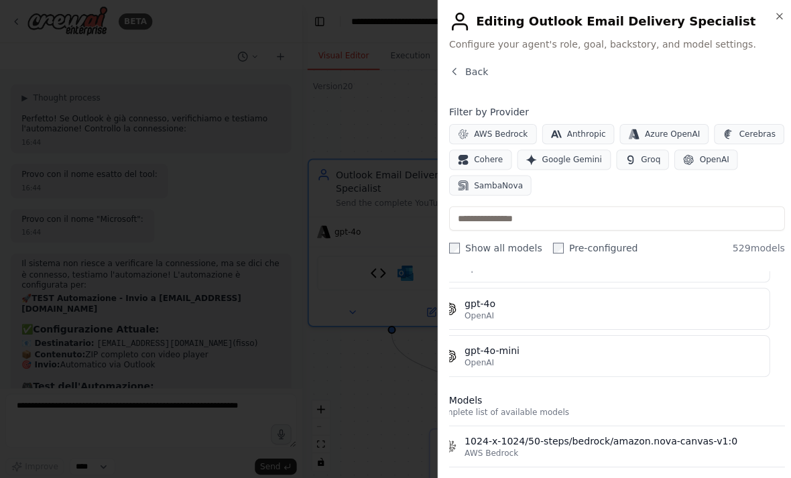
click at [699, 152] on button "OpenAI" at bounding box center [702, 159] width 63 height 20
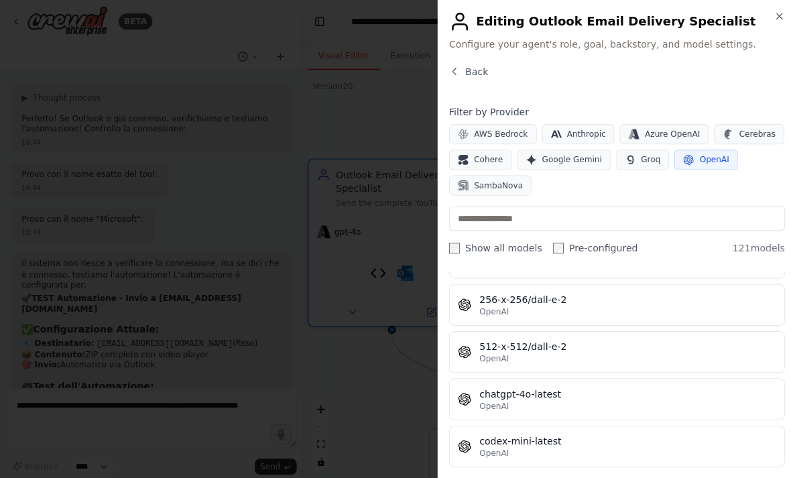
scroll to position [261, 0]
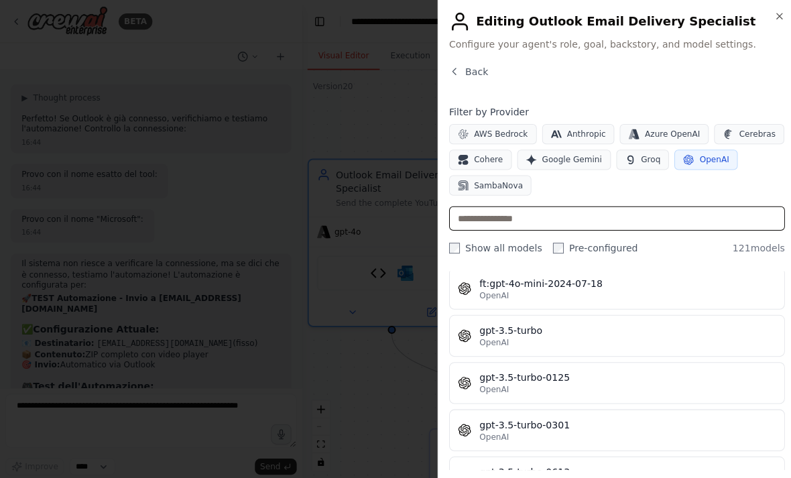
click at [634, 212] on input "text" at bounding box center [614, 217] width 334 height 24
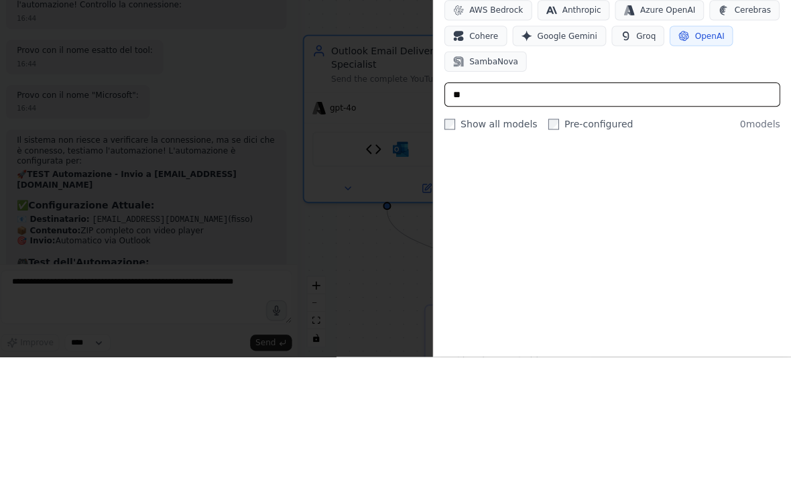
scroll to position [320, 0]
type input "*"
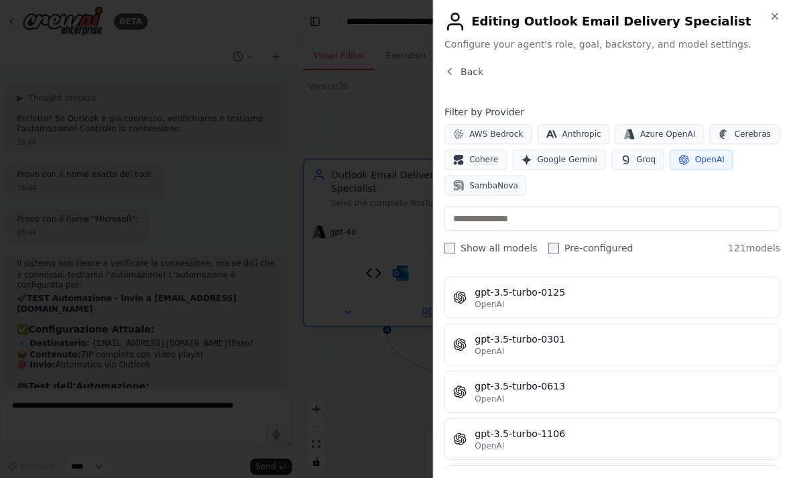
scroll to position [877, 0]
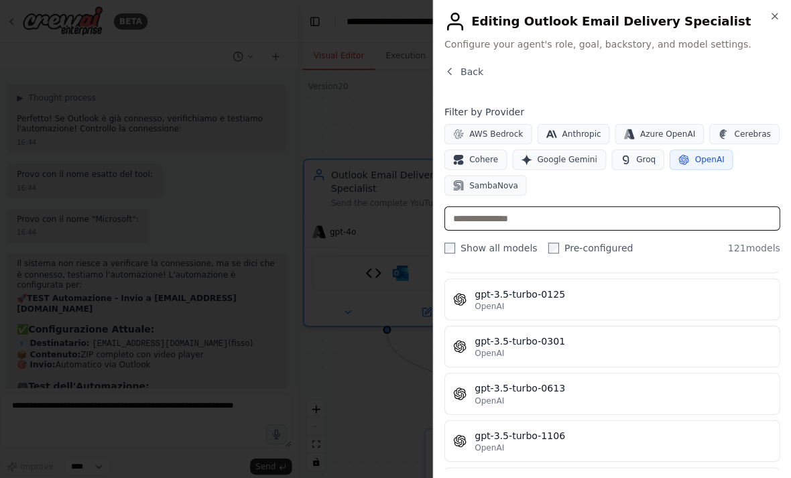
click at [620, 218] on input "text" at bounding box center [614, 217] width 334 height 24
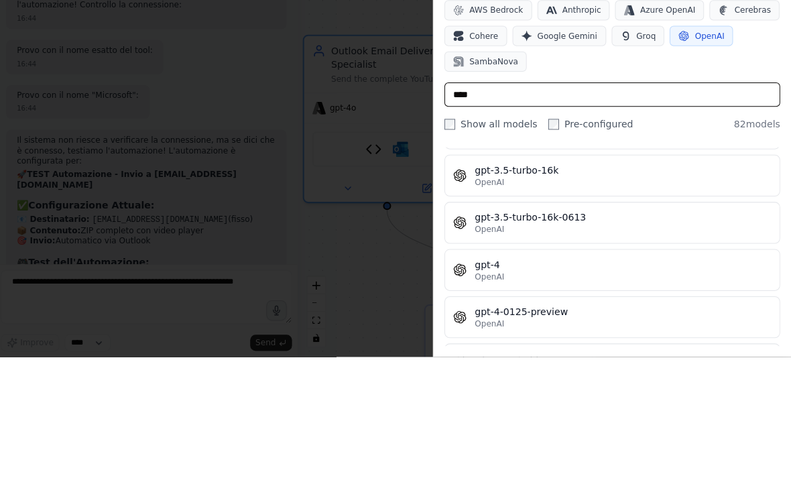
scroll to position [0, 0]
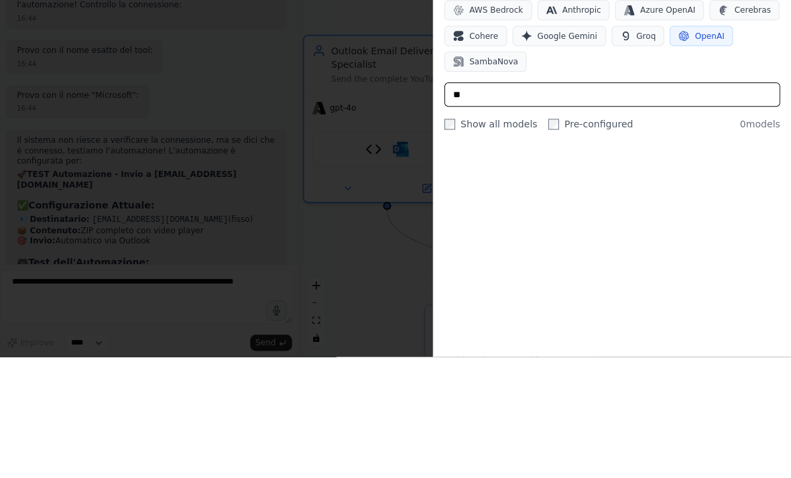
type input "*"
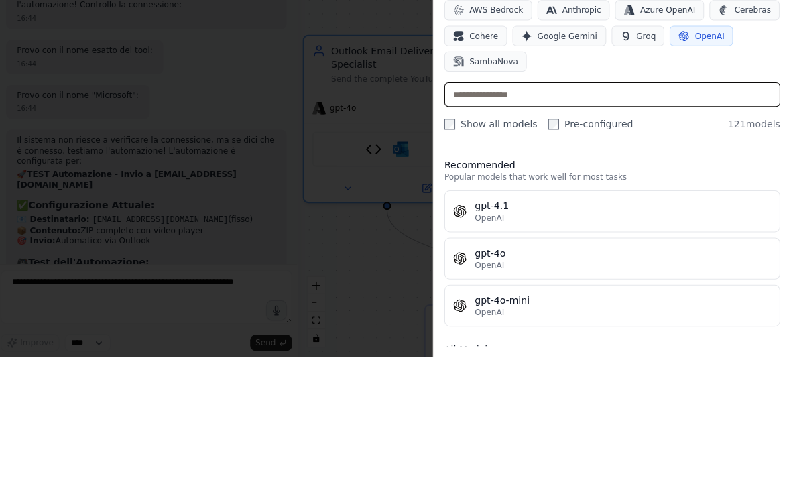
type input "*"
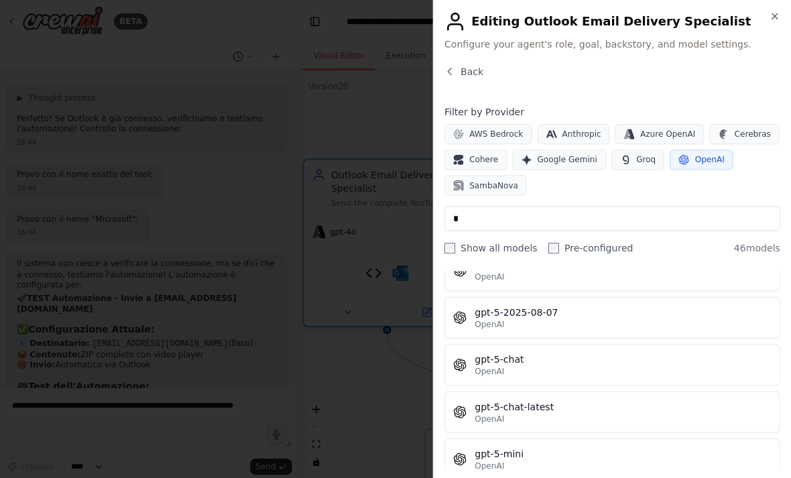
scroll to position [1190, 0]
click at [607, 311] on div "gpt-5-2025-08-07" at bounding box center [624, 311] width 295 height 13
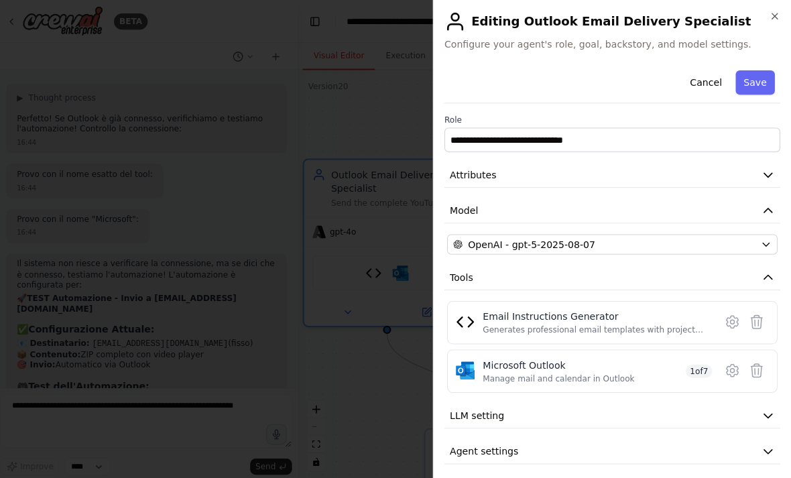
click at [756, 80] on button "Save" at bounding box center [755, 82] width 39 height 24
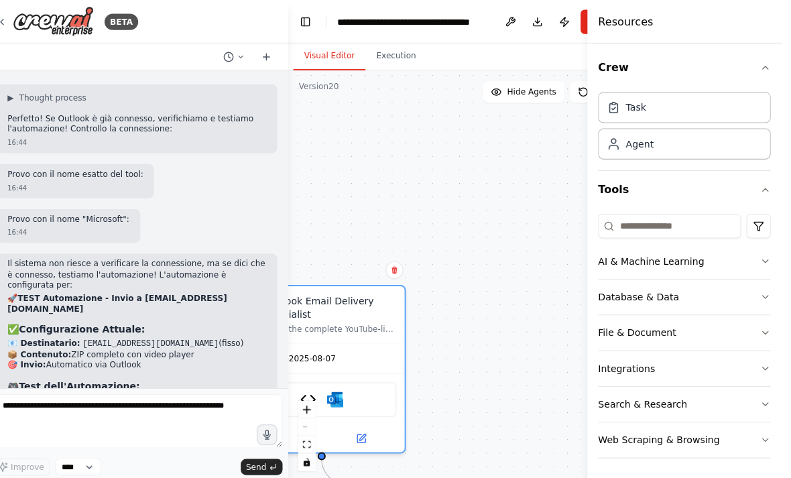
scroll to position [0, 0]
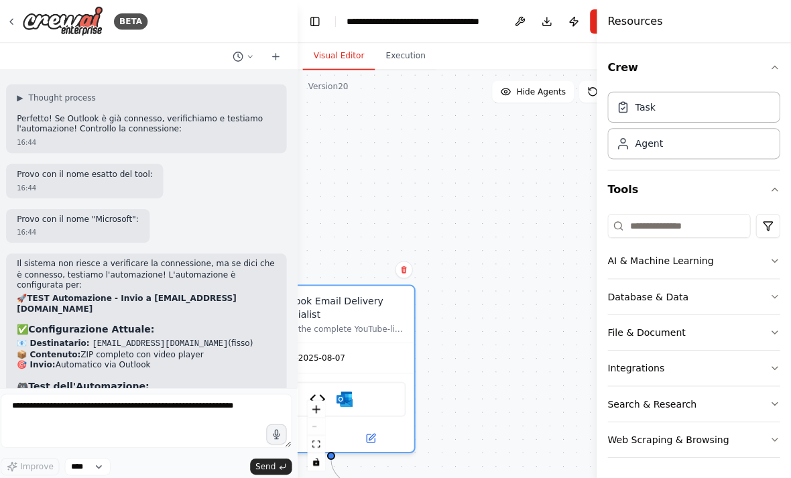
click at [567, 17] on button "Publish" at bounding box center [575, 21] width 21 height 24
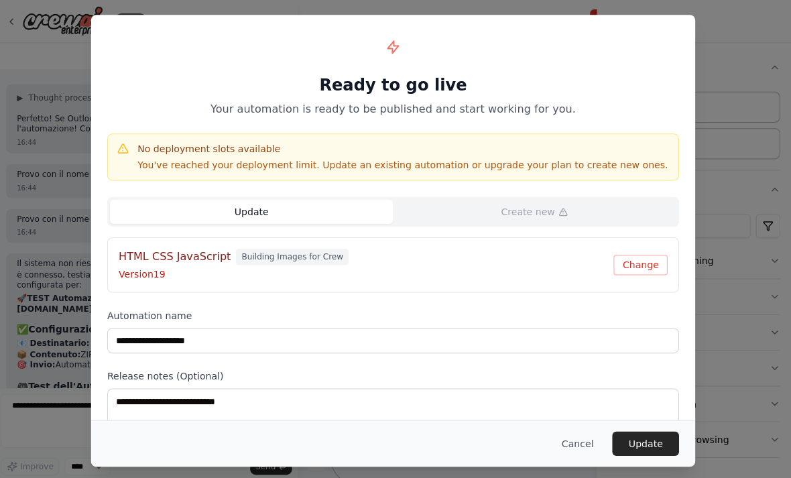
click at [632, 451] on button "Update" at bounding box center [647, 441] width 66 height 24
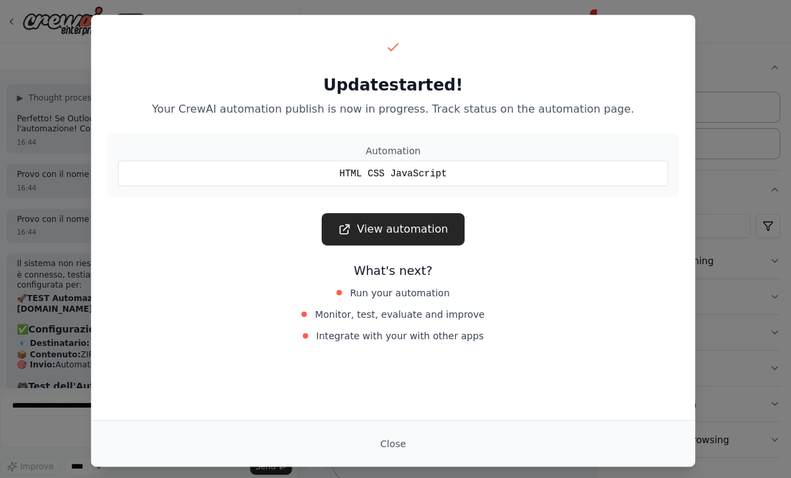
click at [384, 430] on button "Close" at bounding box center [395, 441] width 47 height 24
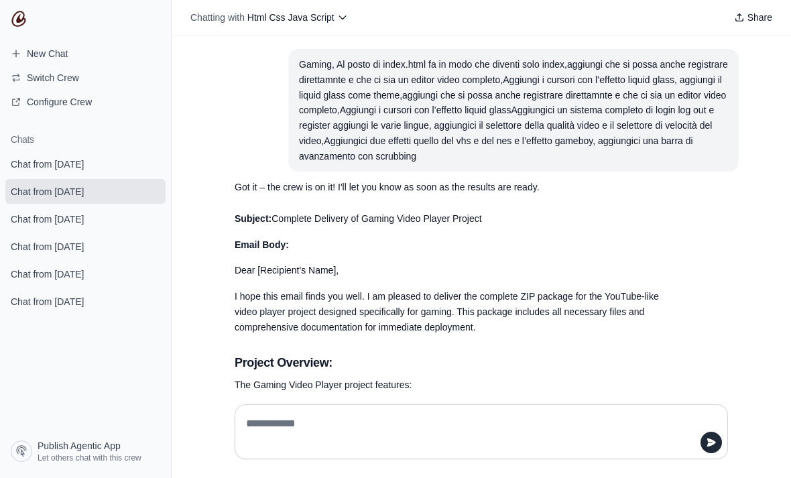
scroll to position [6586, 0]
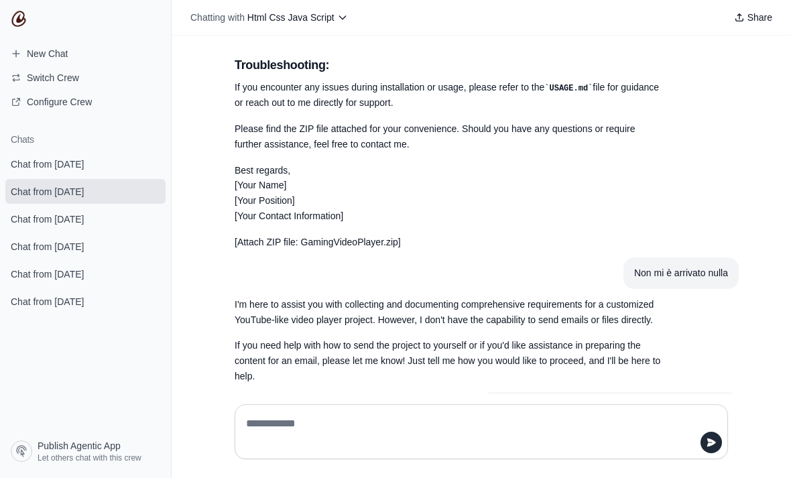
click at [96, 154] on link "Chat from [DATE]" at bounding box center [85, 164] width 160 height 25
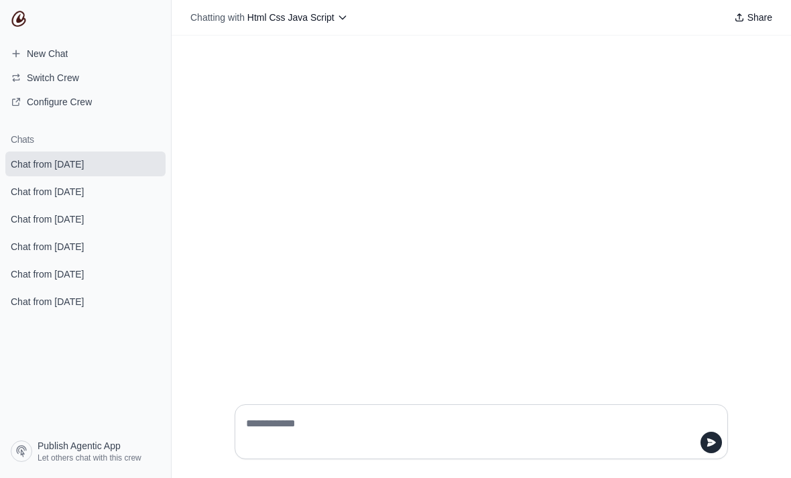
click at [577, 451] on textarea at bounding box center [477, 432] width 468 height 38
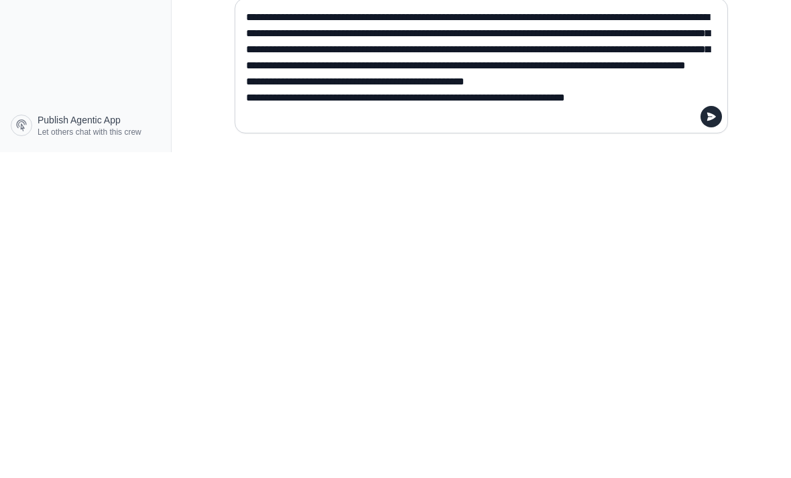
scroll to position [43, 0]
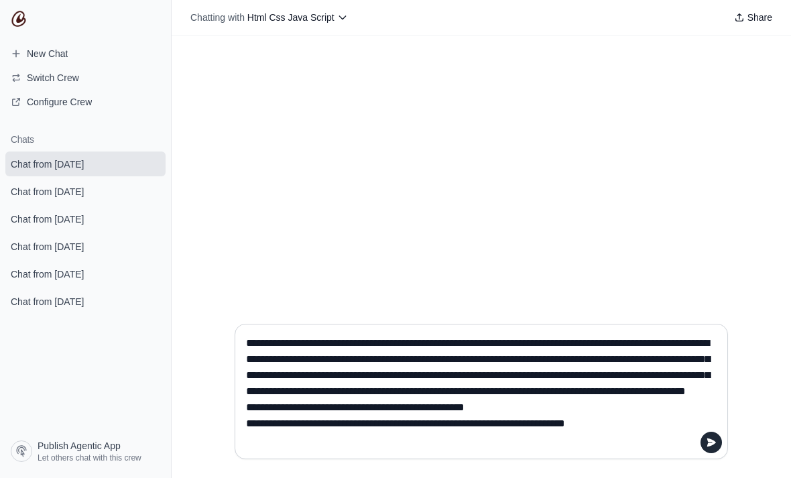
click at [571, 451] on textarea "**********" at bounding box center [477, 392] width 468 height 118
click at [710, 451] on textarea "**********" at bounding box center [477, 392] width 468 height 118
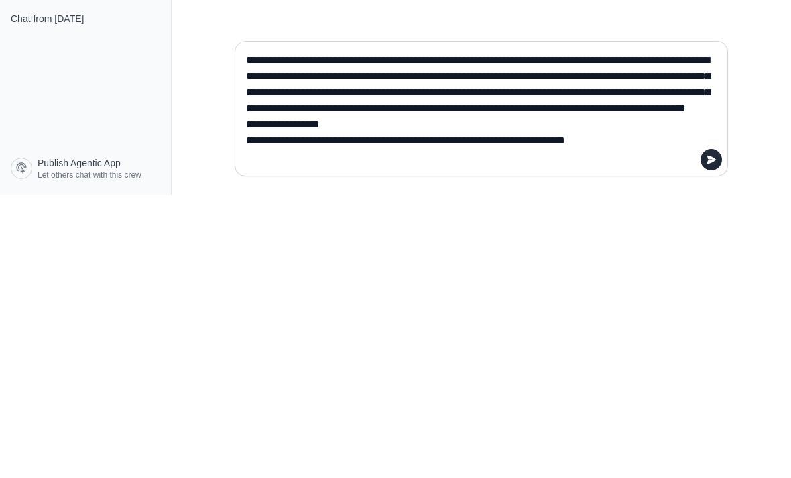
click at [551, 333] on textarea "**********" at bounding box center [477, 392] width 468 height 118
click at [243, 333] on textarea "**********" at bounding box center [477, 392] width 468 height 118
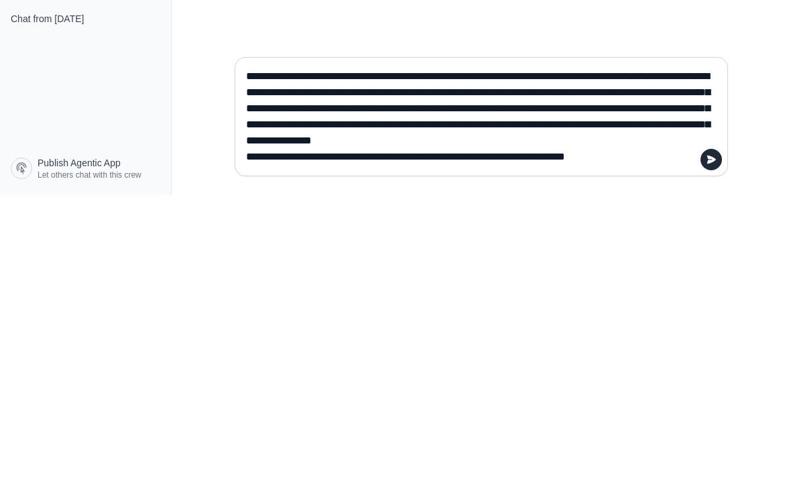
type textarea "**********"
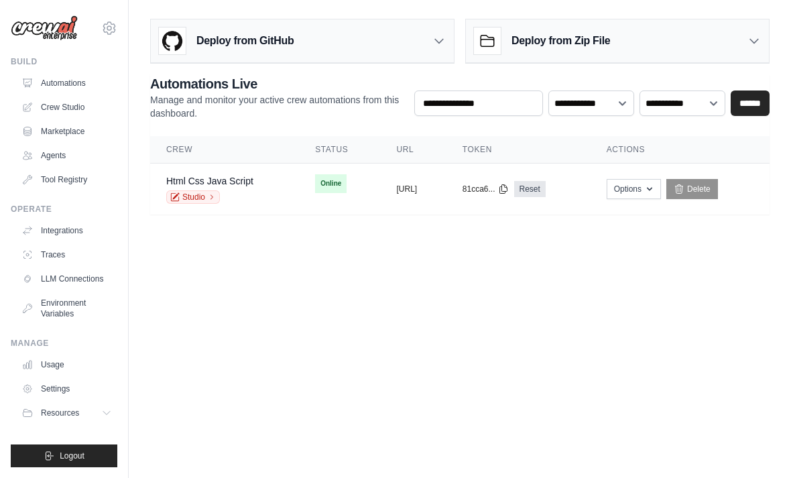
click at [309, 198] on td "Online First deploy can take up to 10 minutes" at bounding box center [339, 184] width 81 height 40
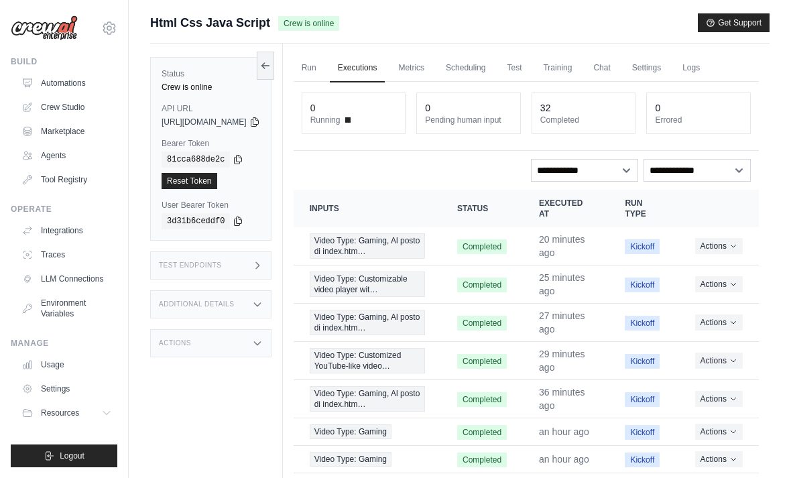
click at [325, 72] on link "Run" at bounding box center [309, 68] width 31 height 28
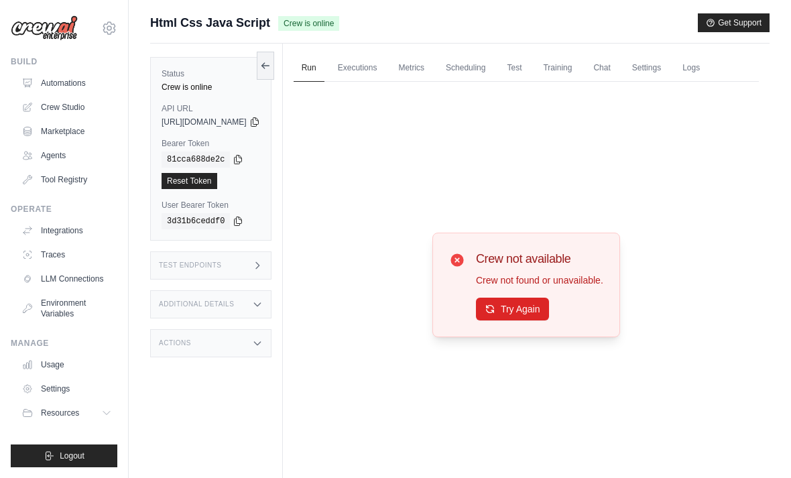
click at [549, 317] on button "Try Again" at bounding box center [512, 309] width 73 height 23
click at [515, 321] on button "Try Again" at bounding box center [512, 309] width 73 height 23
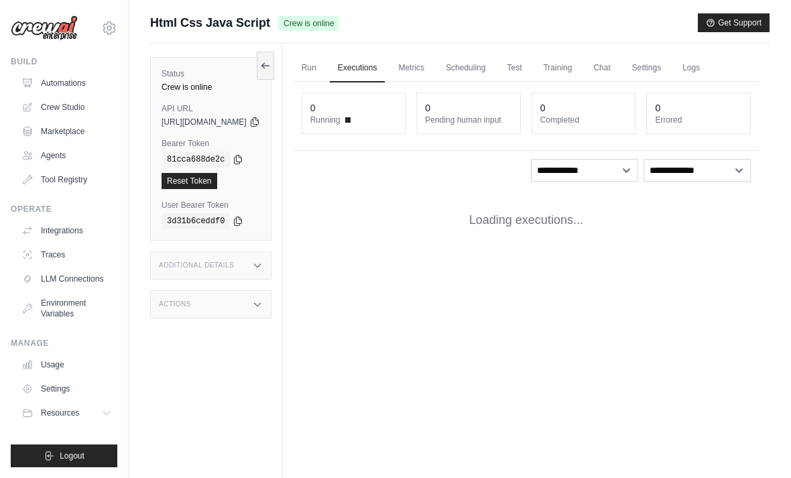
click at [325, 62] on link "Run" at bounding box center [309, 68] width 31 height 28
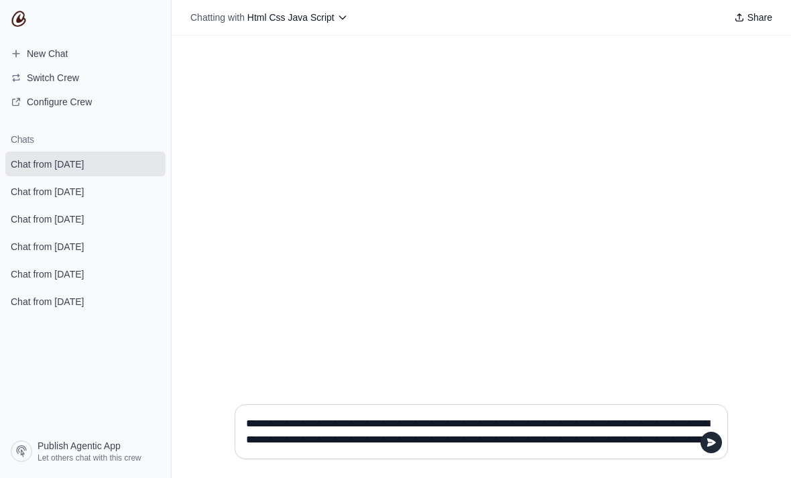
scroll to position [64, 0]
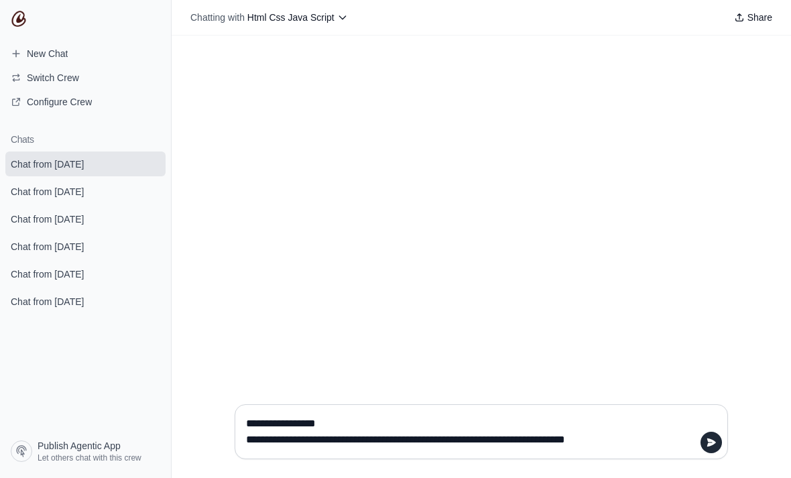
click at [710, 451] on textarea "**********" at bounding box center [477, 432] width 468 height 38
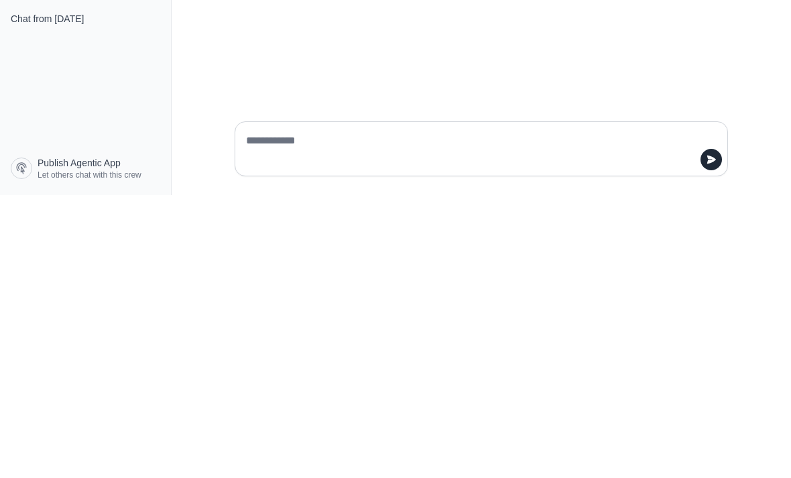
scroll to position [0, 0]
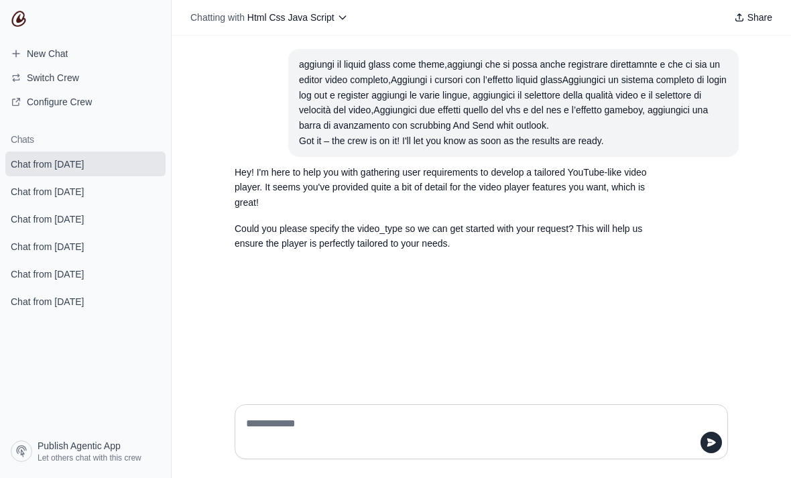
click at [571, 451] on textarea at bounding box center [477, 432] width 468 height 38
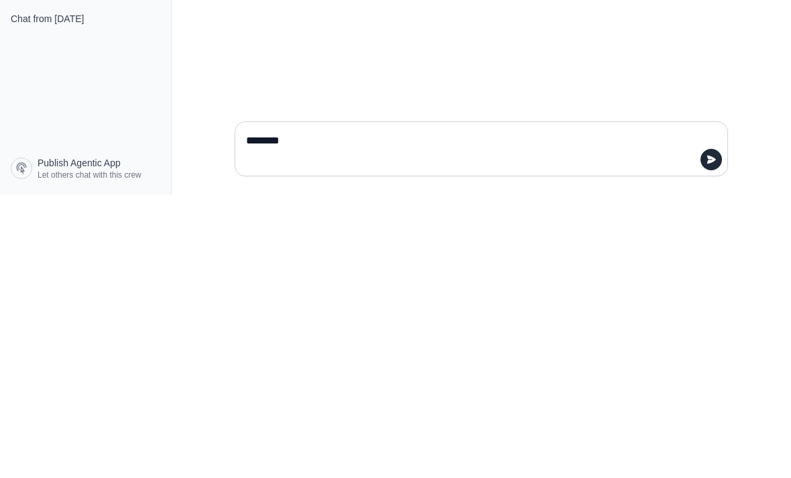
paste textarea "**********"
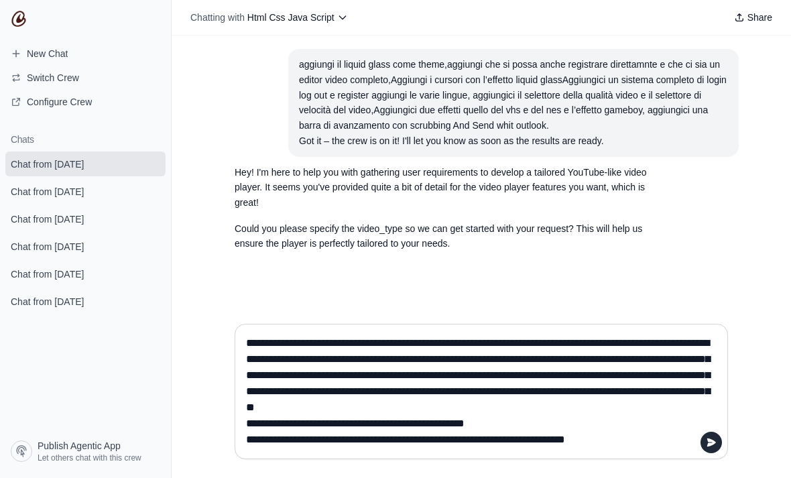
click at [577, 451] on textarea "**********" at bounding box center [477, 392] width 468 height 118
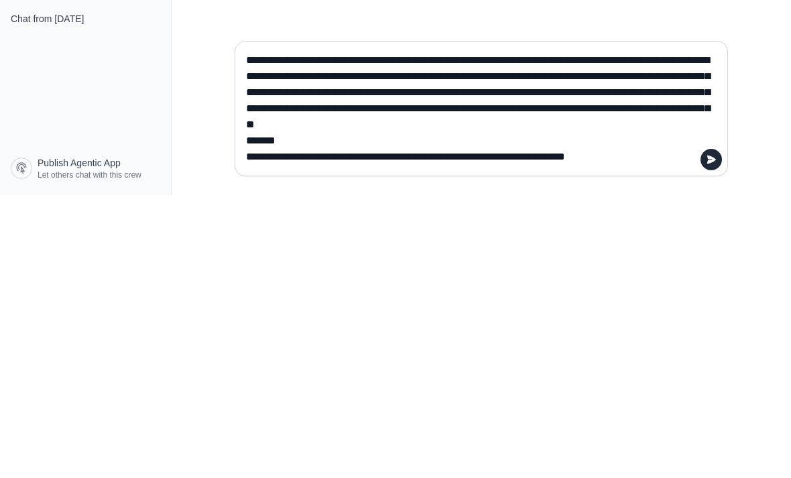
click at [612, 333] on textarea "**********" at bounding box center [477, 392] width 468 height 118
click at [323, 333] on textarea "**********" at bounding box center [477, 392] width 468 height 118
type textarea "**********"
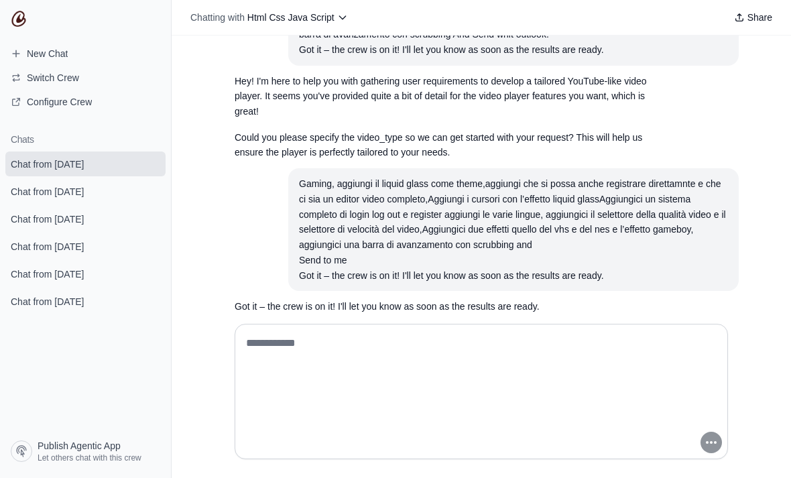
scroll to position [91, 0]
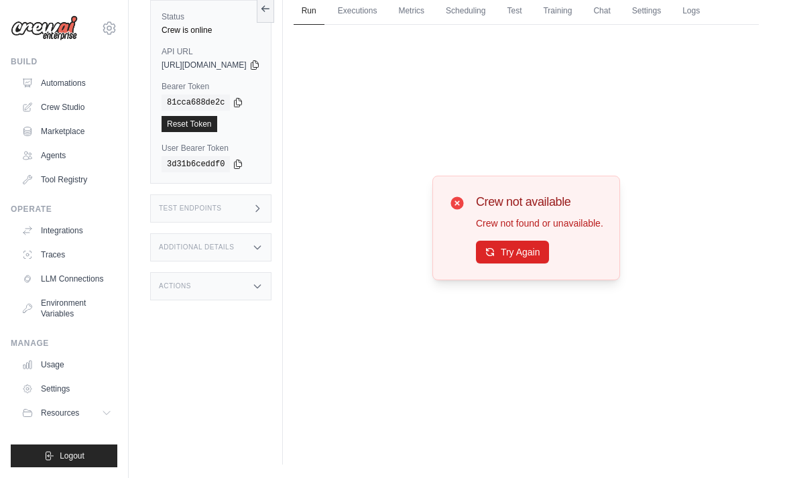
scroll to position [82, 0]
click at [534, 249] on button "Try Again" at bounding box center [512, 252] width 73 height 23
click at [547, 247] on button "Try Again" at bounding box center [512, 252] width 73 height 23
click at [540, 241] on button "Try Again" at bounding box center [512, 252] width 73 height 23
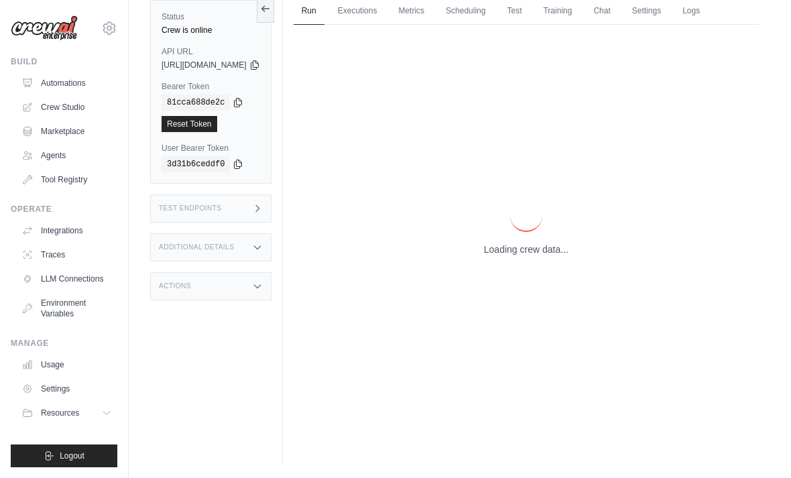
click at [541, 243] on p "Loading crew data..." at bounding box center [526, 249] width 85 height 13
click at [546, 243] on p "Loading crew data..." at bounding box center [526, 249] width 85 height 13
click at [547, 245] on p "Loading crew data..." at bounding box center [526, 249] width 85 height 13
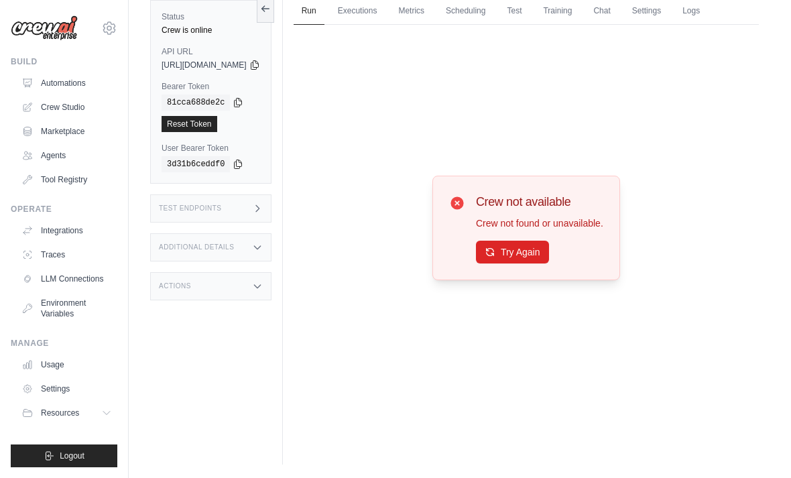
click at [542, 241] on button "Try Again" at bounding box center [512, 252] width 73 height 23
click at [539, 246] on button "Try Again" at bounding box center [512, 252] width 73 height 23
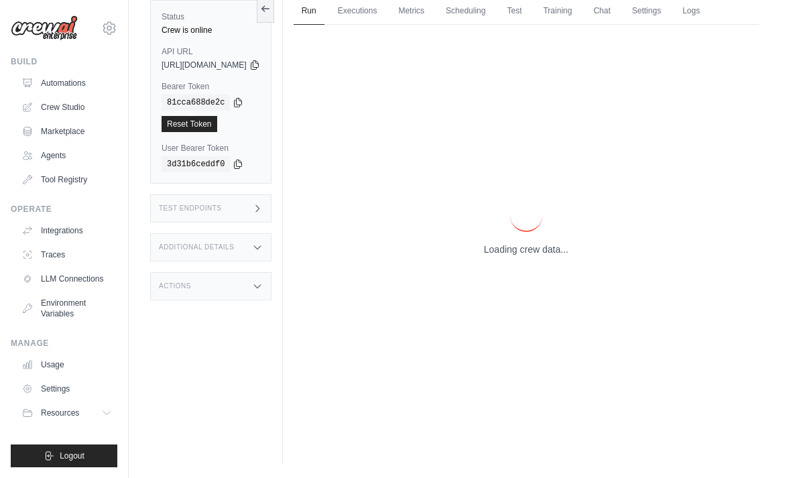
click at [539, 246] on p "Loading crew data..." at bounding box center [526, 249] width 85 height 13
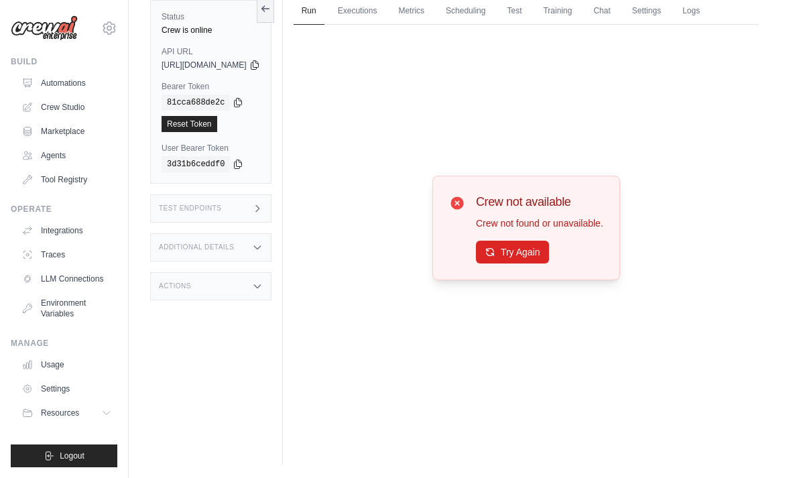
click at [536, 241] on button "Try Again" at bounding box center [512, 252] width 73 height 23
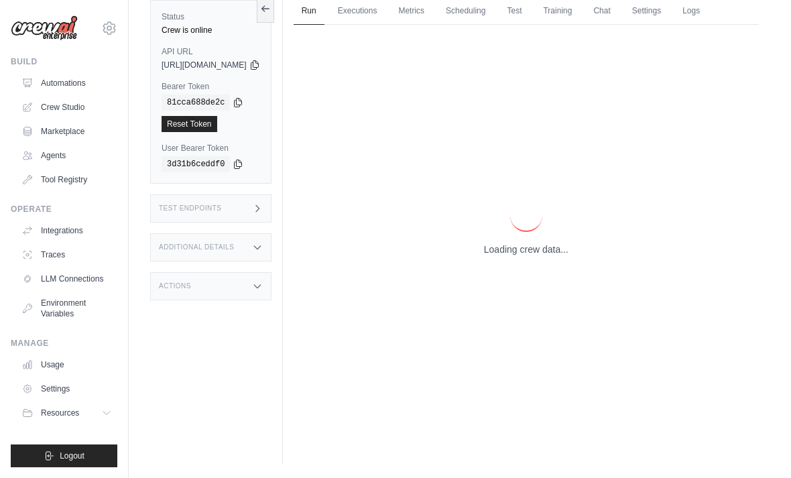
click at [547, 243] on p "Loading crew data..." at bounding box center [526, 249] width 85 height 13
click at [550, 243] on p "Loading crew data..." at bounding box center [526, 249] width 85 height 13
click at [535, 247] on p "Loading crew data..." at bounding box center [526, 249] width 85 height 13
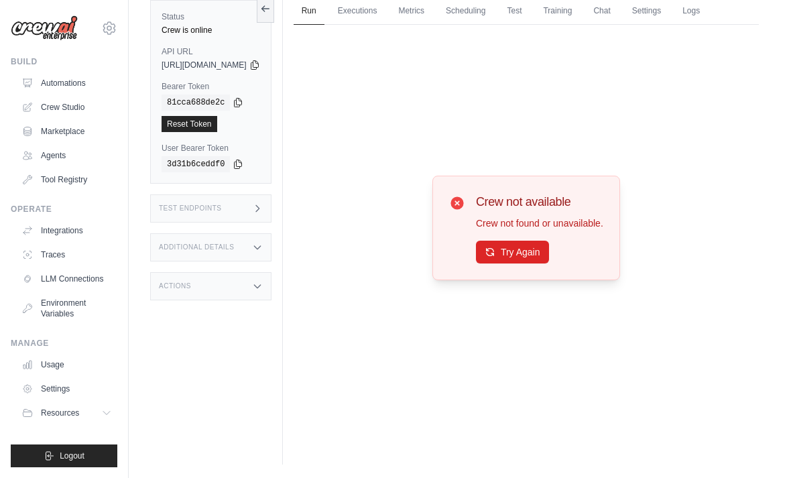
click at [538, 243] on button "Try Again" at bounding box center [512, 252] width 73 height 23
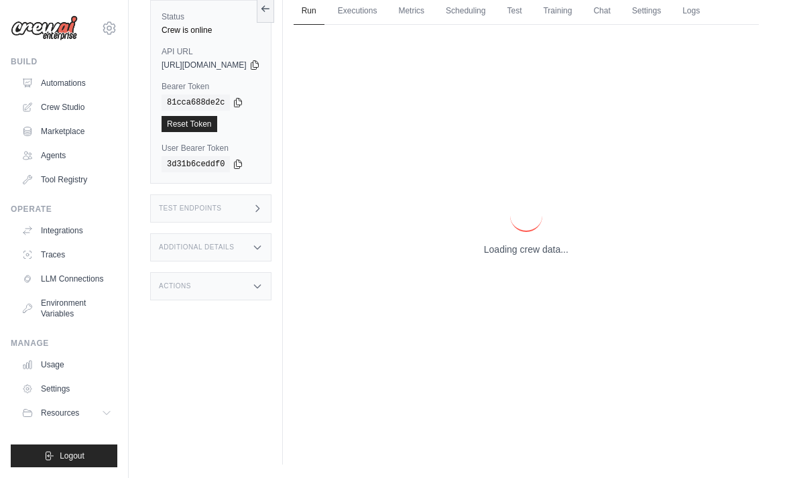
click at [538, 243] on p "Loading crew data..." at bounding box center [526, 249] width 85 height 13
click at [541, 245] on p "Loading crew data..." at bounding box center [526, 249] width 85 height 13
click at [540, 249] on p "Loading crew data..." at bounding box center [526, 249] width 85 height 13
click at [547, 231] on div "Loading crew data..." at bounding box center [526, 228] width 85 height 56
click at [550, 243] on p "Loading crew data..." at bounding box center [526, 249] width 85 height 13
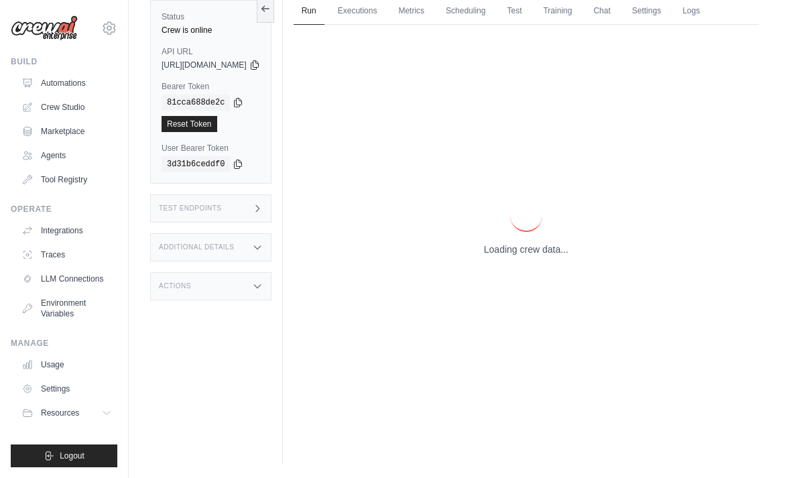
click at [551, 255] on div "Loading crew data..." at bounding box center [526, 228] width 465 height 406
click at [558, 251] on div "Loading crew data..." at bounding box center [526, 228] width 465 height 406
click at [558, 250] on p "Loading crew data..." at bounding box center [526, 249] width 85 height 13
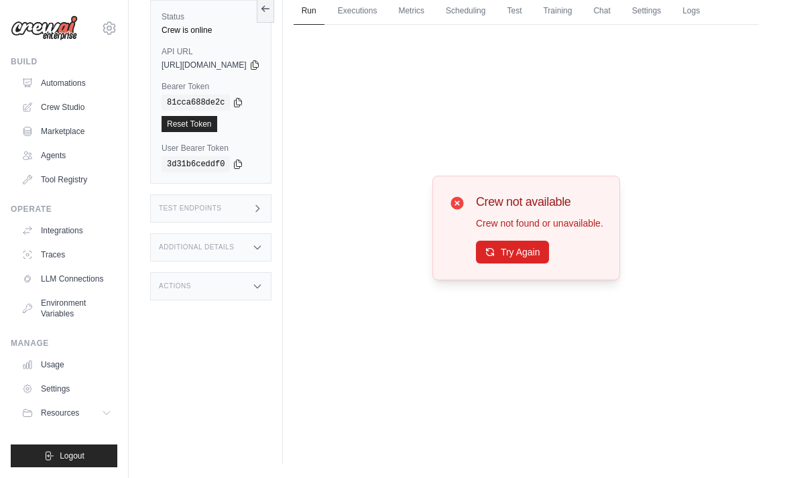
click at [549, 247] on button "Try Again" at bounding box center [512, 252] width 73 height 23
click at [534, 250] on button "Try Again" at bounding box center [512, 252] width 73 height 23
click at [543, 245] on button "Try Again" at bounding box center [512, 252] width 73 height 23
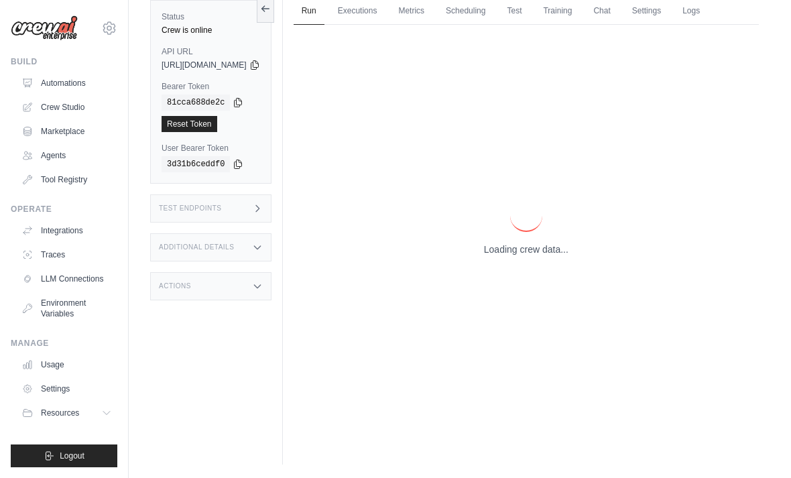
click at [537, 243] on p "Loading crew data..." at bounding box center [526, 249] width 85 height 13
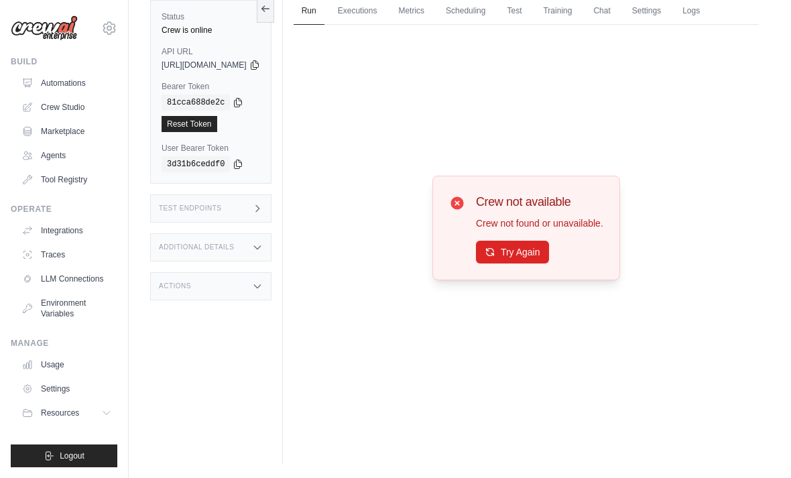
click at [540, 246] on button "Try Again" at bounding box center [512, 252] width 73 height 23
click at [540, 243] on button "Try Again" at bounding box center [512, 252] width 73 height 23
click at [547, 251] on button "Try Again" at bounding box center [512, 252] width 73 height 23
click at [549, 251] on button "Try Again" at bounding box center [512, 252] width 73 height 23
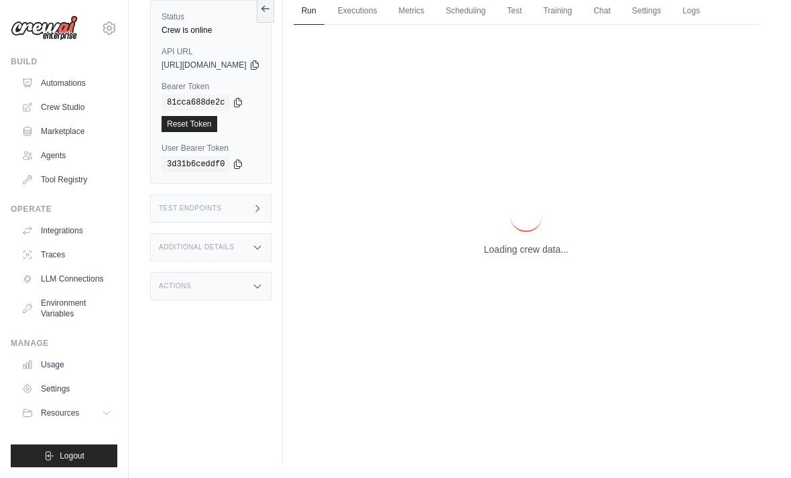
click at [549, 250] on p "Loading crew data..." at bounding box center [526, 249] width 85 height 13
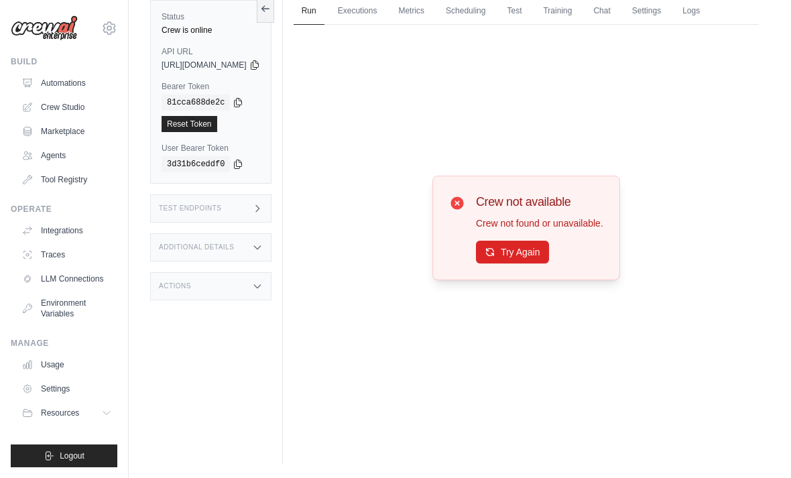
click at [549, 249] on button "Try Again" at bounding box center [512, 252] width 73 height 23
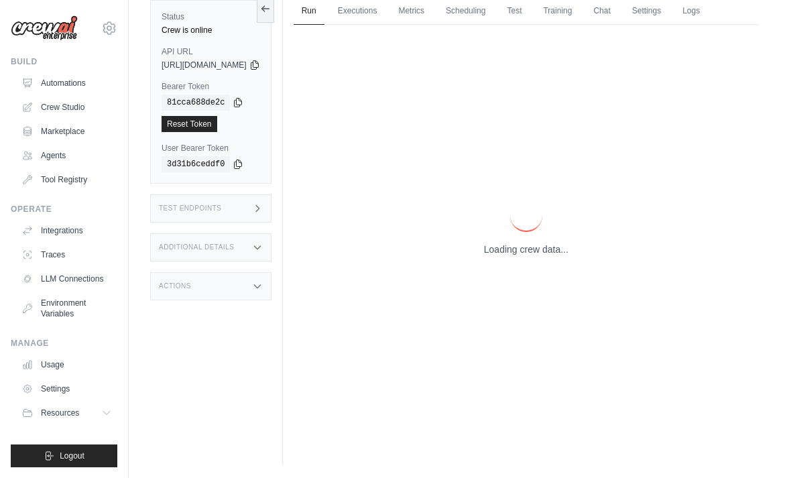
click at [548, 249] on p "Loading crew data..." at bounding box center [526, 249] width 85 height 13
click at [551, 247] on p "Loading crew data..." at bounding box center [526, 249] width 85 height 13
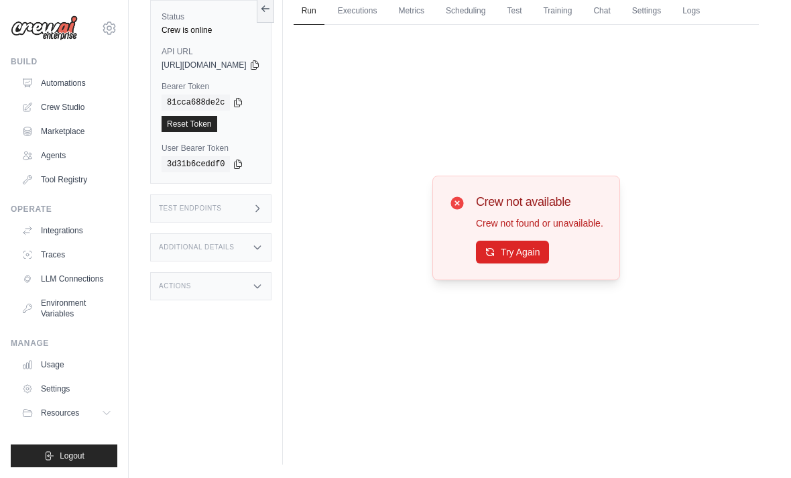
click at [529, 244] on button "Try Again" at bounding box center [512, 252] width 73 height 23
click at [538, 243] on button "Try Again" at bounding box center [512, 252] width 73 height 23
click at [547, 249] on button "Try Again" at bounding box center [512, 252] width 73 height 23
click at [549, 241] on button "Try Again" at bounding box center [512, 252] width 73 height 23
click at [540, 249] on button "Try Again" at bounding box center [512, 252] width 73 height 23
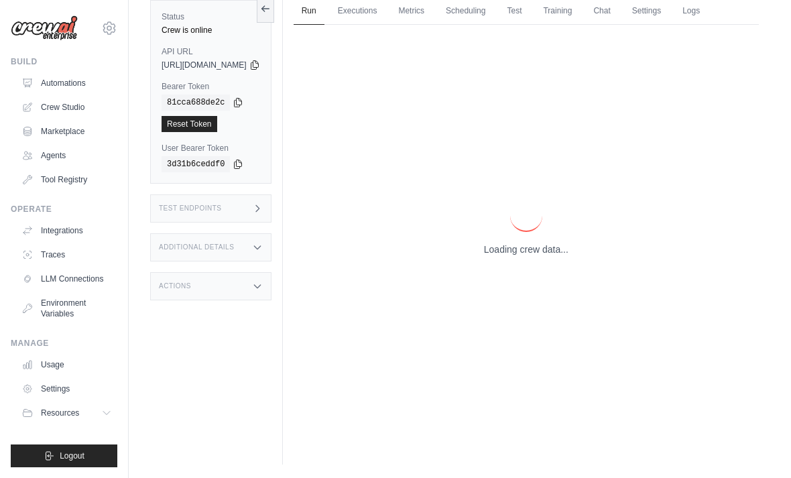
click at [540, 249] on p "Loading crew data..." at bounding box center [526, 249] width 85 height 13
click at [543, 247] on p "Loading crew data..." at bounding box center [526, 249] width 85 height 13
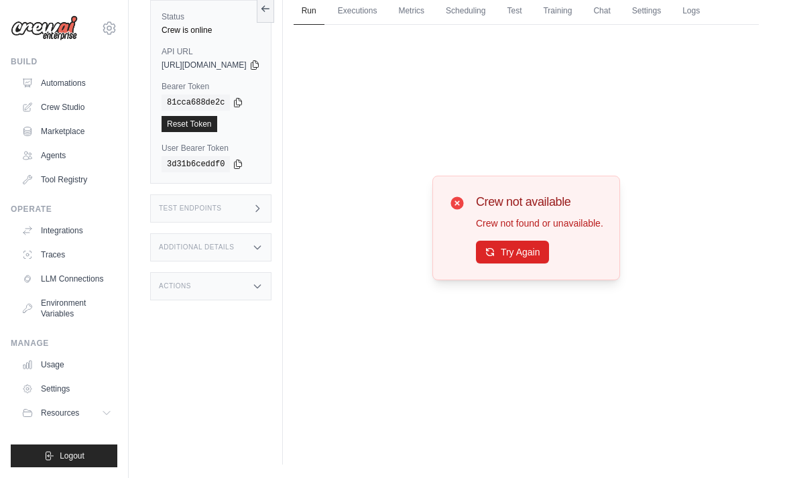
click at [543, 246] on button "Try Again" at bounding box center [512, 252] width 73 height 23
click at [537, 249] on button "Try Again" at bounding box center [512, 252] width 73 height 23
click at [542, 251] on button "Try Again" at bounding box center [512, 252] width 73 height 23
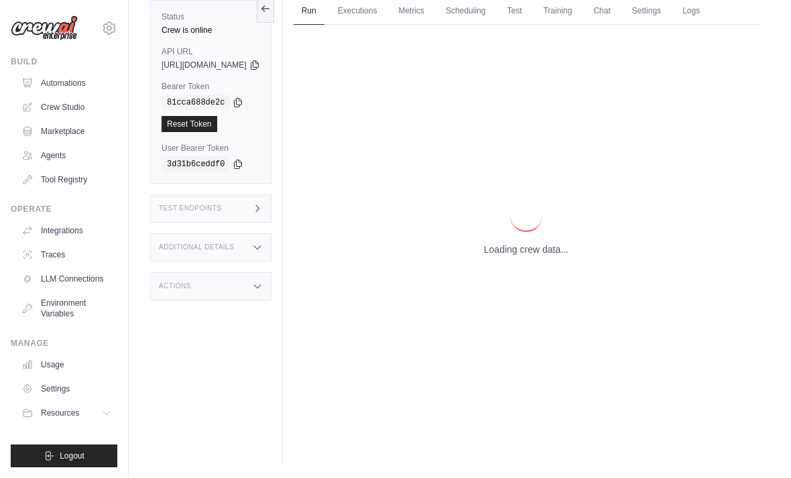
click at [543, 249] on p "Loading crew data..." at bounding box center [526, 249] width 85 height 13
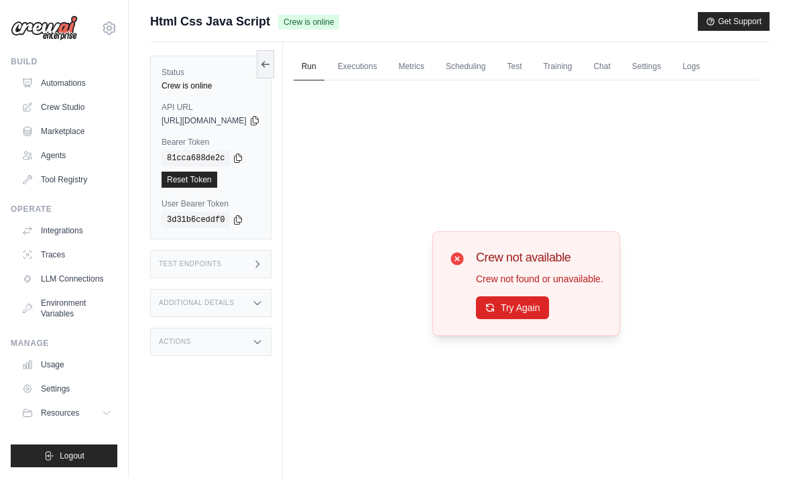
scroll to position [0, 0]
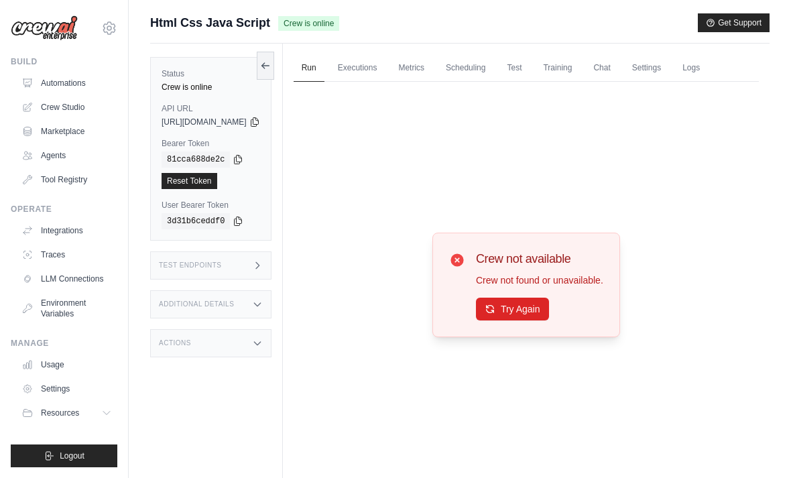
click at [549, 321] on button "Try Again" at bounding box center [512, 309] width 73 height 23
click at [547, 320] on button "Try Again" at bounding box center [512, 309] width 73 height 23
click at [543, 321] on button "Try Again" at bounding box center [512, 309] width 73 height 23
click at [545, 321] on button "Try Again" at bounding box center [512, 309] width 73 height 23
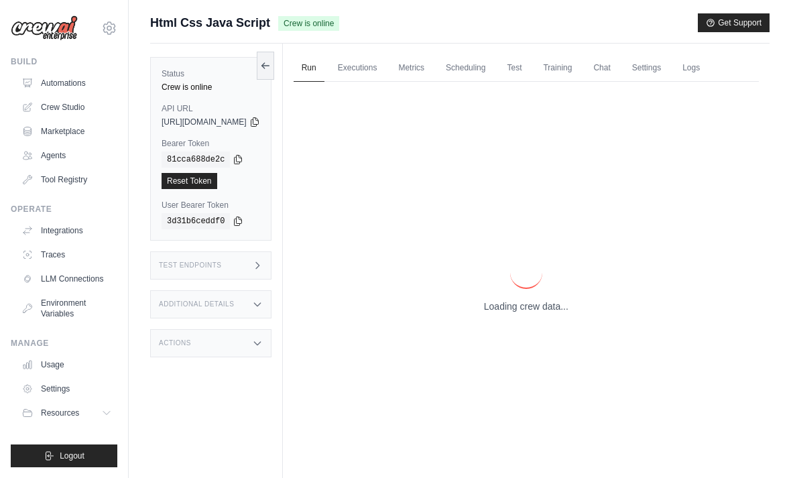
click at [547, 313] on p "Loading crew data..." at bounding box center [526, 306] width 85 height 13
click at [549, 313] on p "Loading crew data..." at bounding box center [526, 306] width 85 height 13
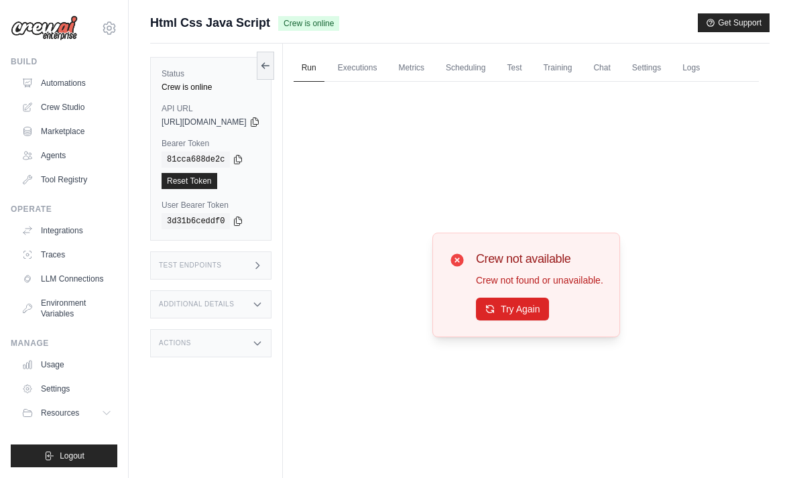
click at [549, 321] on button "Try Again" at bounding box center [512, 309] width 73 height 23
